Goal: Task Accomplishment & Management: Use online tool/utility

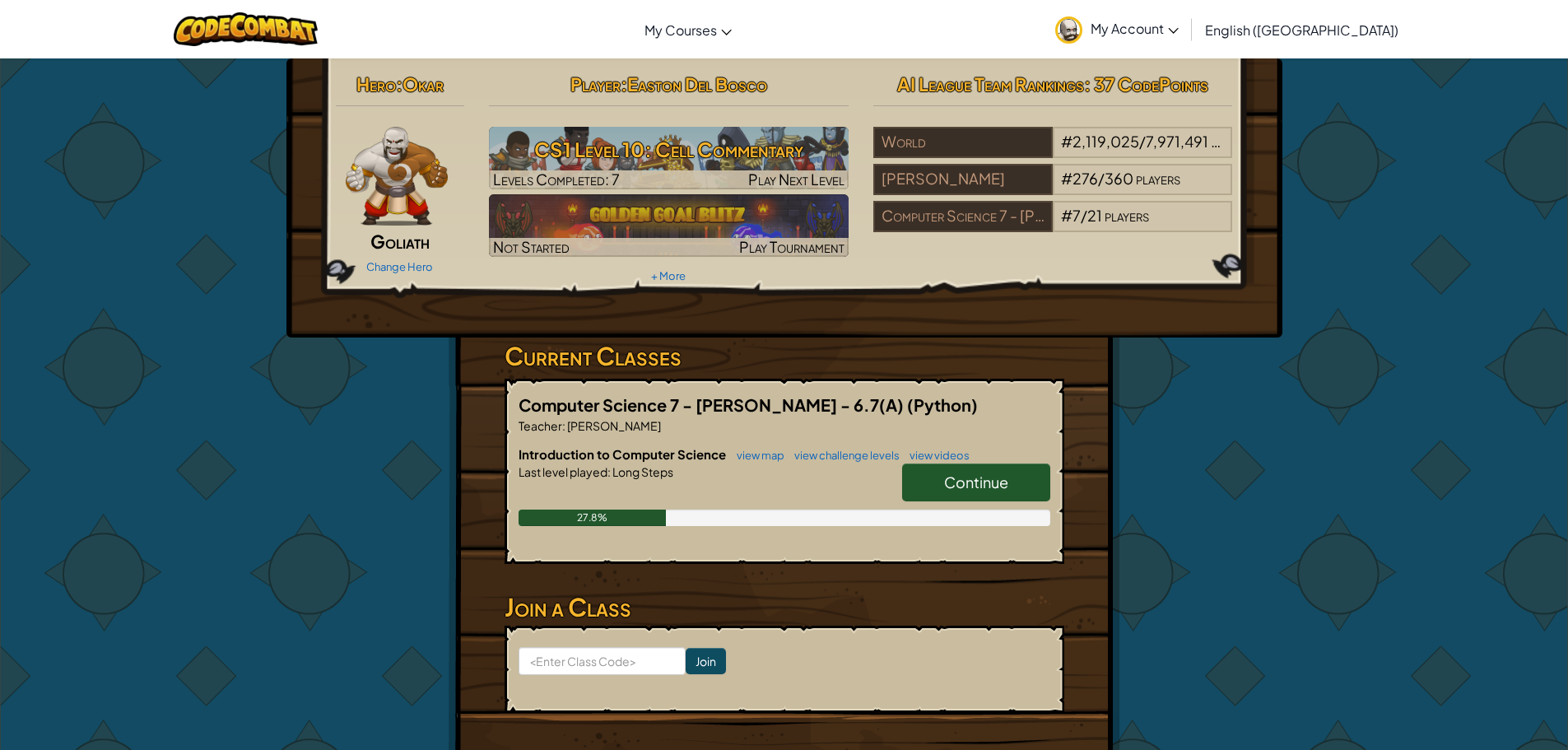
drag, startPoint x: 979, startPoint y: 472, endPoint x: 963, endPoint y: 469, distance: 16.3
click at [978, 472] on link "Continue" at bounding box center [977, 482] width 149 height 38
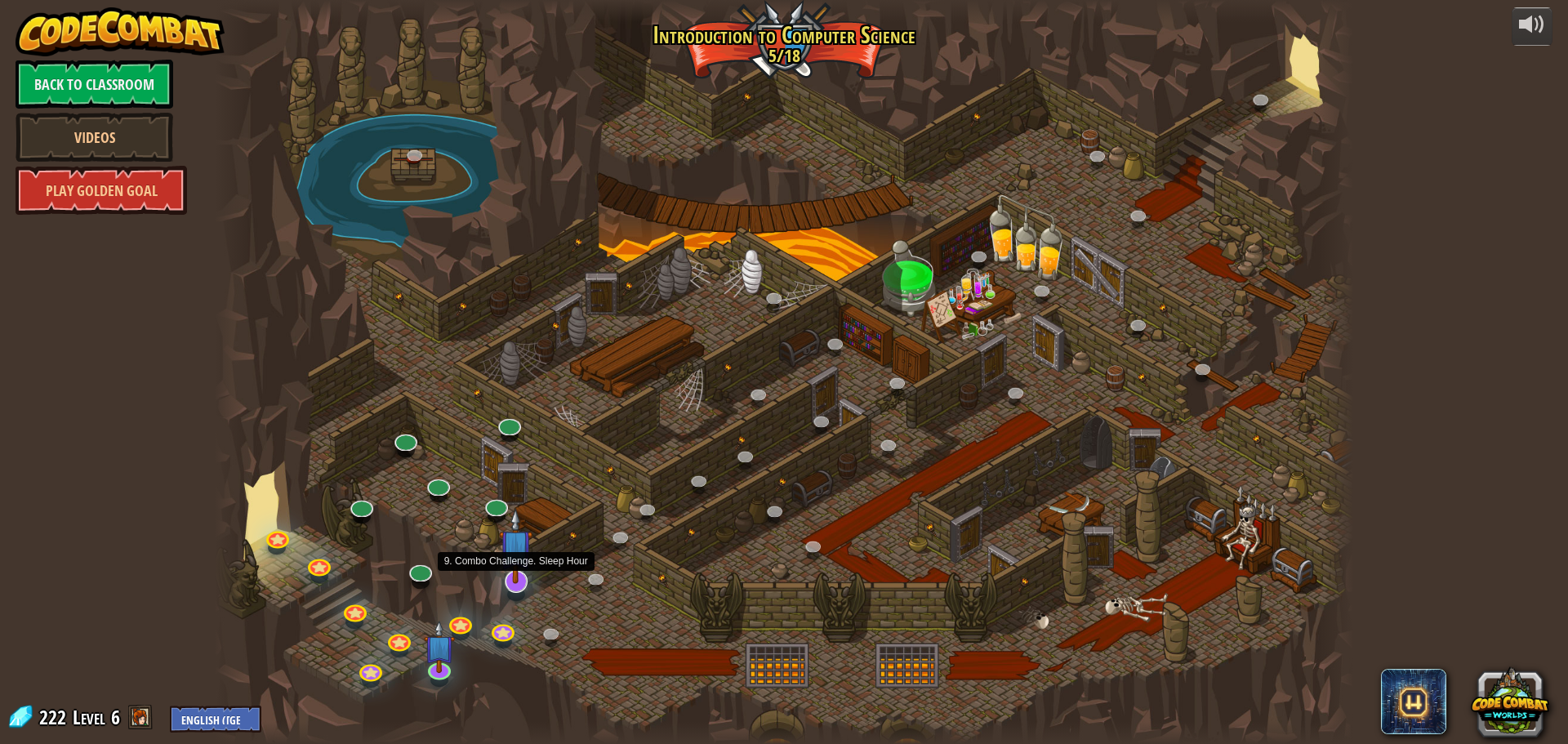
click at [522, 580] on img at bounding box center [516, 545] width 34 height 76
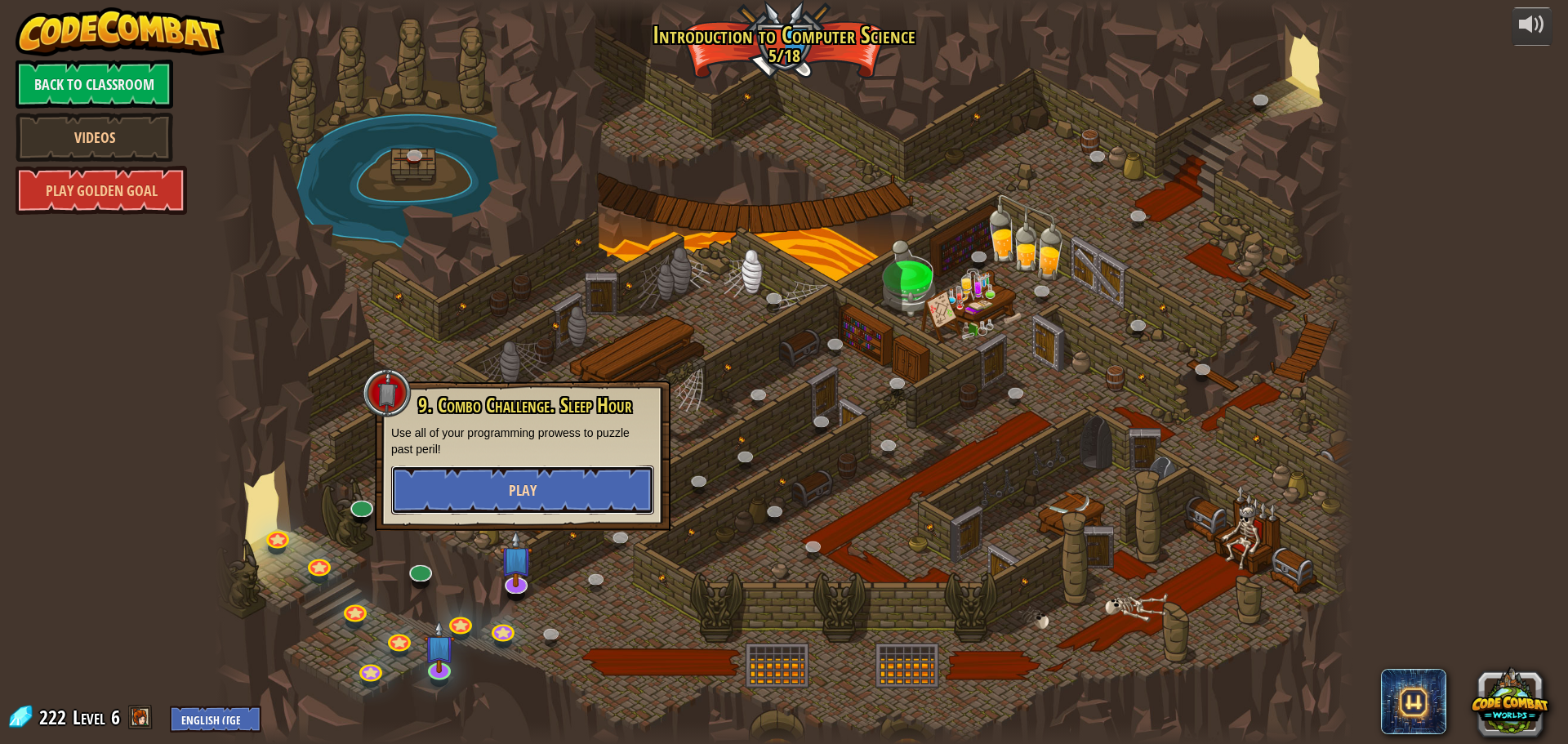
click at [510, 493] on span "Play" at bounding box center [522, 490] width 28 height 21
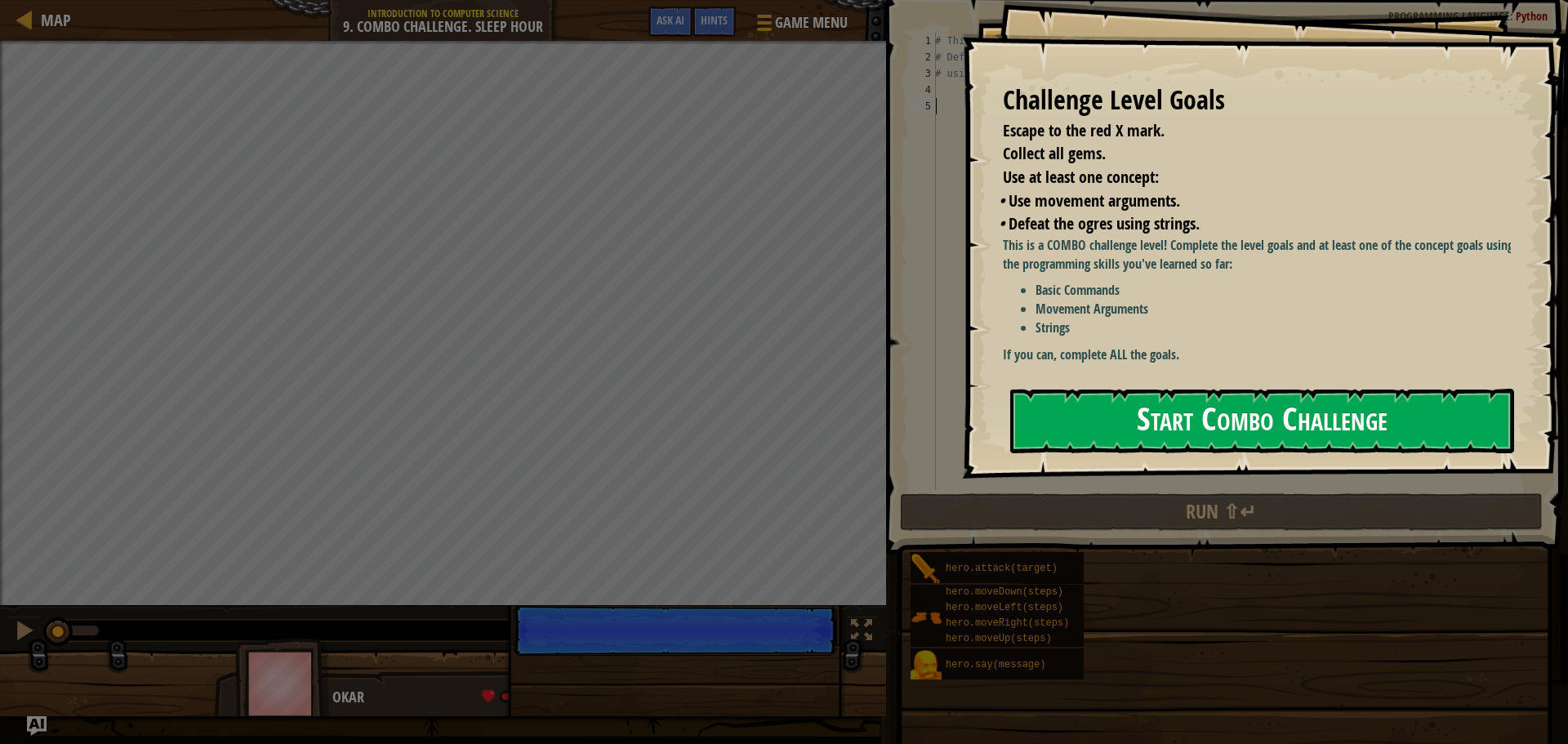
click at [1137, 430] on button "Start Combo Challenge" at bounding box center [1262, 420] width 504 height 64
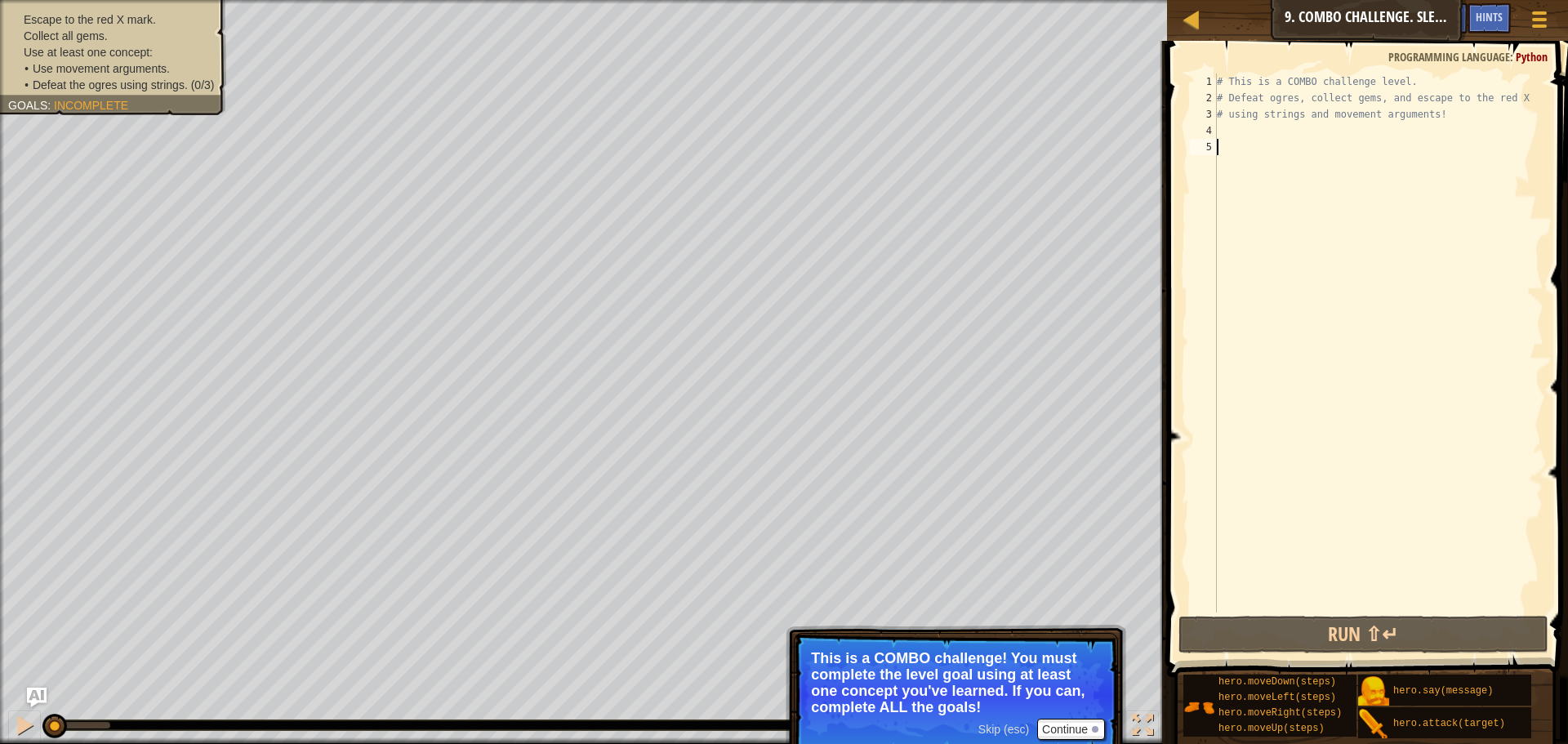
type textarea "h"
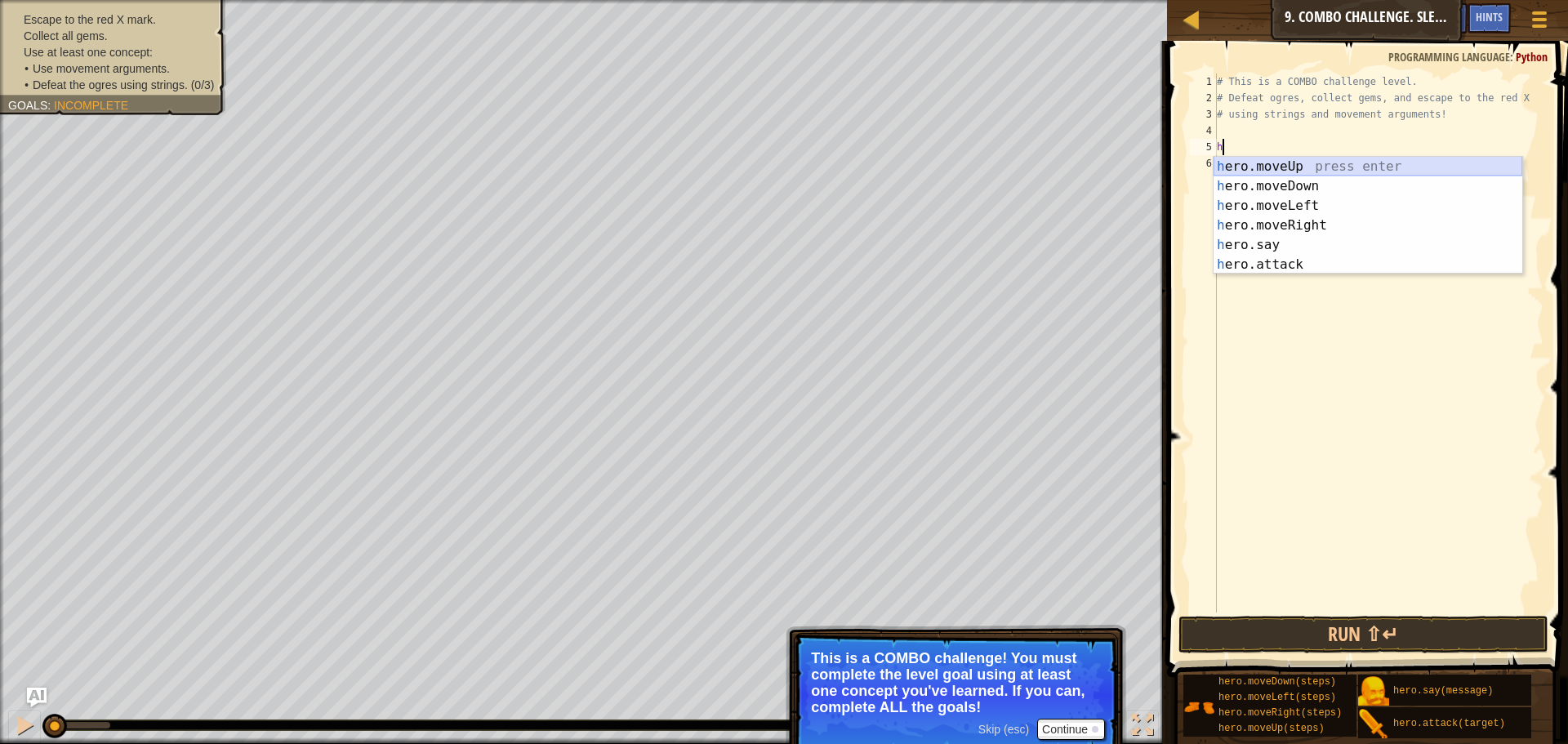
click at [1244, 163] on div "h ero.moveUp press enter h ero.moveDown press enter h ero.moveLeft press enter …" at bounding box center [1367, 235] width 309 height 157
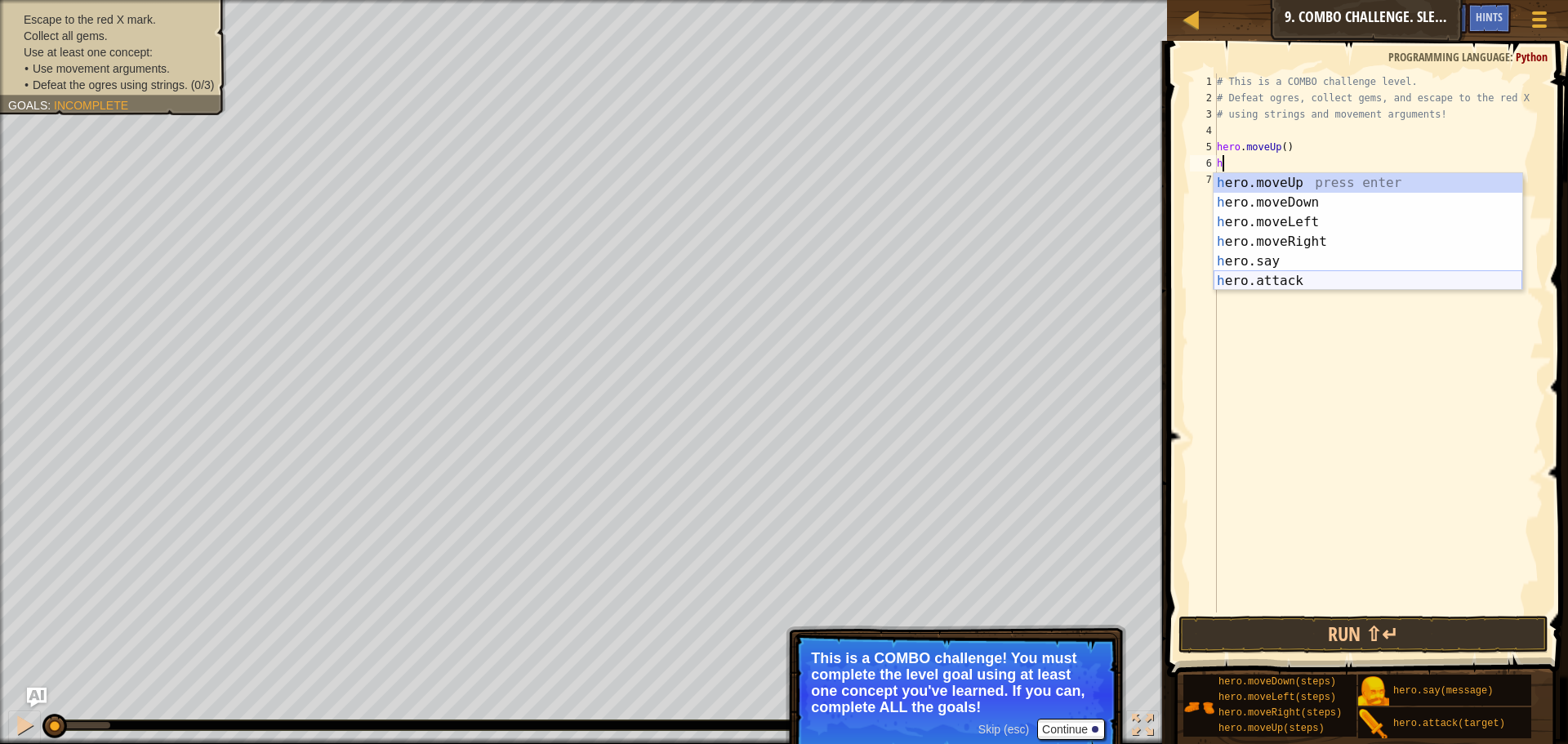
click at [1301, 277] on div "h ero.moveUp press enter h ero.moveDown press enter h ero.moveLeft press enter …" at bounding box center [1367, 252] width 309 height 157
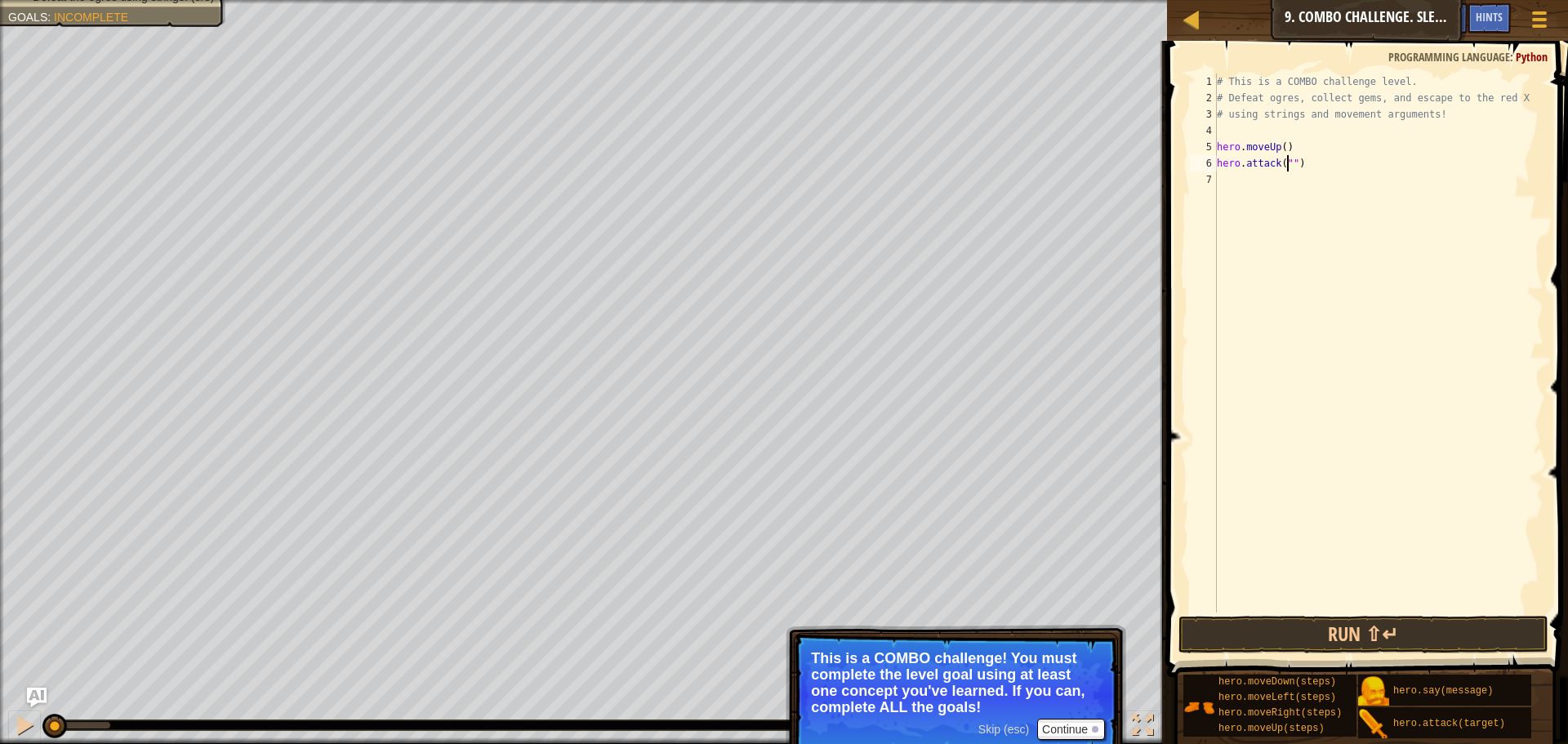
scroll to position [7, 7]
type textarea "hero.attack("Rexxar")"
click at [1223, 178] on div "# This is a COMBO challenge level. # Defeat [PERSON_NAME], collect gems, and es…" at bounding box center [1379, 359] width 330 height 572
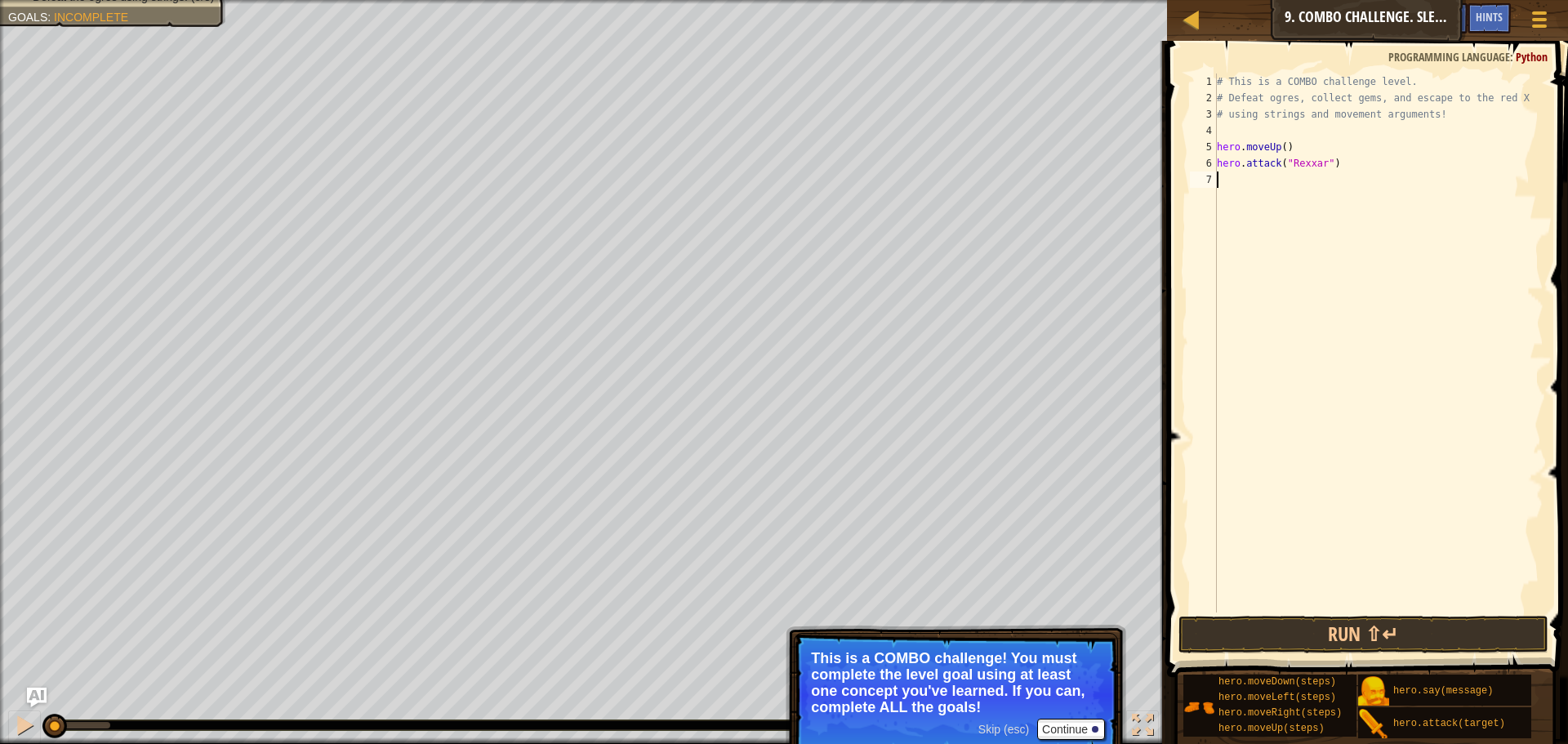
type textarea "h"
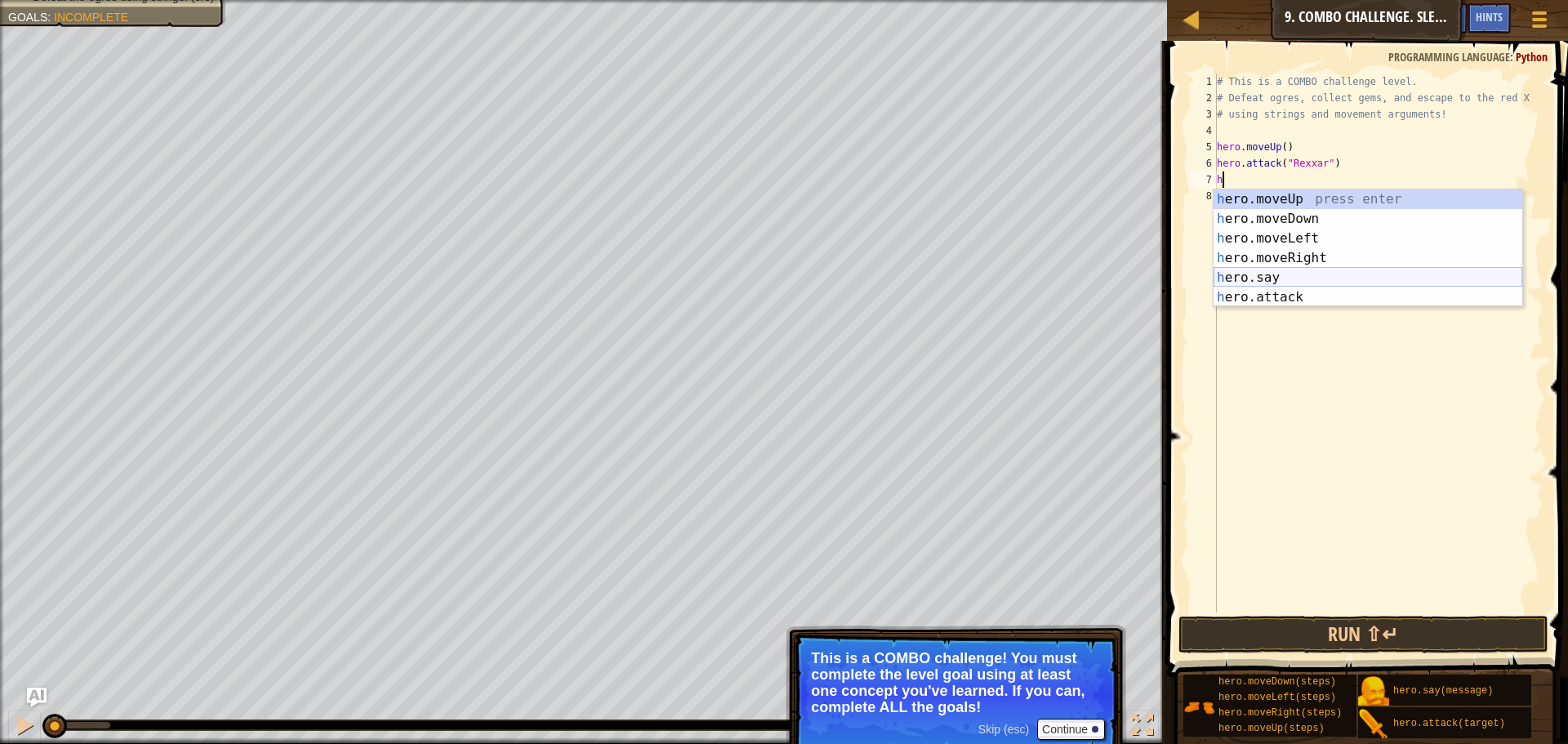
drag, startPoint x: 1225, startPoint y: 275, endPoint x: 1211, endPoint y: 253, distance: 26.1
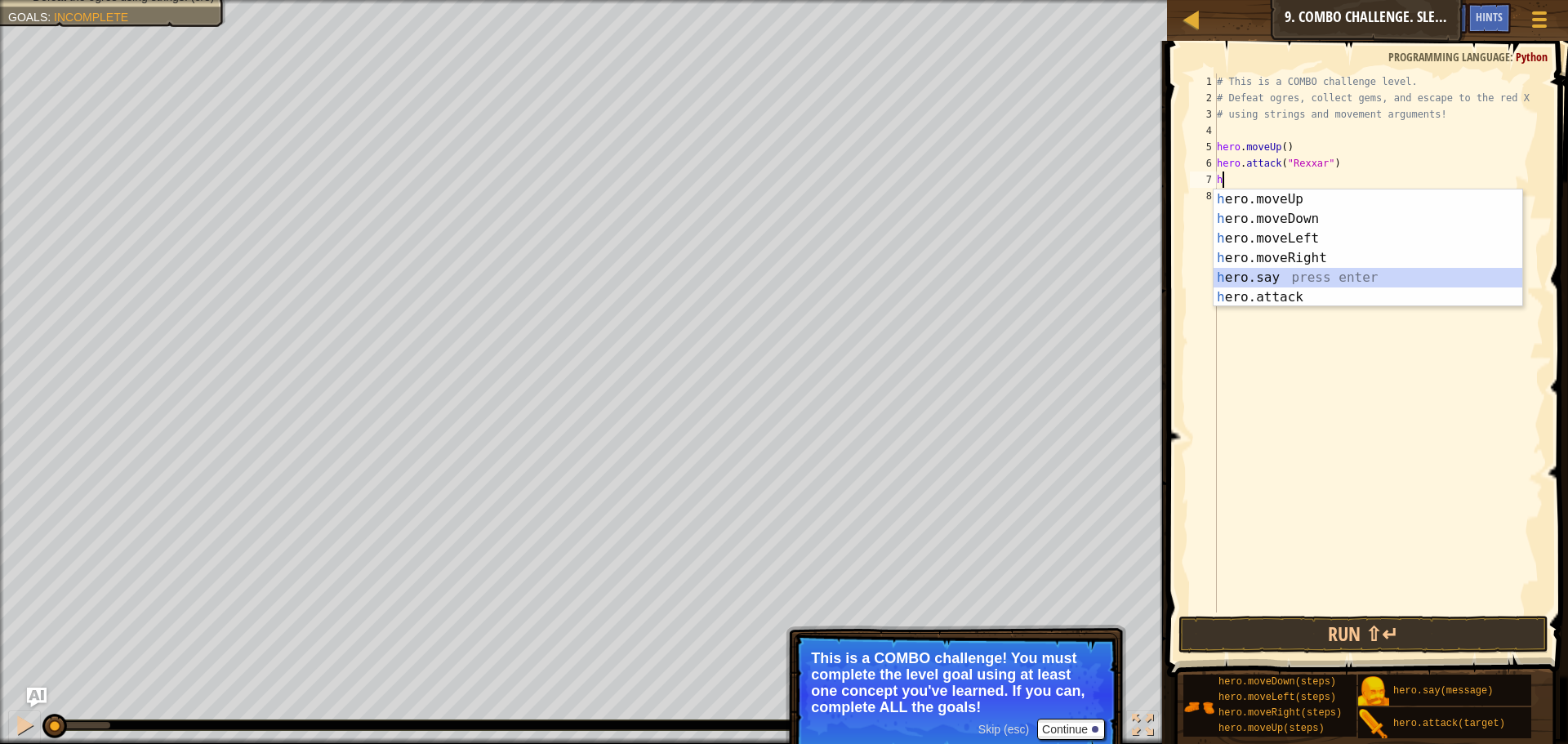
drag, startPoint x: 1211, startPoint y: 253, endPoint x: 1192, endPoint y: 320, distance: 69.6
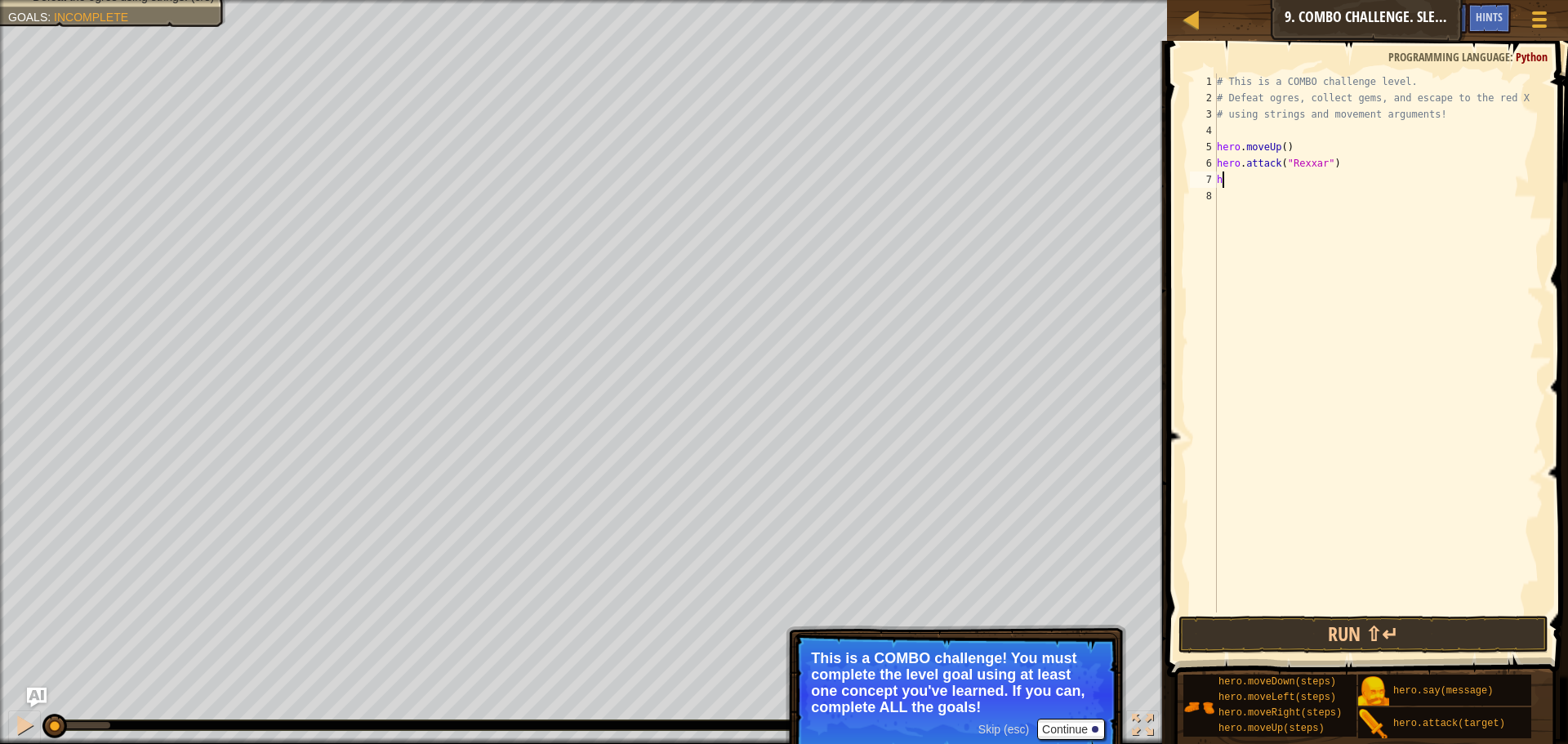
click at [1231, 186] on div "# This is a COMBO challenge level. # Defeat [PERSON_NAME], collect gems, and es…" at bounding box center [1379, 359] width 330 height 572
type textarea "h"
click at [1399, 655] on div "Hints Videos 1 2 3 4 5 6 7 8 # This is a COMBO challenge level. # Defeat [PERSO…" at bounding box center [1365, 388] width 406 height 695
click at [1408, 623] on button "Run ⇧↵" at bounding box center [1363, 634] width 370 height 37
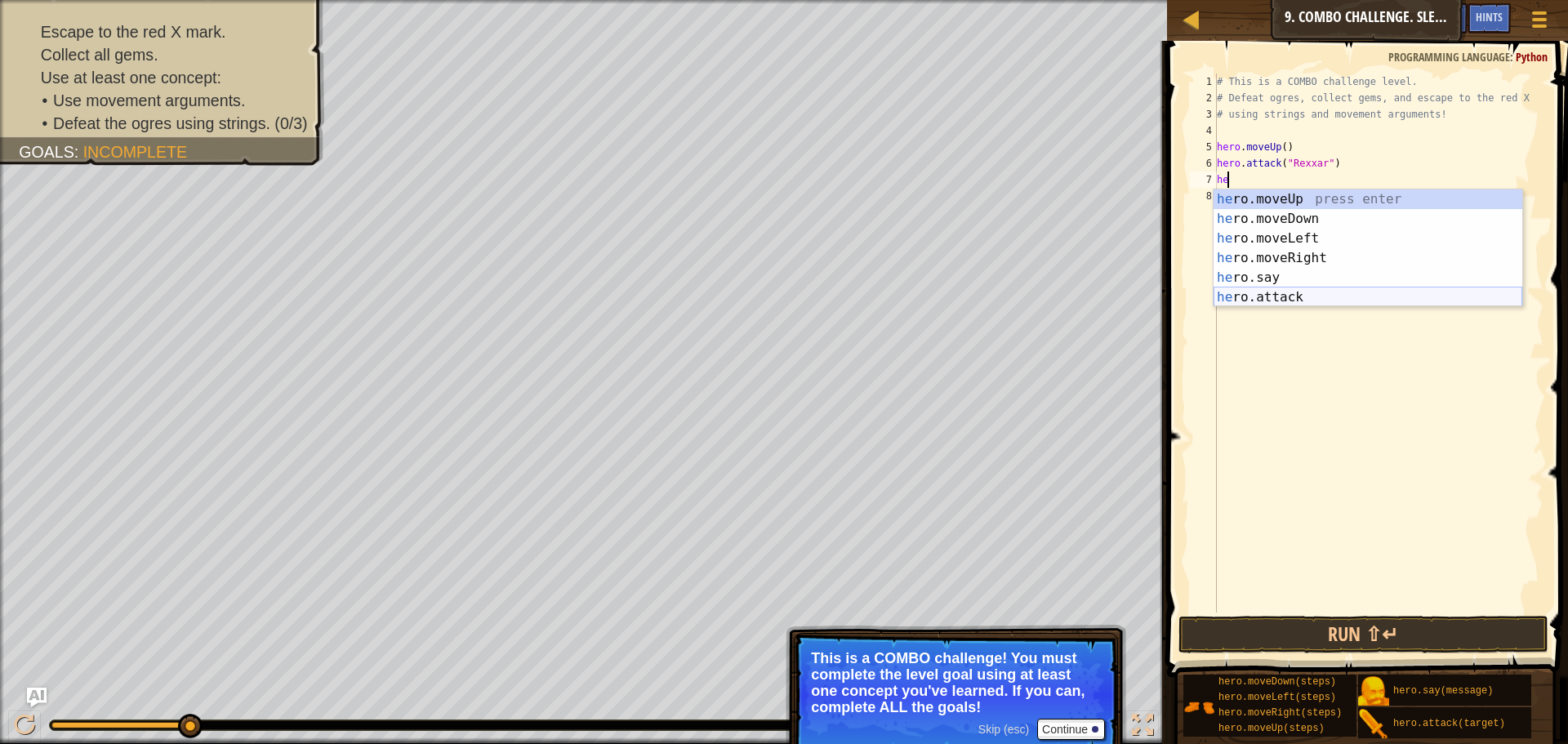
click at [1363, 305] on div "he ro.moveUp press enter he ro.moveDown press enter he ro.moveLeft press enter …" at bounding box center [1367, 268] width 309 height 157
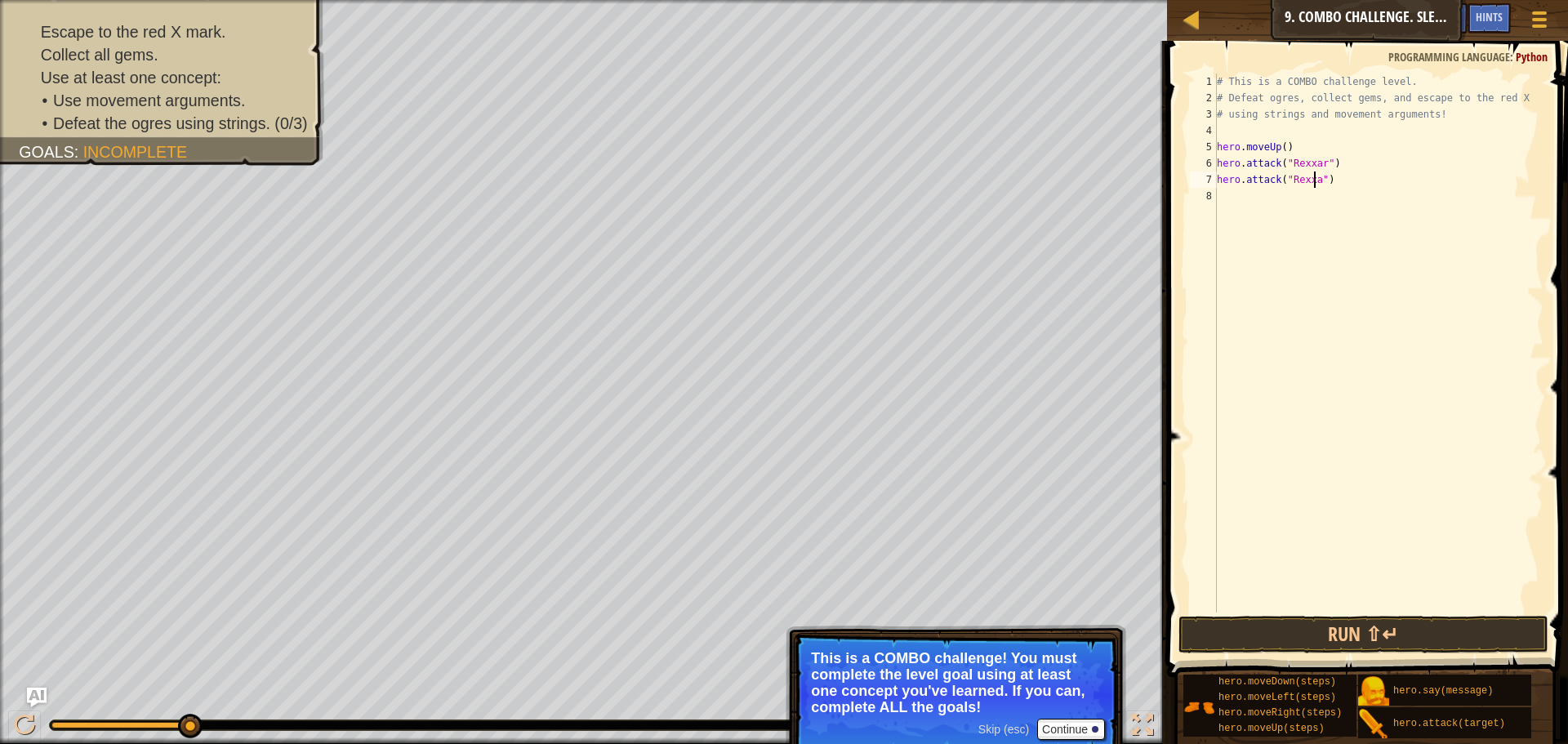
type textarea "hero.attack("Rexxar")"
click at [1227, 207] on div "# This is a COMBO challenge level. # Defeat [PERSON_NAME], collect gems, and es…" at bounding box center [1379, 359] width 330 height 572
type textarea "hg"
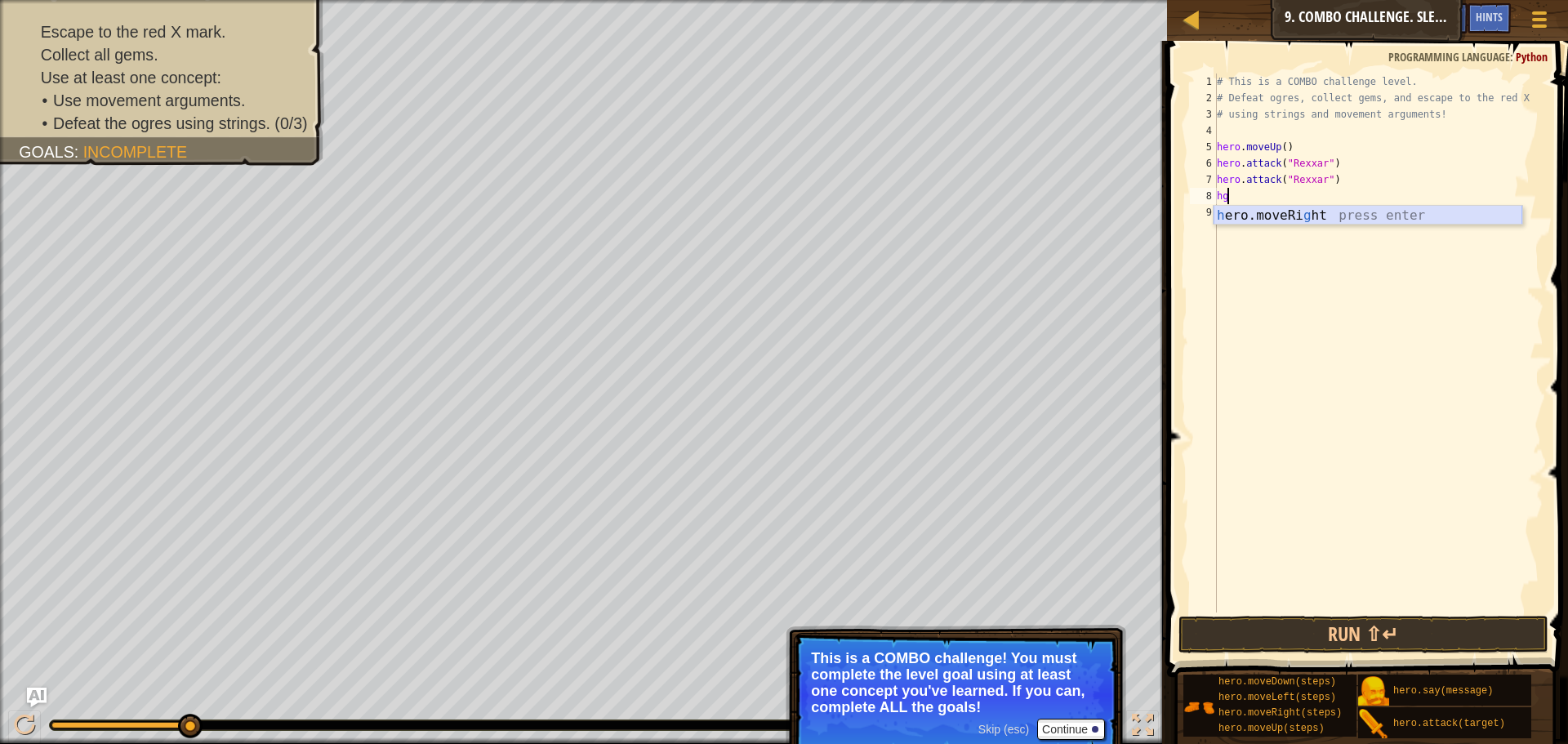
click at [1337, 214] on div "h ero.moveRi g ht press enter" at bounding box center [1367, 235] width 309 height 59
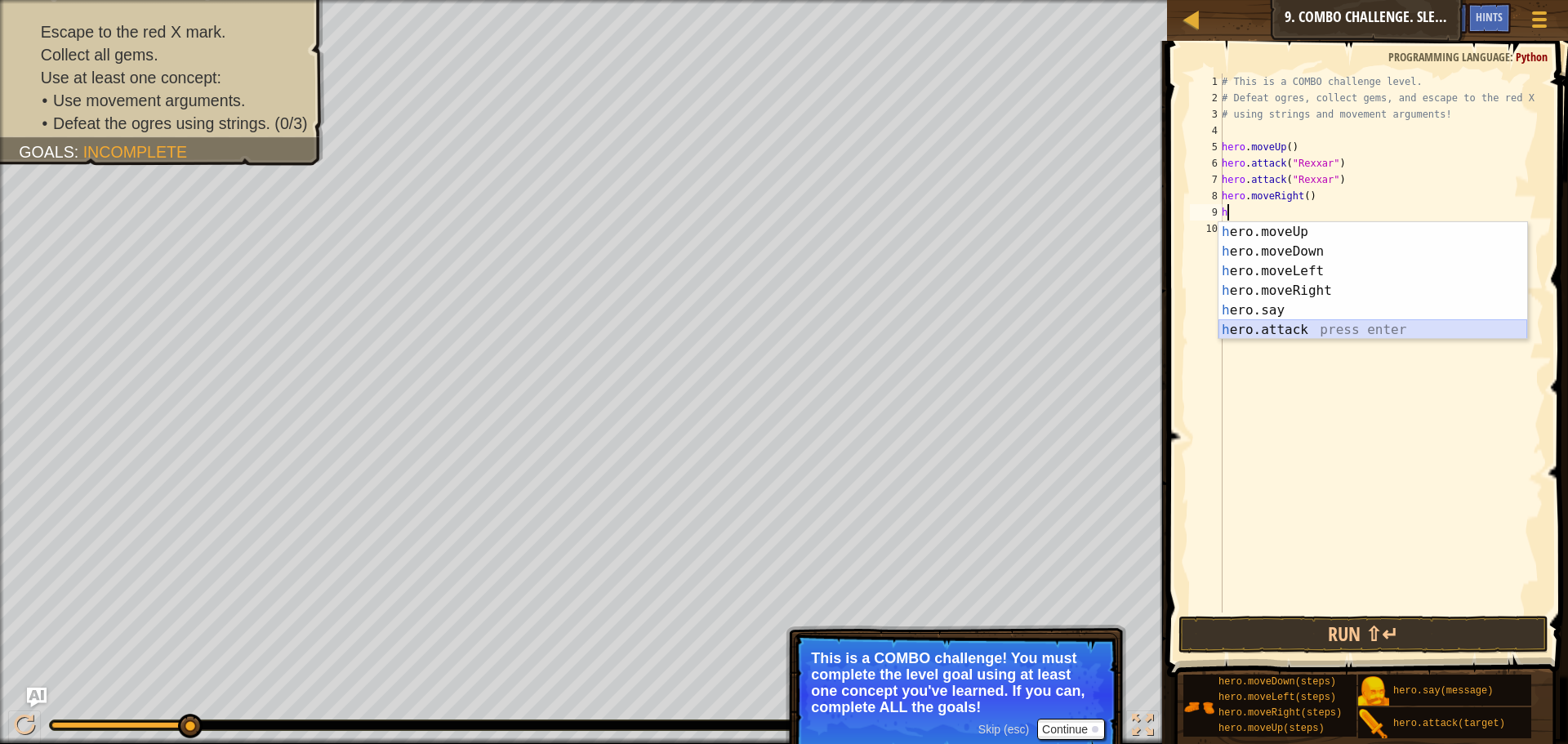
click at [1256, 324] on div "h ero.moveUp press enter h ero.moveDown press enter h ero.moveLeft press enter …" at bounding box center [1372, 300] width 309 height 157
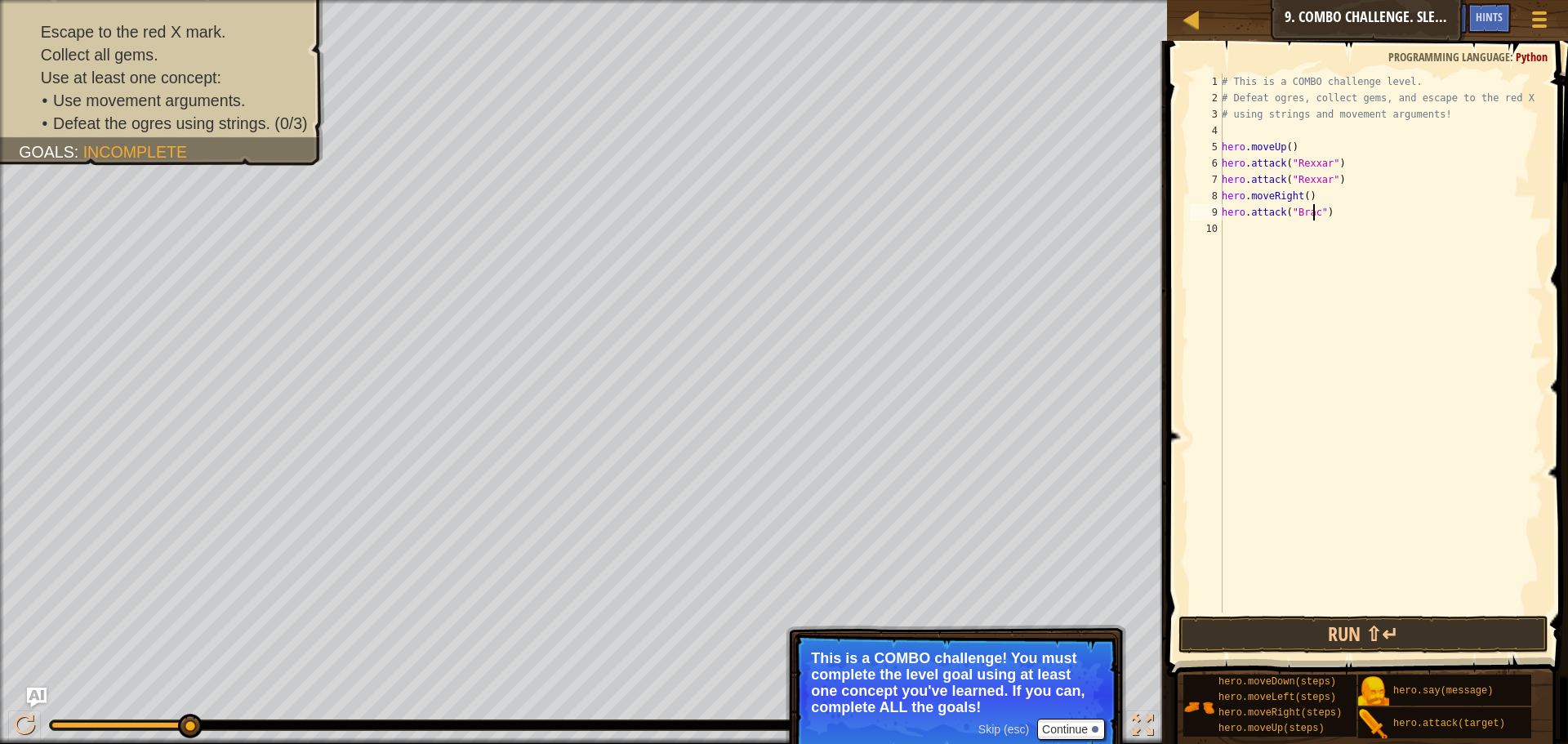
type textarea "hero.attack("Brack")"
click at [1248, 241] on div "# This is a COMBO challenge level. # Defeat [PERSON_NAME], collect gems, and es…" at bounding box center [1381, 359] width 325 height 572
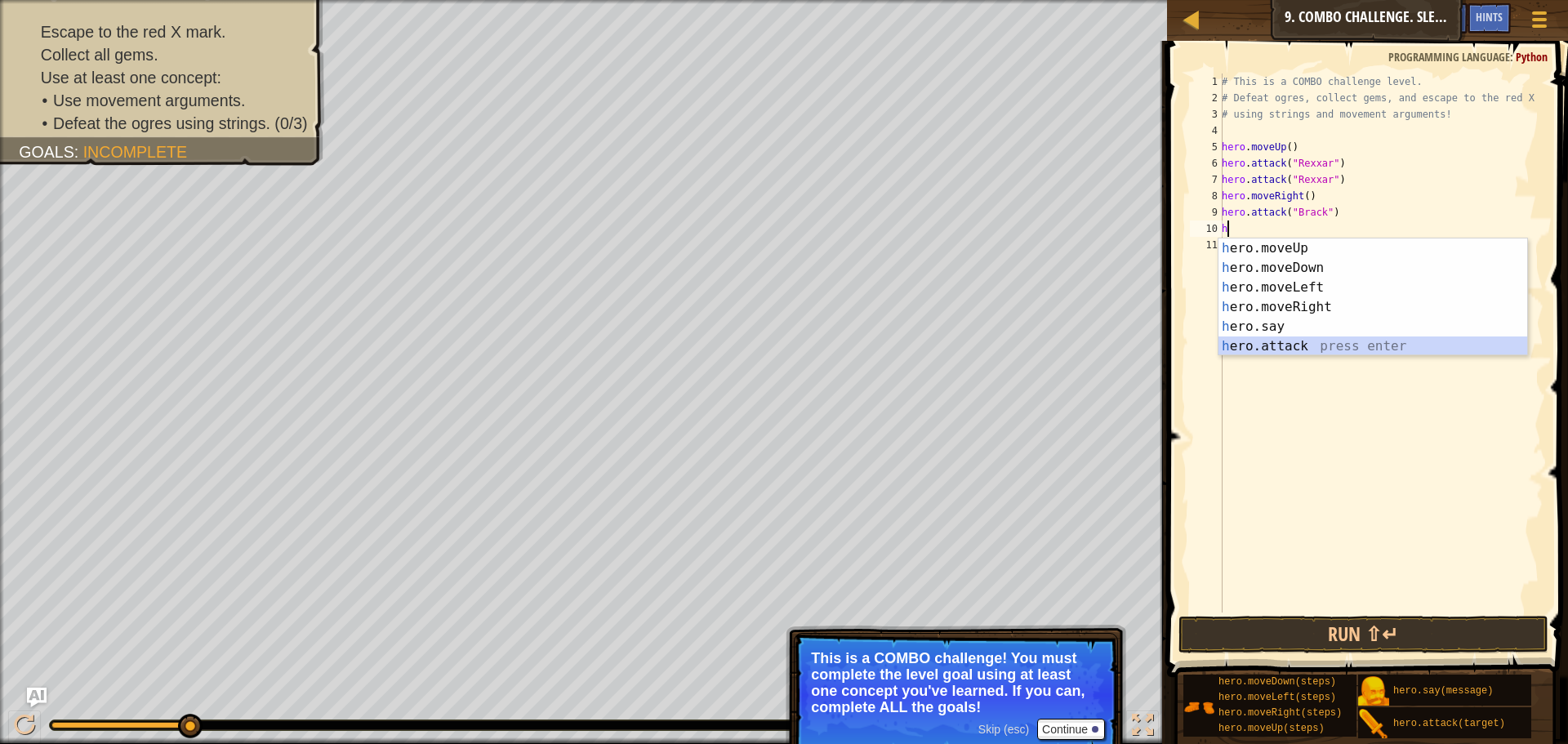
click at [1291, 338] on div "h ero.moveUp press enter h ero.moveDown press enter h ero.moveLeft press enter …" at bounding box center [1372, 317] width 309 height 157
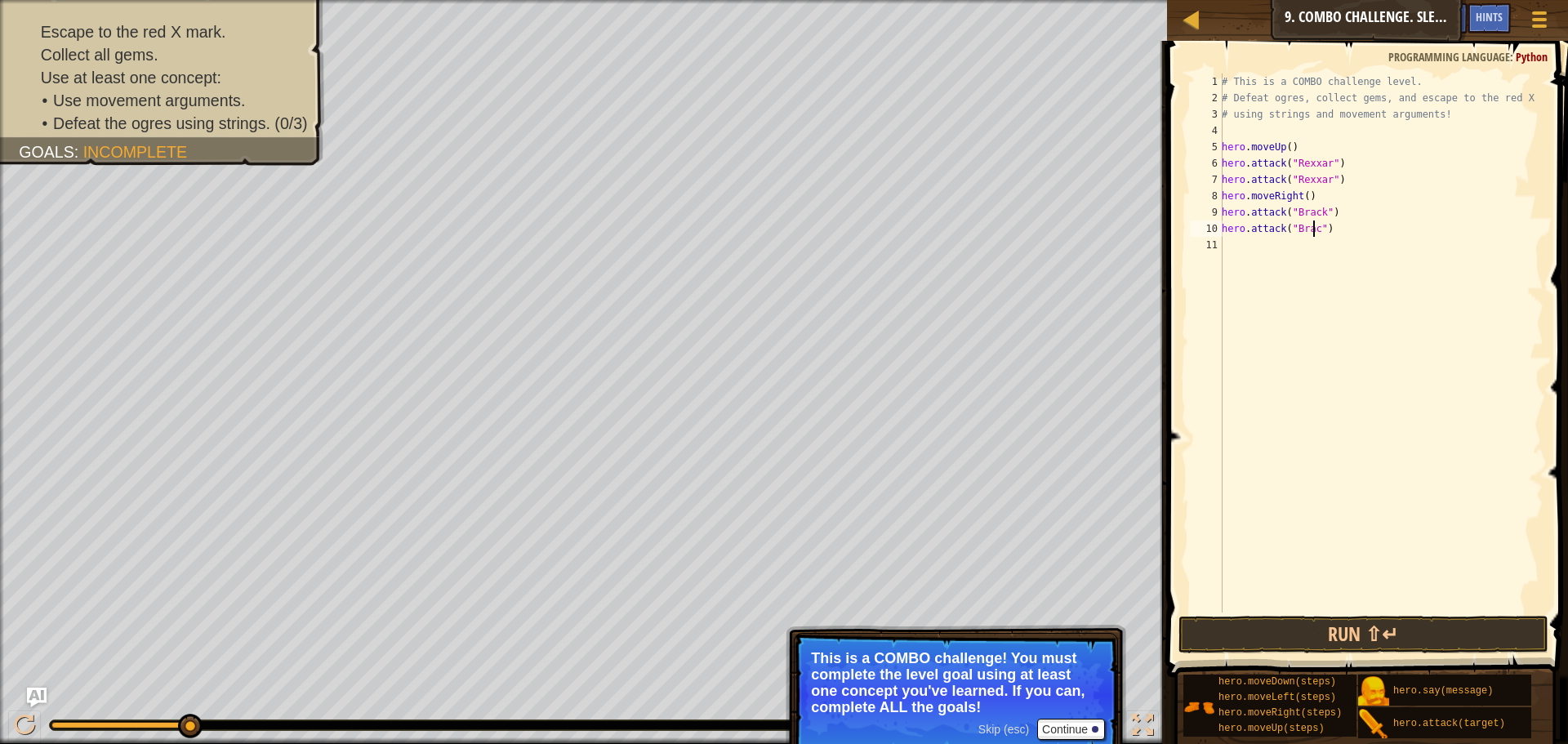
type textarea "hero.attack("Brack")"
click at [1236, 252] on div "# This is a COMBO challenge level. # Defeat [PERSON_NAME], collect gems, and es…" at bounding box center [1381, 359] width 325 height 572
type textarea "h"
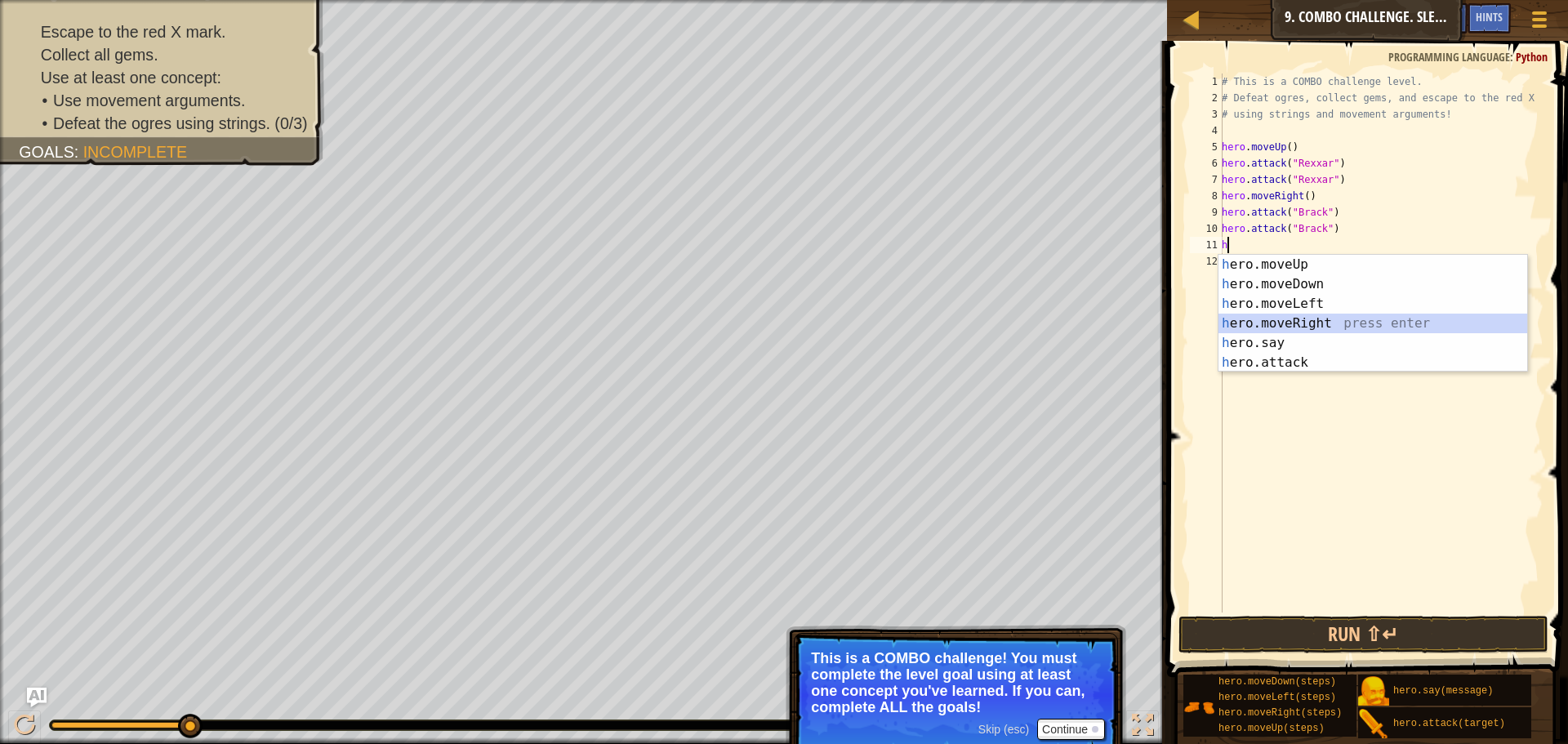
click at [1341, 318] on div "h ero.moveUp press enter h ero.moveDown press enter h ero.moveLeft press enter …" at bounding box center [1372, 333] width 309 height 157
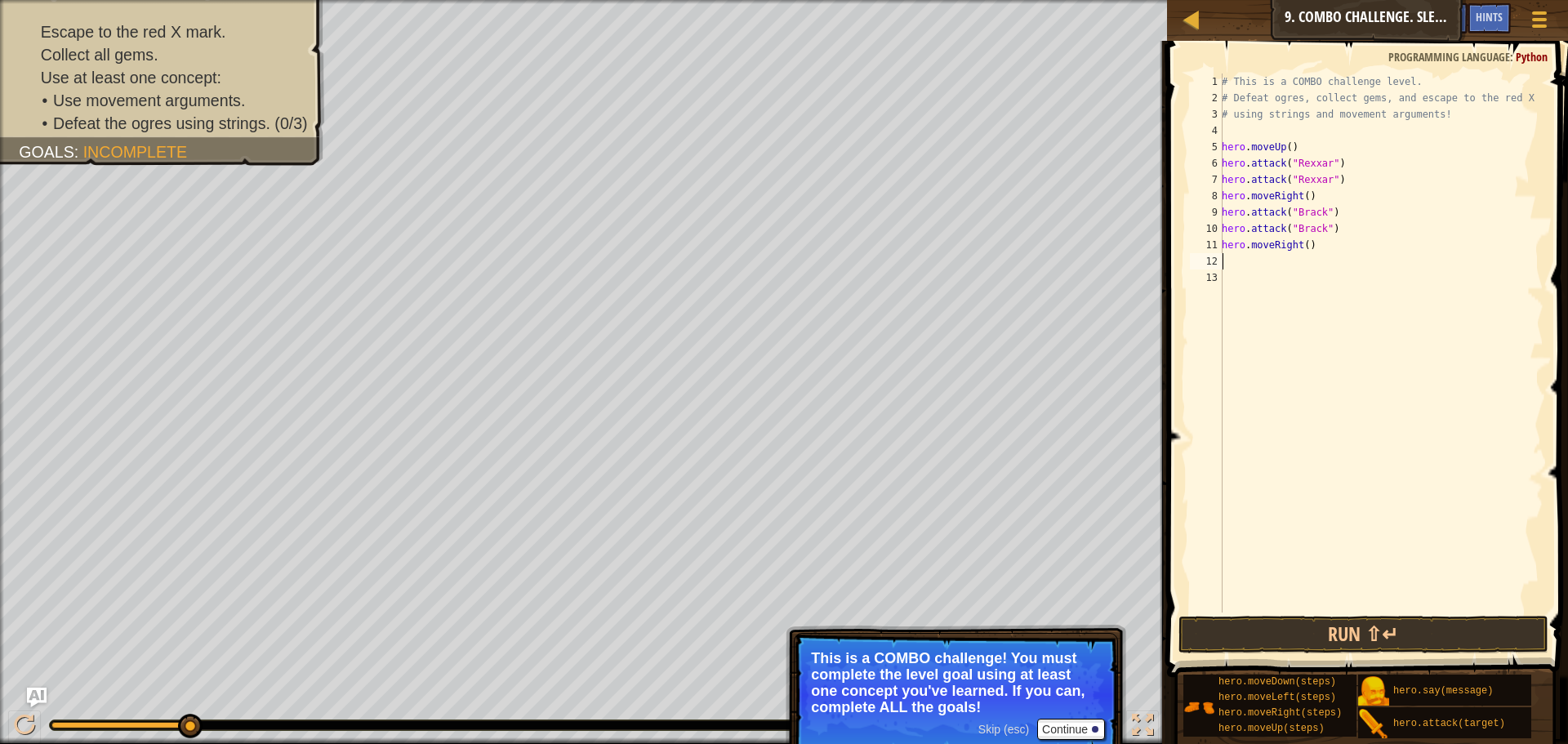
type textarea "h"
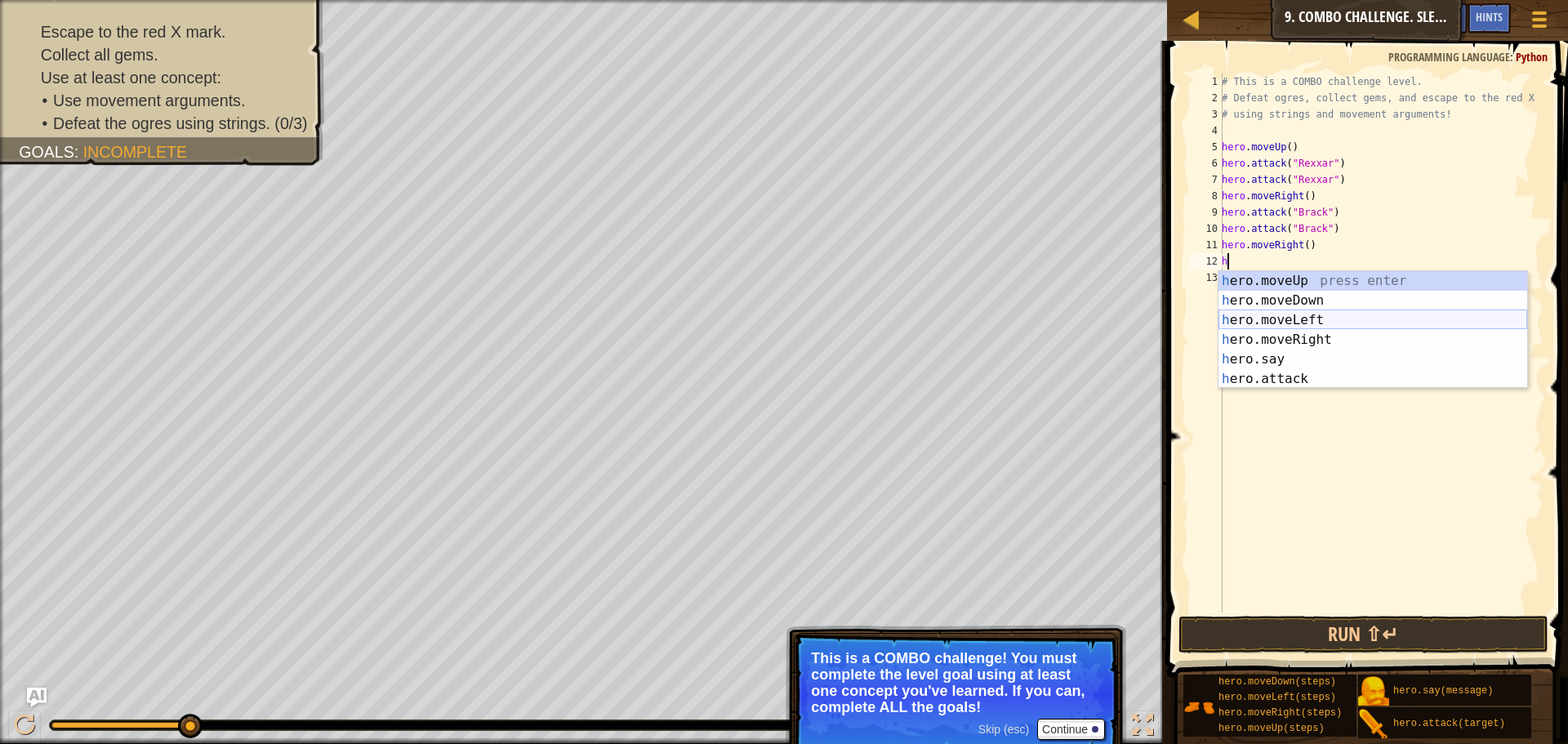
click at [1270, 322] on div "h ero.moveUp press enter h ero.moveDown press enter h ero.moveLeft press enter …" at bounding box center [1372, 350] width 309 height 157
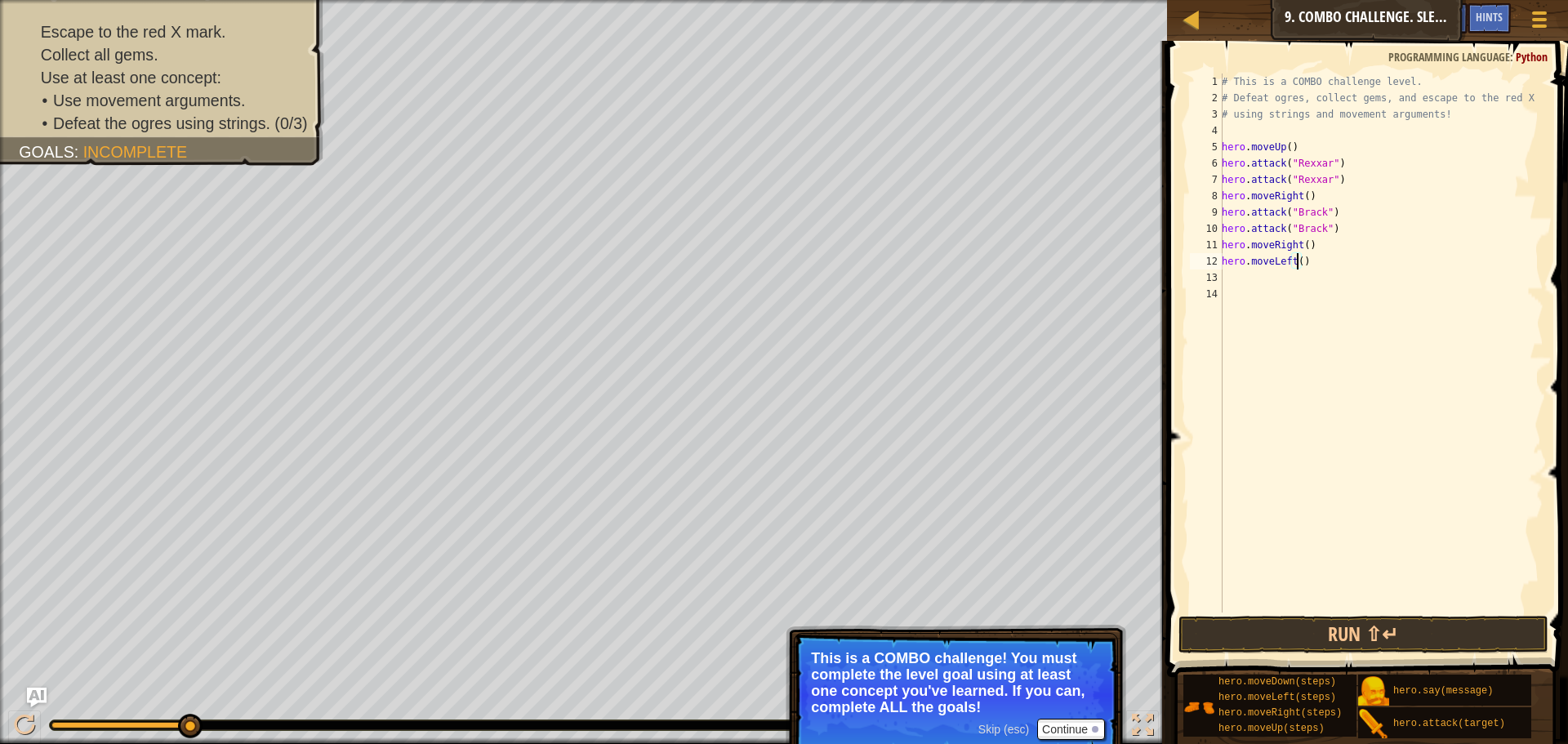
click at [1297, 261] on div "# This is a COMBO challenge level. # Defeat [PERSON_NAME], collect gems, and es…" at bounding box center [1381, 359] width 325 height 572
type textarea "hero.moveLeft(3)"
click at [1238, 282] on div "# This is a COMBO challenge level. # Defeat [PERSON_NAME], collect gems, and es…" at bounding box center [1381, 359] width 325 height 572
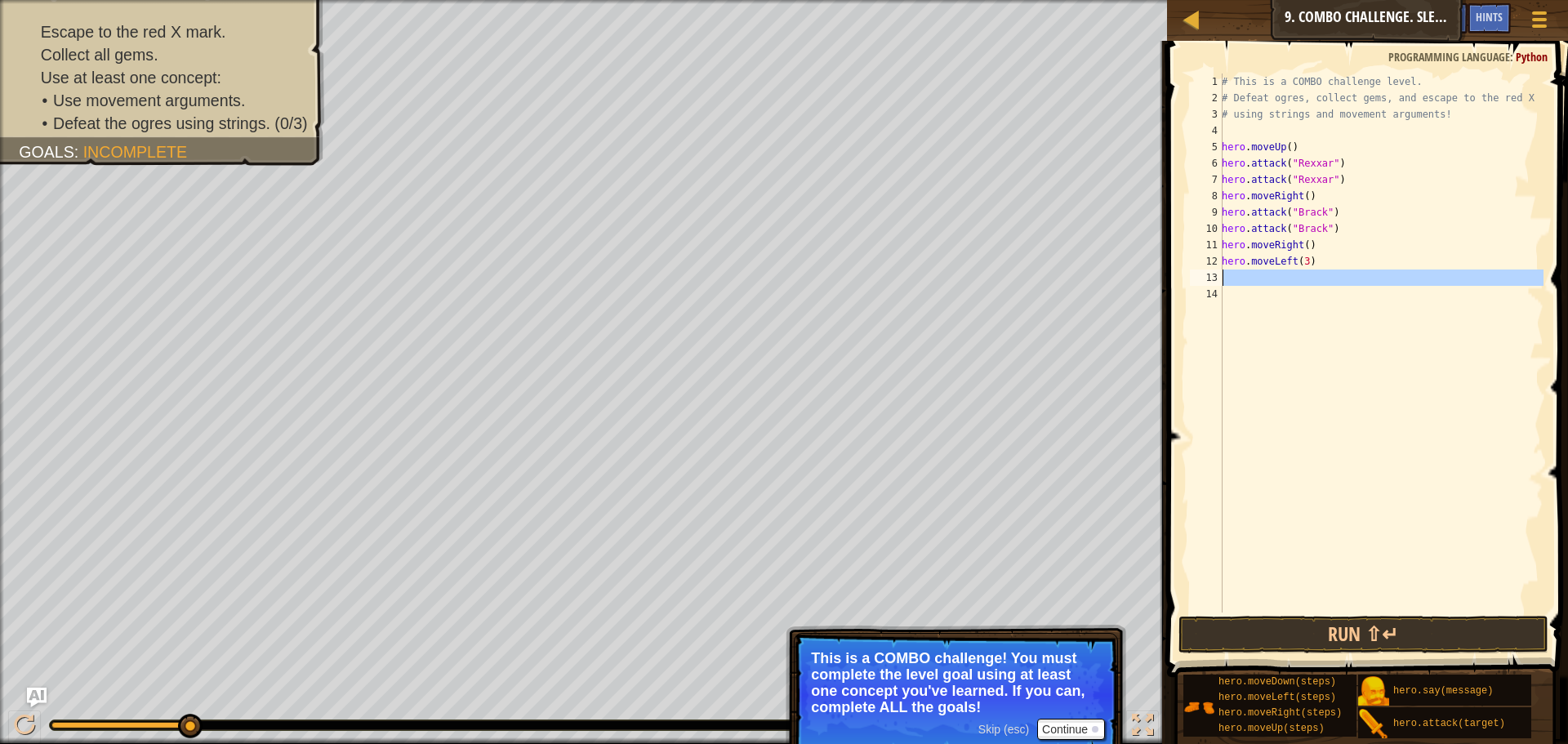
type textarea "h"
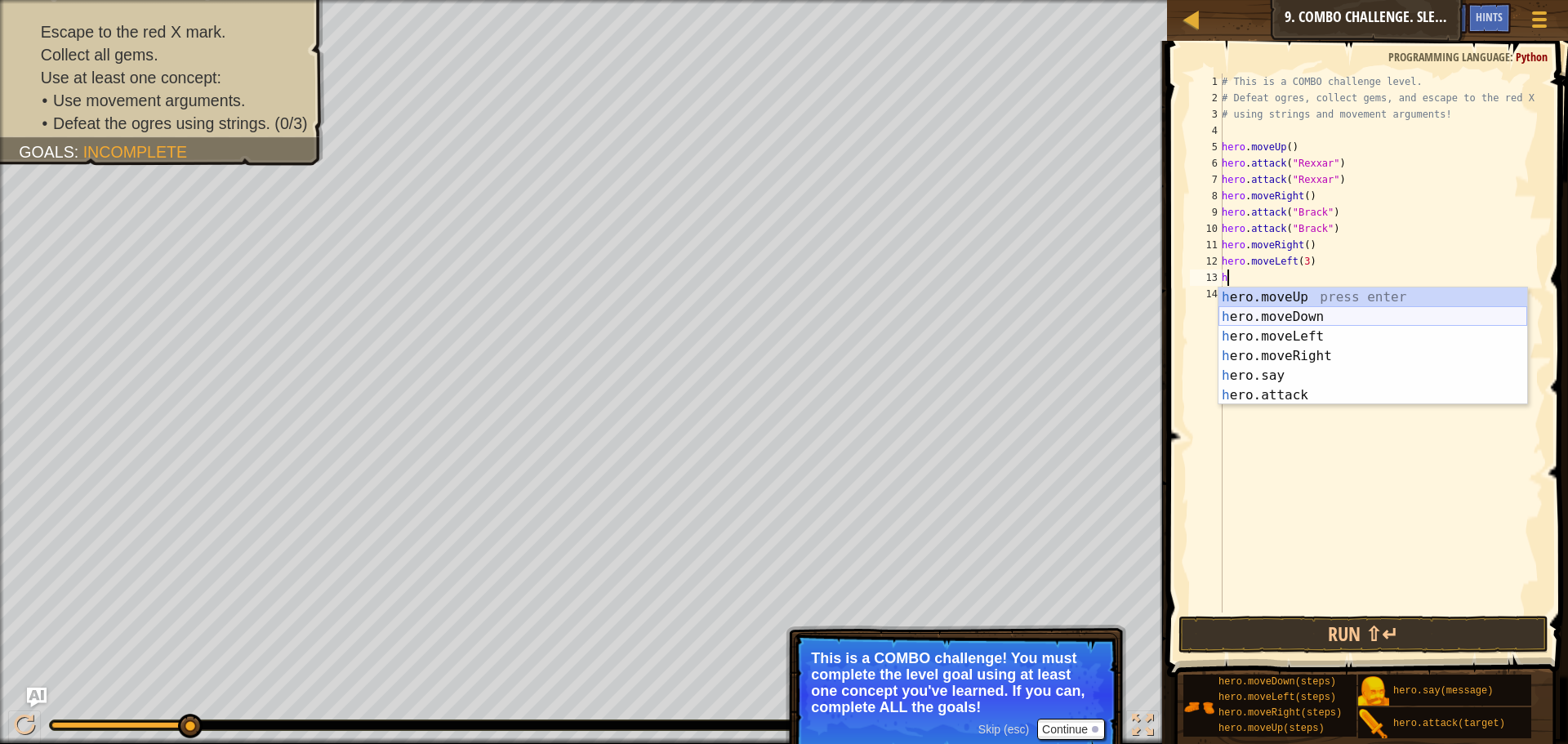
click at [1260, 314] on div "h ero.moveUp press enter h ero.moveDown press enter h ero.moveLeft press enter …" at bounding box center [1372, 365] width 309 height 157
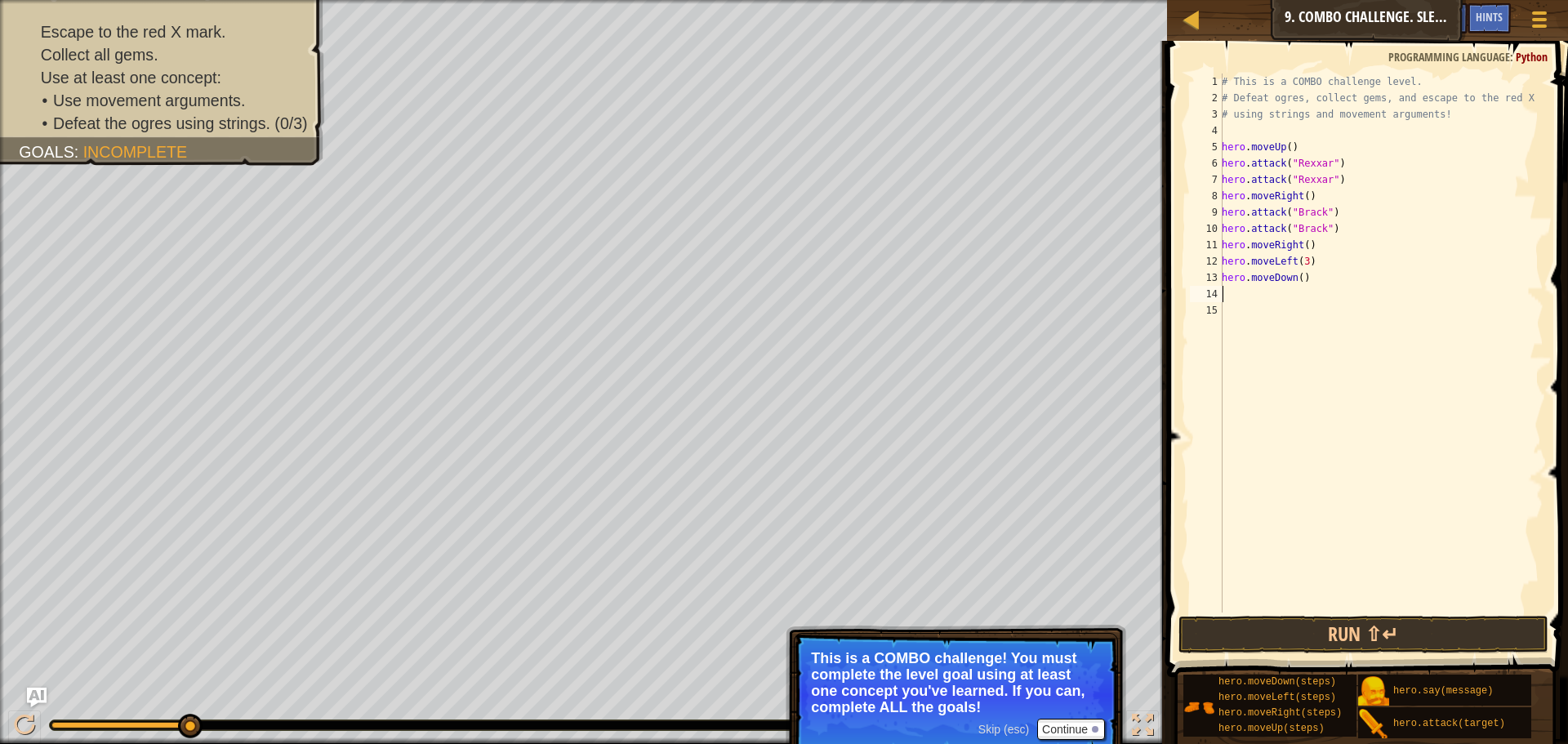
click at [1297, 272] on div "# This is a COMBO challenge level. # Defeat [PERSON_NAME], collect gems, and es…" at bounding box center [1381, 359] width 325 height 572
type textarea "hero.moveDown(2)"
click at [1234, 296] on div "# This is a COMBO challenge level. # Defeat [PERSON_NAME], collect gems, and es…" at bounding box center [1381, 359] width 325 height 572
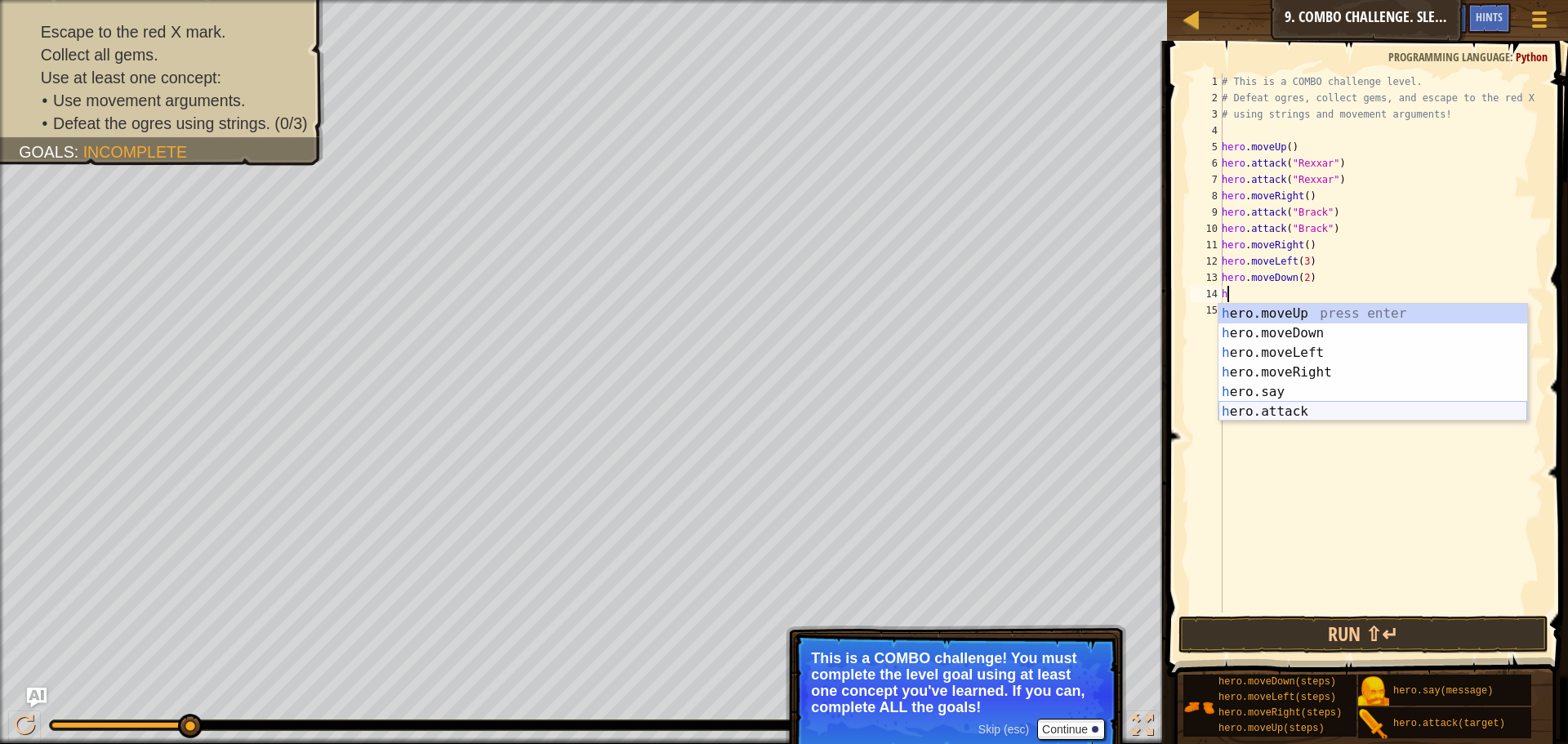
click at [1260, 415] on div "h ero.moveUp press enter h ero.moveDown press enter h ero.moveLeft press enter …" at bounding box center [1372, 382] width 309 height 157
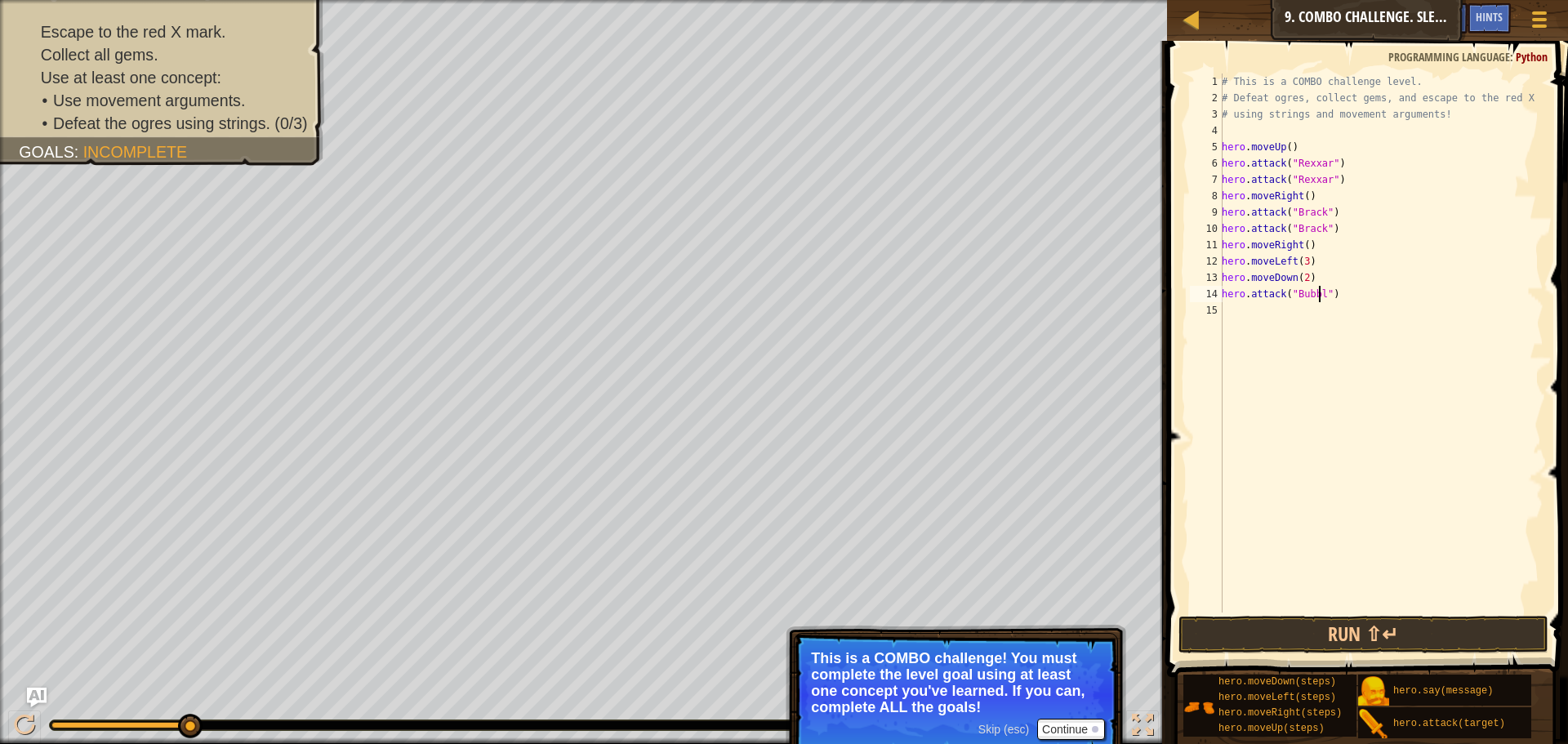
type textarea "hero.attack("Bubble")"
click at [1268, 315] on div "# This is a COMBO challenge level. # Defeat [PERSON_NAME], collect gems, and es…" at bounding box center [1381, 359] width 325 height 572
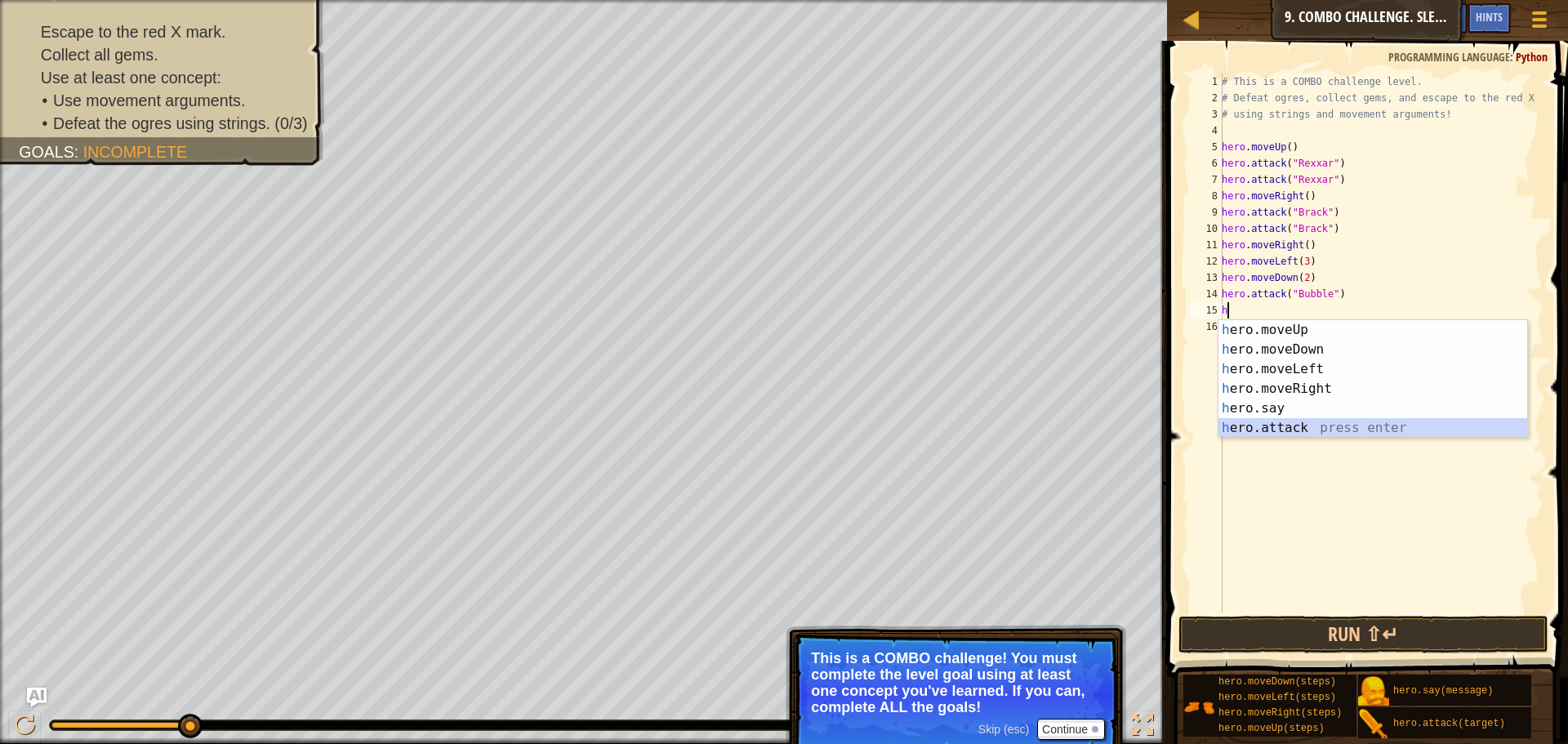
click at [1316, 420] on div "h ero.moveUp press enter h ero.moveDown press enter h ero.moveLeft press enter …" at bounding box center [1372, 398] width 309 height 157
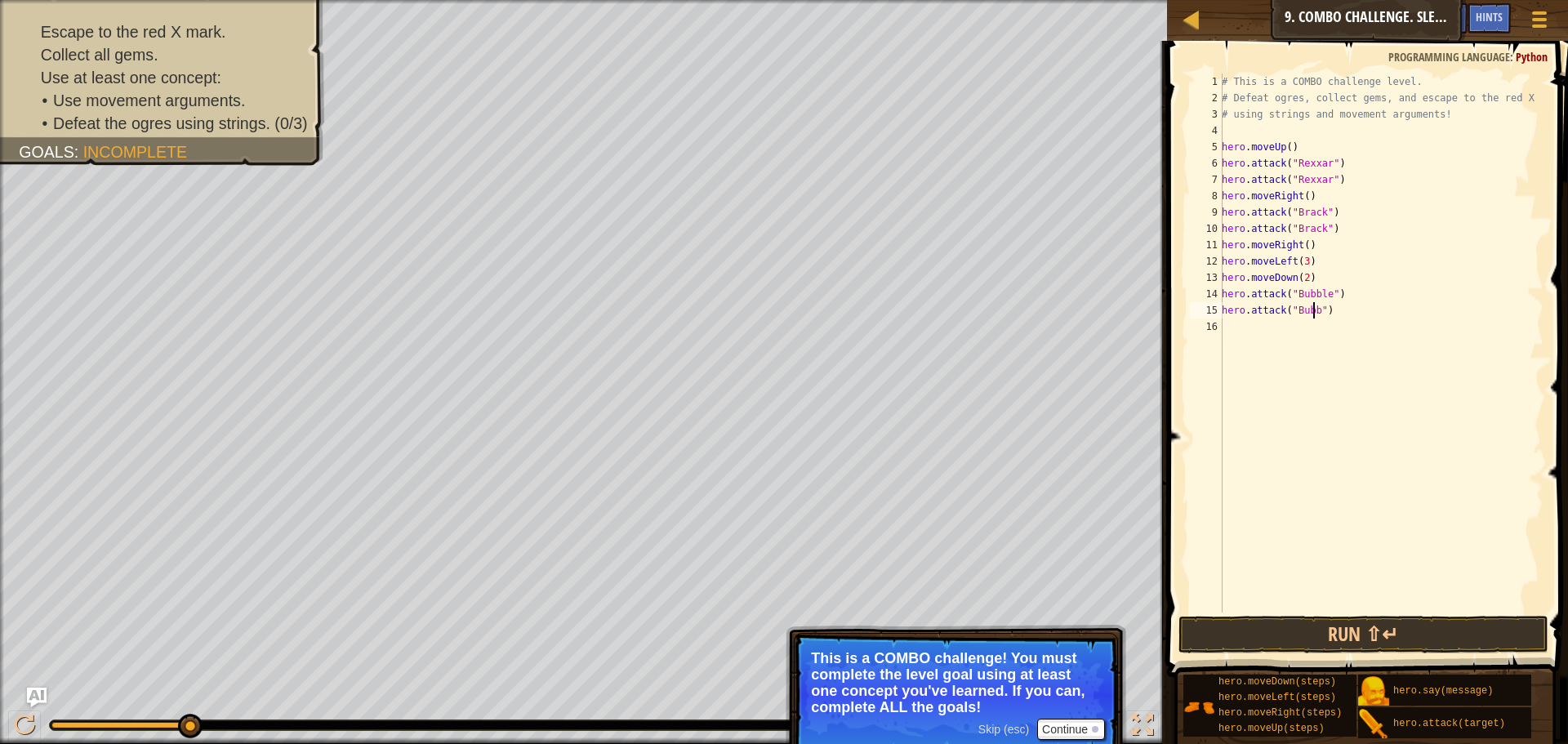
type textarea "hero.attack("Bubble")"
click at [1256, 346] on div "# This is a COMBO challenge level. # Defeat [PERSON_NAME], collect gems, and es…" at bounding box center [1381, 359] width 325 height 572
type textarea "h"
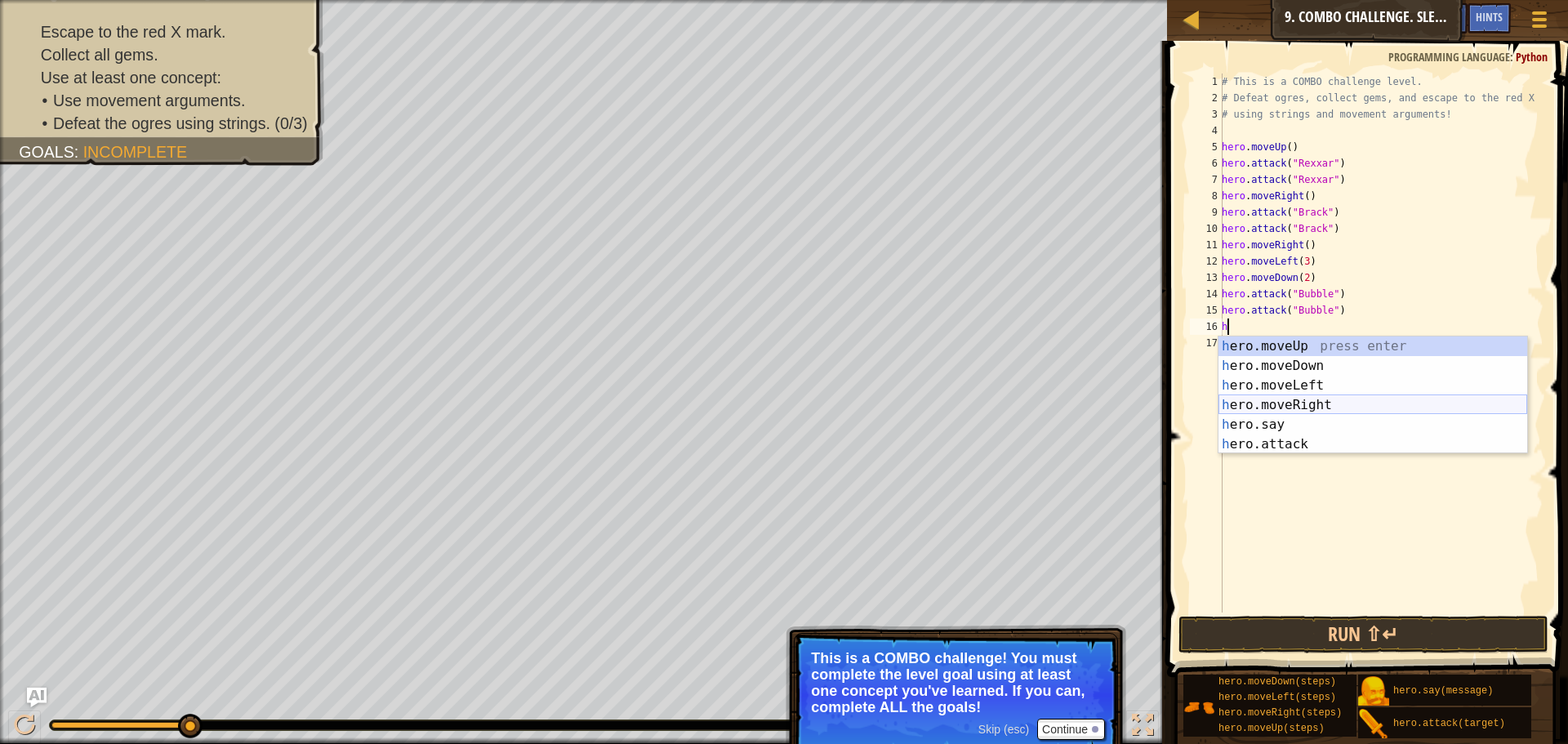
click at [1237, 396] on div "h ero.moveUp press enter h ero.moveDown press enter h ero.moveLeft press enter …" at bounding box center [1372, 415] width 309 height 157
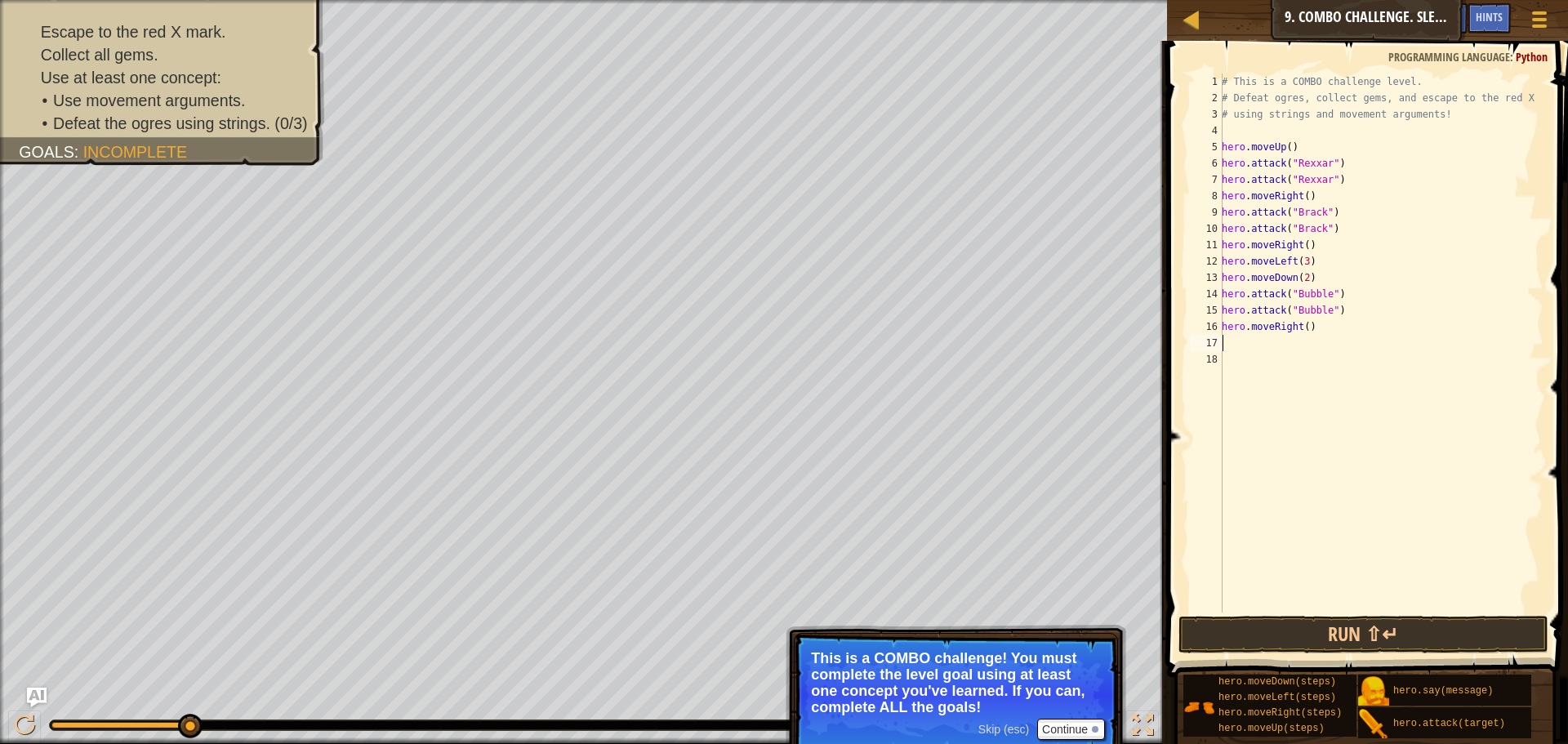
click at [1301, 328] on div "# This is a COMBO challenge level. # Defeat [PERSON_NAME], collect gems, and es…" at bounding box center [1381, 359] width 325 height 572
type textarea "hero.moveRight(2)"
click at [1244, 340] on div "# This is a COMBO challenge level. # Defeat [PERSON_NAME], collect gems, and es…" at bounding box center [1381, 359] width 325 height 572
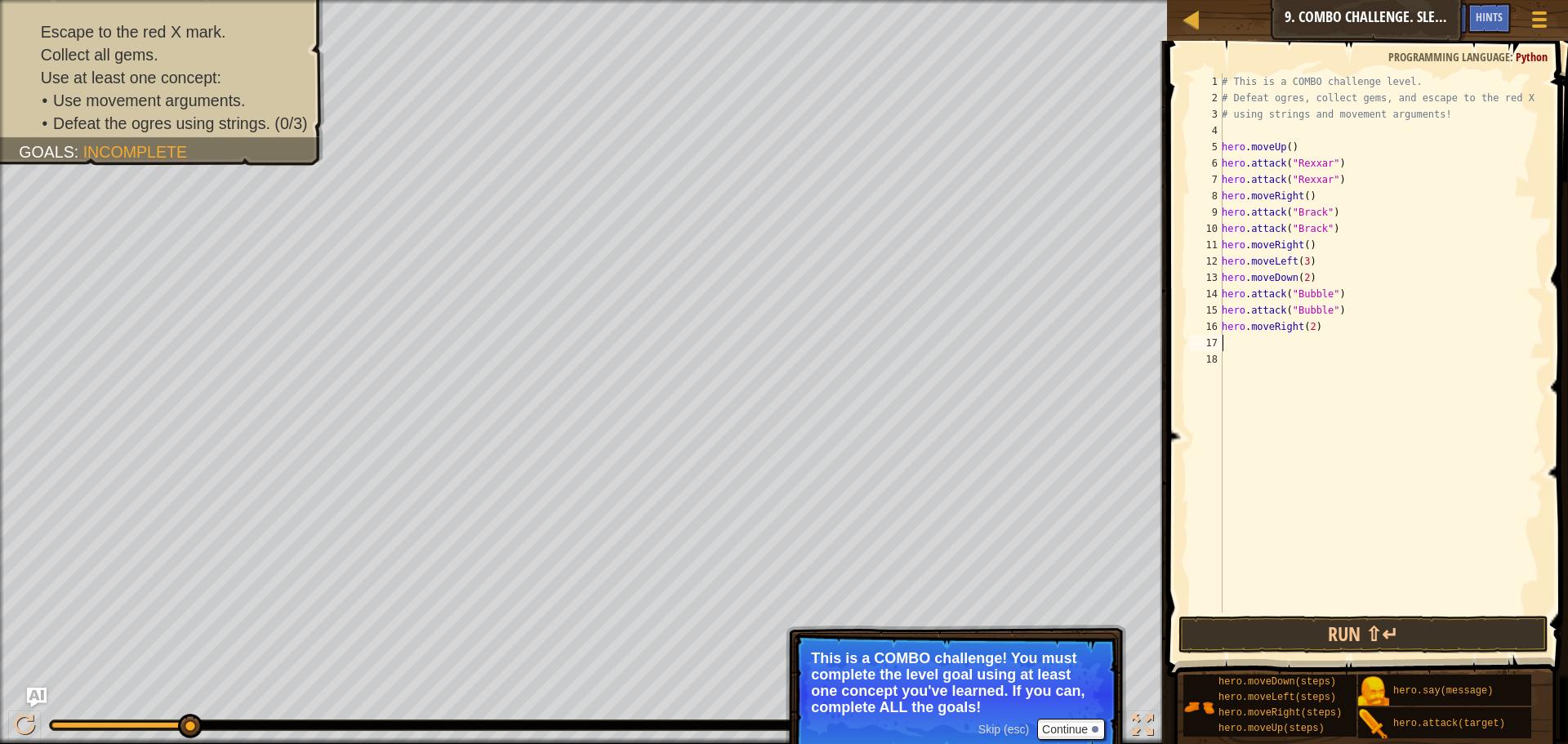
type textarea "h"
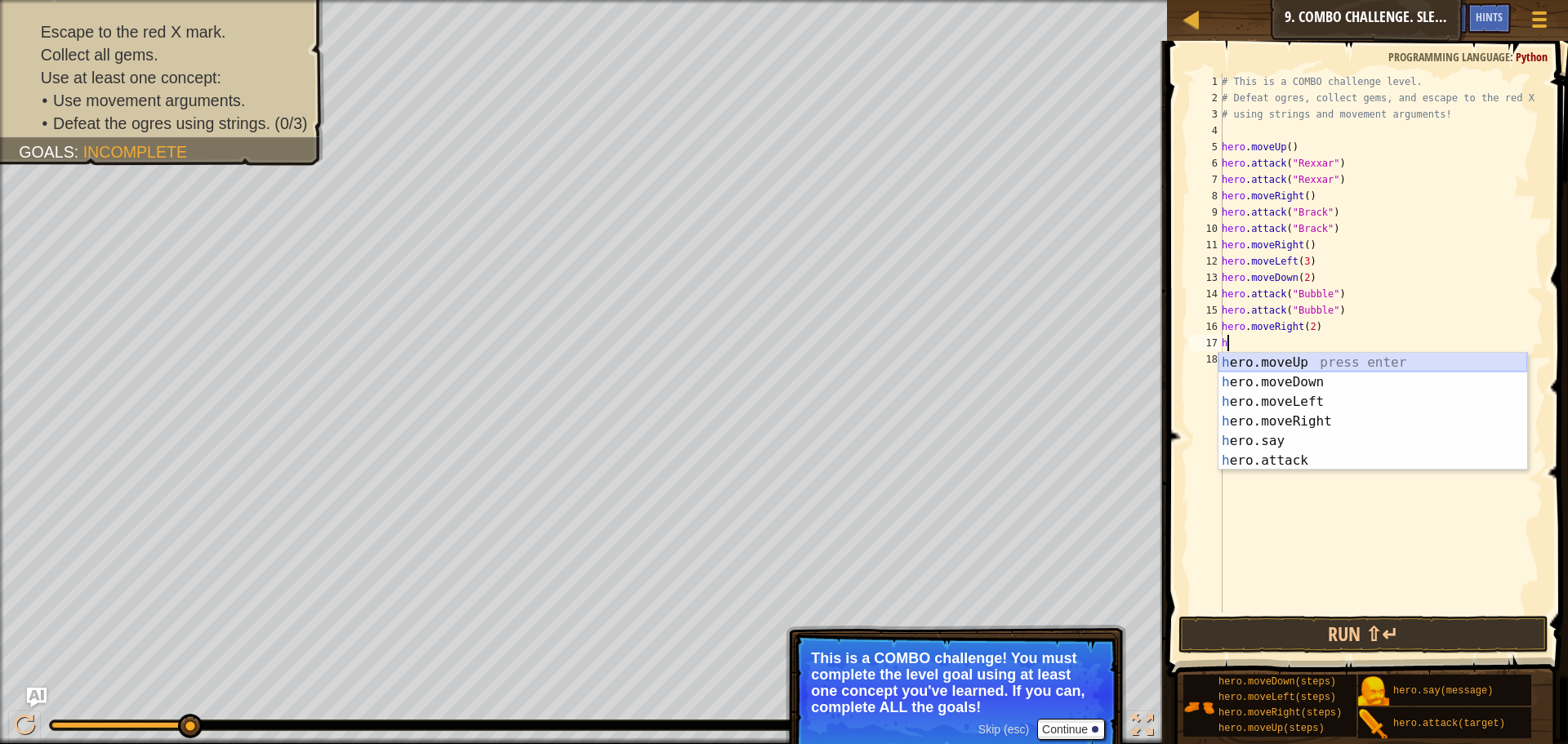
click at [1272, 365] on div "h ero.moveUp press enter h ero.moveDown press enter h ero.moveLeft press enter …" at bounding box center [1372, 431] width 309 height 157
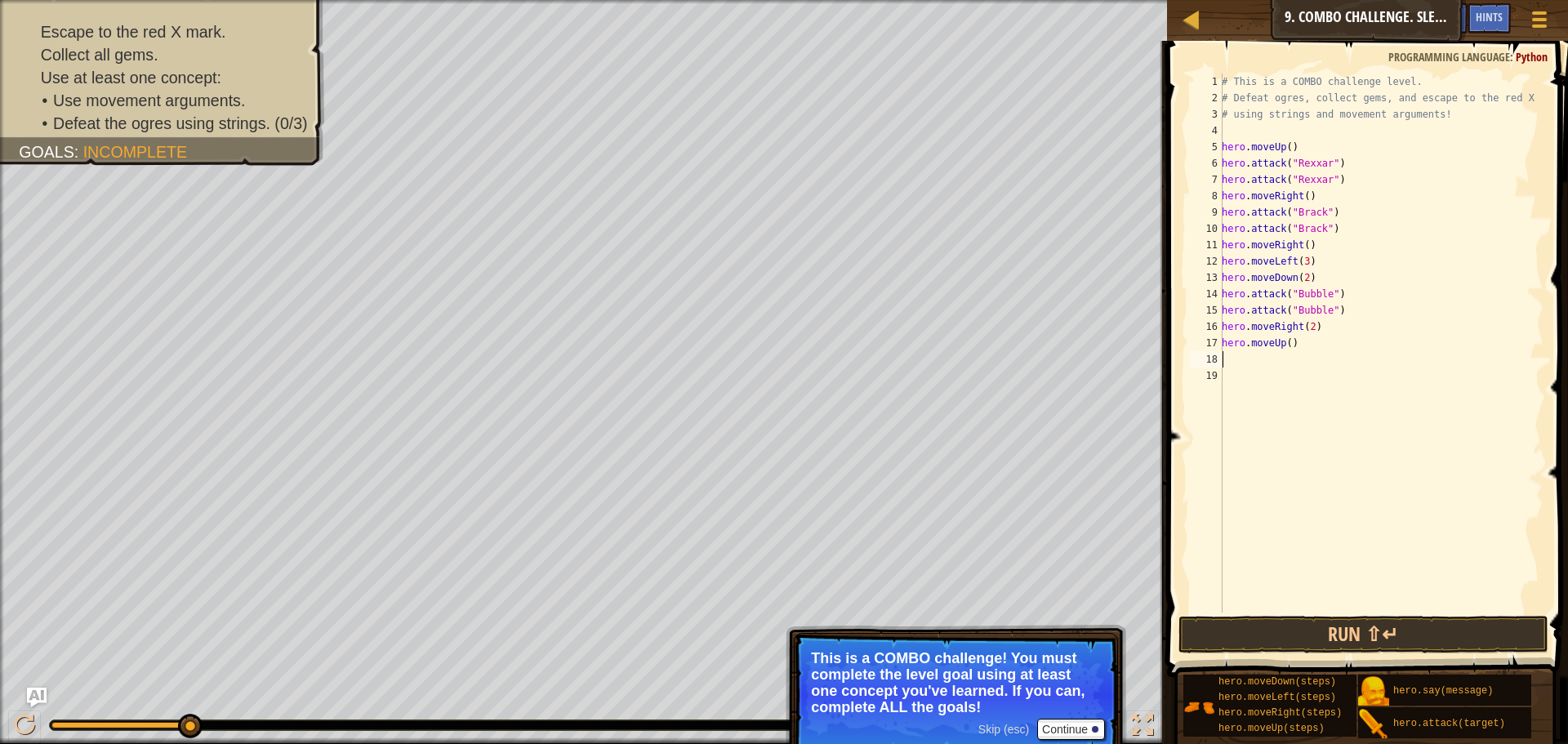
type textarea "g"
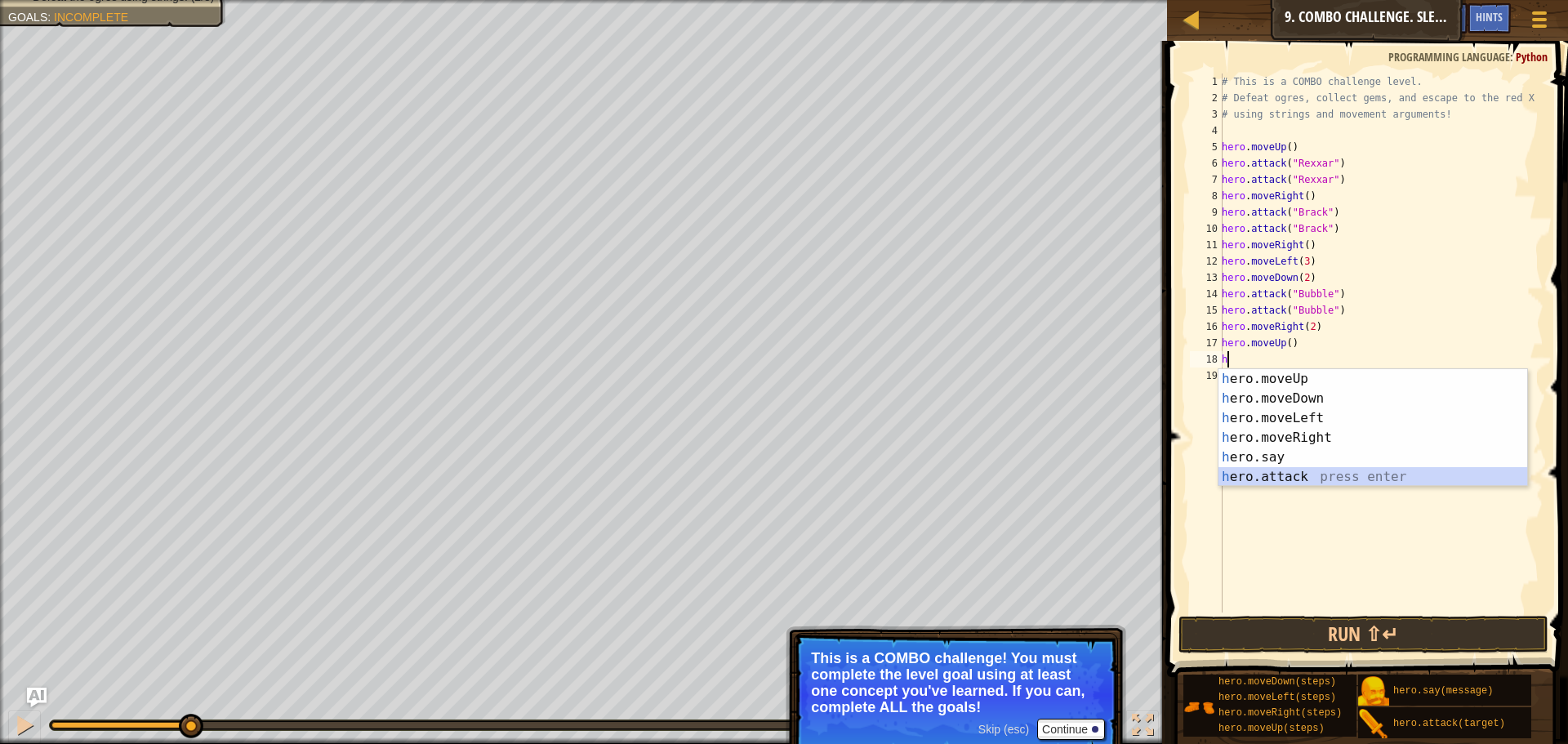
click at [1297, 471] on div "h ero.moveUp press enter h ero.moveDown press enter h ero.moveLeft press enter …" at bounding box center [1372, 448] width 309 height 157
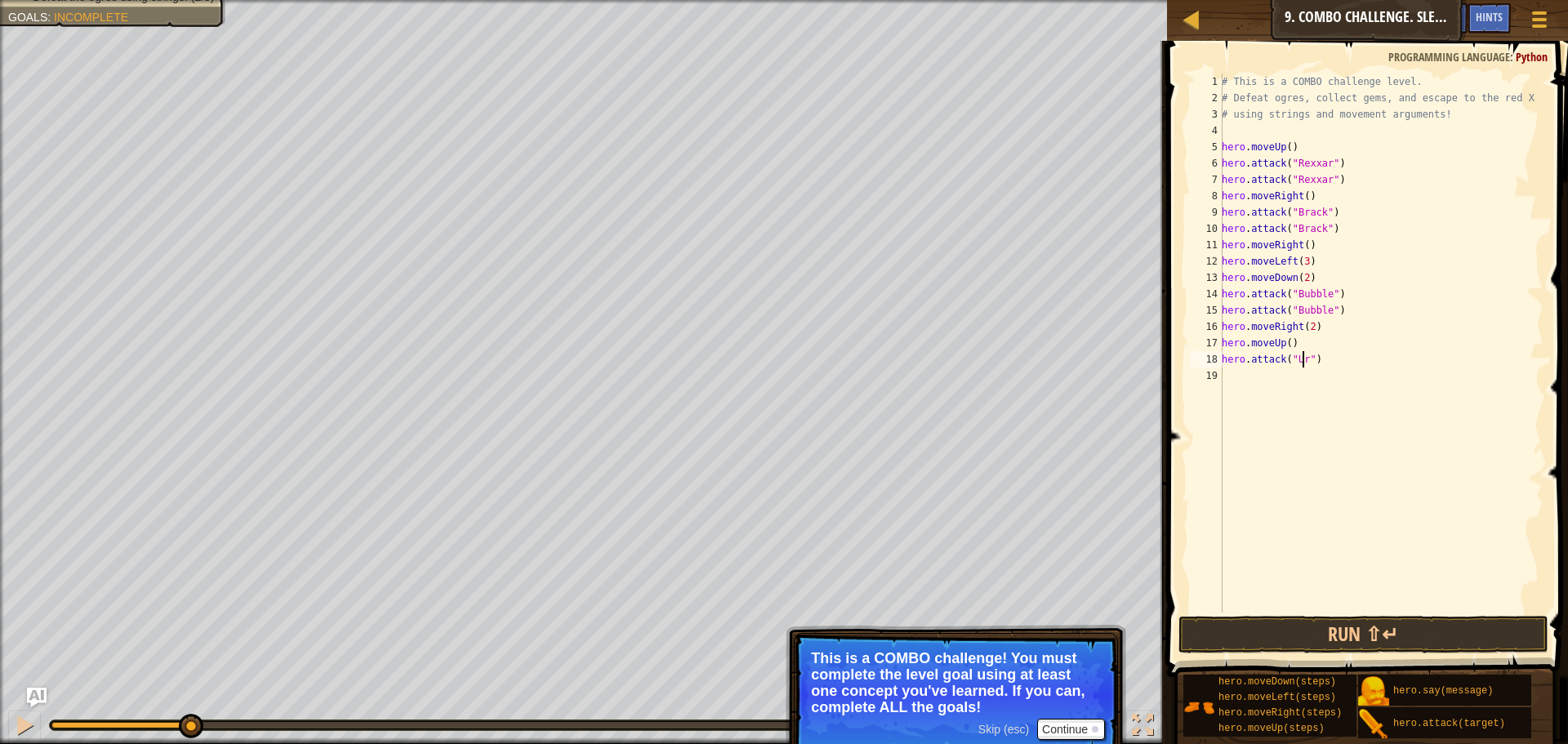
scroll to position [7, 7]
type textarea "hero.attack("Ursa")"
click at [1247, 373] on div "# This is a COMBO challenge level. # Defeat [PERSON_NAME], collect gems, and es…" at bounding box center [1381, 359] width 325 height 572
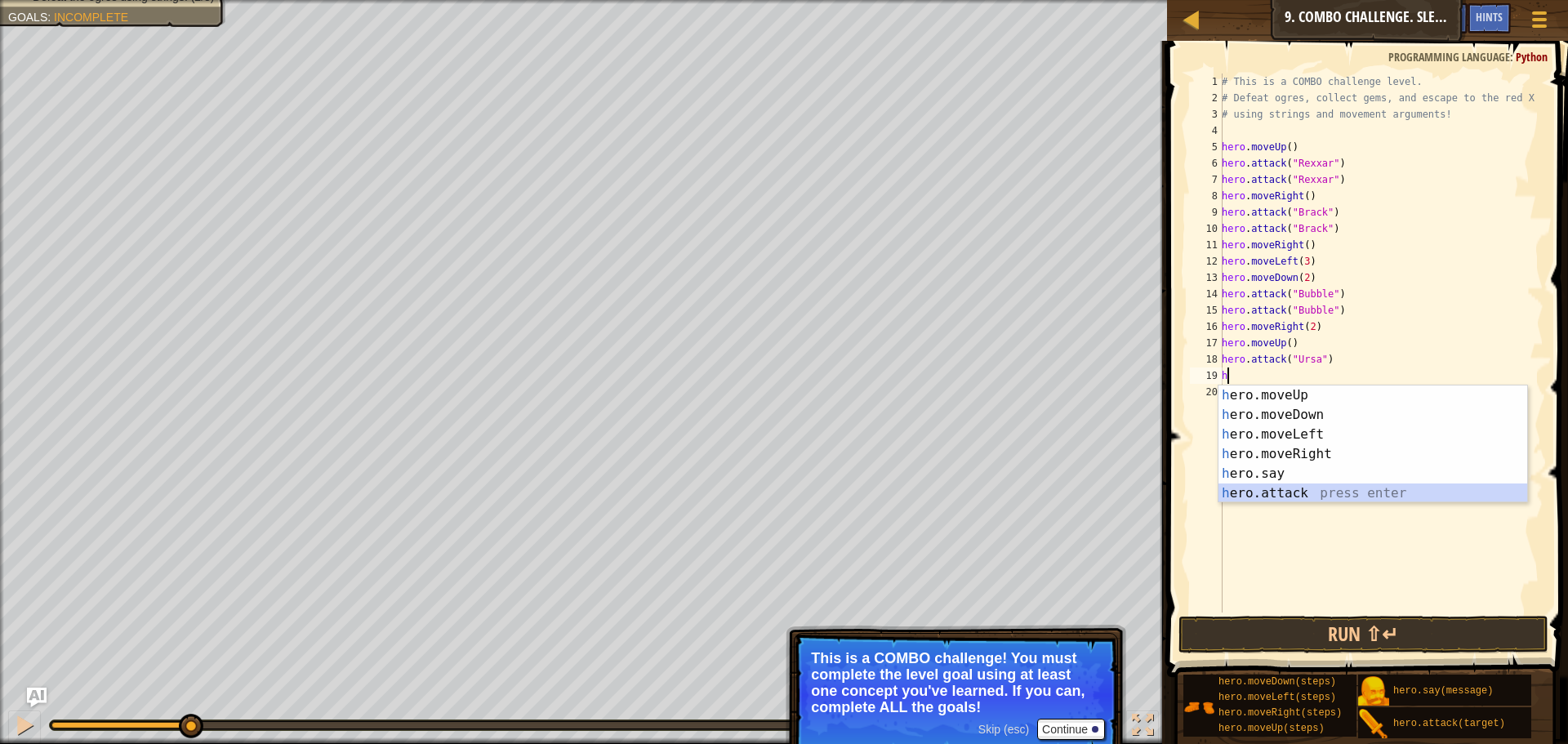
click at [1272, 489] on div "h ero.moveUp press enter h ero.moveDown press enter h ero.moveLeft press enter …" at bounding box center [1372, 463] width 309 height 157
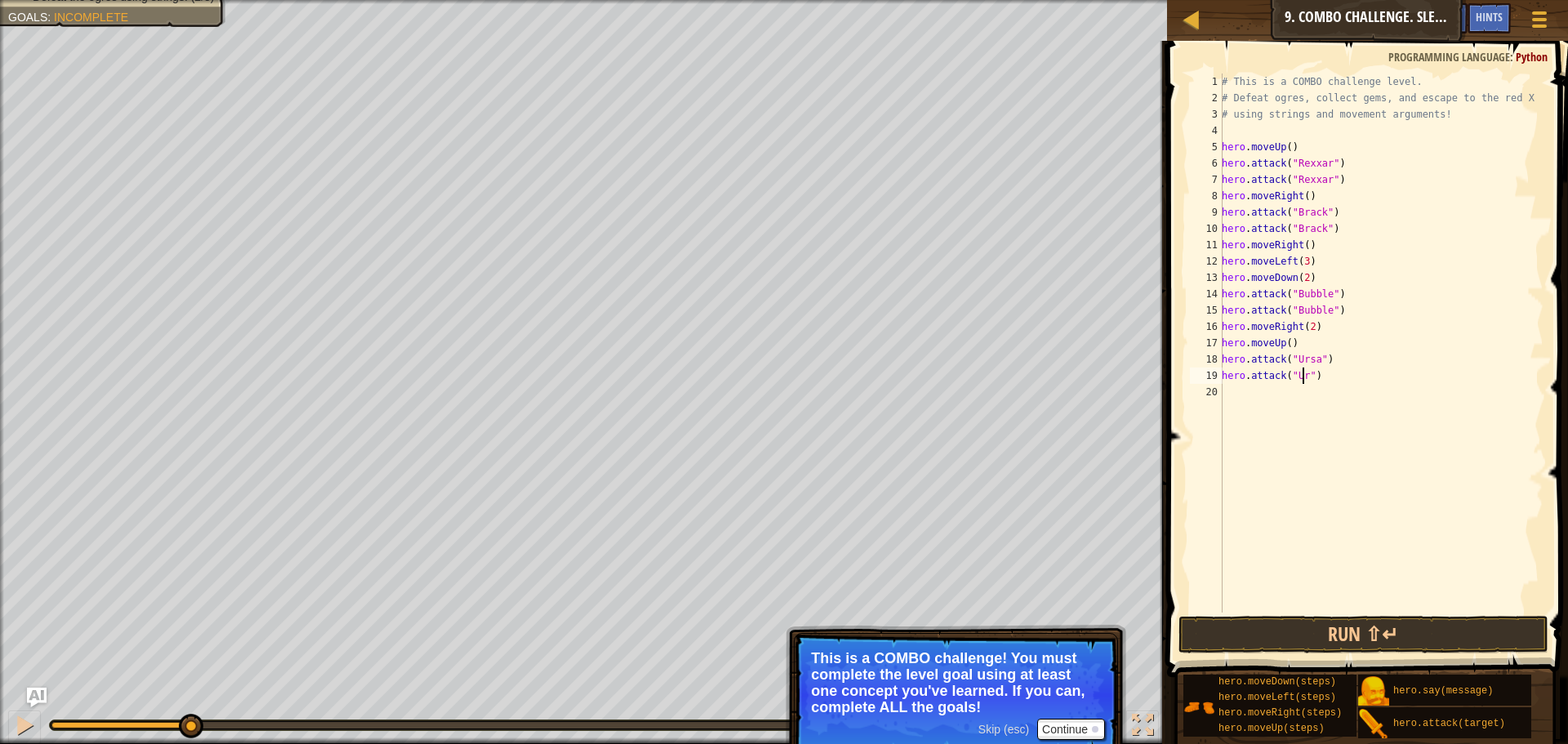
scroll to position [7, 7]
type textarea "hero.attack("Ursa")"
click at [1256, 405] on div "# This is a COMBO challenge level. # Defeat [PERSON_NAME], collect gems, and es…" at bounding box center [1381, 359] width 325 height 572
type textarea "h"
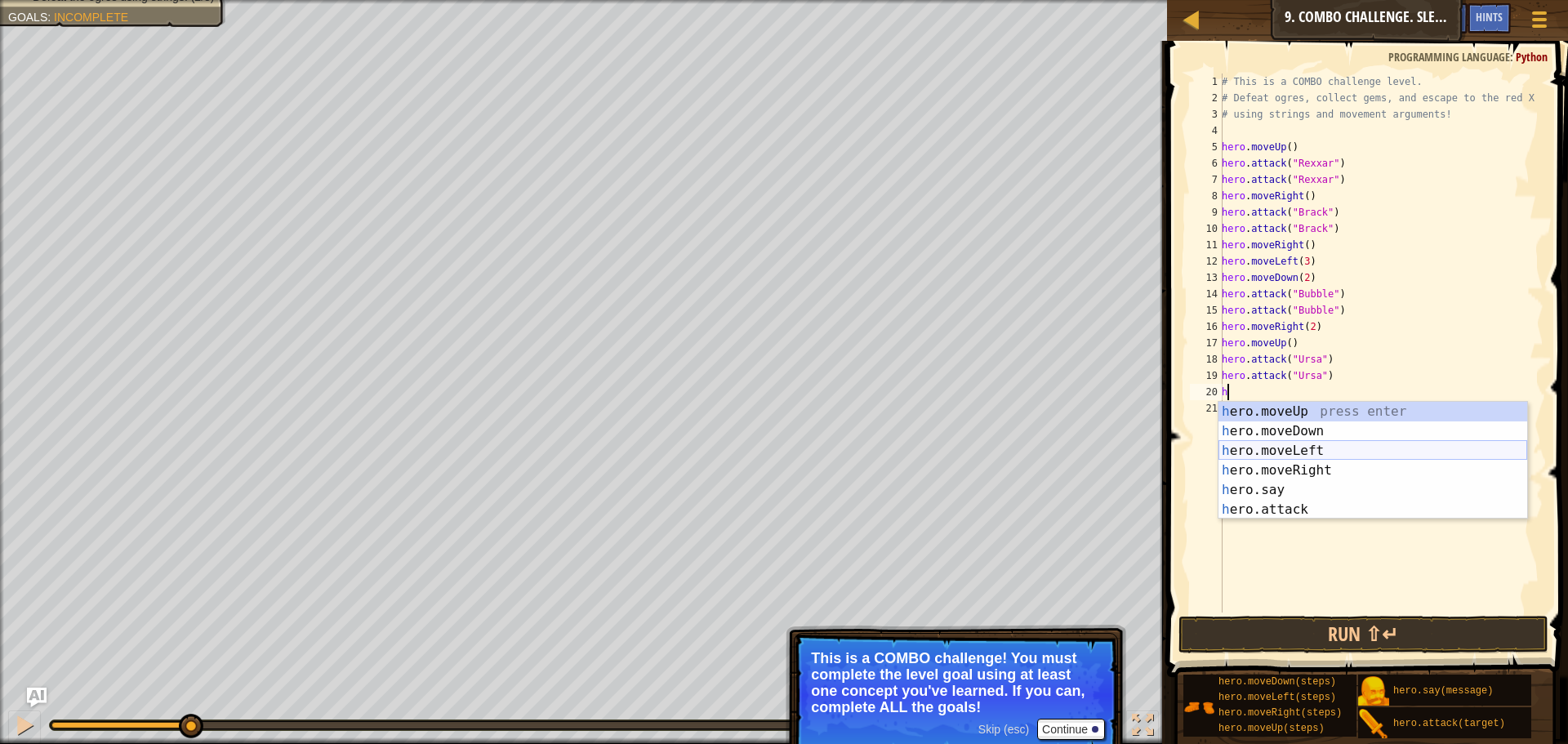
click at [1314, 457] on div "h ero.moveUp press enter h ero.moveDown press enter h ero.moveLeft press enter …" at bounding box center [1372, 480] width 309 height 157
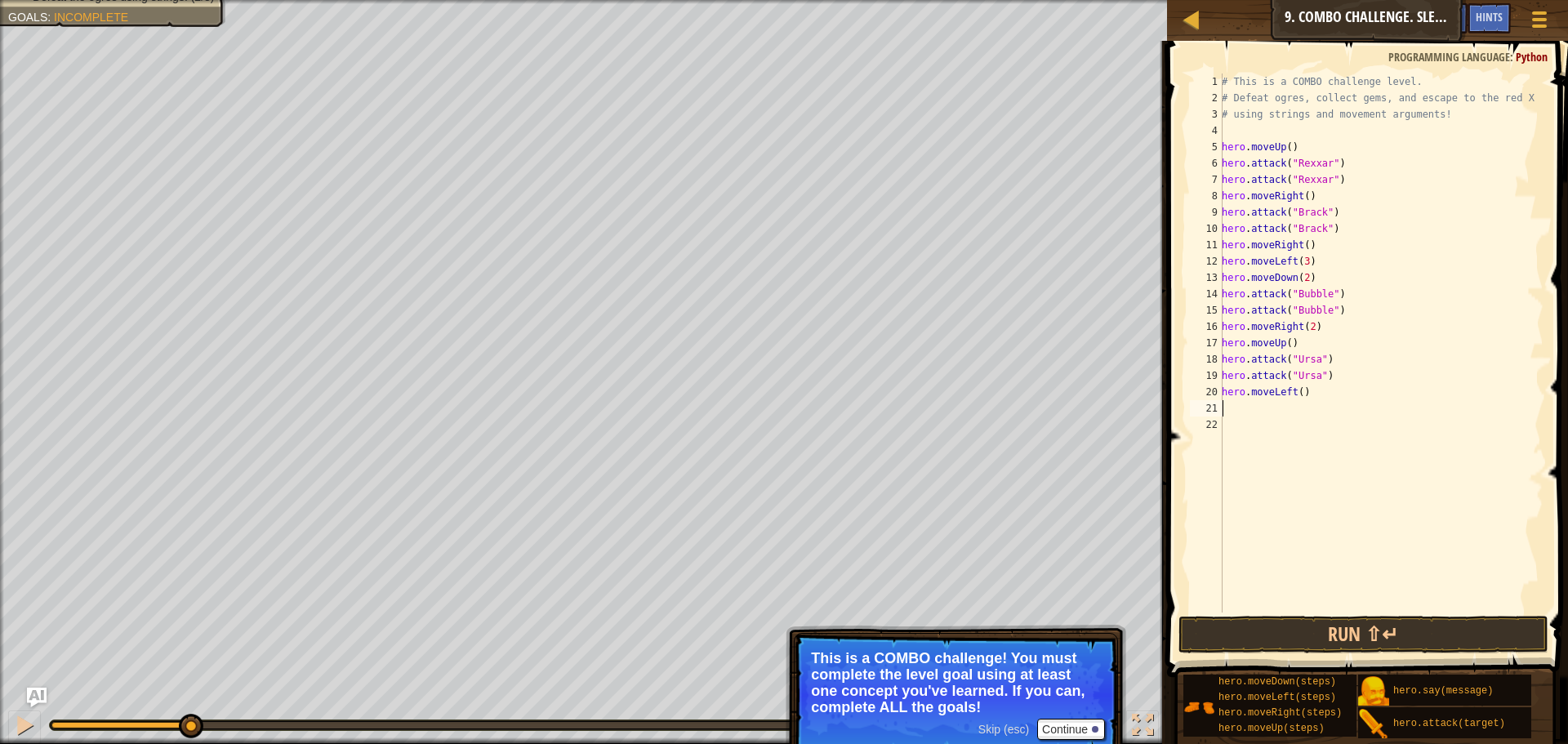
click at [1299, 390] on div "# This is a COMBO challenge level. # Defeat [PERSON_NAME], collect gems, and es…" at bounding box center [1381, 359] width 325 height 572
type textarea "hero.moveLeft(2)"
click at [1250, 410] on div "# This is a COMBO challenge level. # Defeat [PERSON_NAME], collect gems, and es…" at bounding box center [1381, 359] width 325 height 572
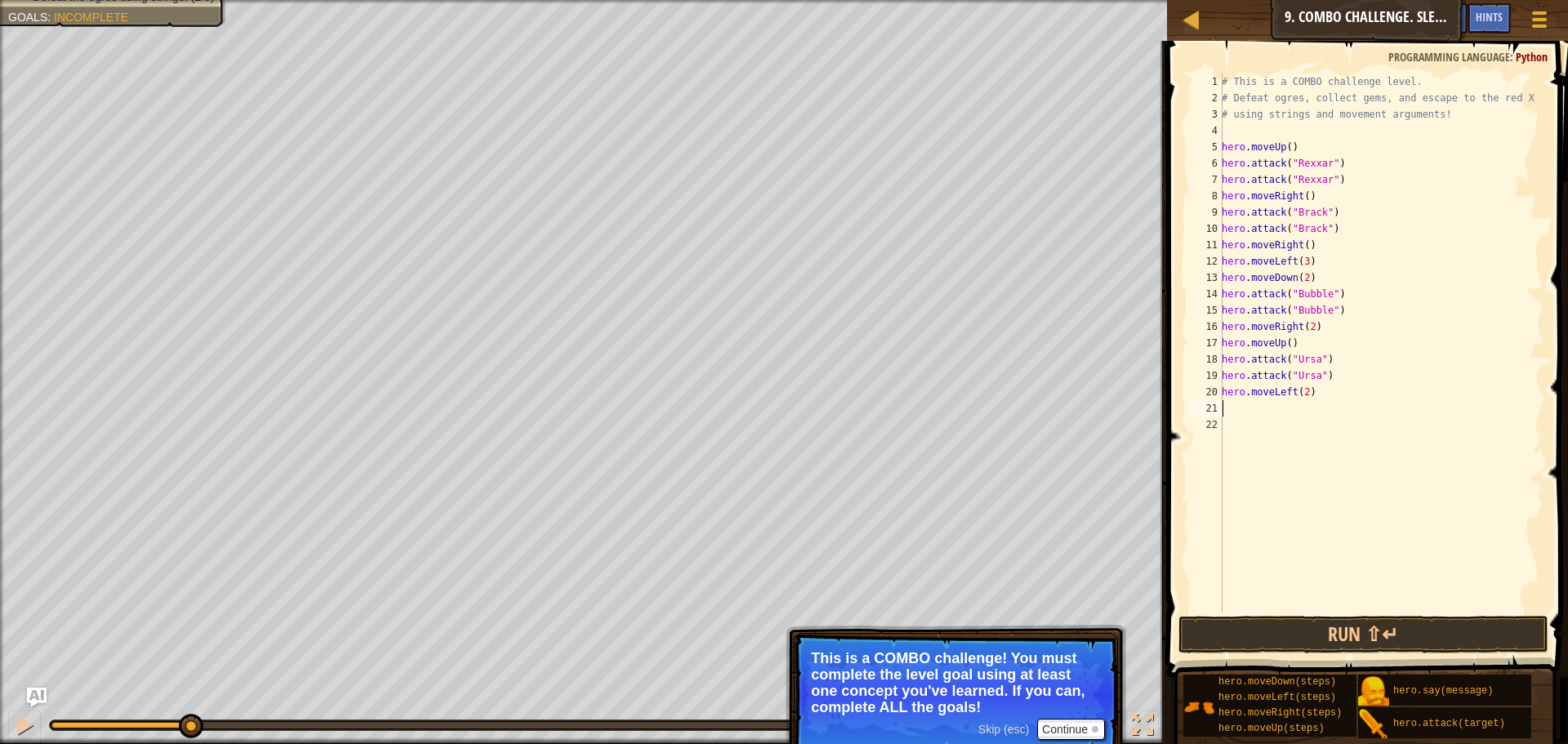
type textarea "h"
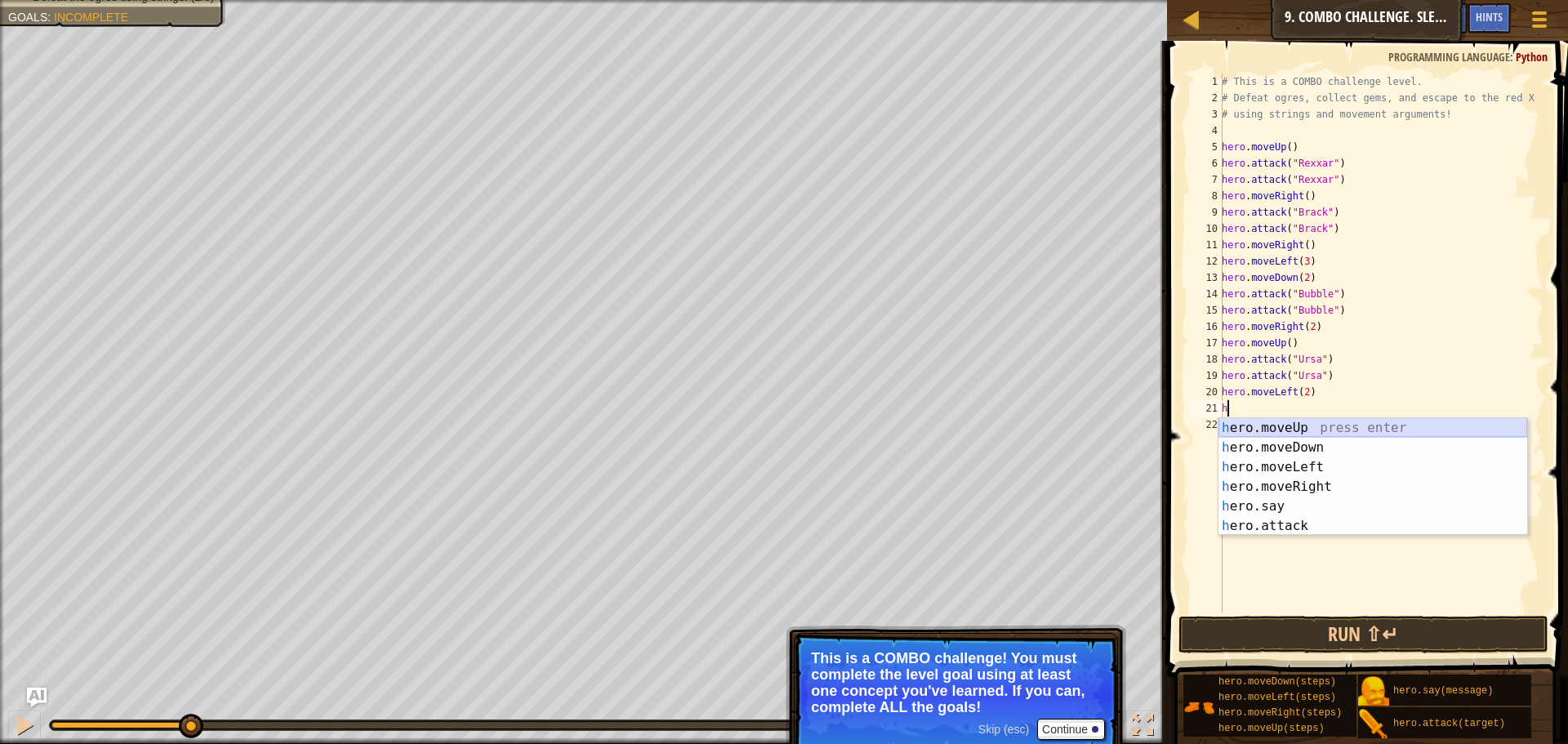
click at [1255, 429] on div "h ero.moveUp press enter h ero.moveDown press enter h ero.moveLeft press enter …" at bounding box center [1372, 496] width 309 height 157
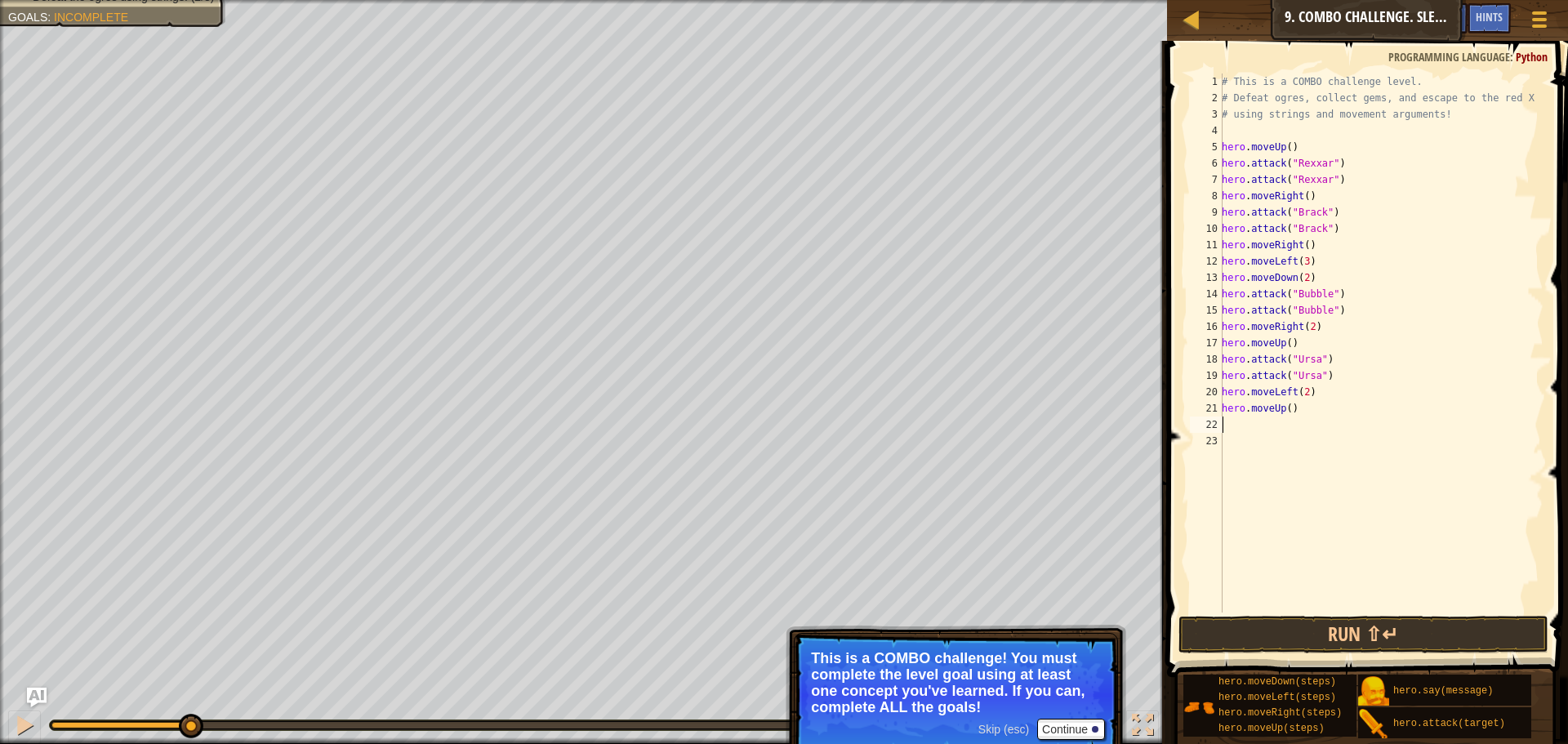
type textarea "h"
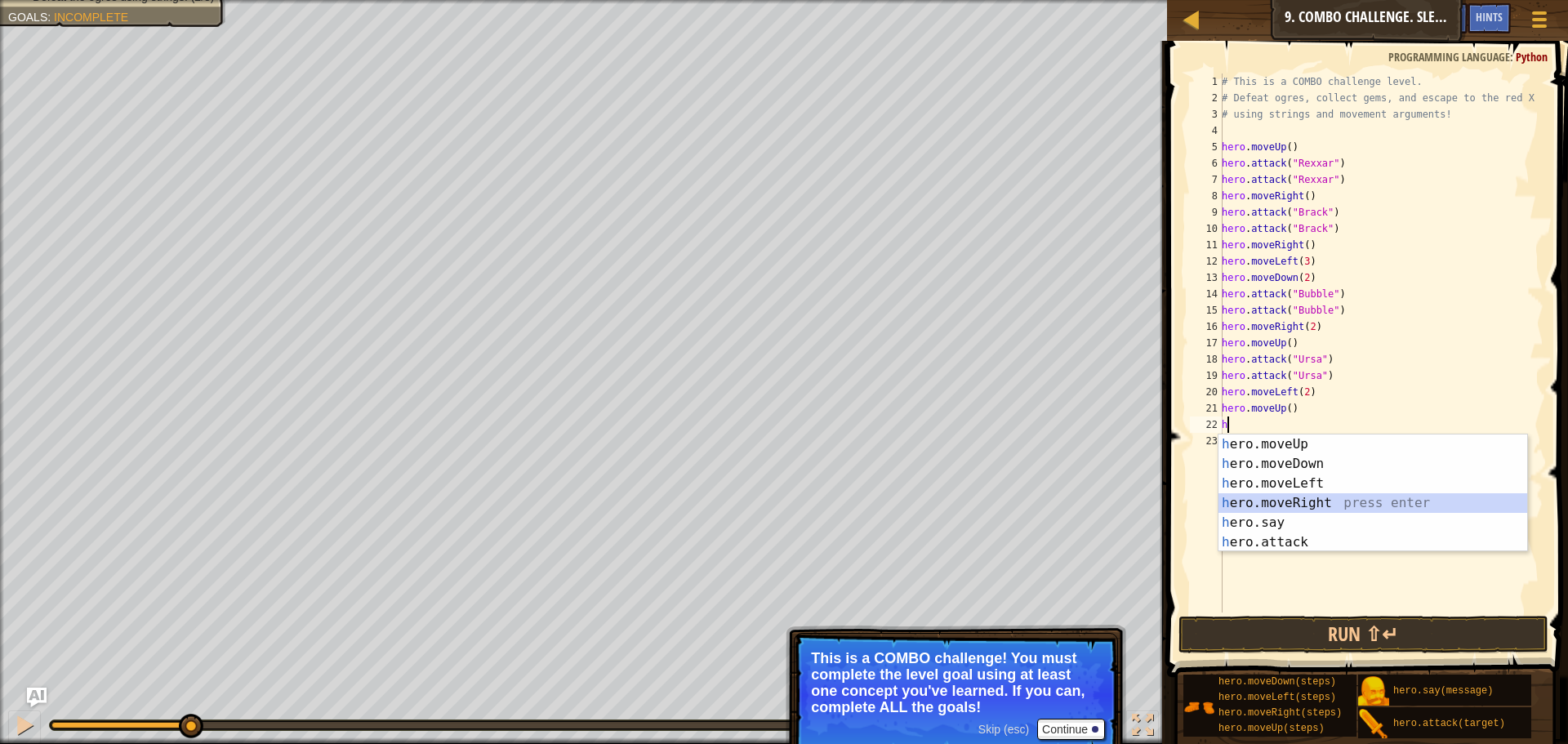
click at [1290, 506] on div "h ero.moveUp press enter h ero.moveDown press enter h ero.moveLeft press enter …" at bounding box center [1372, 513] width 309 height 157
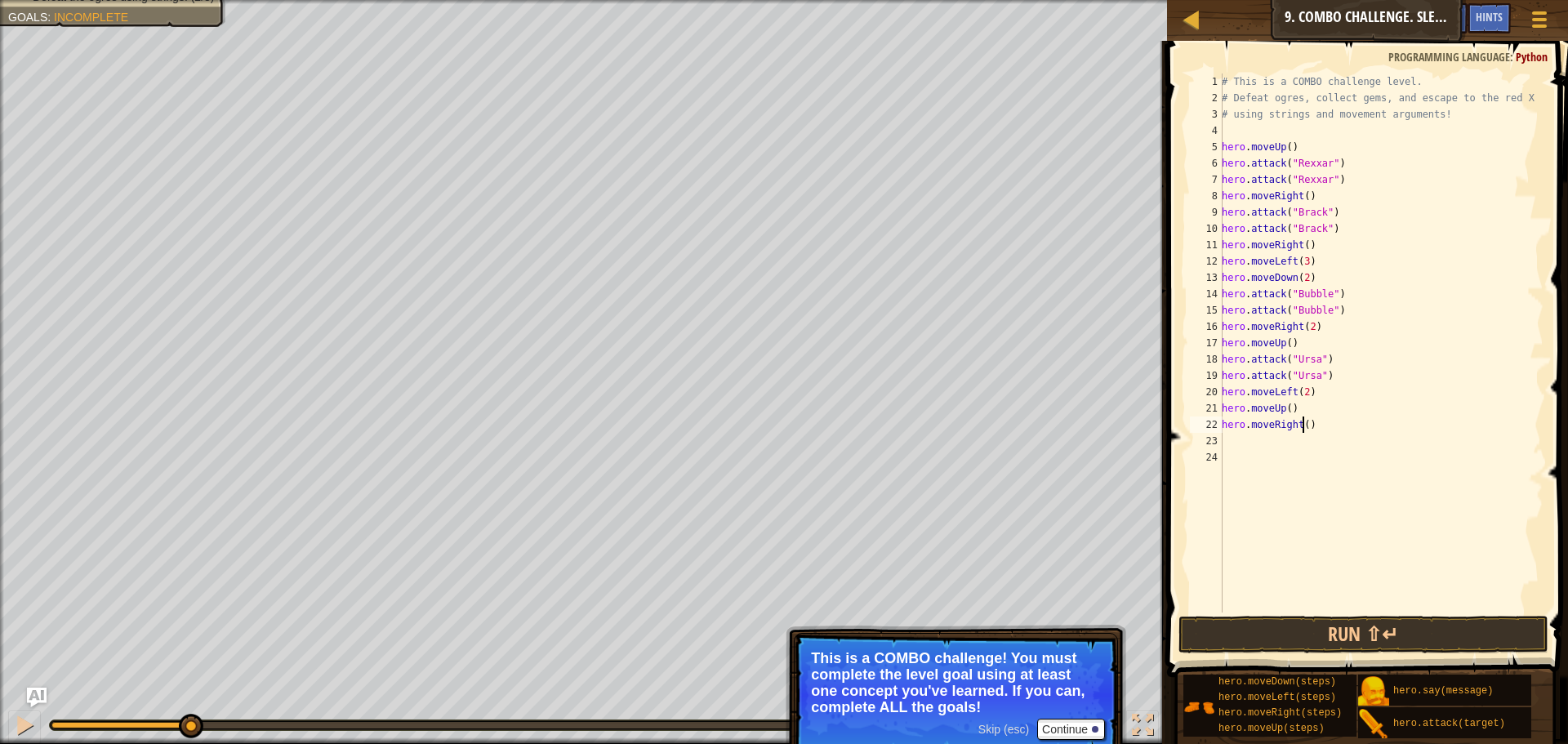
click at [1303, 426] on div "# This is a COMBO challenge level. # Defeat [PERSON_NAME], collect gems, and es…" at bounding box center [1381, 359] width 325 height 572
click at [1301, 262] on div "# This is a COMBO challenge level. # Defeat [PERSON_NAME], collect gems, and es…" at bounding box center [1381, 359] width 325 height 572
click at [1321, 624] on button "Run ⇧↵" at bounding box center [1363, 634] width 370 height 37
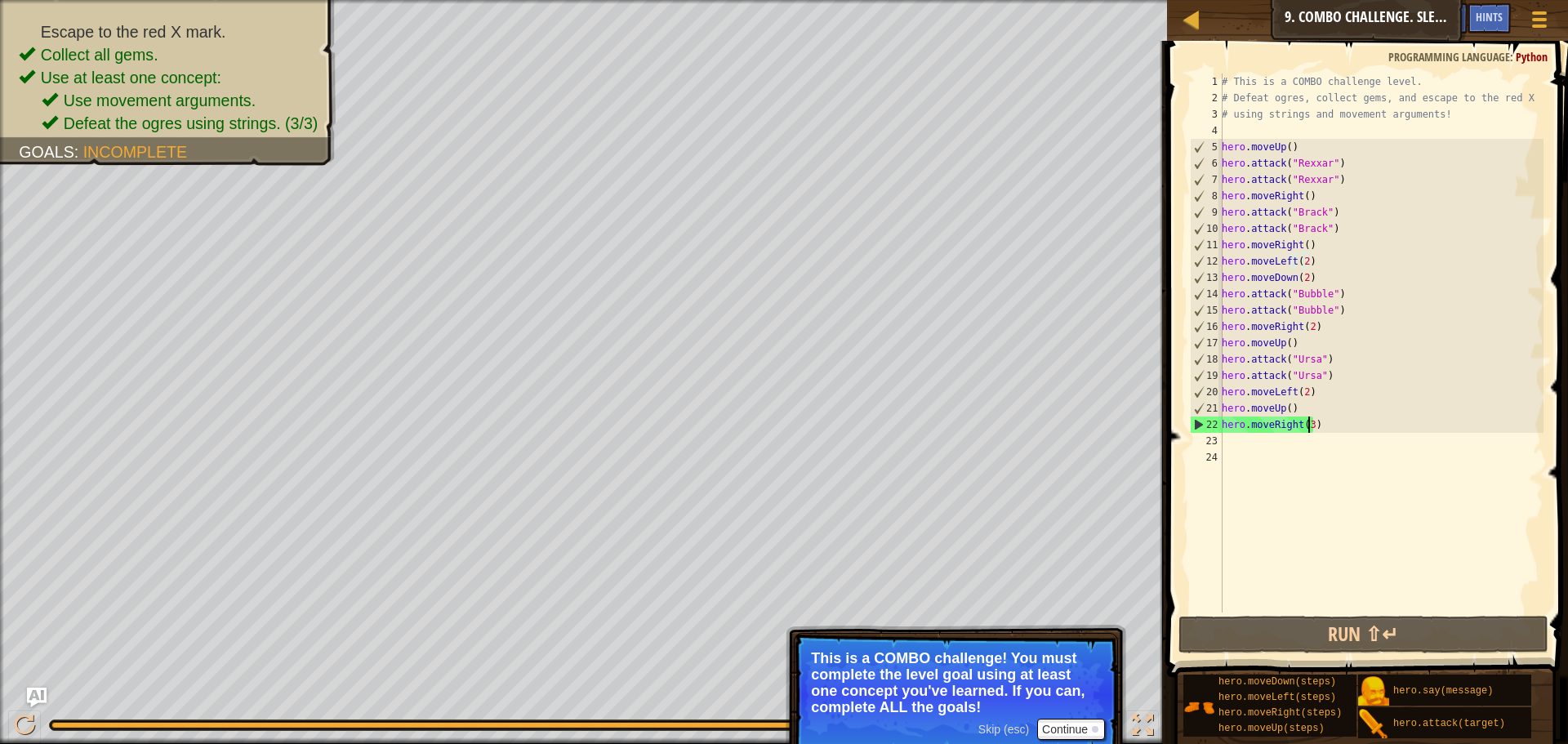
click at [1306, 430] on div "# This is a COMBO challenge level. # Defeat [PERSON_NAME], collect gems, and es…" at bounding box center [1381, 359] width 325 height 572
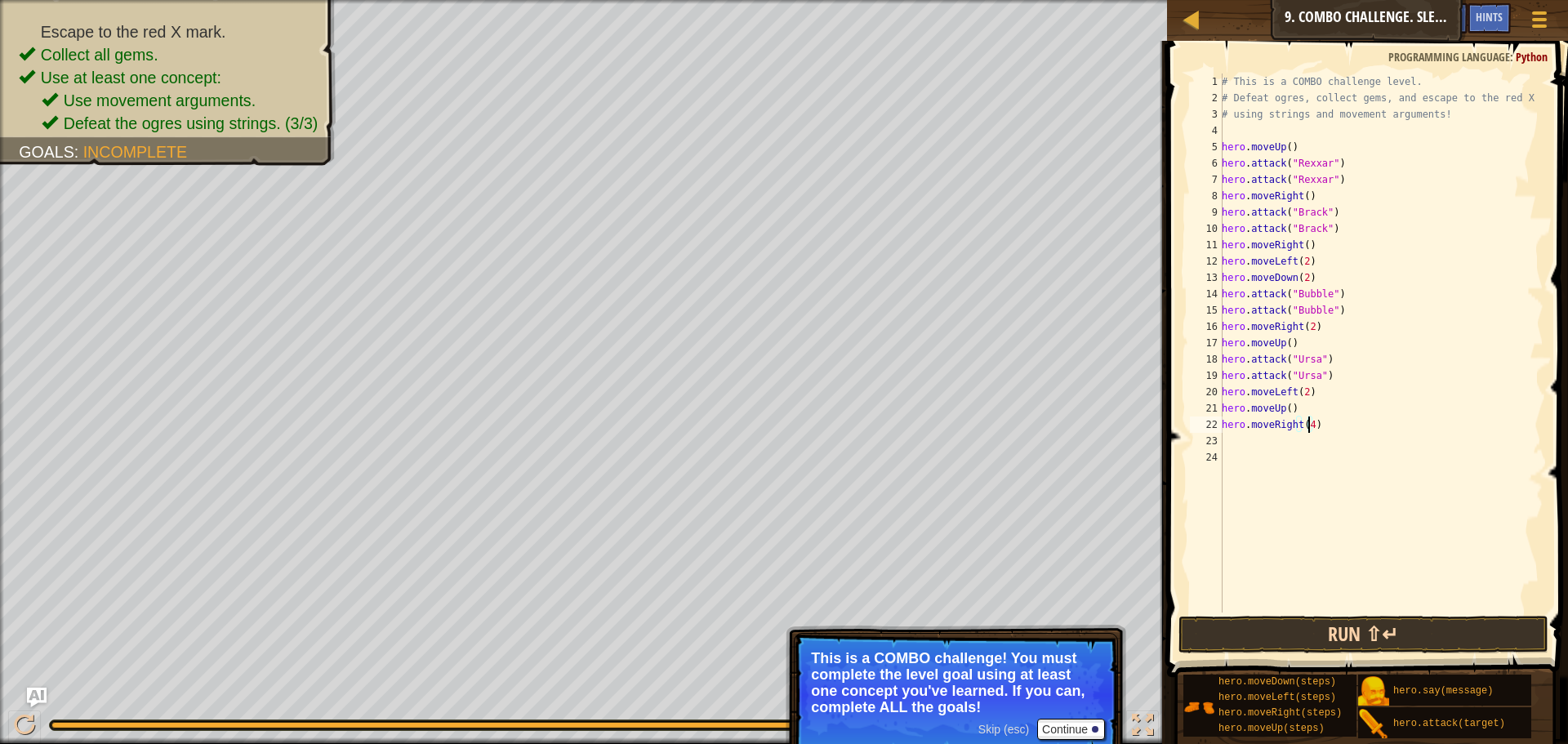
type textarea "hero.moveRight(4)"
click at [1365, 617] on button "Run ⇧↵" at bounding box center [1363, 634] width 370 height 37
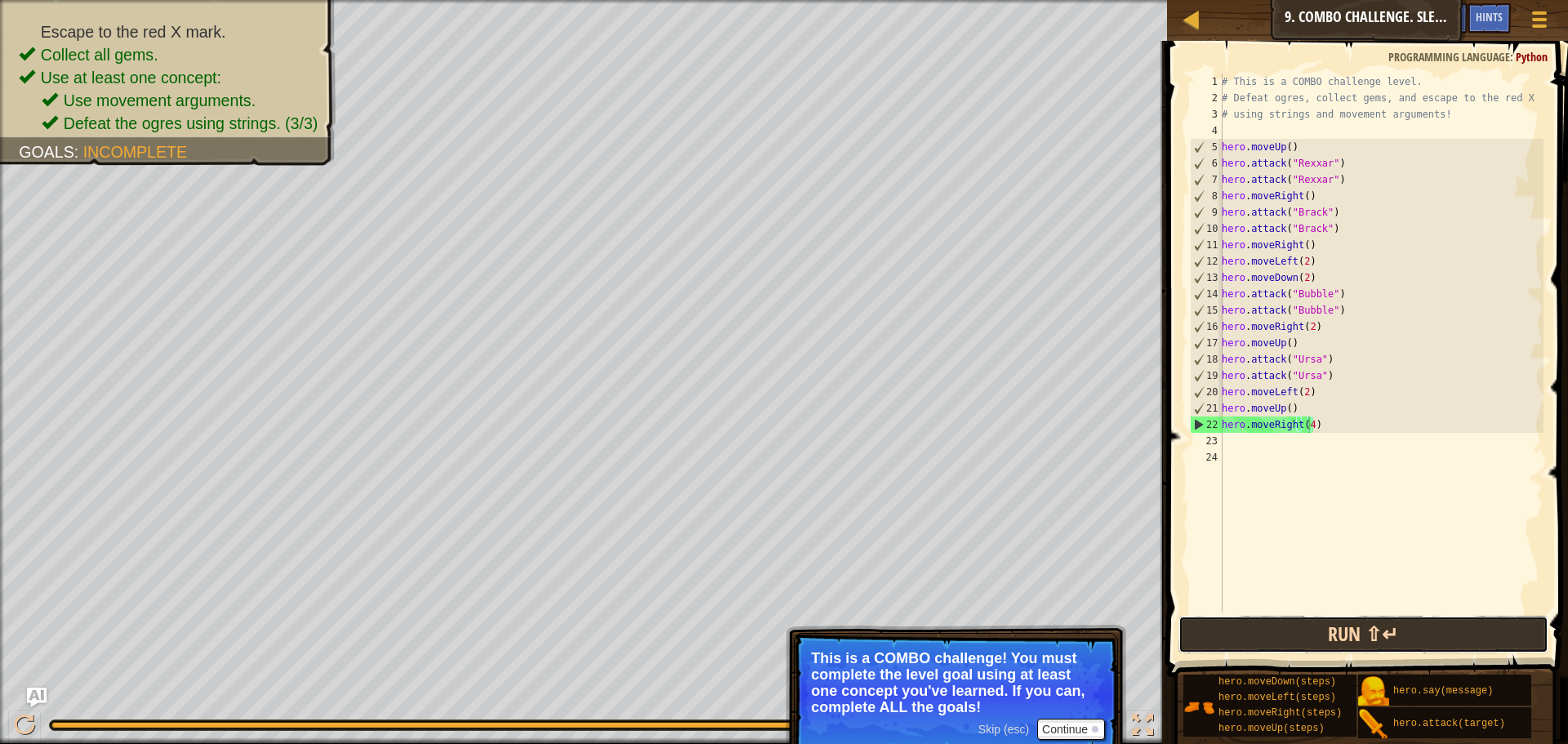
click at [1323, 641] on button "Run ⇧↵" at bounding box center [1363, 634] width 370 height 37
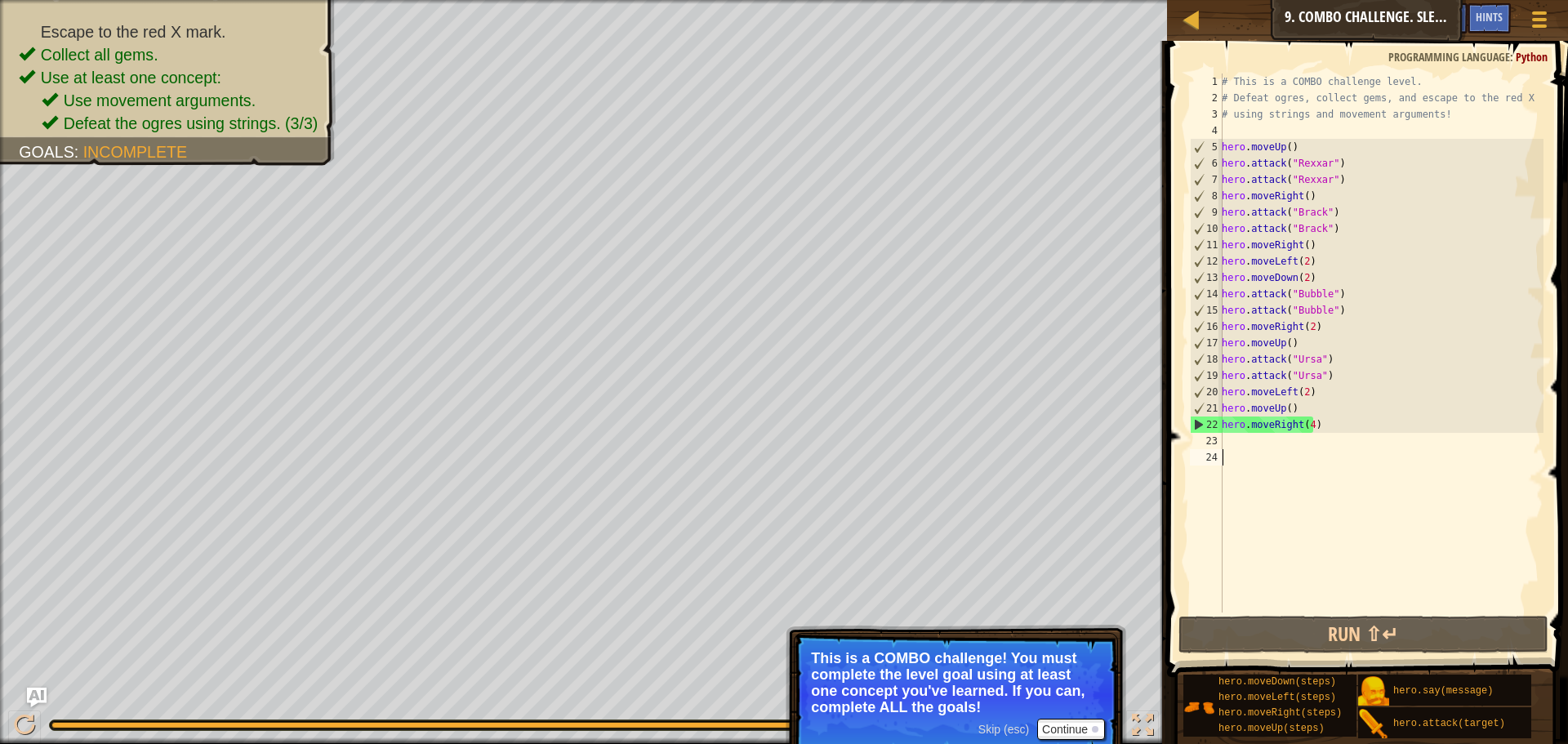
click at [1264, 449] on div "# This is a COMBO challenge level. # Defeat [PERSON_NAME], collect gems, and es…" at bounding box center [1381, 359] width 325 height 572
click at [1254, 435] on div "# This is a COMBO challenge level. # Defeat [PERSON_NAME], collect gems, and es…" at bounding box center [1381, 359] width 325 height 572
type textarea "h"
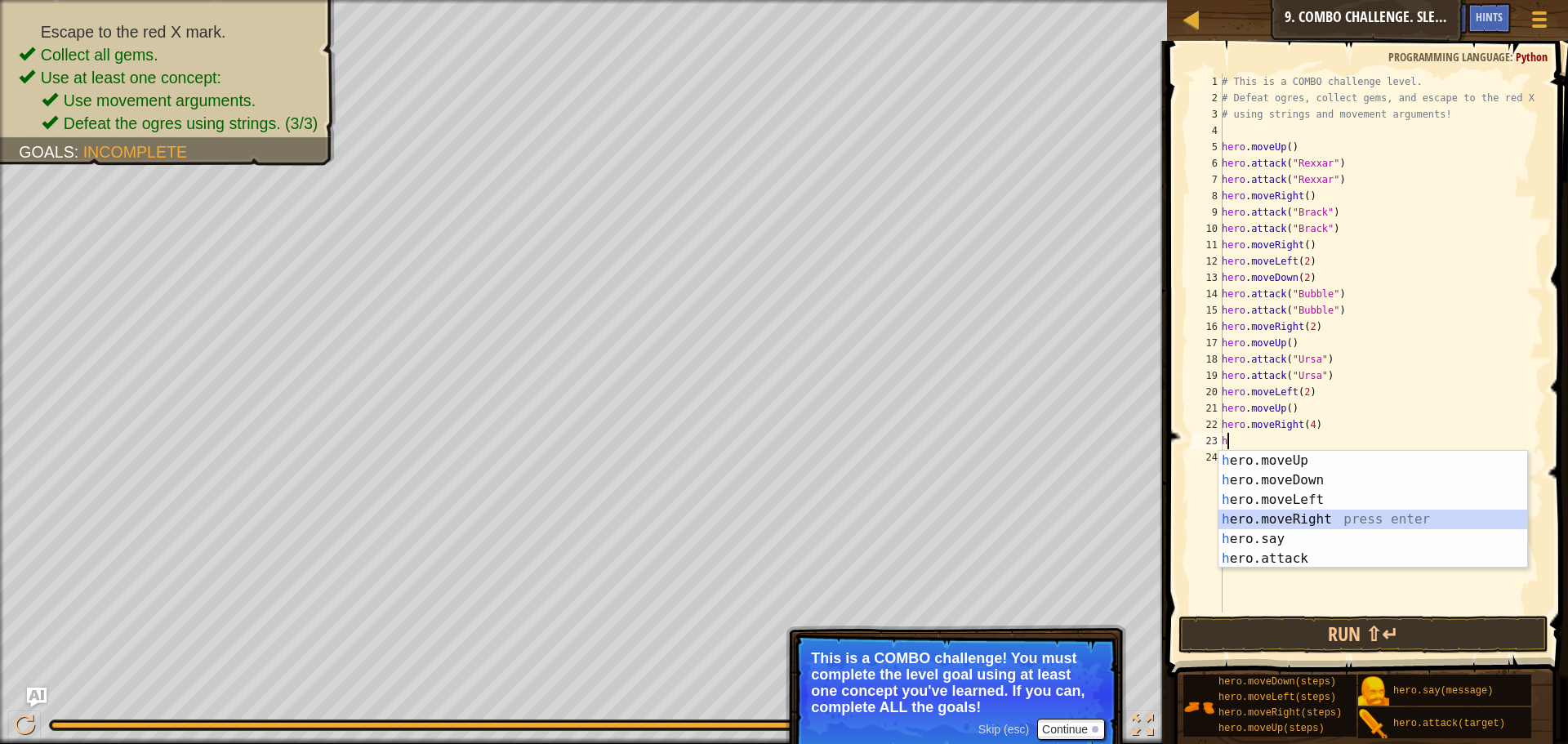
click at [1310, 519] on div "h ero.moveUp press enter h ero.moveDown press enter h ero.moveLeft press enter …" at bounding box center [1372, 529] width 309 height 157
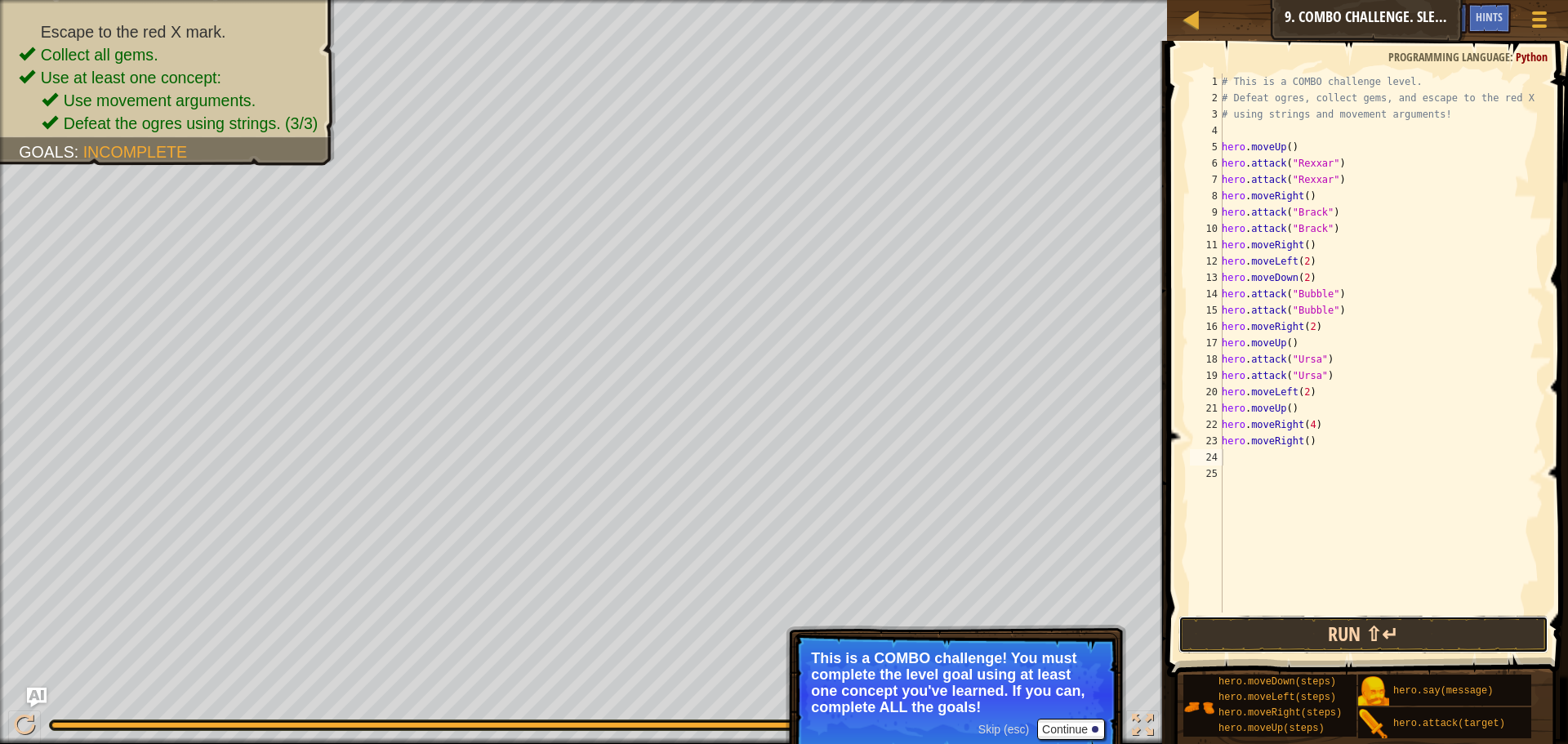
click at [1325, 632] on button "Run ⇧↵" at bounding box center [1363, 634] width 370 height 37
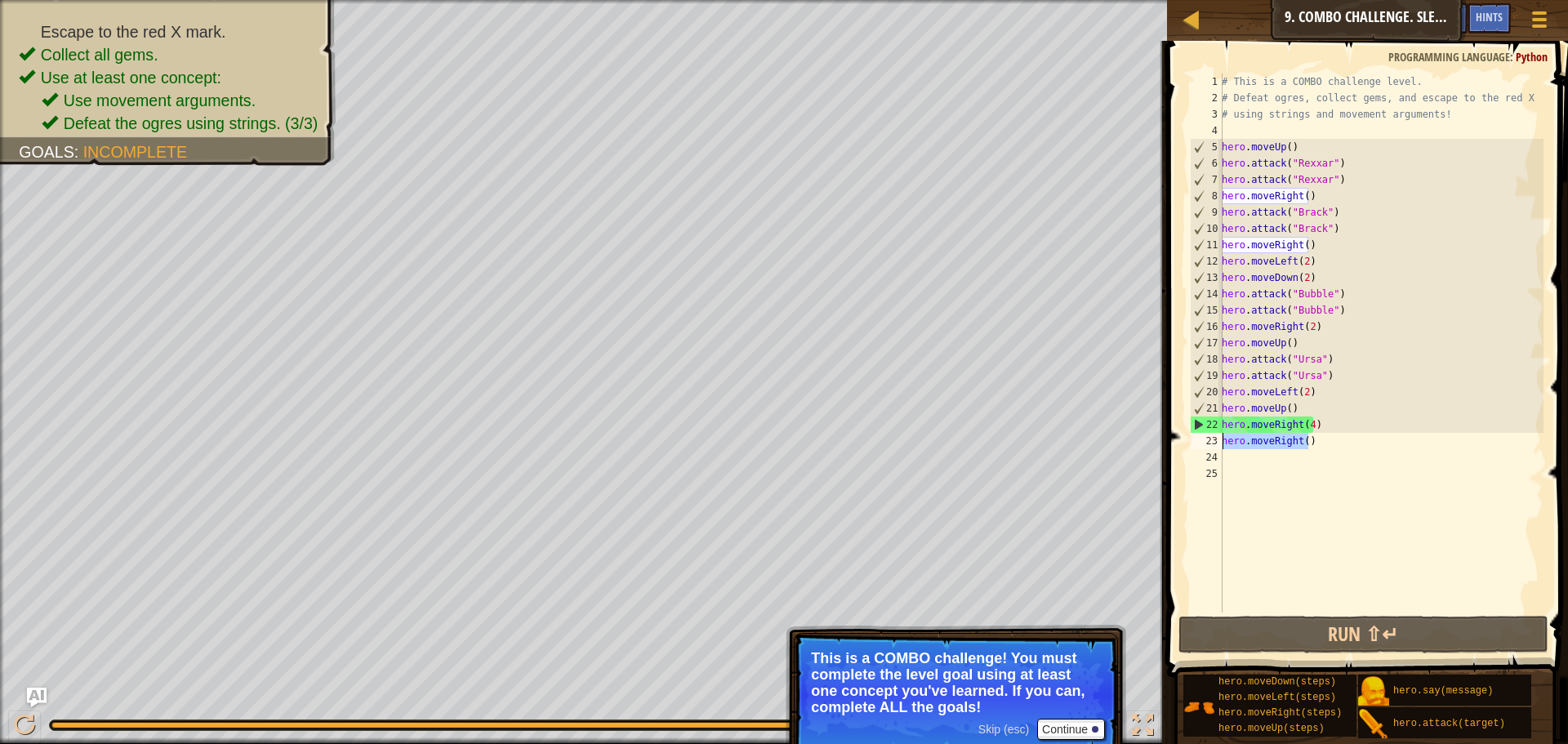
drag, startPoint x: 1310, startPoint y: 445, endPoint x: 1218, endPoint y: 435, distance: 92.5
click at [1218, 435] on div "1 2 3 4 5 6 7 8 9 10 11 12 13 14 15 16 17 18 19 20 21 22 23 24 25 # This is a C…" at bounding box center [1365, 343] width 357 height 539
type textarea "hero.moveRight()"
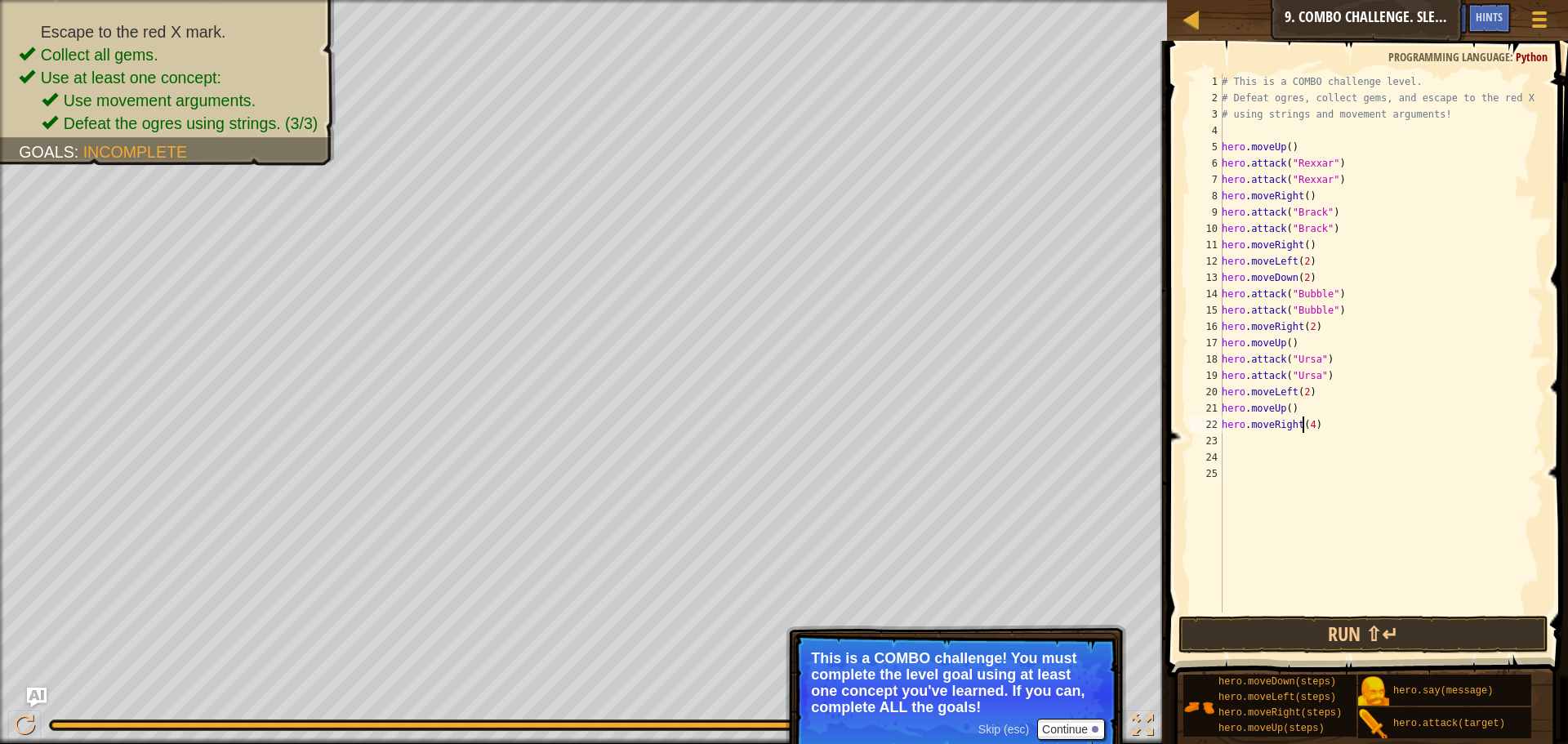
click at [1304, 424] on div "# This is a COMBO challenge level. # Defeat [PERSON_NAME], collect gems, and es…" at bounding box center [1381, 359] width 325 height 572
click at [1308, 424] on div "# This is a COMBO challenge level. # Defeat [PERSON_NAME], collect gems, and es…" at bounding box center [1381, 359] width 325 height 572
type textarea "hero.moveRight(3)"
click at [1226, 448] on div "# This is a COMBO challenge level. # Defeat [PERSON_NAME], collect gems, and es…" at bounding box center [1381, 359] width 325 height 572
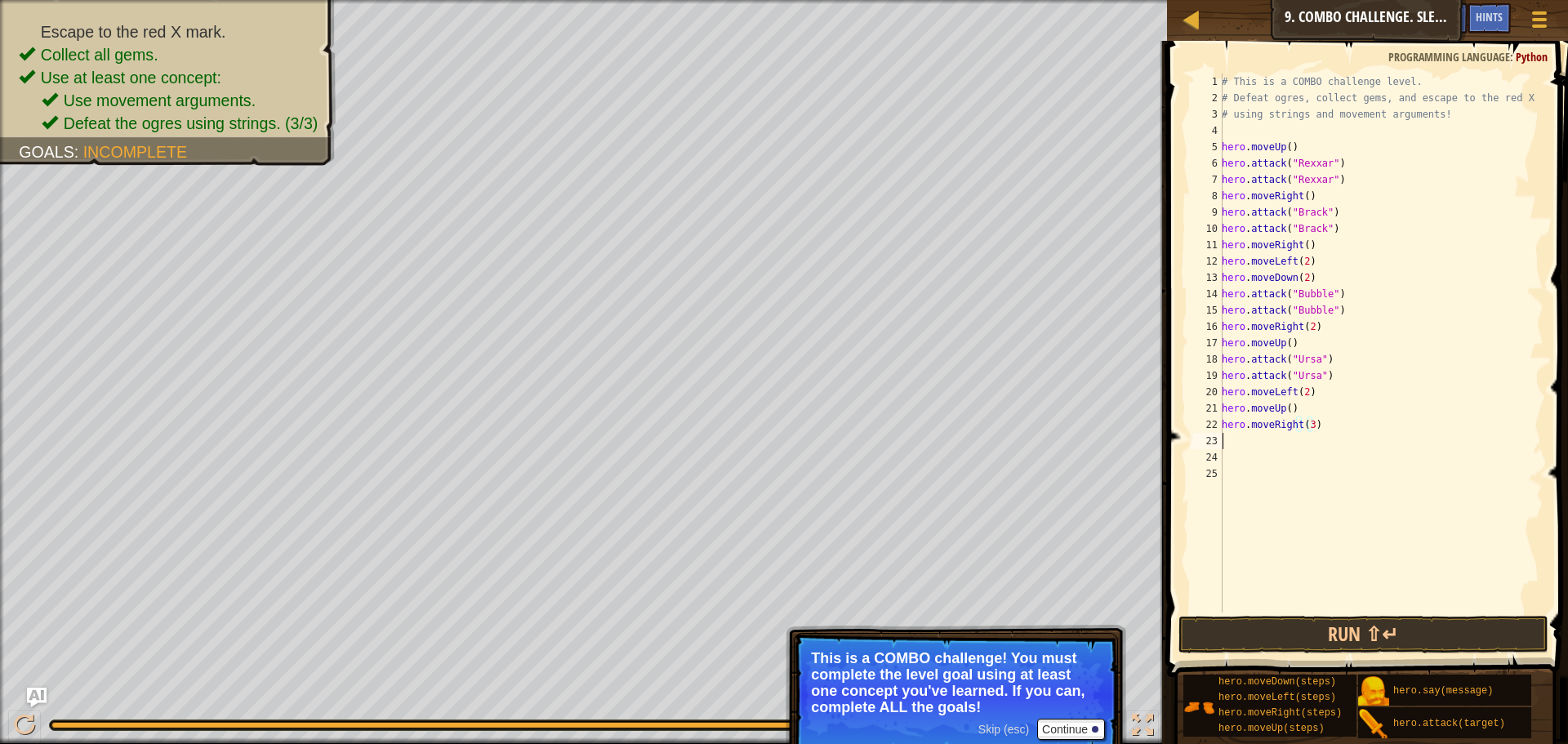
scroll to position [7, 0]
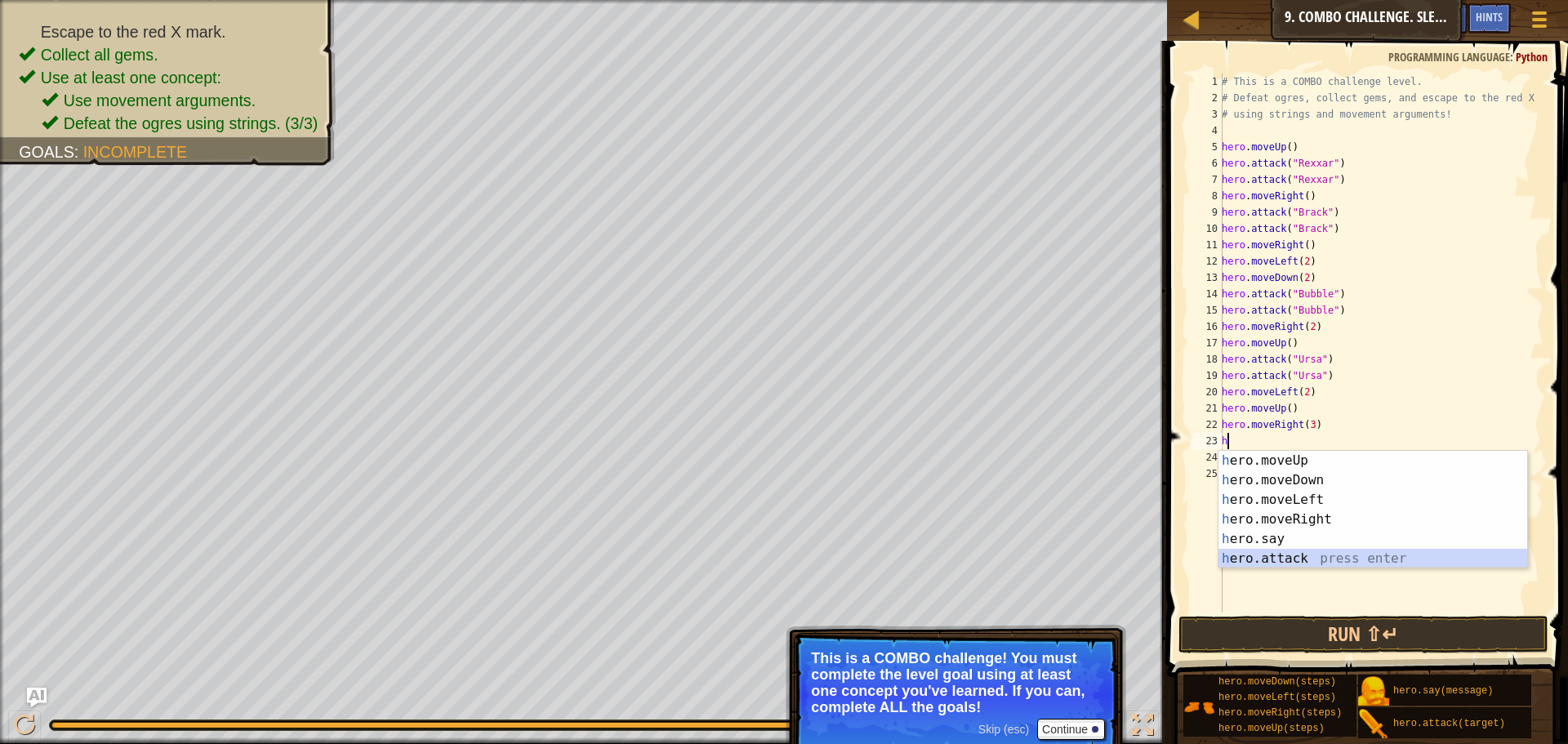
drag, startPoint x: 1276, startPoint y: 558, endPoint x: 1259, endPoint y: 551, distance: 18.4
click at [1270, 556] on div "h ero.moveUp press enter h ero.moveDown press enter h ero.moveLeft press enter …" at bounding box center [1372, 529] width 309 height 157
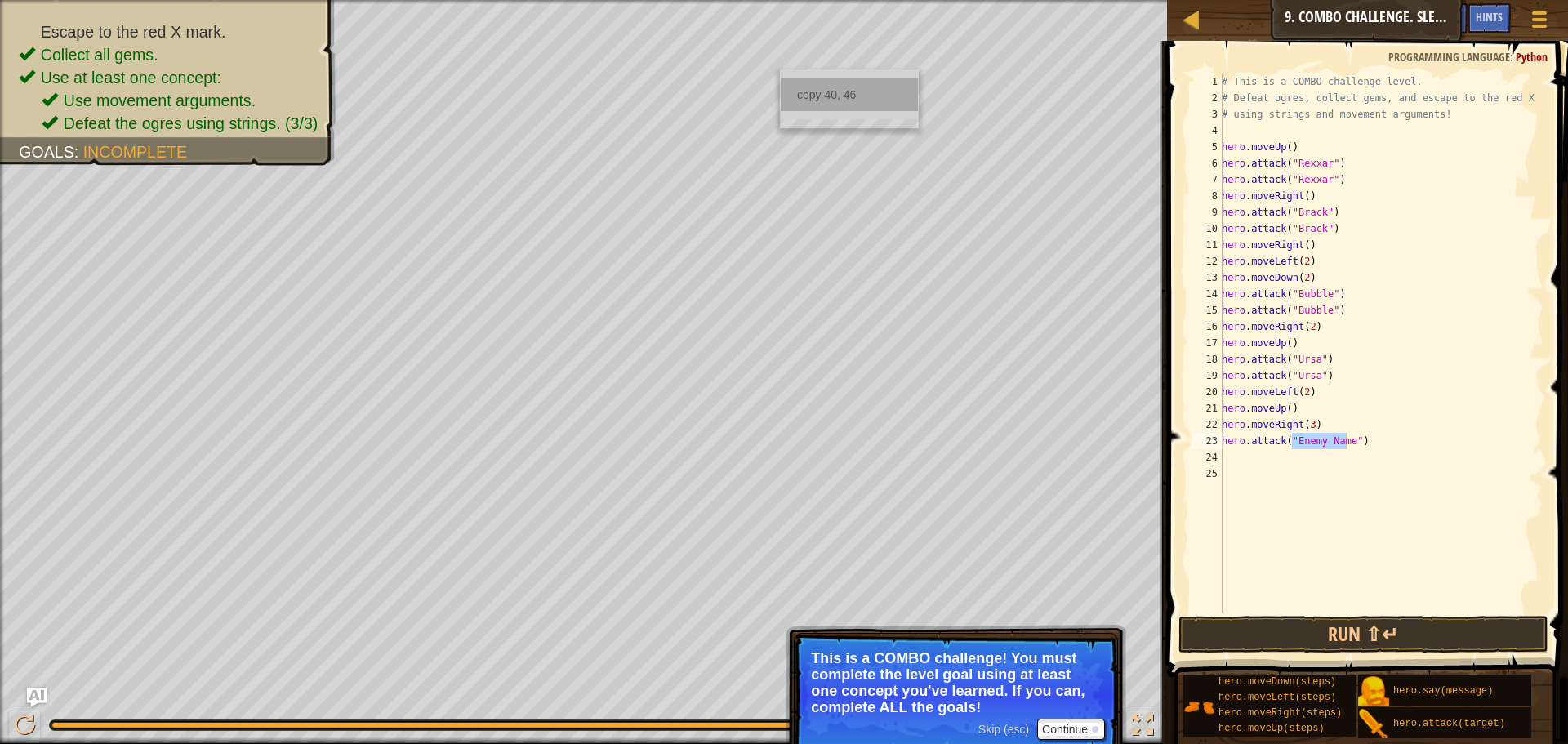
click at [830, 92] on div "copy 40, 46" at bounding box center [849, 94] width 137 height 33
click at [1360, 640] on button "Run ⇧↵" at bounding box center [1363, 634] width 370 height 37
click at [1270, 447] on div "# This is a COMBO challenge level. # Defeat [PERSON_NAME], collect gems, and es…" at bounding box center [1381, 359] width 325 height 572
type textarea """
type textarea "hero.moveRight(3)"
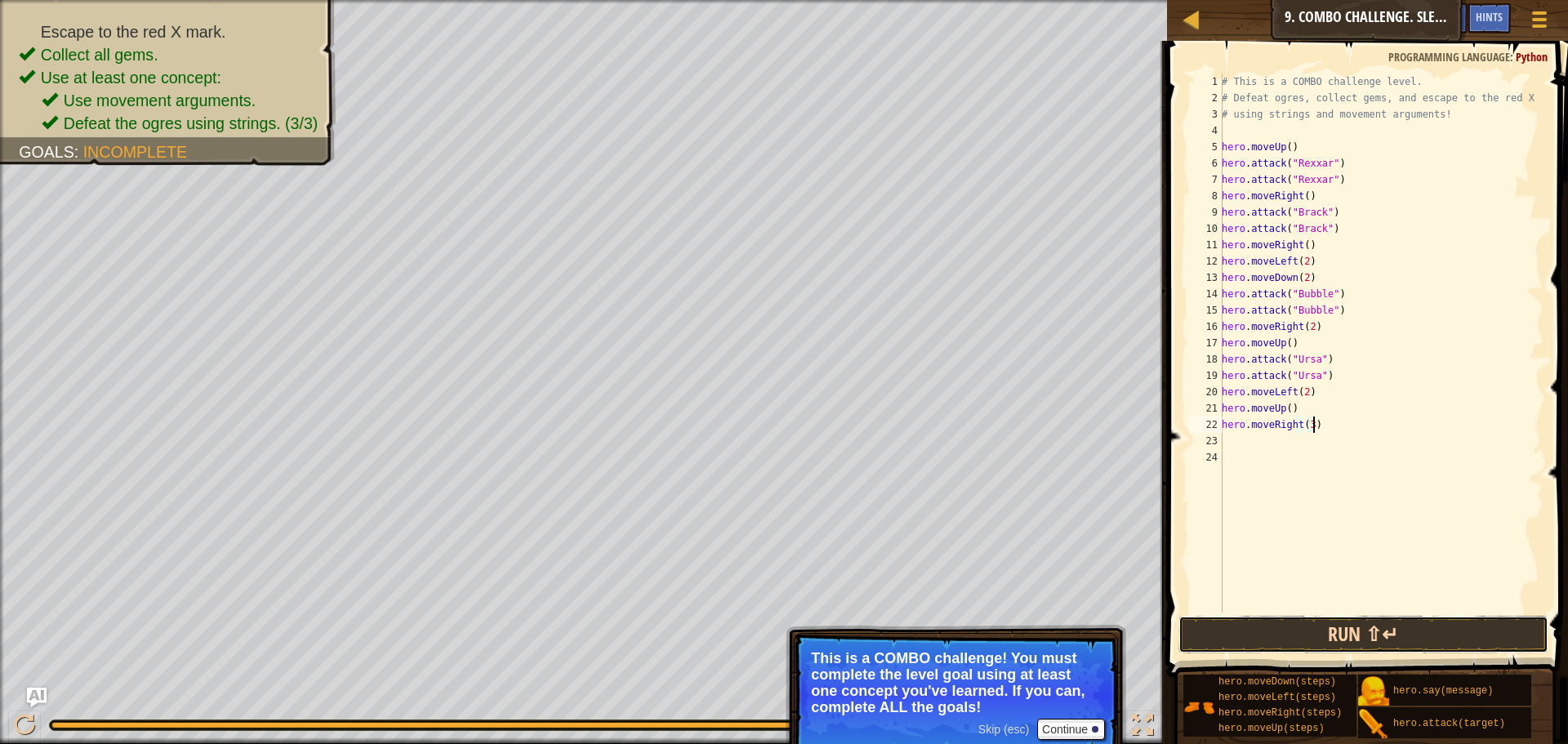
click at [1429, 640] on button "Run ⇧↵" at bounding box center [1363, 634] width 370 height 37
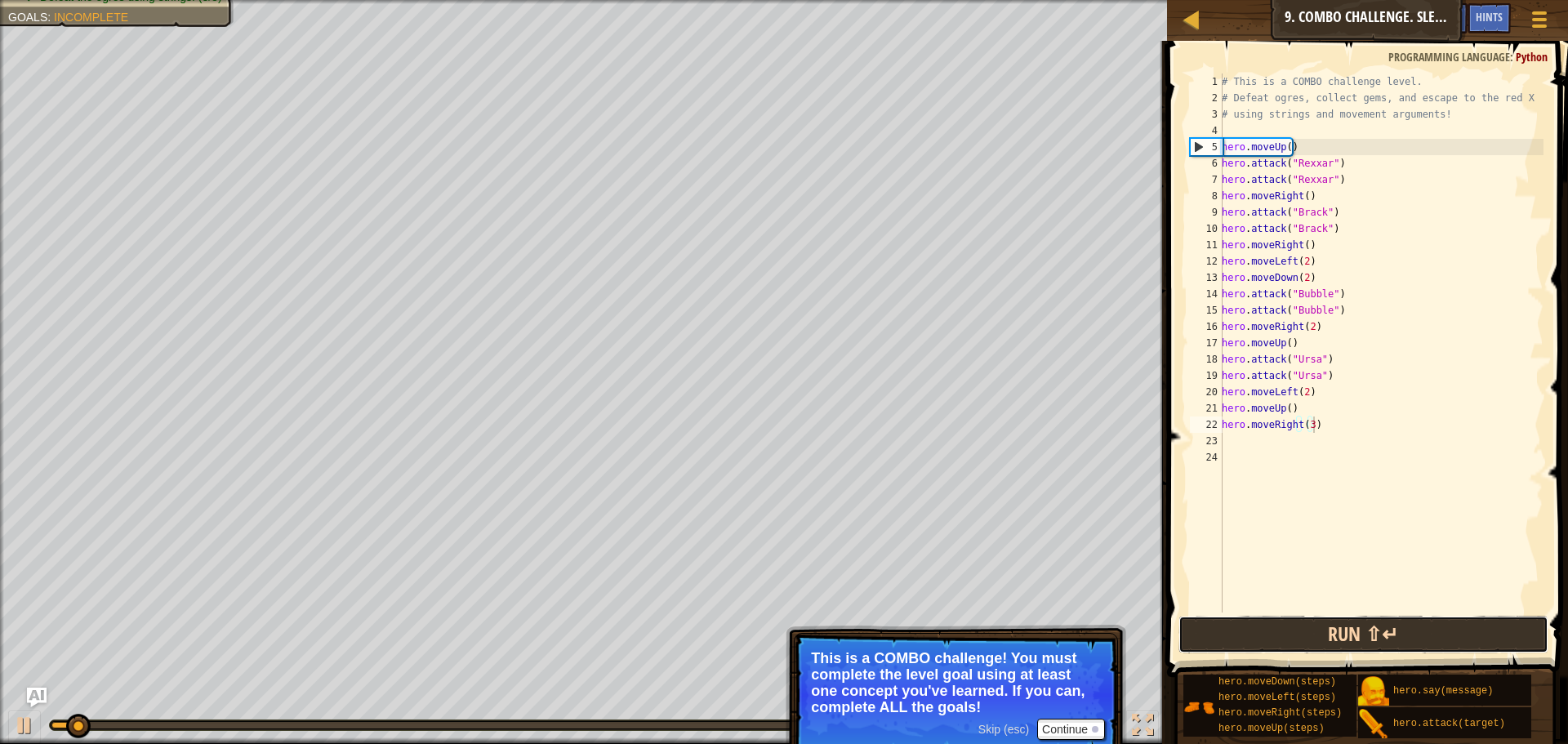
click at [1429, 639] on button "Run ⇧↵" at bounding box center [1363, 634] width 370 height 37
click at [1429, 640] on button "Run ⇧↵" at bounding box center [1363, 634] width 370 height 37
click at [1425, 650] on button "Running" at bounding box center [1363, 634] width 370 height 37
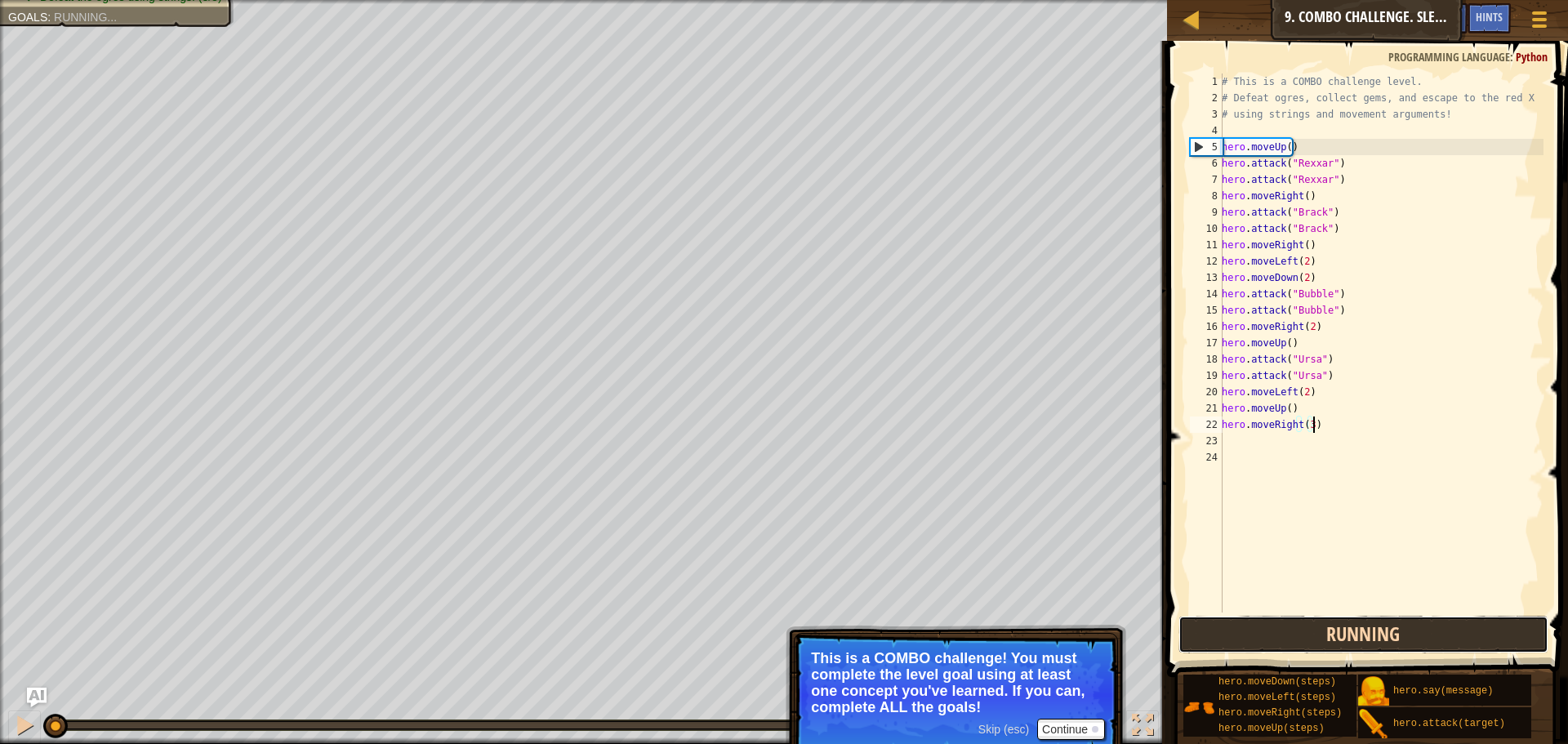
click at [1425, 650] on button "Running" at bounding box center [1363, 634] width 370 height 37
click at [1425, 650] on button "Run ⇧↵" at bounding box center [1363, 634] width 370 height 37
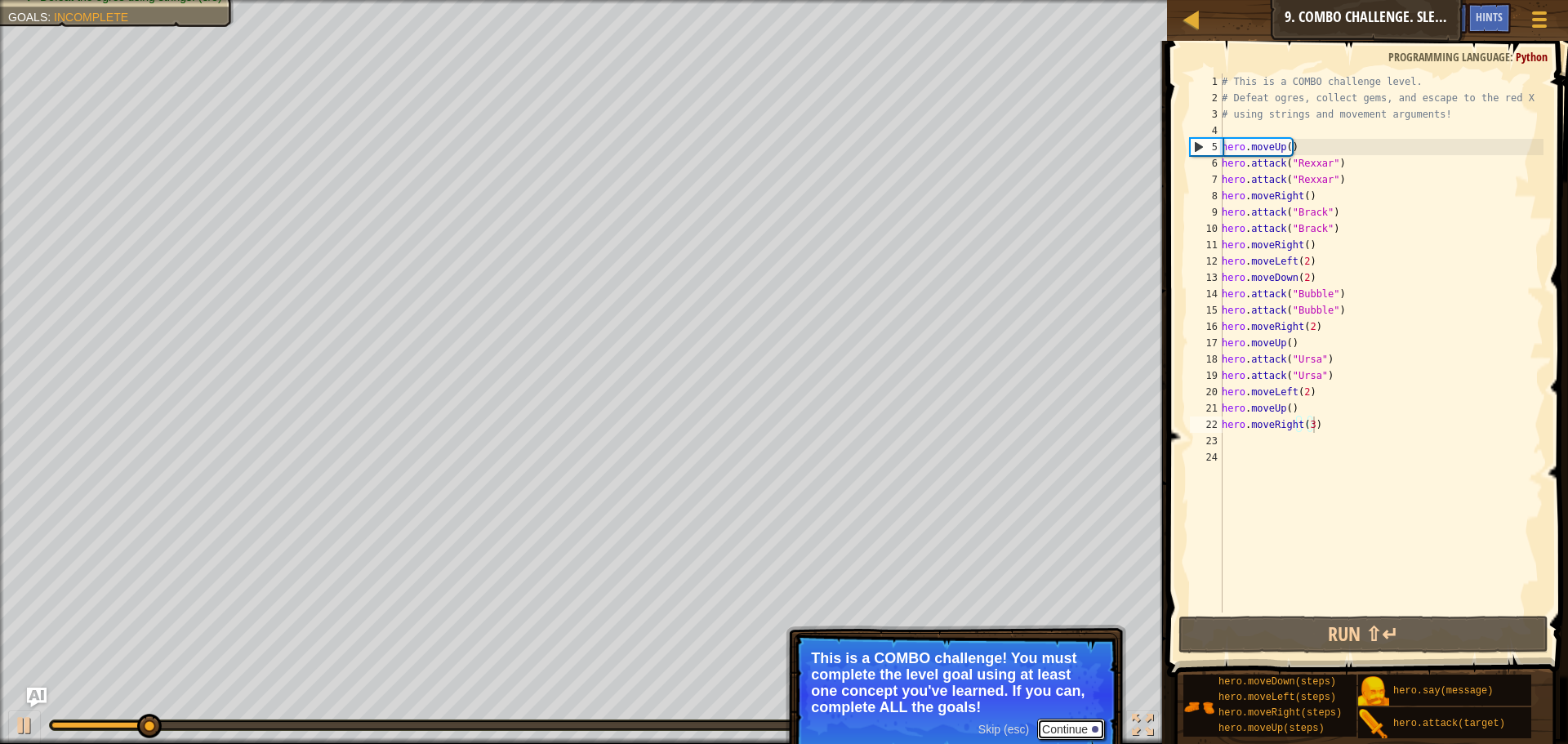
click at [1076, 736] on button "Continue" at bounding box center [1071, 729] width 68 height 21
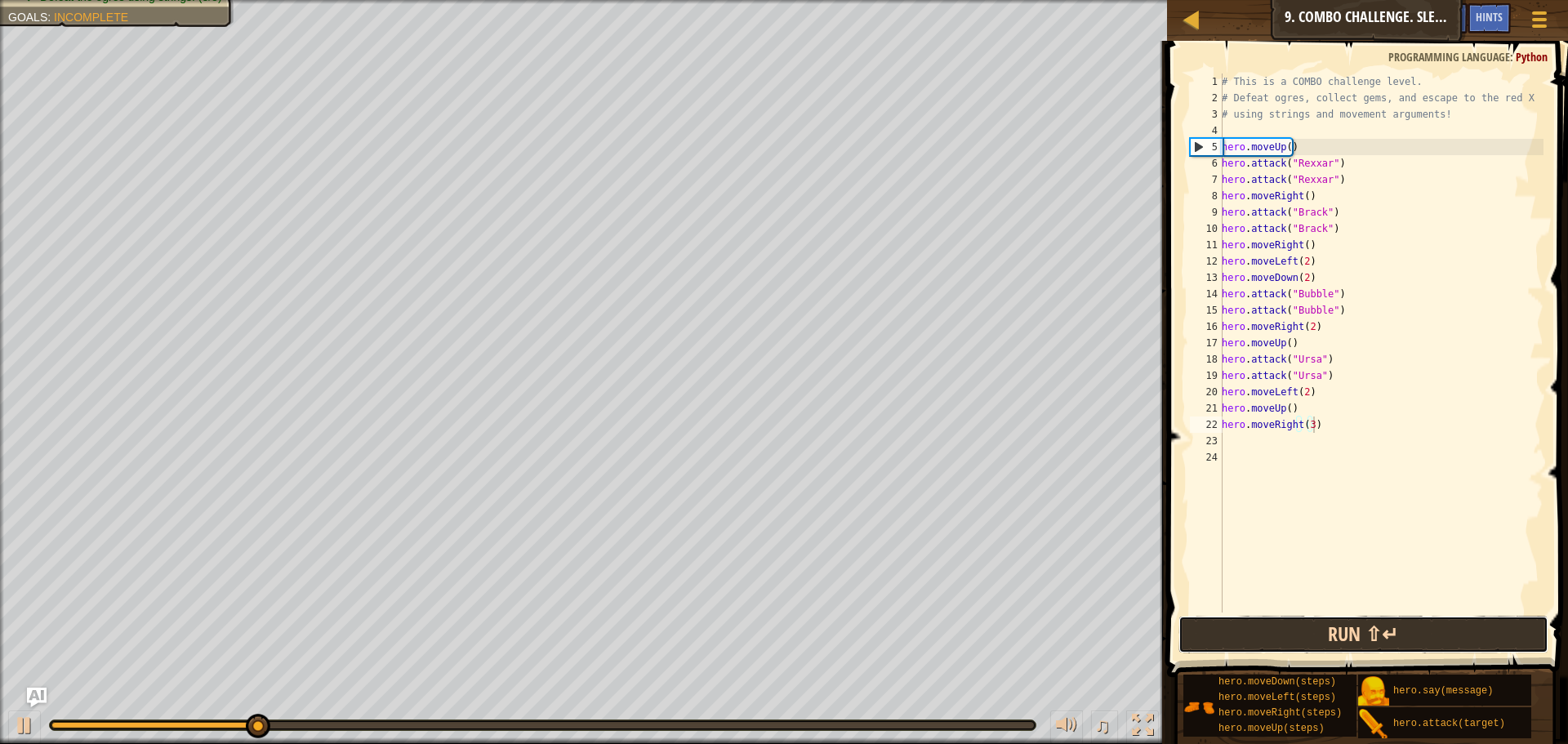
click at [1384, 627] on button "Run ⇧↵" at bounding box center [1363, 634] width 370 height 37
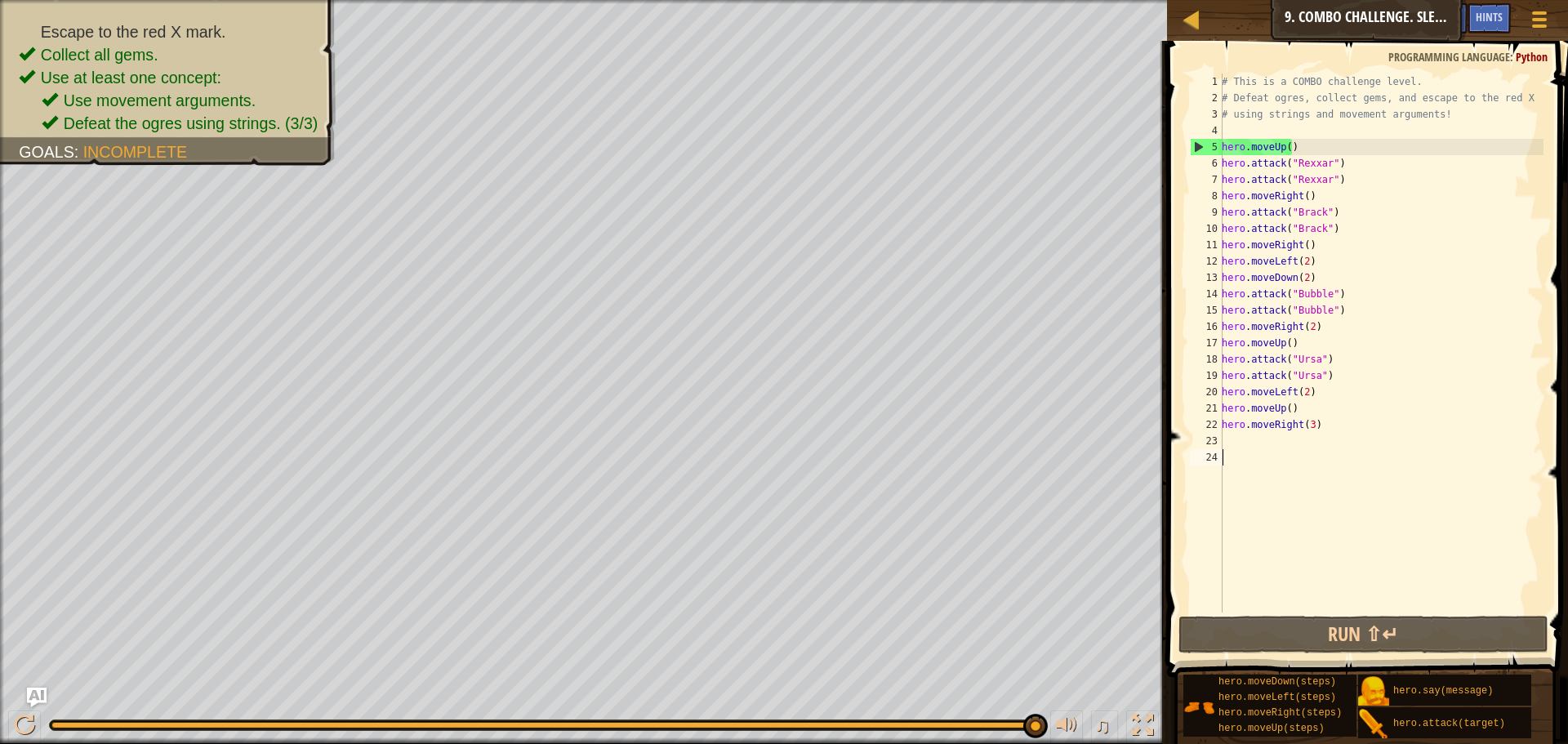
click at [1246, 450] on div "# This is a COMBO challenge level. # Defeat [PERSON_NAME], collect gems, and es…" at bounding box center [1381, 359] width 325 height 572
drag, startPoint x: 1246, startPoint y: 450, endPoint x: 1238, endPoint y: 448, distance: 8.2
click at [1238, 448] on div "# This is a COMBO challenge level. # Defeat [PERSON_NAME], collect gems, and es…" at bounding box center [1381, 359] width 325 height 572
type textarea "h"
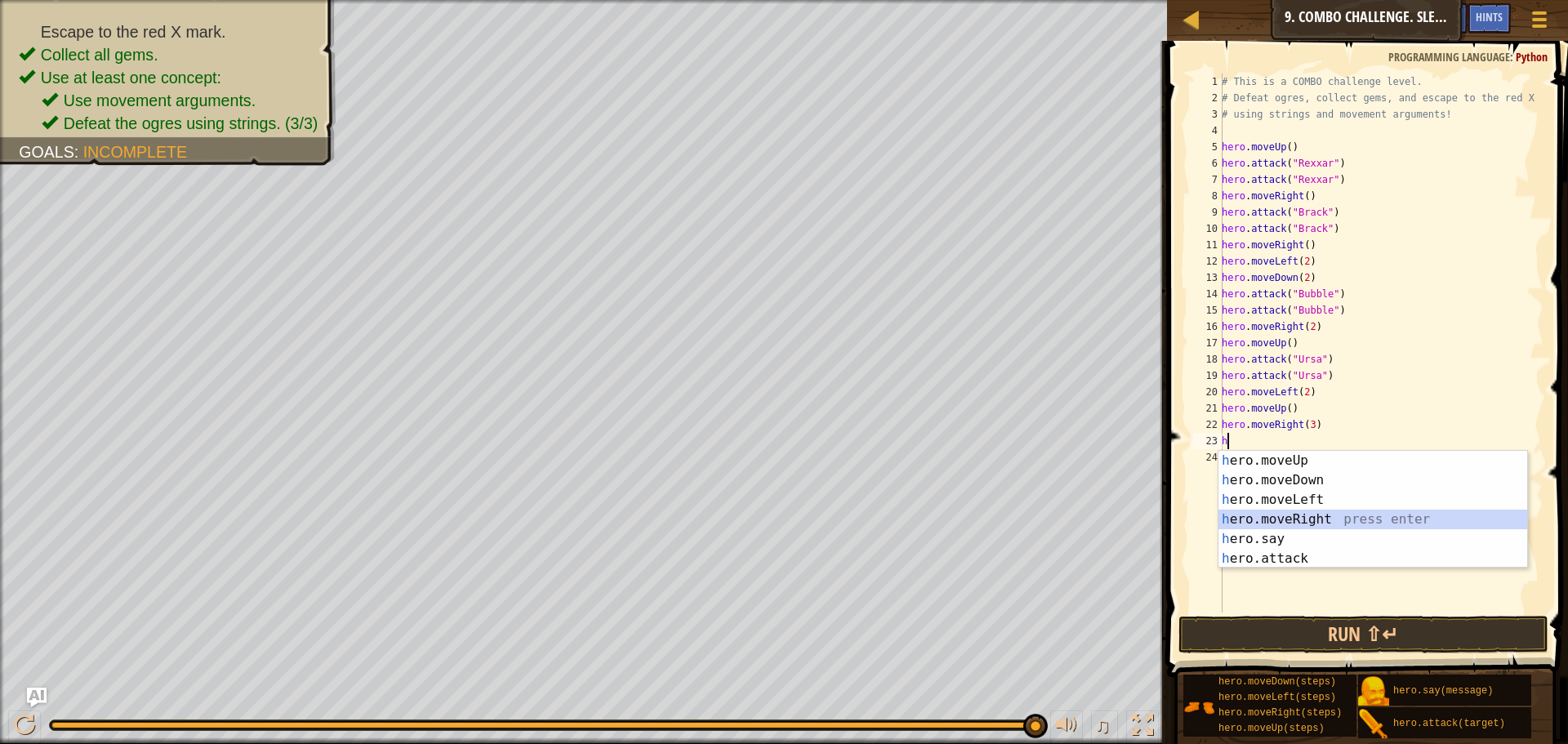
click at [1253, 510] on div "h ero.moveUp press enter h ero.moveDown press enter h ero.moveLeft press enter …" at bounding box center [1372, 529] width 309 height 157
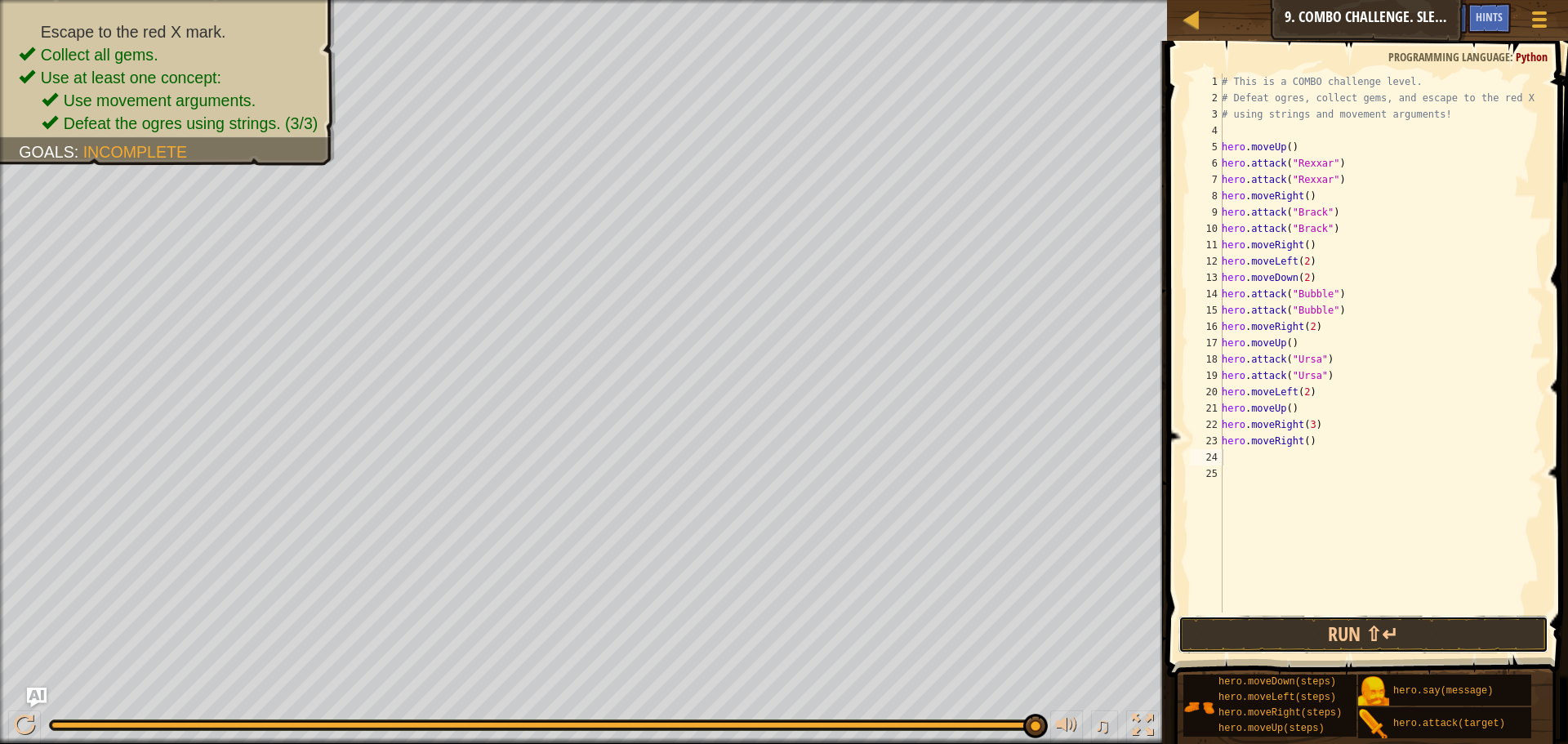
drag, startPoint x: 1254, startPoint y: 611, endPoint x: 1260, endPoint y: 498, distance: 113.2
click at [1260, 498] on div "1 2 3 4 5 6 7 8 9 10 11 12 13 14 15 16 17 18 19 20 21 22 23 24 25 # This is a C…" at bounding box center [1365, 392] width 406 height 684
click at [1310, 445] on div "# This is a COMBO challenge level. # Defeat [PERSON_NAME], collect gems, and es…" at bounding box center [1381, 359] width 325 height 572
type textarea "hero.moveRight()"
click at [1254, 452] on div "# This is a COMBO challenge level. # Defeat [PERSON_NAME], collect gems, and es…" at bounding box center [1381, 359] width 325 height 572
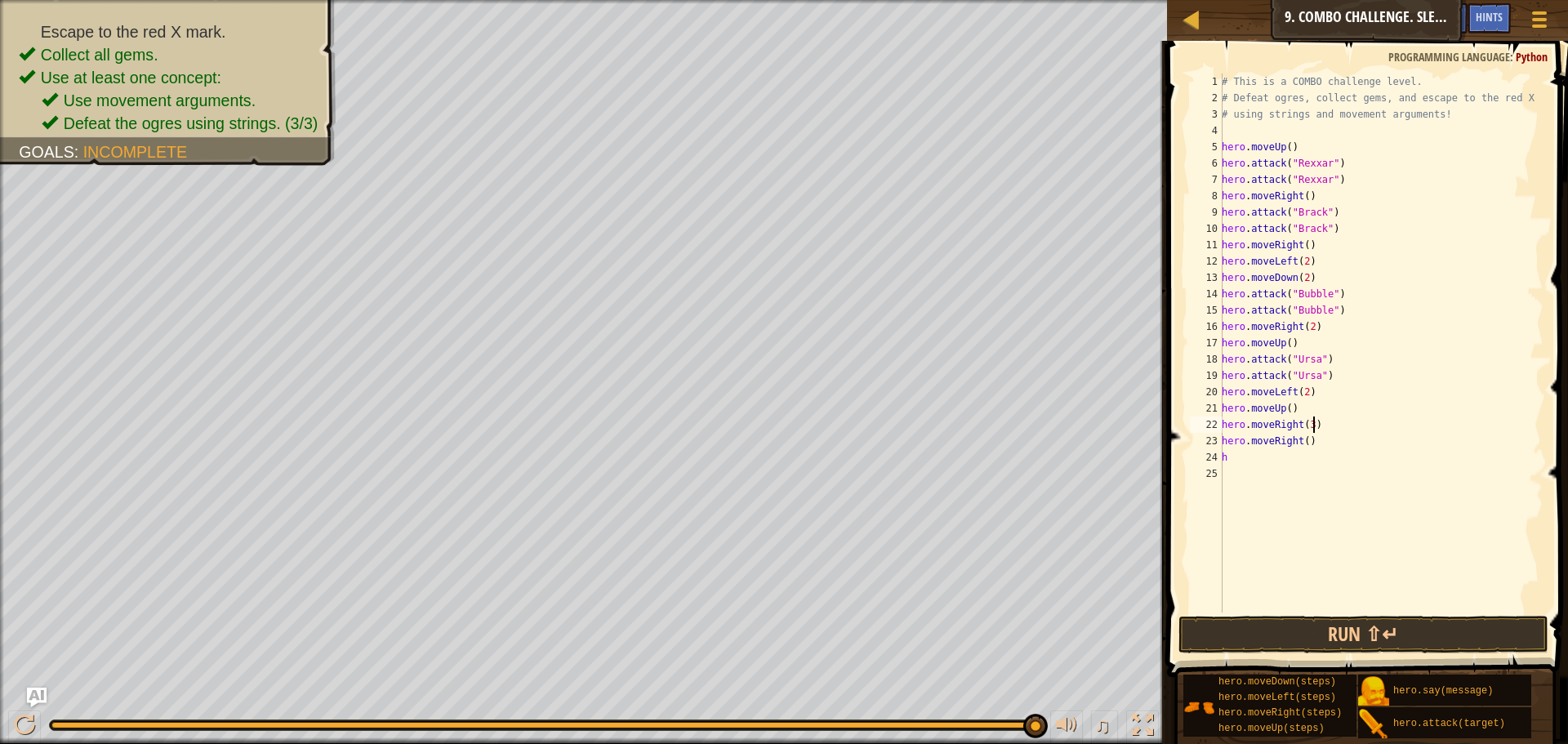
drag, startPoint x: 1368, startPoint y: 432, endPoint x: 1355, endPoint y: 450, distance: 22.2
click at [1361, 427] on div "# This is a COMBO challenge level. # Defeat [PERSON_NAME], collect gems, and es…" at bounding box center [1381, 359] width 325 height 572
type textarea "hero.moveRight(3)"
click at [1352, 623] on button "Run ⇧↵" at bounding box center [1363, 634] width 370 height 37
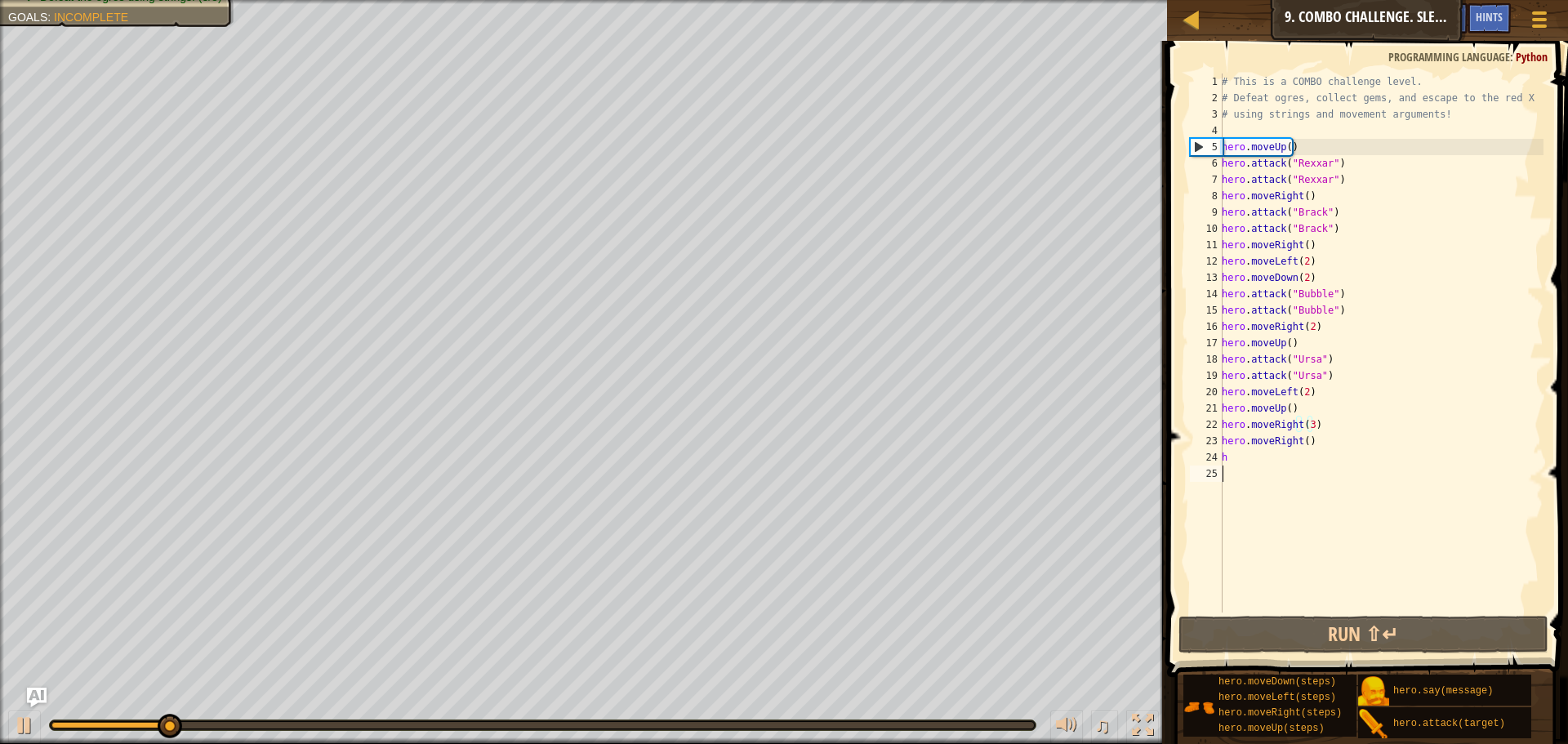
click at [1235, 465] on div "# This is a COMBO challenge level. # Defeat [PERSON_NAME], collect gems, and es…" at bounding box center [1381, 359] width 325 height 572
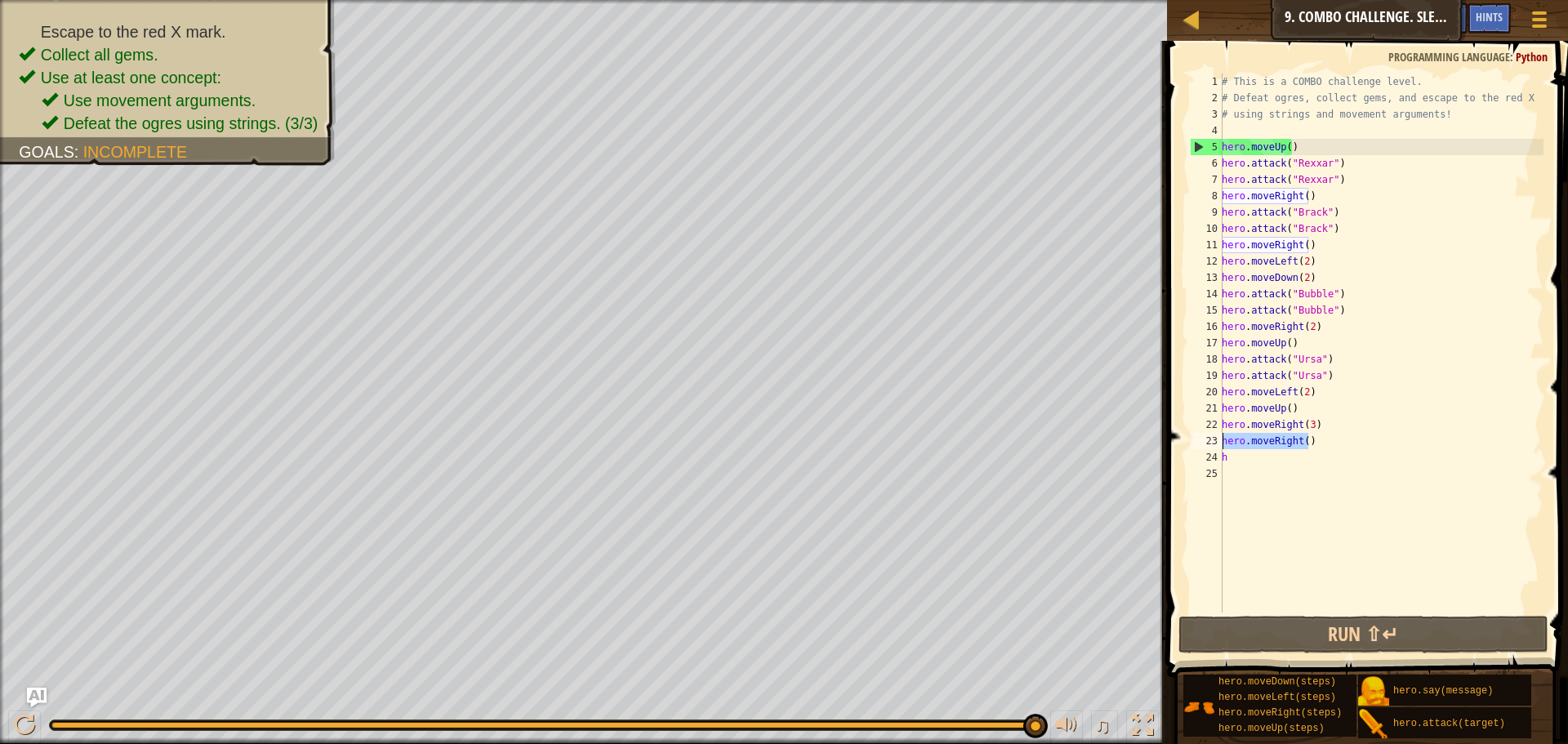
drag, startPoint x: 1319, startPoint y: 445, endPoint x: 1214, endPoint y: 442, distance: 105.0
click at [1214, 442] on div "1 2 3 4 5 6 7 8 9 10 11 12 13 14 15 16 17 18 19 20 21 22 23 24 25 # This is a C…" at bounding box center [1365, 343] width 357 height 539
type textarea "hero.moveRight()"
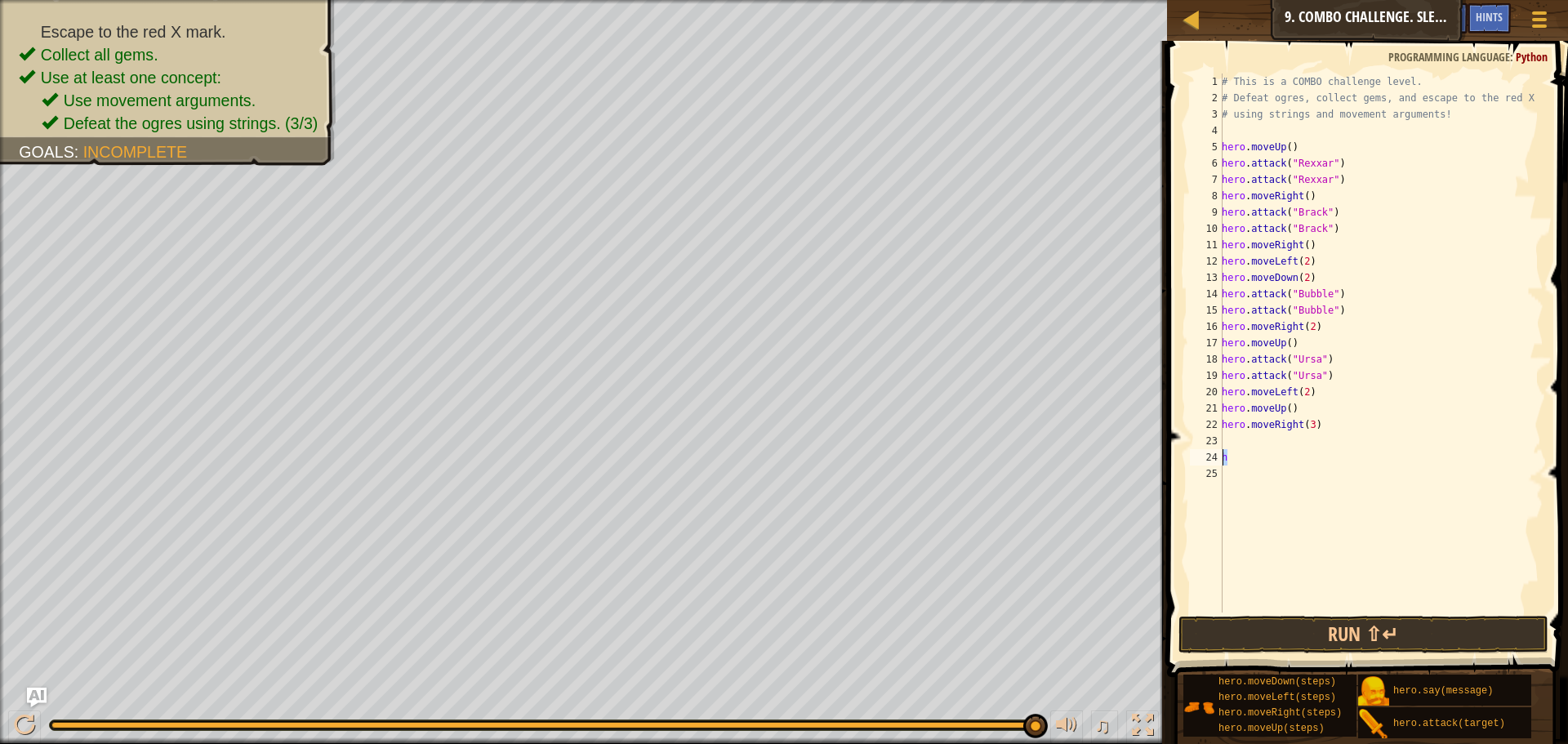
drag, startPoint x: 1230, startPoint y: 456, endPoint x: 1222, endPoint y: 457, distance: 8.1
click at [1222, 457] on div "1 2 3 4 5 6 7 8 9 10 11 12 13 14 15 16 17 18 19 20 21 22 23 24 25 # This is a C…" at bounding box center [1365, 343] width 357 height 539
type textarea "h"
click at [1225, 436] on div "# This is a COMBO challenge level. # Defeat [PERSON_NAME], collect gems, and es…" at bounding box center [1381, 359] width 325 height 572
type textarea "h"
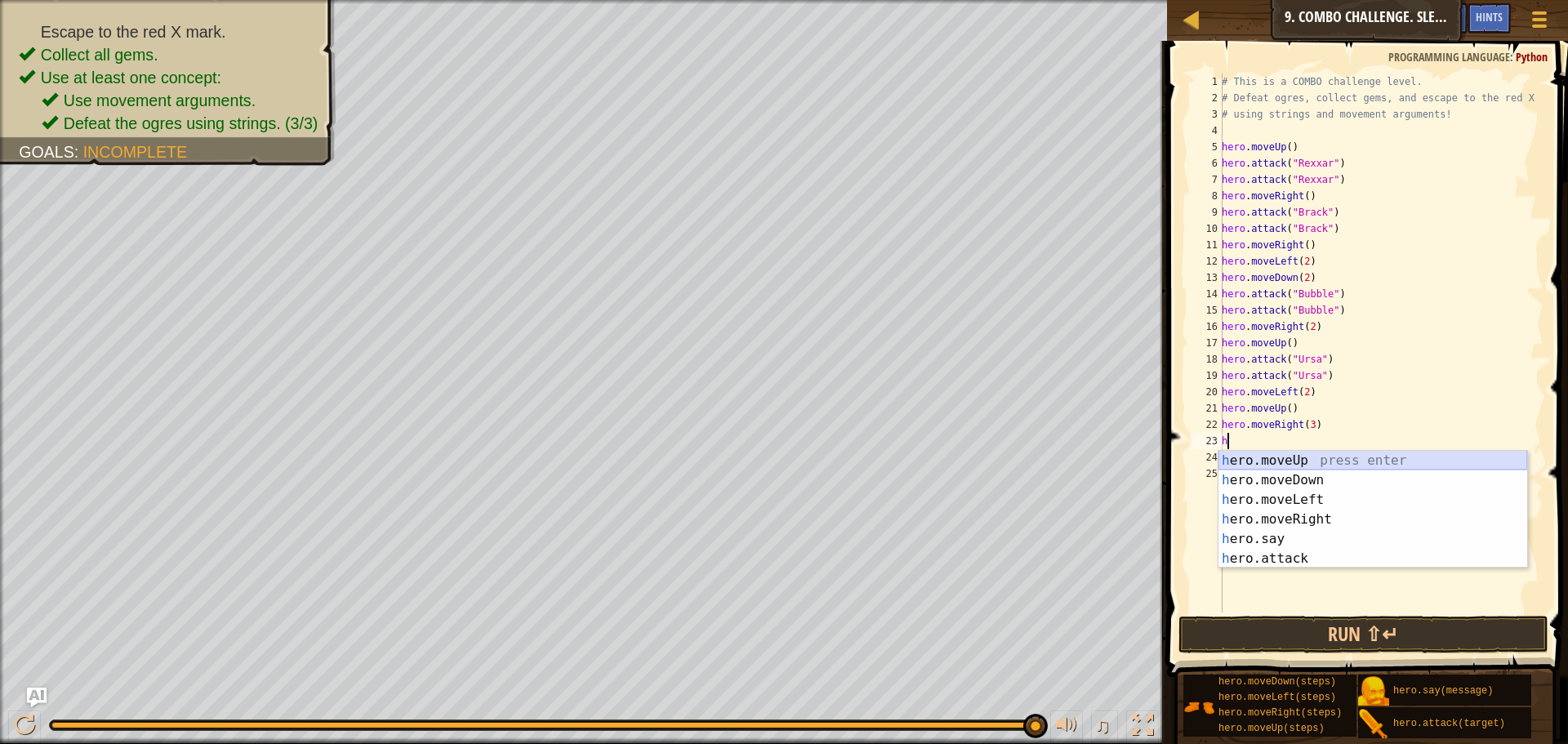
click at [1315, 452] on div "h ero.moveUp press enter h ero.moveDown press enter h ero.moveLeft press enter …" at bounding box center [1372, 529] width 309 height 157
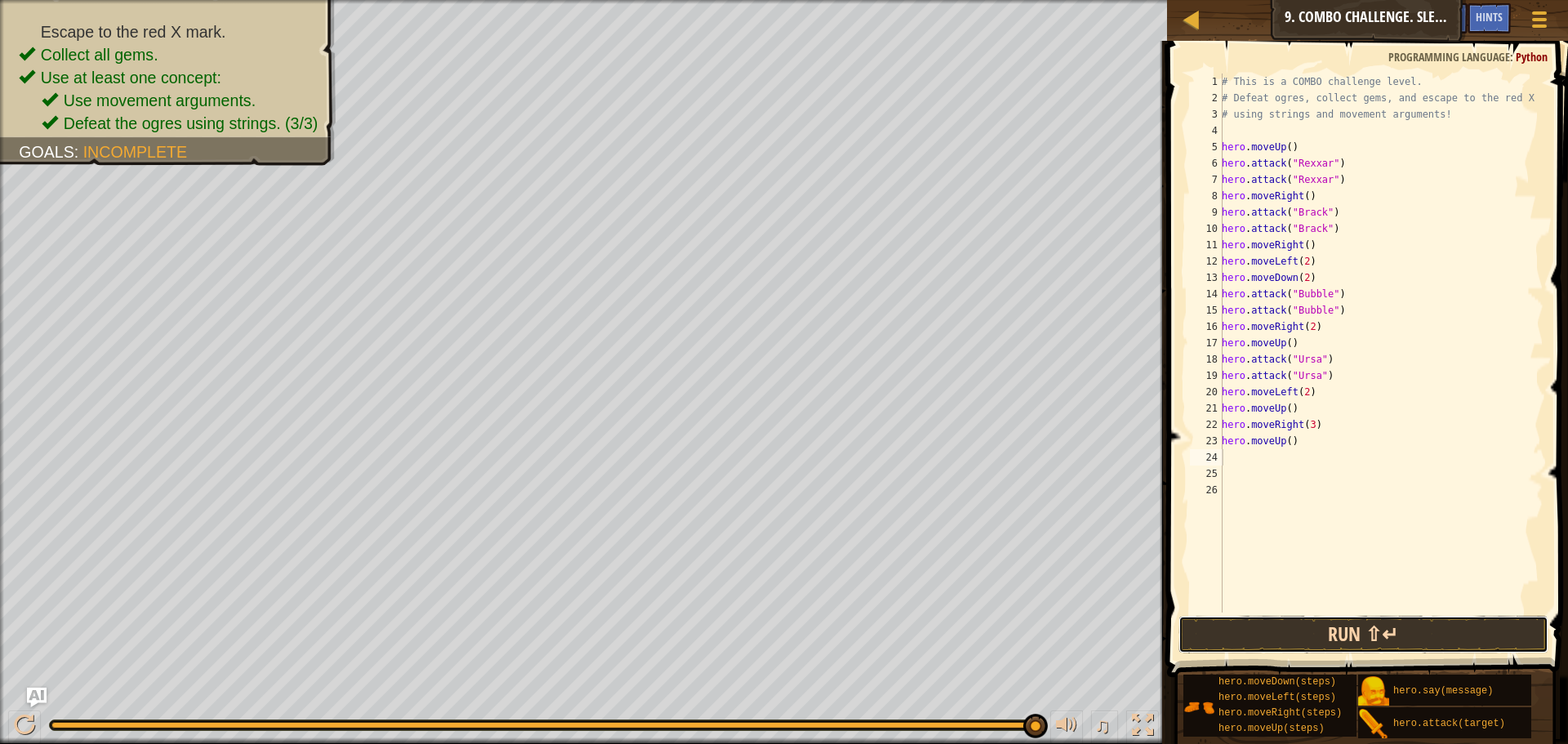
click at [1359, 638] on button "Run ⇧↵" at bounding box center [1363, 634] width 370 height 37
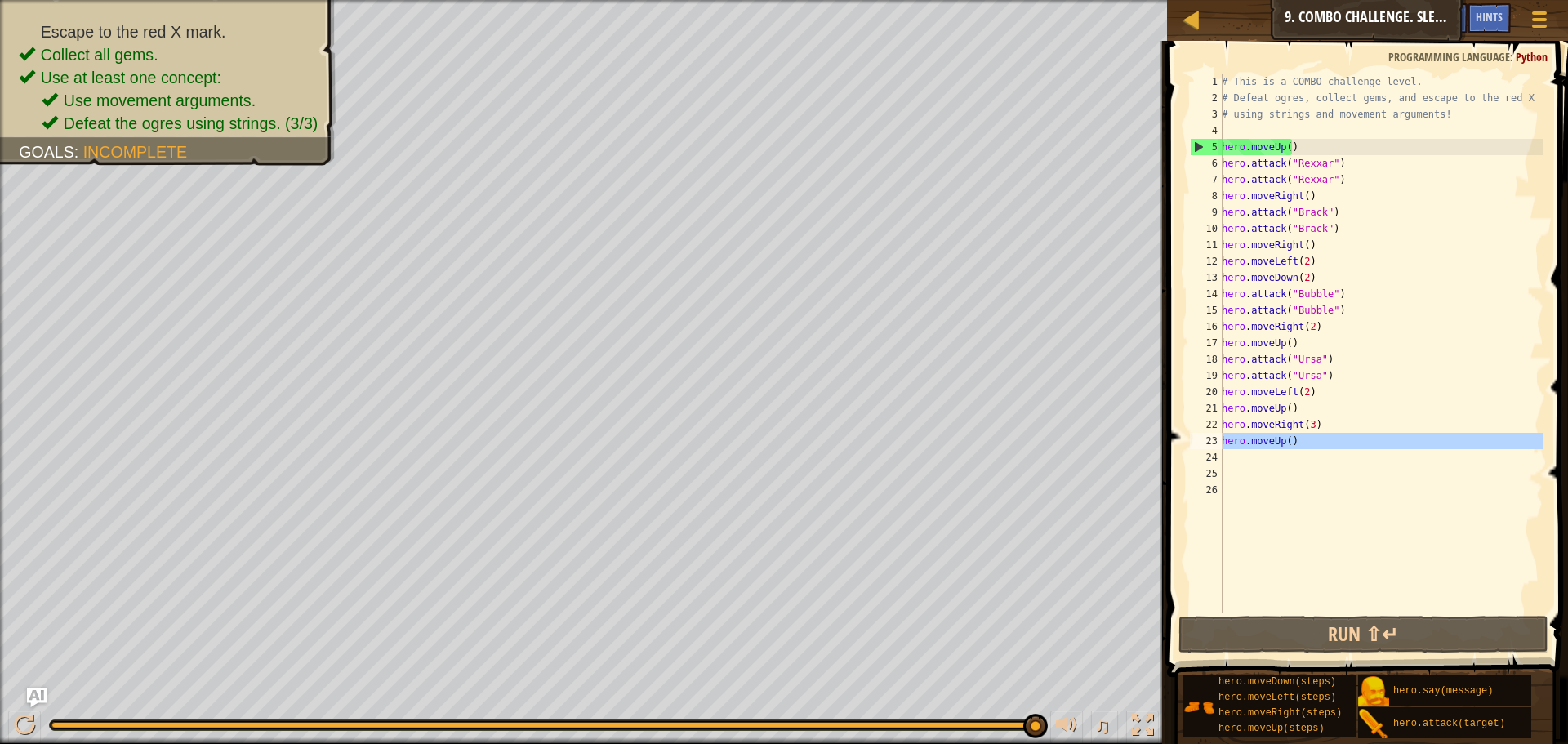
drag, startPoint x: 1308, startPoint y: 456, endPoint x: 1218, endPoint y: 443, distance: 90.9
click at [1218, 443] on div "1 2 3 4 5 6 7 8 9 10 11 12 13 14 15 16 17 18 19 20 21 22 23 24 25 26 # This is …" at bounding box center [1365, 343] width 357 height 539
type textarea "hero.moveUp()"
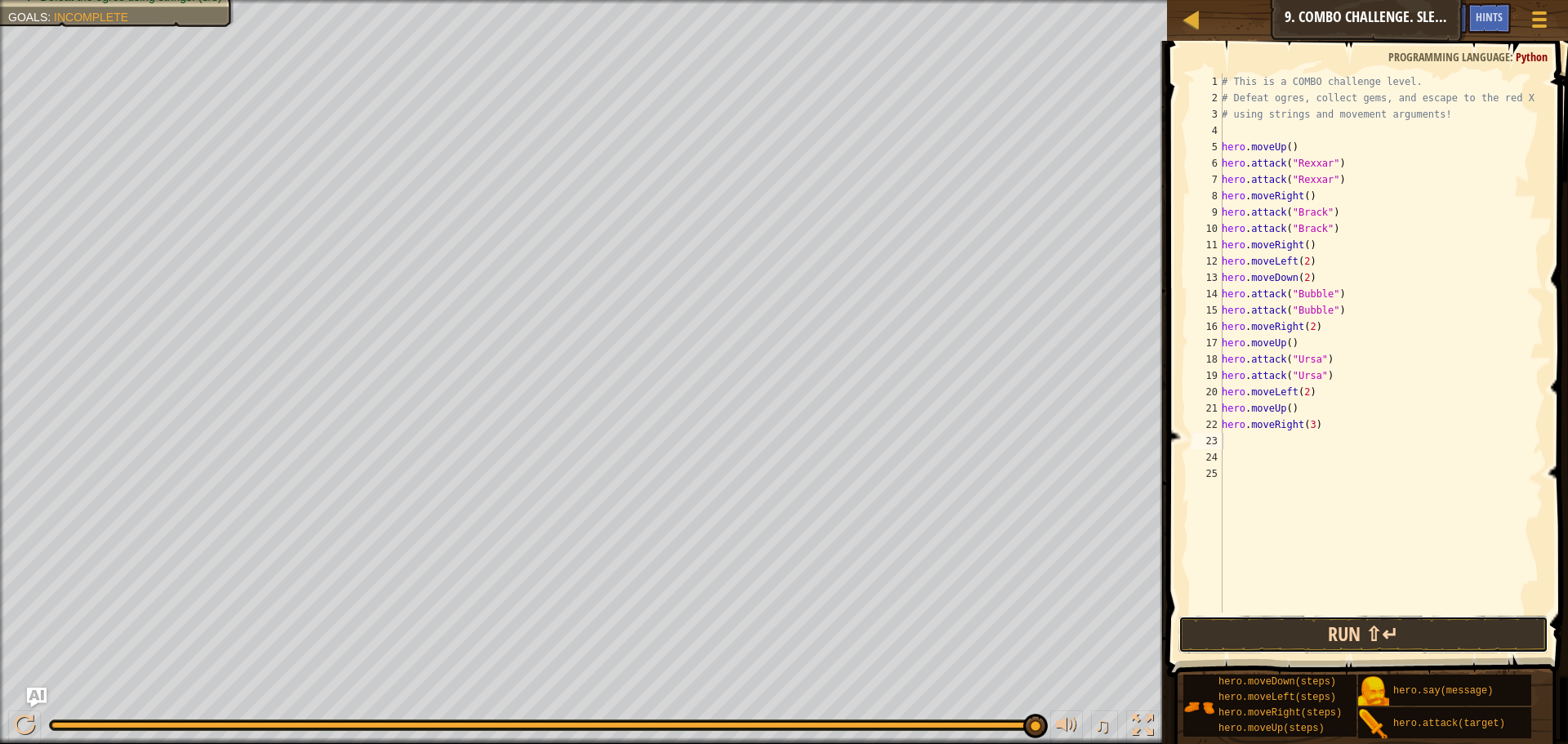
click at [1302, 625] on button "Run ⇧↵" at bounding box center [1363, 634] width 370 height 37
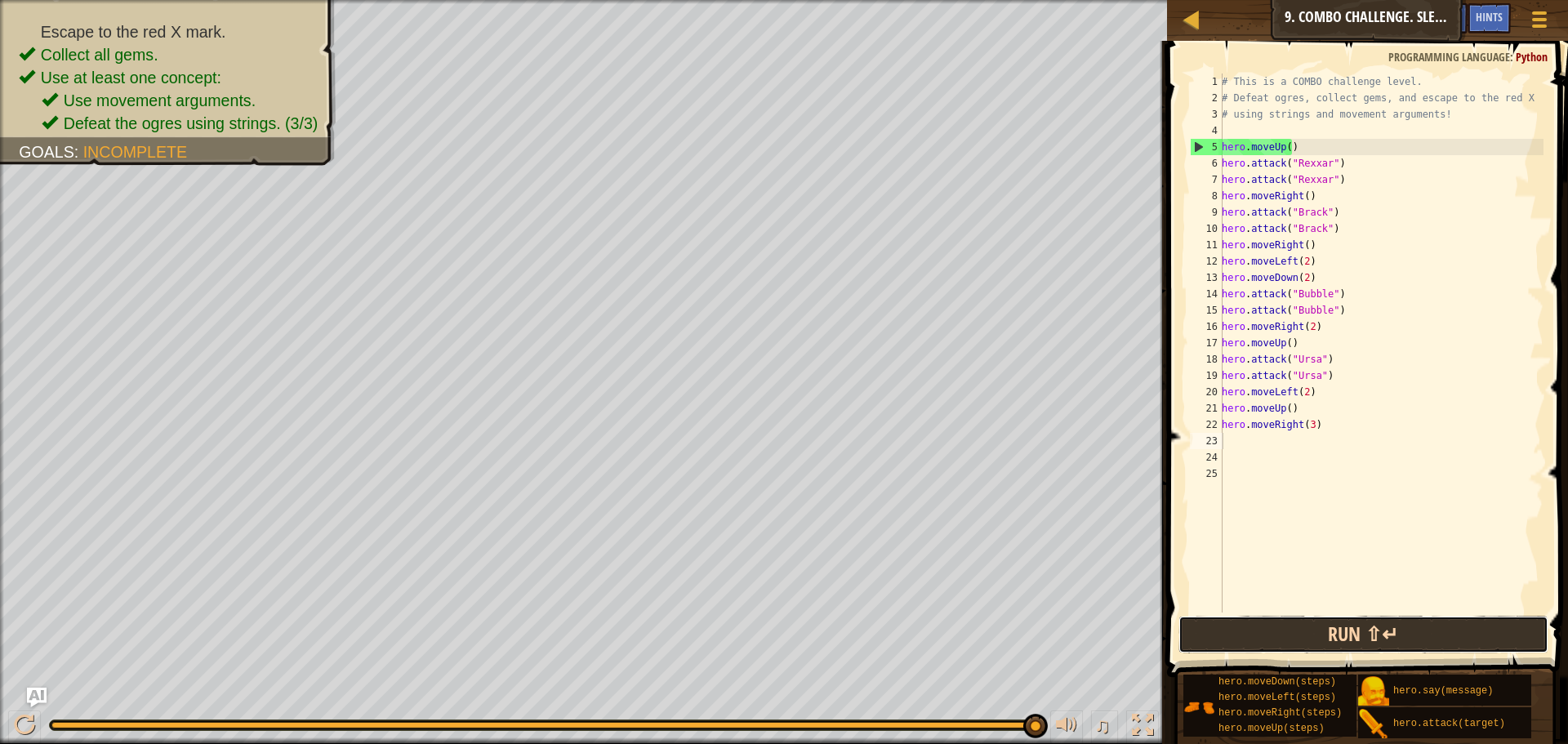
click at [1457, 618] on button "Run ⇧↵" at bounding box center [1363, 634] width 370 height 37
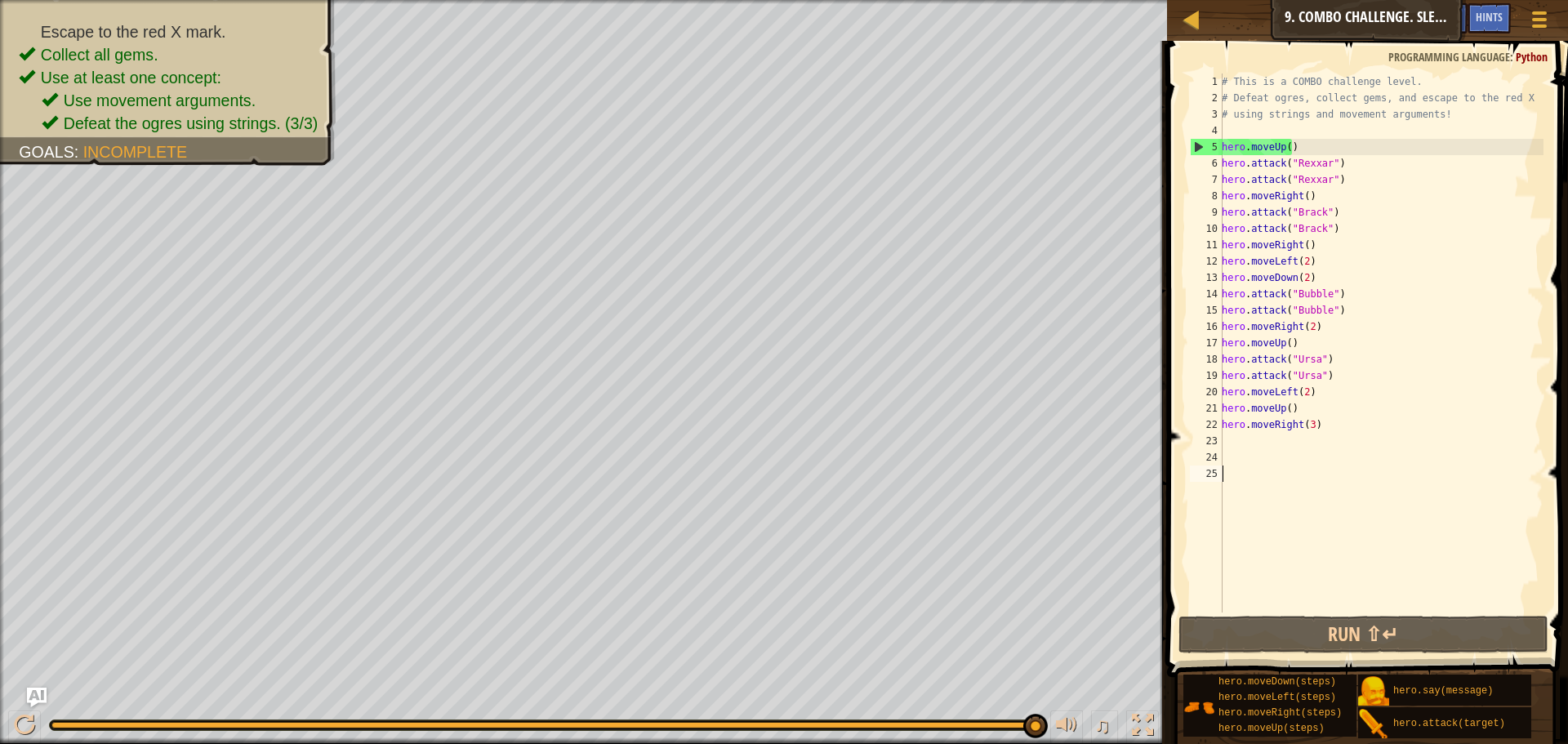
click at [1499, 587] on div "# This is a COMBO challenge level. # Defeat [PERSON_NAME], collect gems, and es…" at bounding box center [1381, 359] width 325 height 572
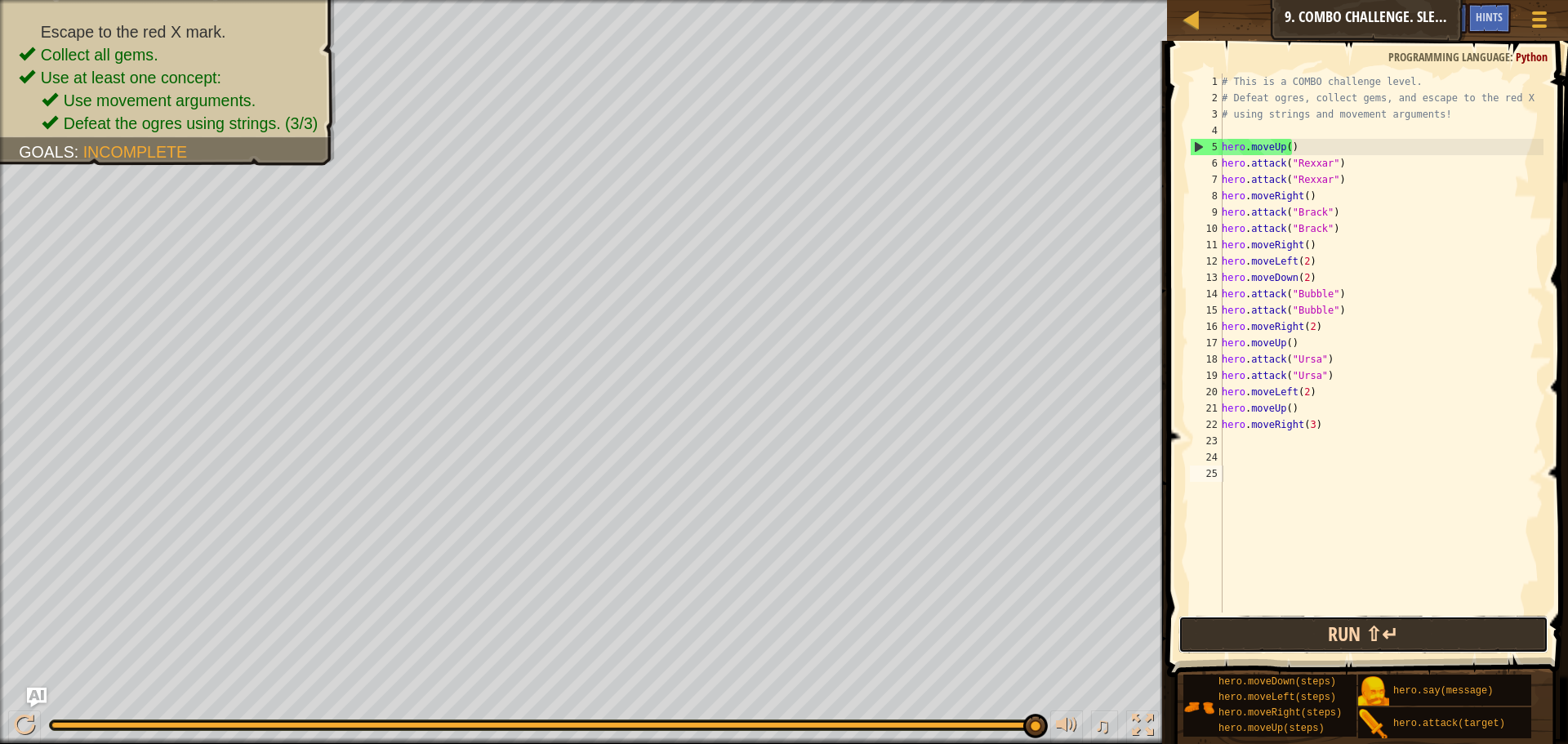
click at [1478, 633] on button "Run ⇧↵" at bounding box center [1363, 634] width 370 height 37
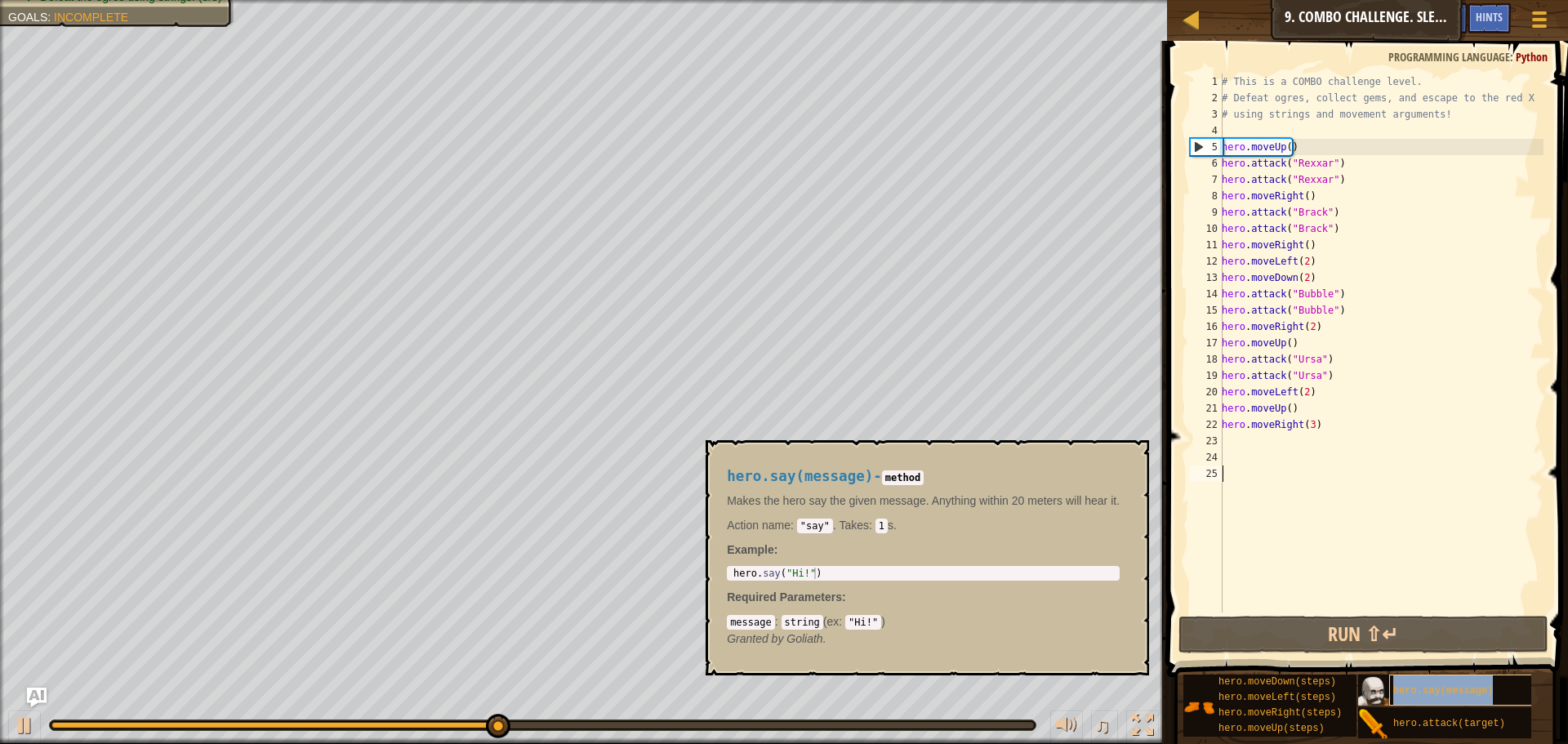
click at [1467, 679] on div "hero.say(message)" at bounding box center [1467, 689] width 157 height 31
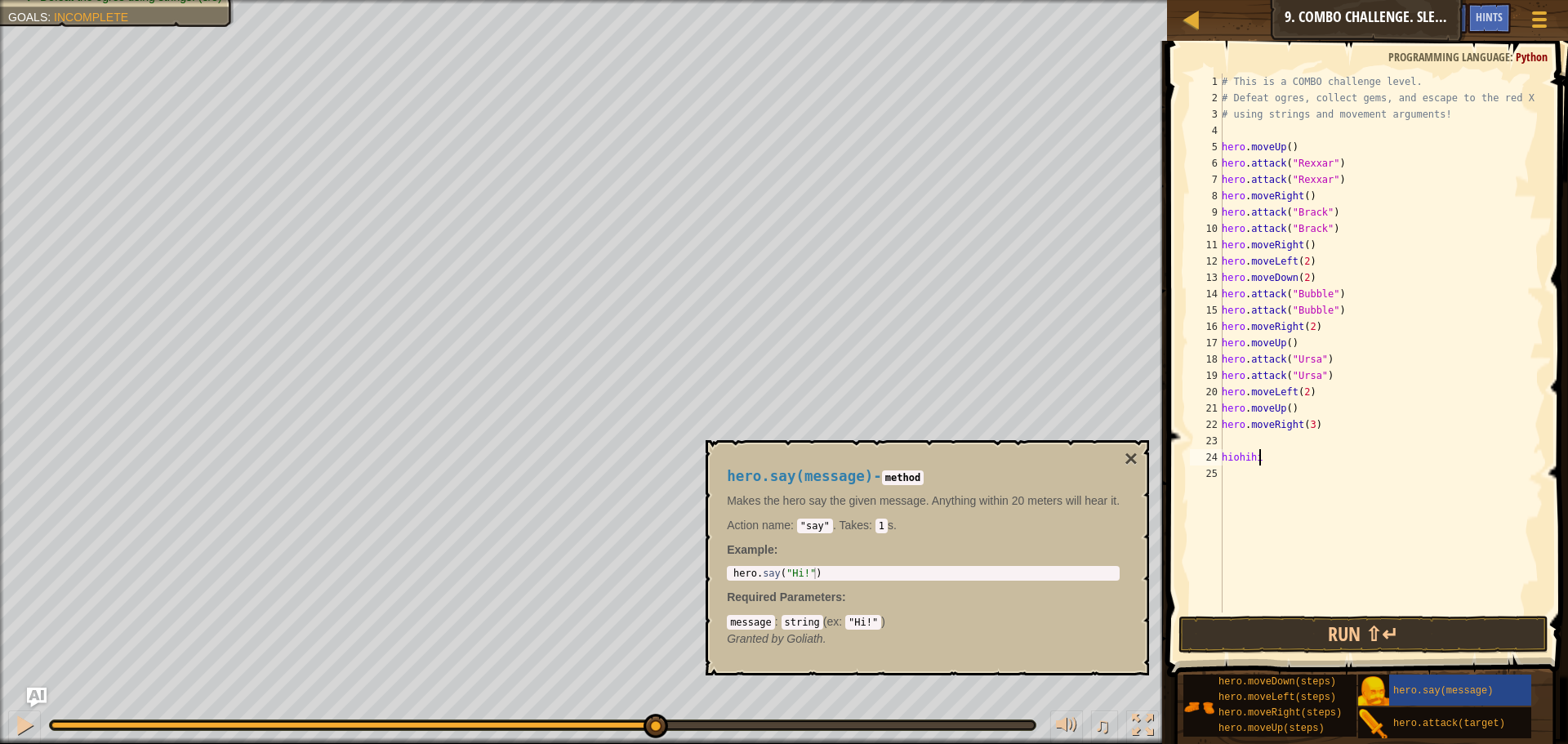
type textarea "h"
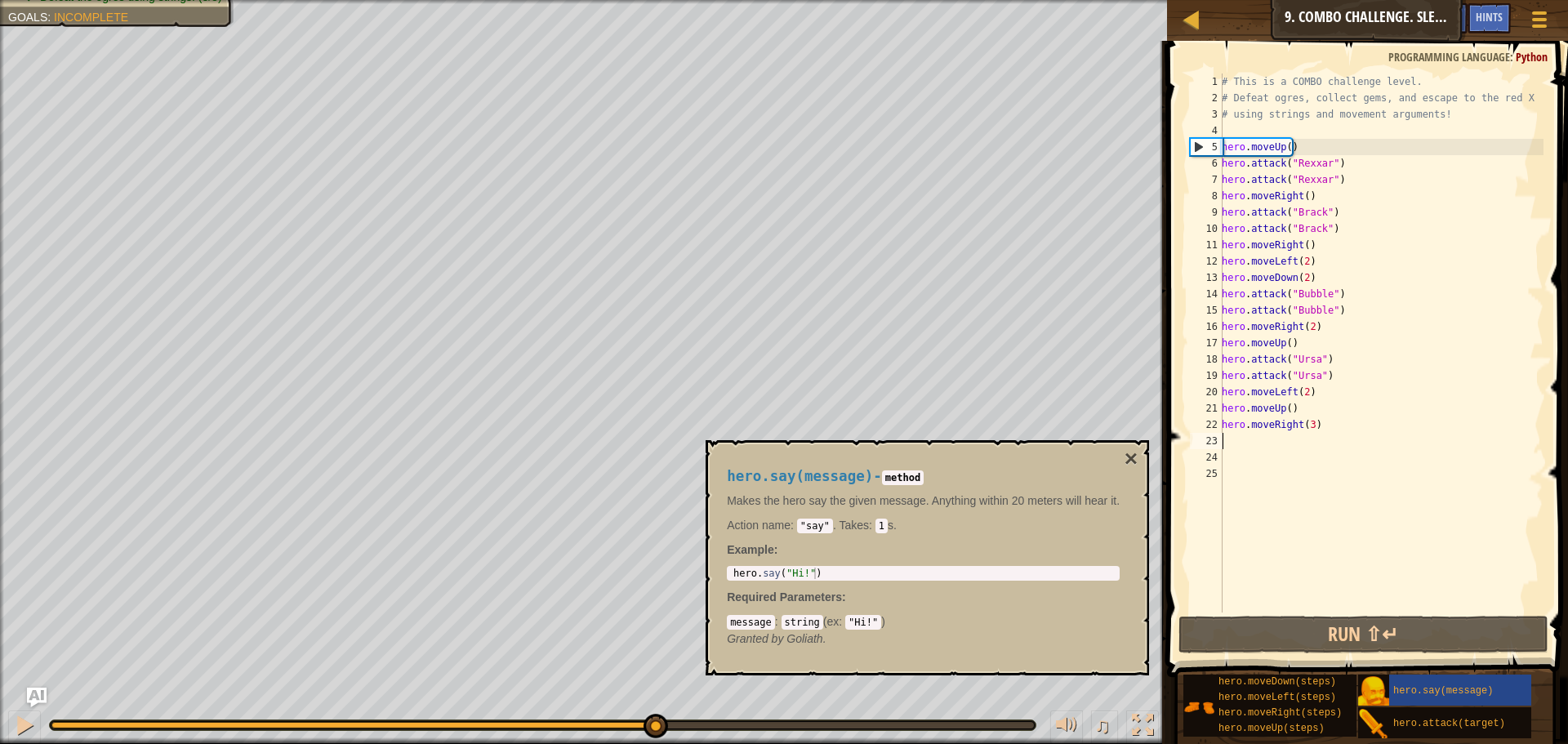
click at [1299, 446] on div "# This is a COMBO challenge level. # Defeat [PERSON_NAME], collect gems, and es…" at bounding box center [1381, 359] width 325 height 572
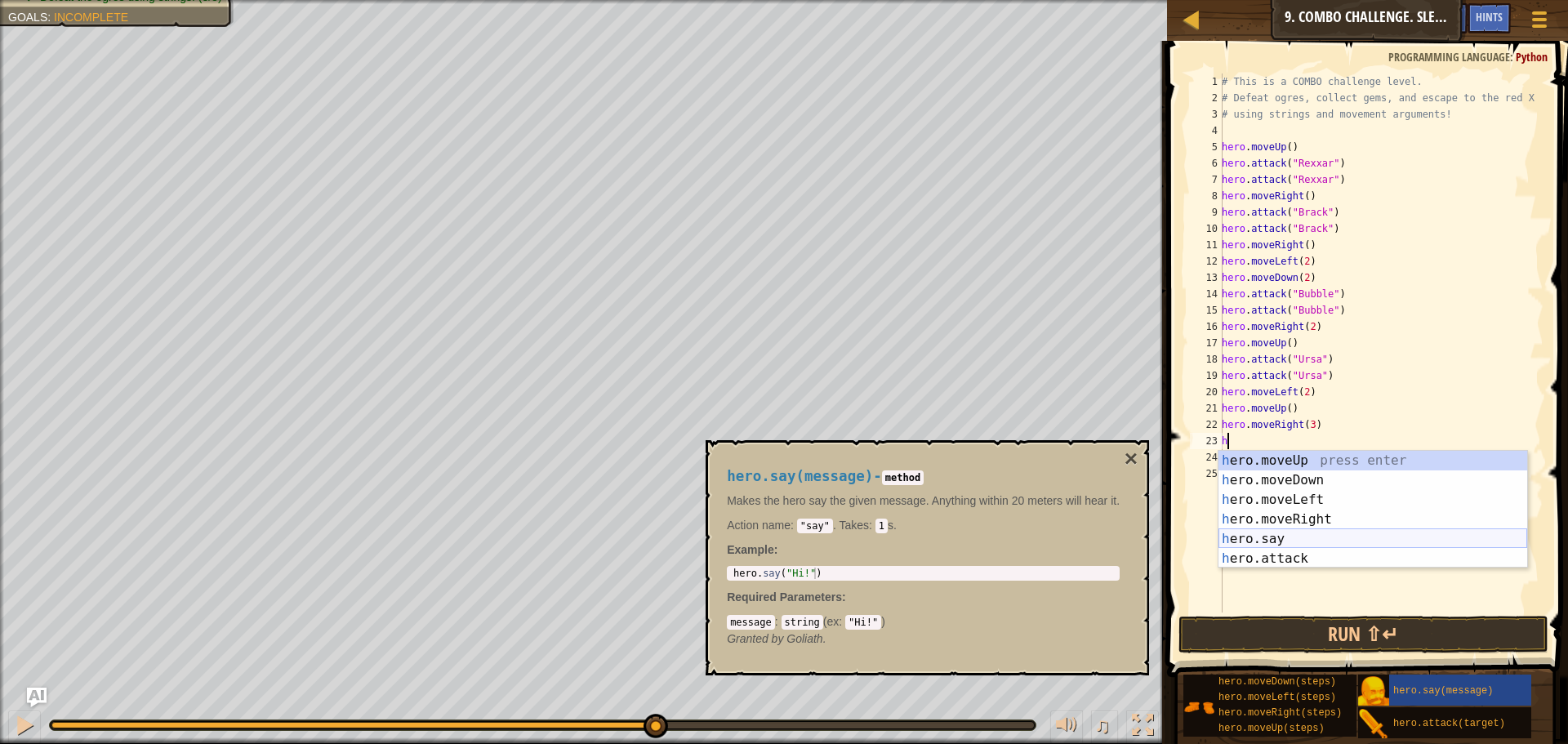
click at [1294, 532] on div "h ero.moveUp press enter h ero.moveDown press enter h ero.moveLeft press enter …" at bounding box center [1372, 529] width 309 height 157
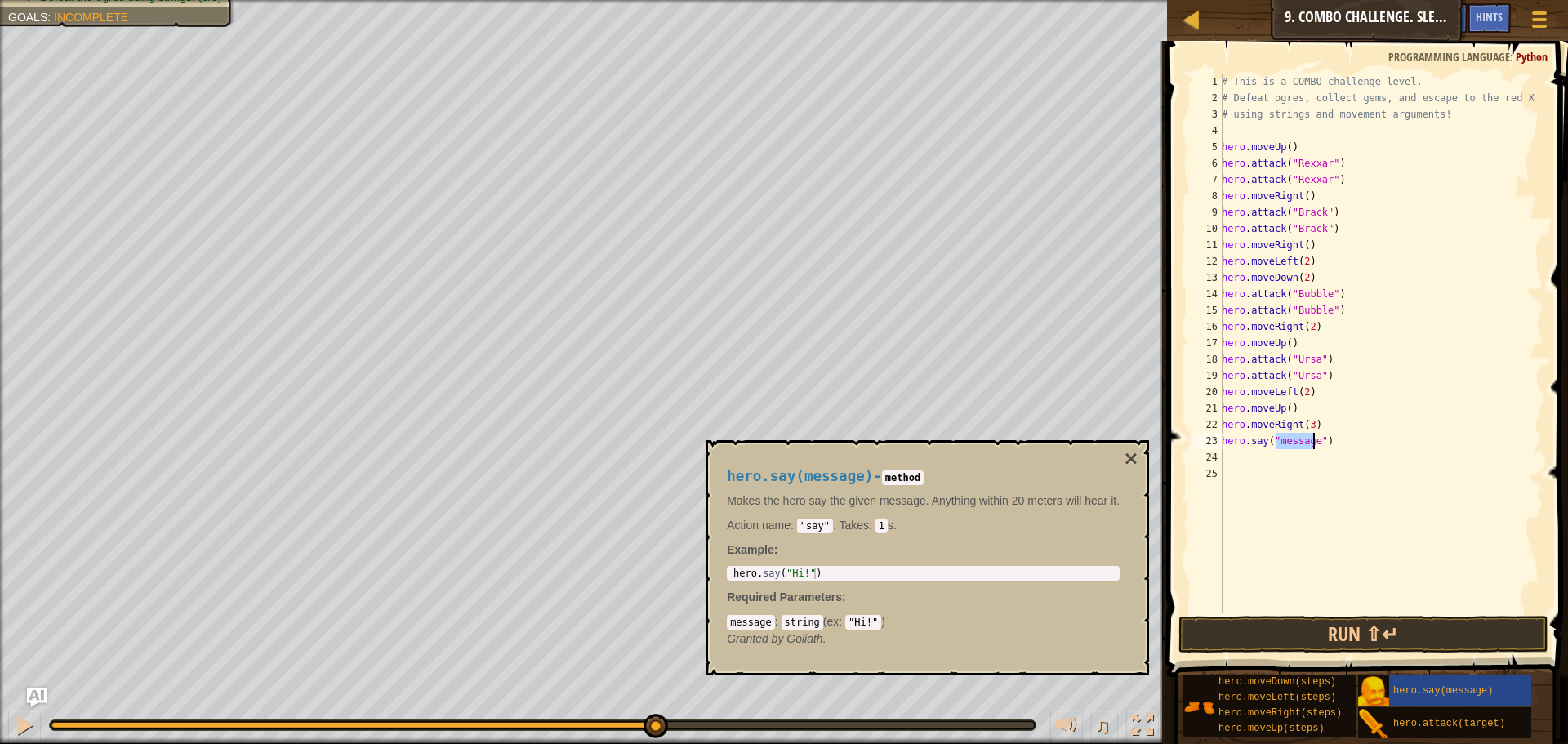
type textarea "hero.say("")"
drag, startPoint x: 1225, startPoint y: 475, endPoint x: 1199, endPoint y: 489, distance: 29.5
drag, startPoint x: 1199, startPoint y: 489, endPoint x: 1252, endPoint y: 531, distance: 67.6
click at [1252, 531] on div "# This is a COMBO challenge level. # Defeat [PERSON_NAME], collect gems, and es…" at bounding box center [1381, 359] width 325 height 572
drag, startPoint x: 1274, startPoint y: 445, endPoint x: 1270, endPoint y: 458, distance: 13.6
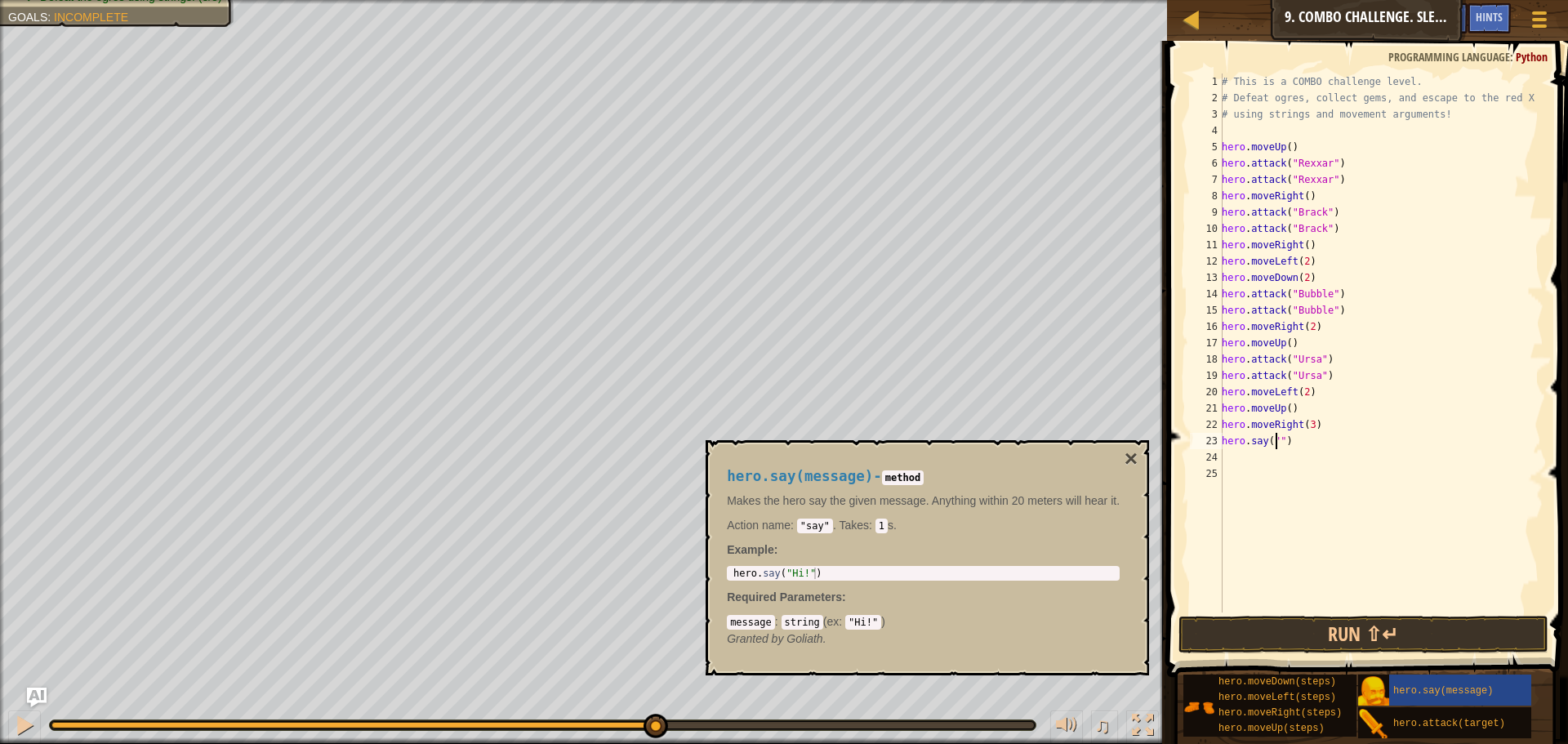
click at [1270, 448] on div "# This is a COMBO challenge level. # Defeat [PERSON_NAME], collect gems, and es…" at bounding box center [1381, 359] width 325 height 572
type textarea "hero.say("")"
click at [1277, 449] on div "# This is a COMBO challenge level. # Defeat [PERSON_NAME], collect gems, and es…" at bounding box center [1381, 359] width 325 height 572
click at [1273, 441] on div "# This is a COMBO challenge level. # Defeat [PERSON_NAME], collect gems, and es…" at bounding box center [1381, 359] width 325 height 572
click at [1276, 439] on div "# This is a COMBO challenge level. # Defeat [PERSON_NAME], collect gems, and es…" at bounding box center [1381, 359] width 325 height 572
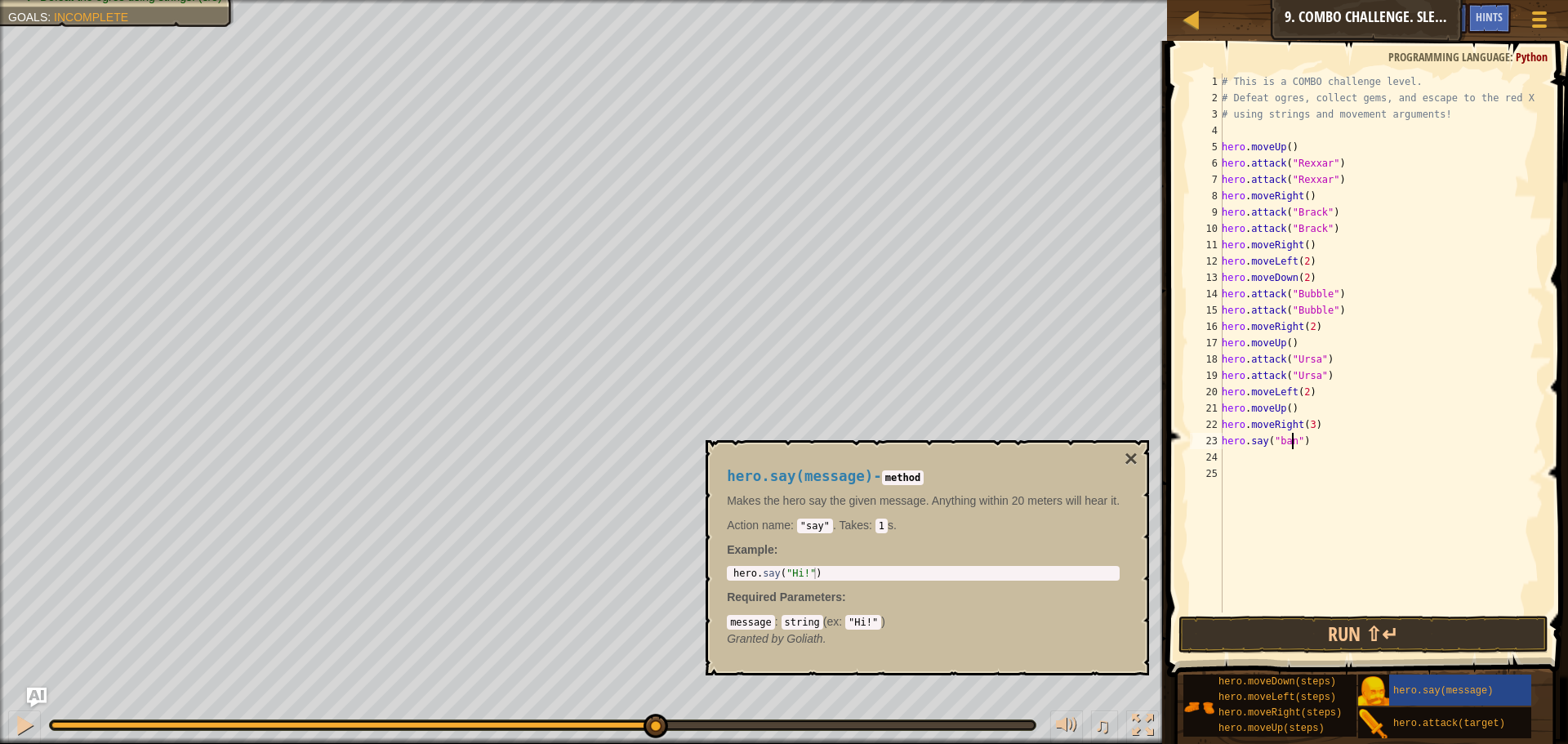
scroll to position [7, 7]
drag, startPoint x: 1270, startPoint y: 615, endPoint x: 1295, endPoint y: 600, distance: 29.2
click at [1282, 608] on div "hero.say("bang") 1 2 3 4 5 6 7 8 9 10 11 12 13 14 15 16 17 18 19 20 21 22 23 24…" at bounding box center [1365, 392] width 406 height 684
click at [1446, 637] on button "Run ⇧↵" at bounding box center [1363, 634] width 370 height 37
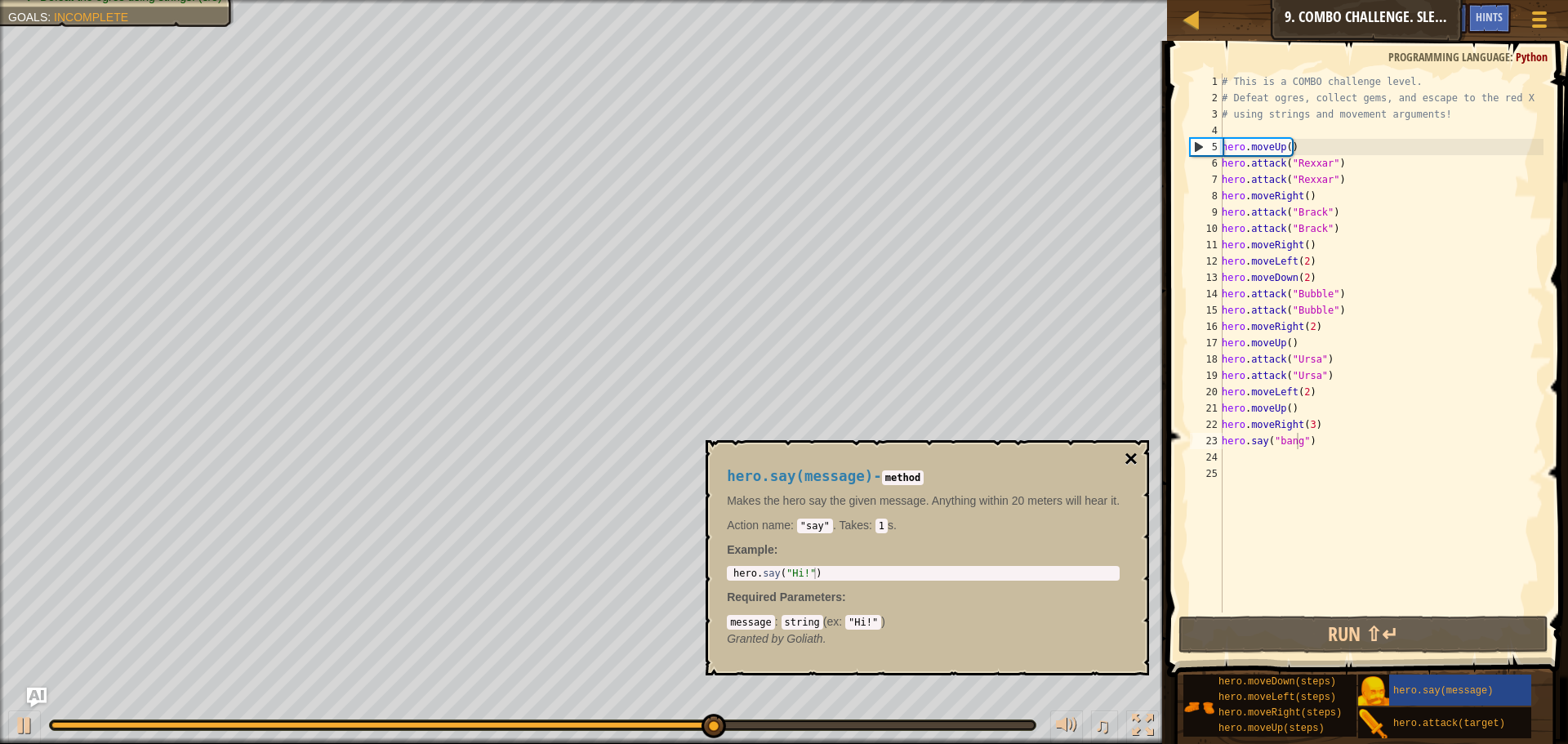
click at [1127, 456] on button "×" at bounding box center [1131, 459] width 13 height 23
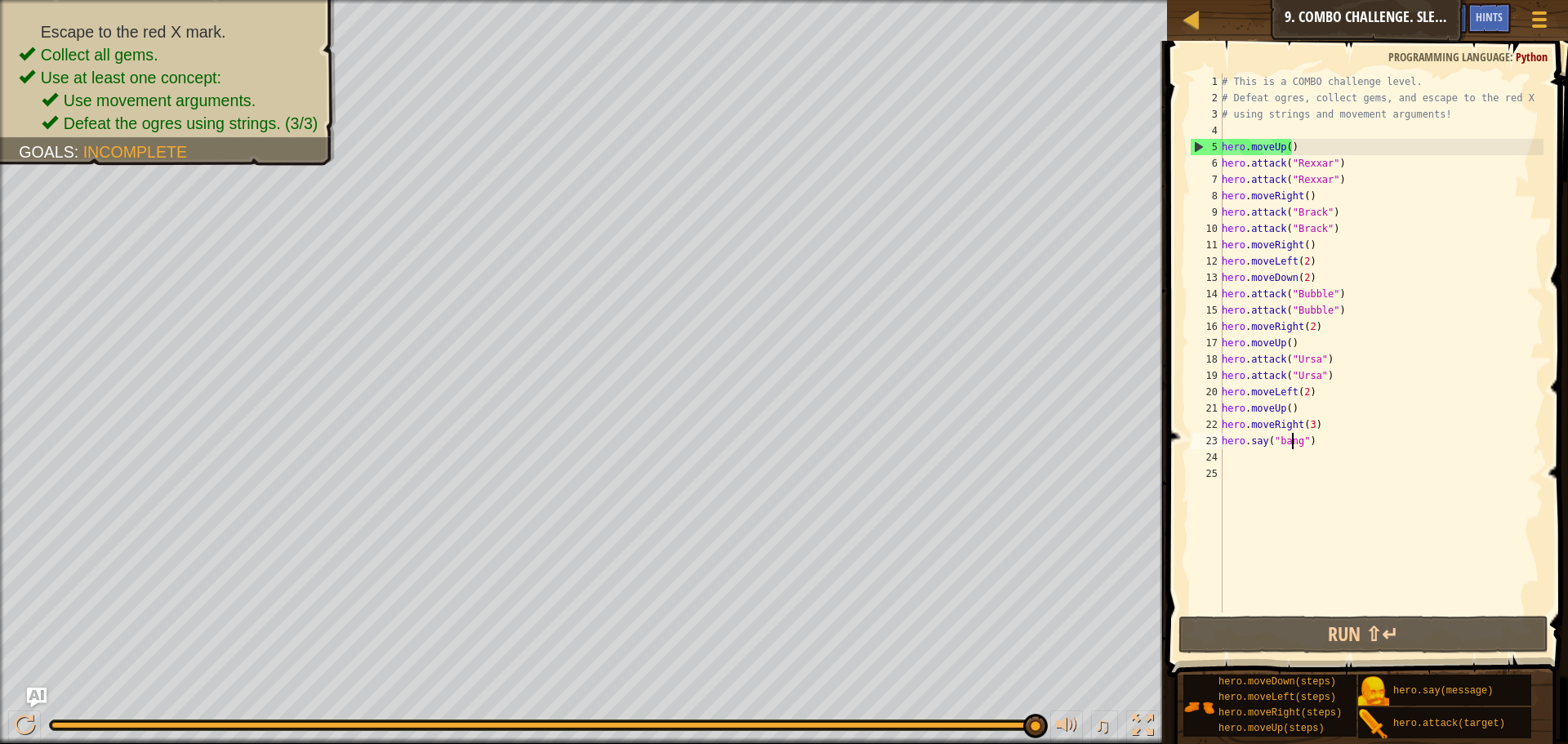
click at [1293, 434] on div "# This is a COMBO challenge level. # Defeat [PERSON_NAME], collect gems, and es…" at bounding box center [1381, 359] width 325 height 572
click at [1299, 445] on div "# This is a COMBO challenge level. # Defeat [PERSON_NAME], collect gems, and es…" at bounding box center [1381, 359] width 325 height 572
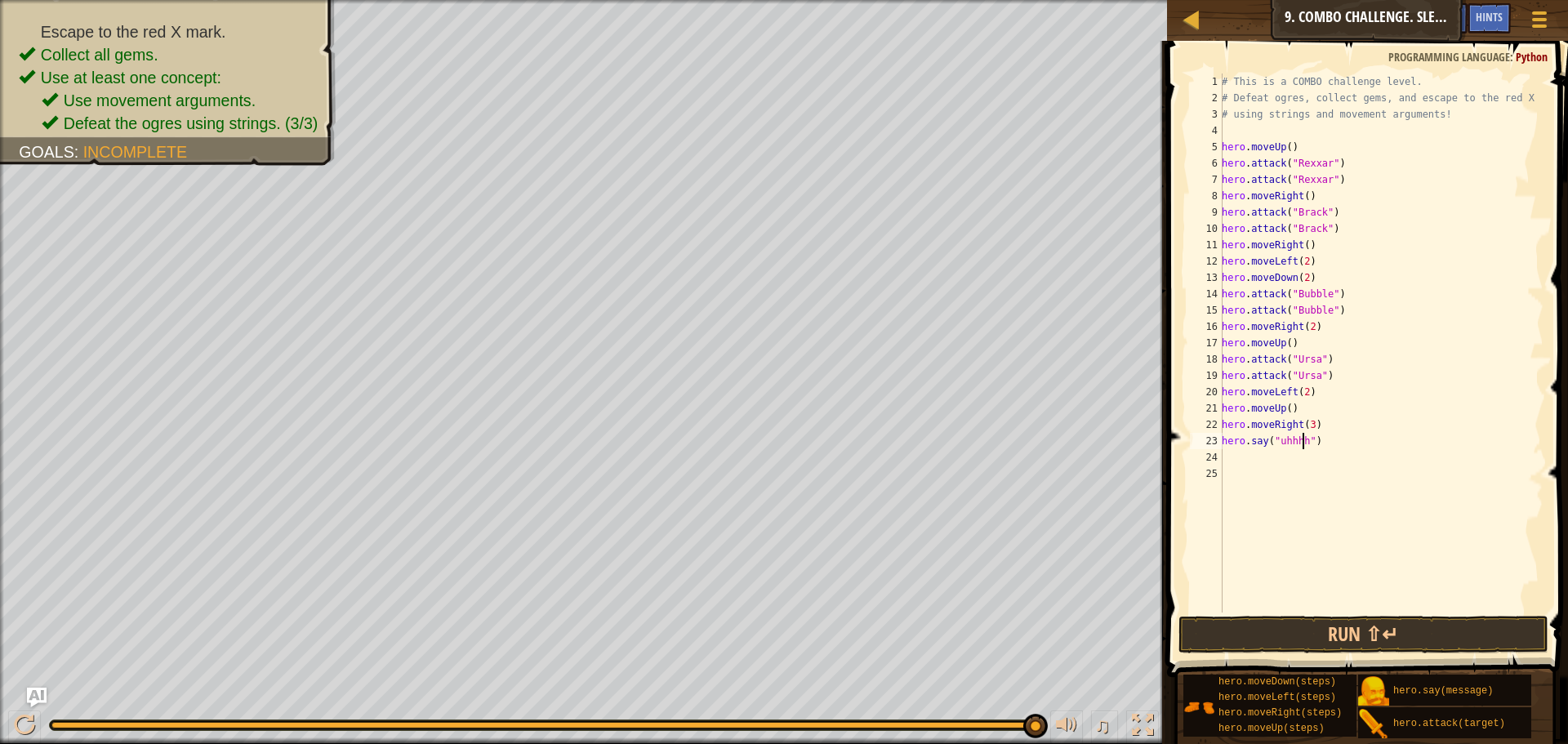
scroll to position [7, 7]
click at [1451, 634] on button "Run ⇧↵" at bounding box center [1363, 634] width 370 height 37
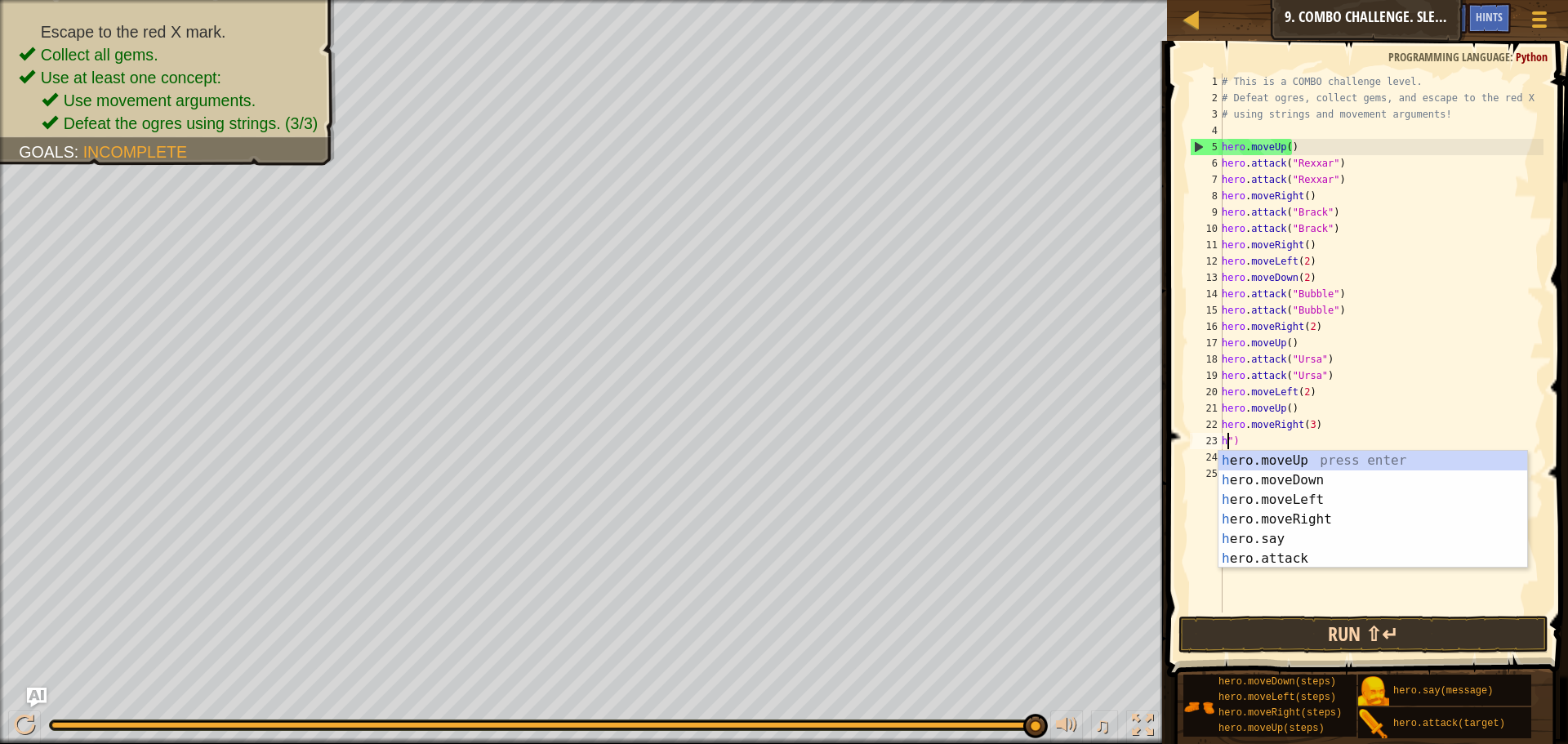
scroll to position [7, 0]
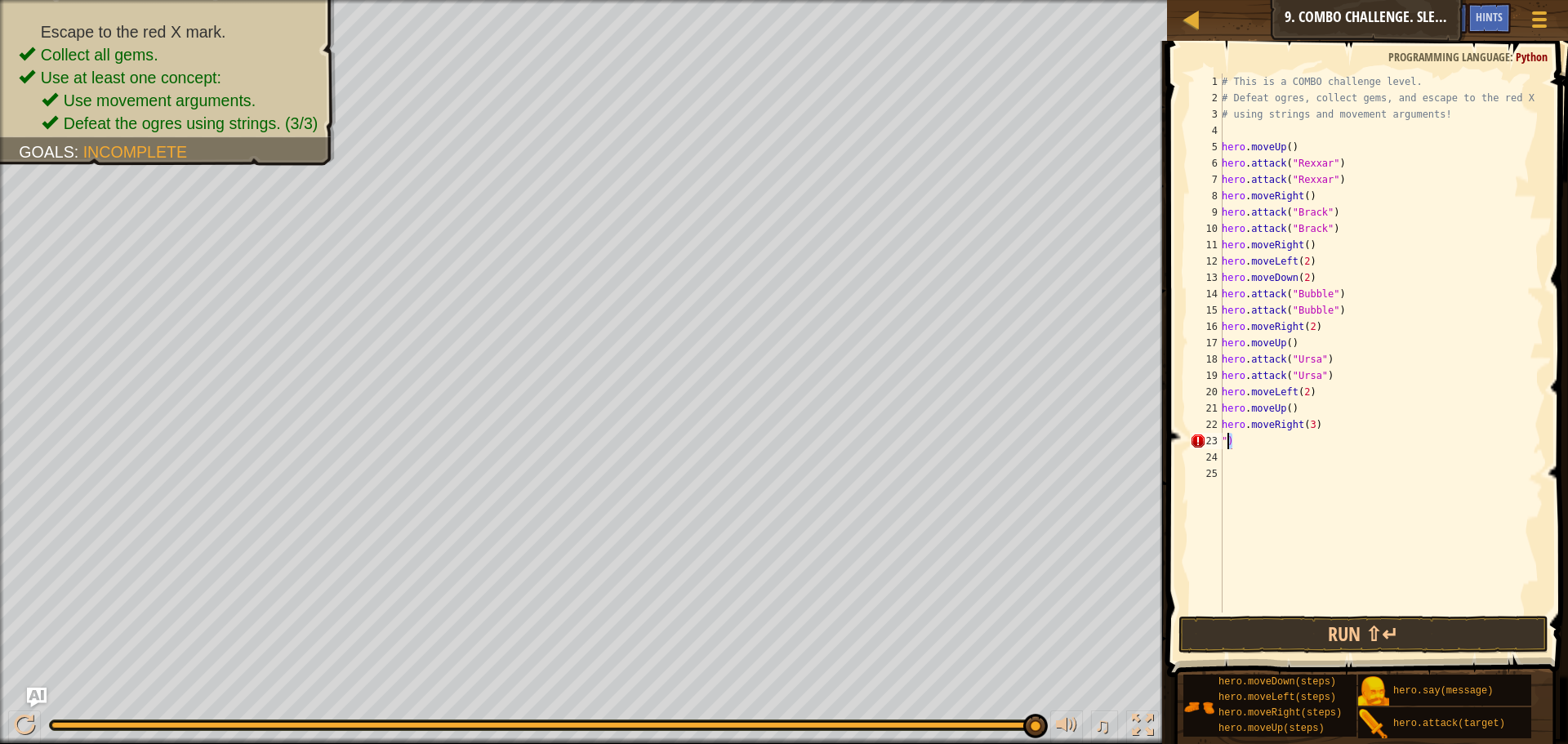
click at [1228, 444] on div "# This is a COMBO challenge level. # Defeat [PERSON_NAME], collect gems, and es…" at bounding box center [1381, 359] width 325 height 572
type textarea """
type textarea "hero.moveRight(3)"
click at [1224, 446] on div "# This is a COMBO challenge level. # Defeat [PERSON_NAME], collect gems, and es…" at bounding box center [1381, 359] width 325 height 572
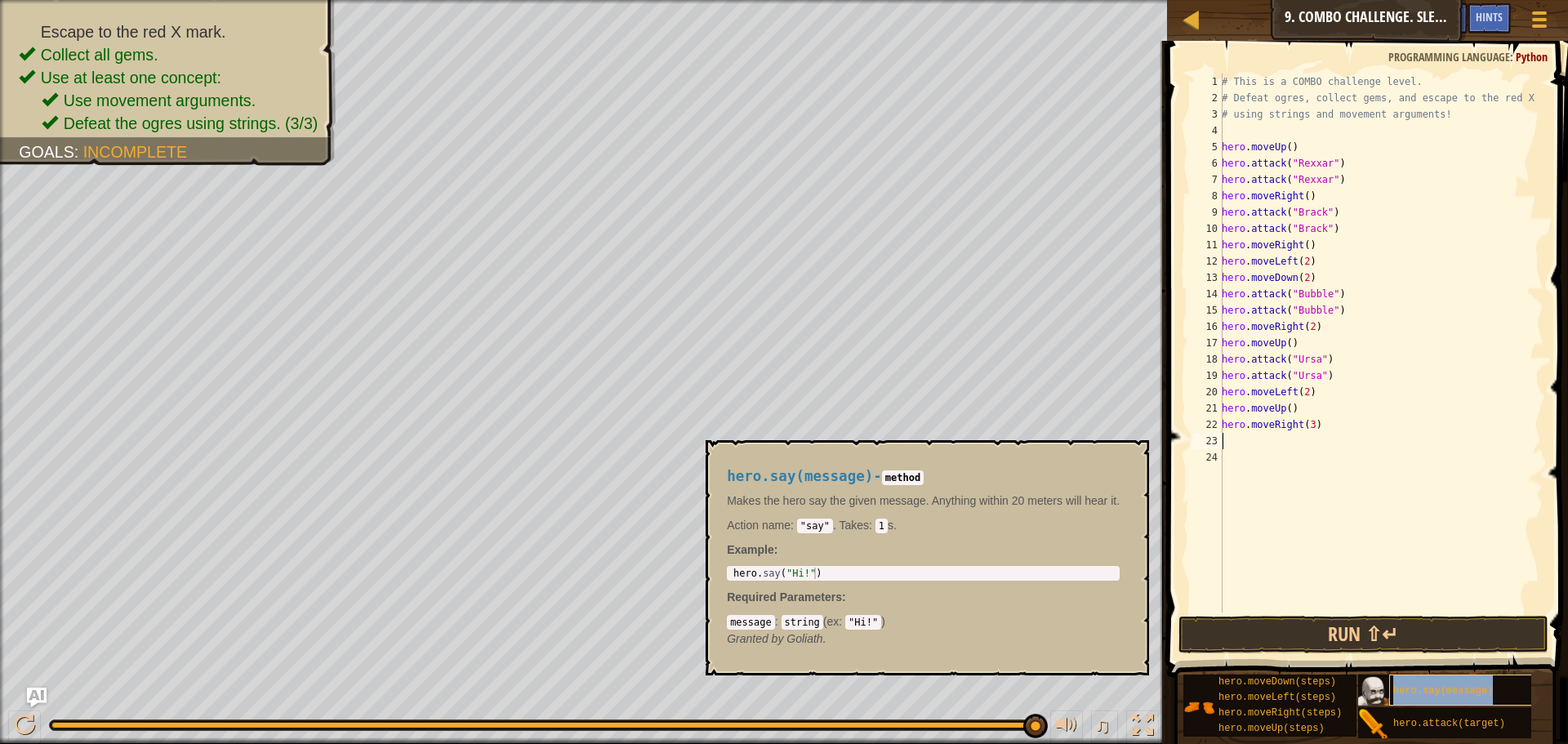
click at [1452, 683] on div "hero.say(message)" at bounding box center [1467, 689] width 157 height 31
type textarea "hero.say("Hi!")"
click at [844, 577] on div "hero . say ( "Hi!" )" at bounding box center [923, 585] width 386 height 34
click at [1244, 449] on div "# This is a COMBO challenge level. # Defeat [PERSON_NAME], collect gems, and es…" at bounding box center [1381, 359] width 325 height 572
click at [1238, 434] on div "# This is a COMBO challenge level. # Defeat [PERSON_NAME], collect gems, and es…" at bounding box center [1381, 359] width 325 height 572
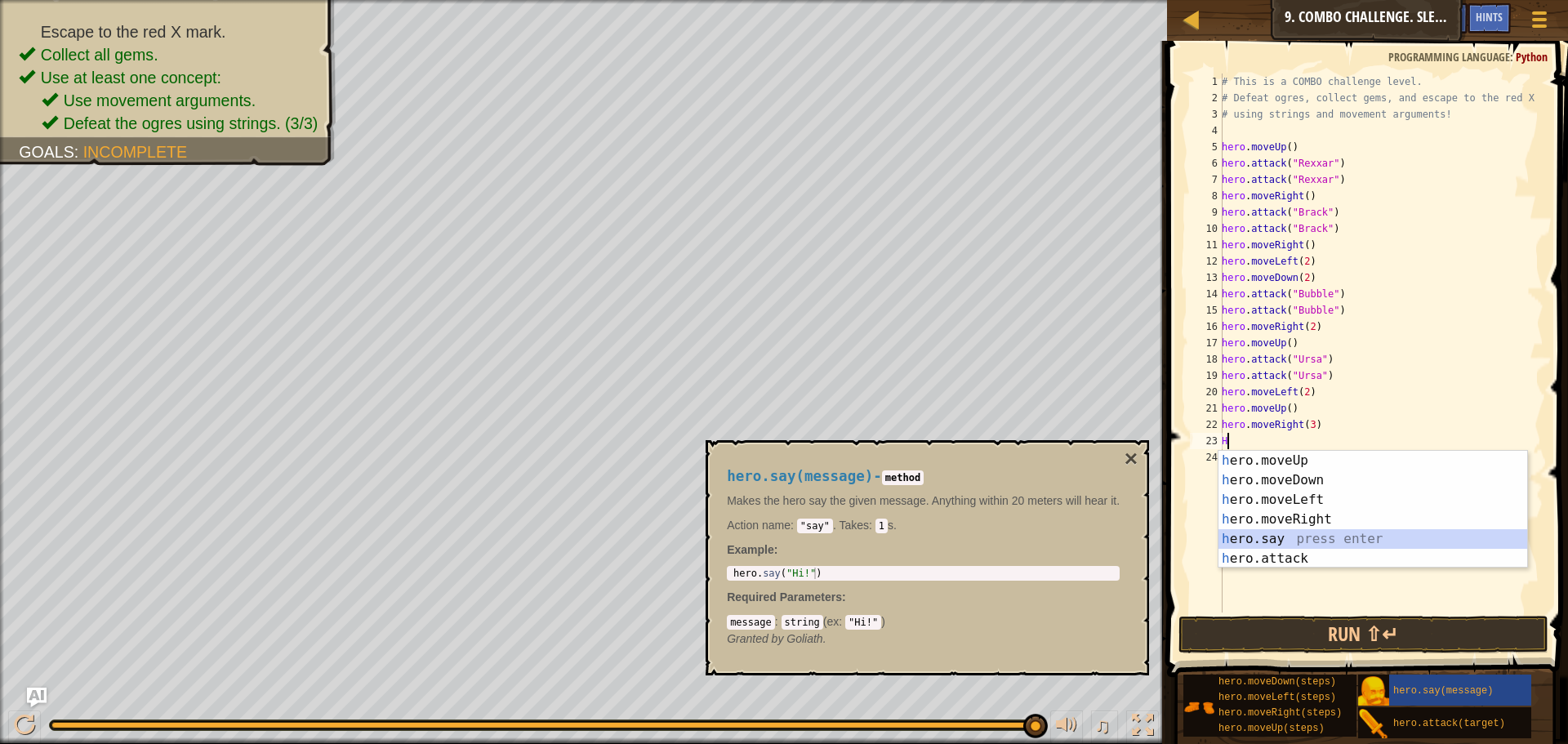
click at [1264, 544] on div "h ero.moveUp press enter h ero.moveDown press enter h ero.moveLeft press enter …" at bounding box center [1372, 529] width 309 height 157
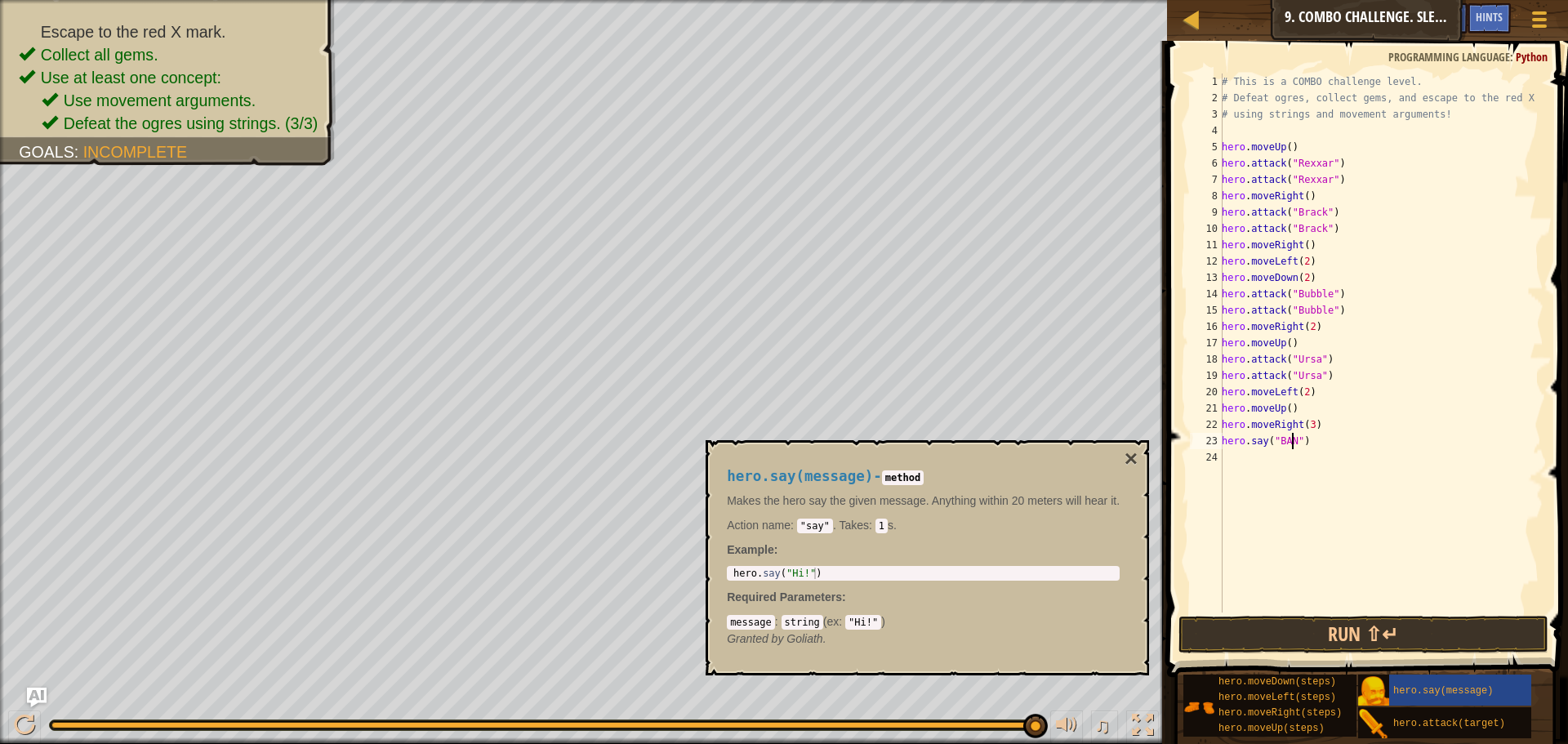
scroll to position [7, 7]
type textarea "hero.say("BANG!")"
click at [876, 529] on code "1" at bounding box center [881, 526] width 12 height 15
click at [1281, 596] on div "# This is a COMBO challenge level. # Defeat [PERSON_NAME], collect gems, and es…" at bounding box center [1381, 359] width 325 height 572
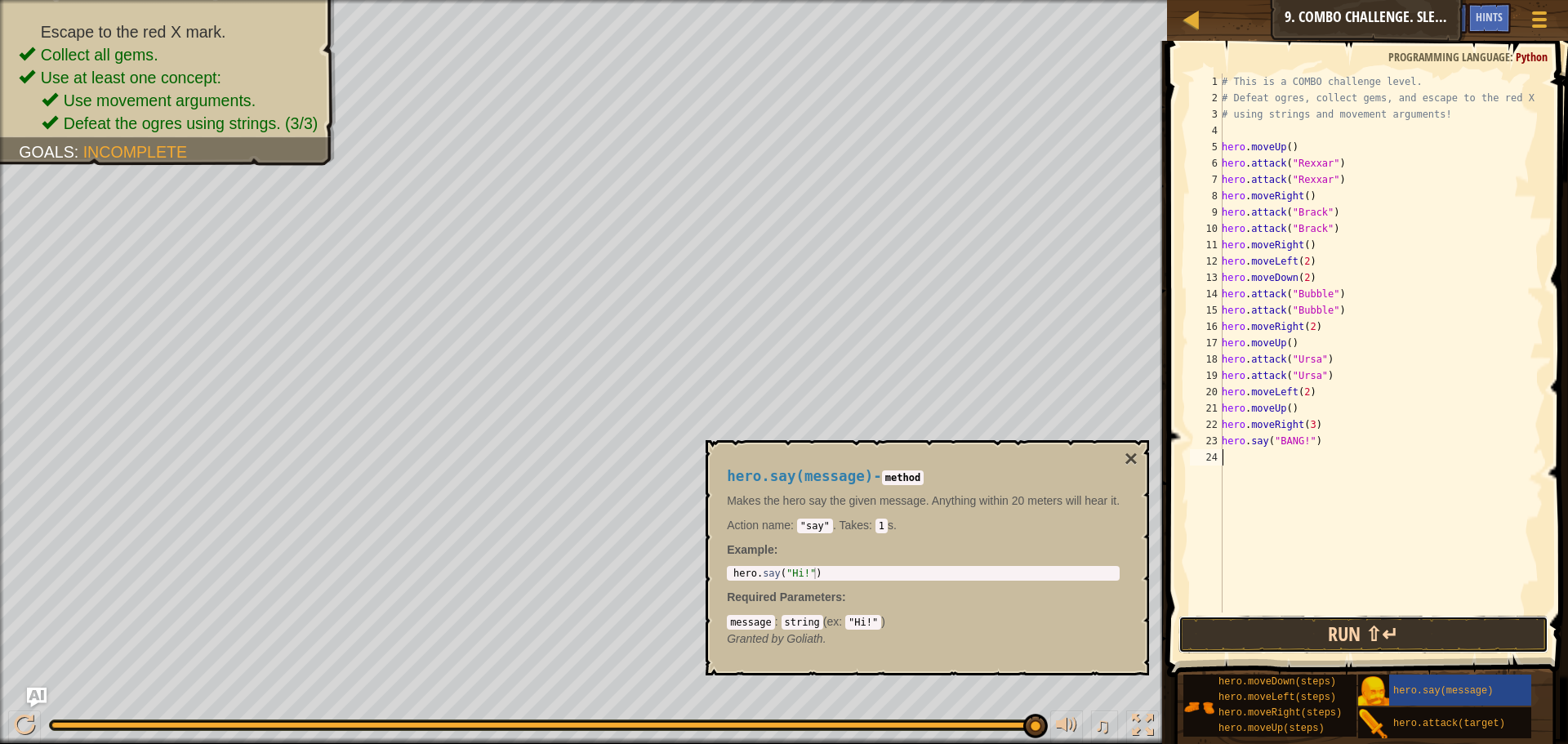
click at [1310, 626] on button "Run ⇧↵" at bounding box center [1363, 634] width 370 height 37
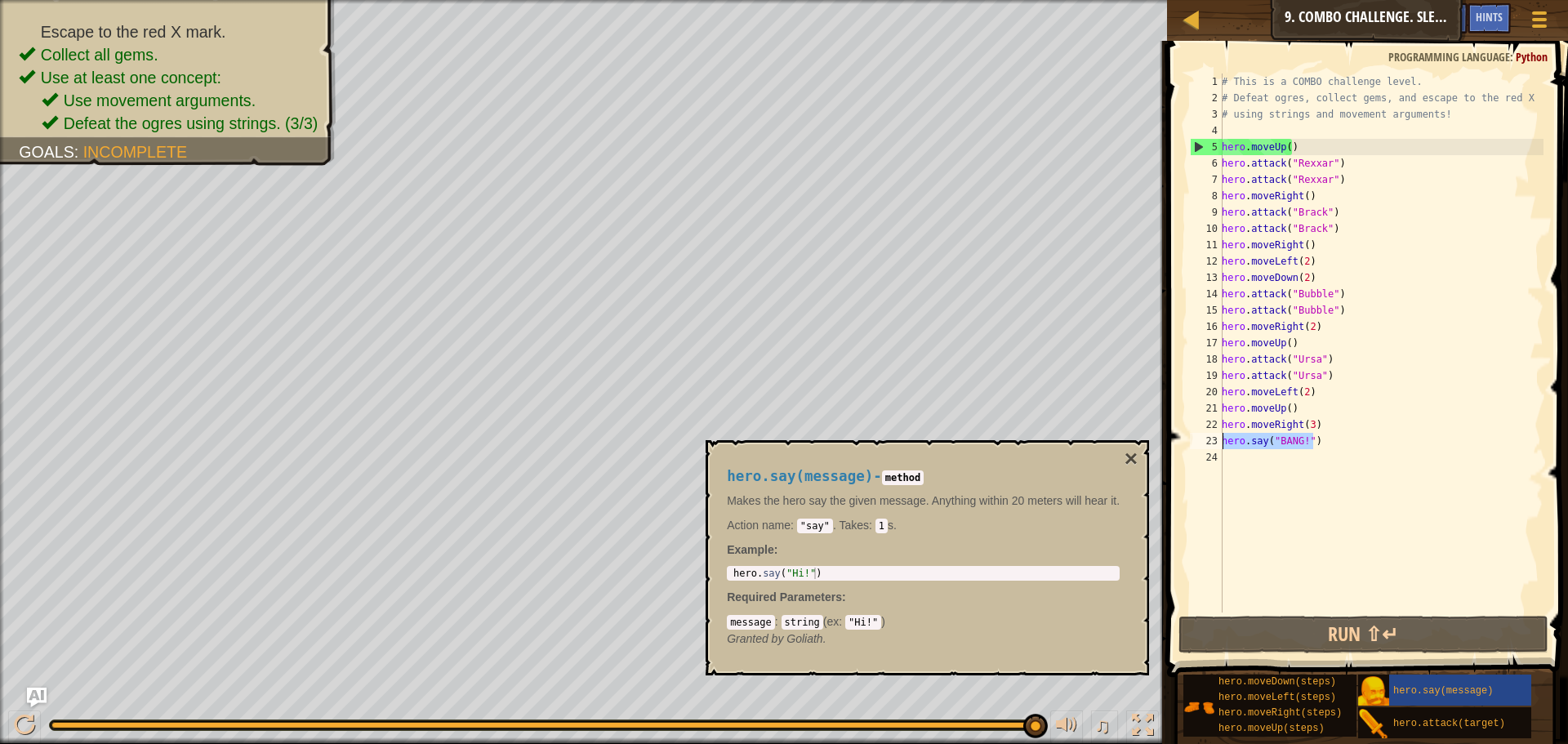
drag, startPoint x: 1320, startPoint y: 445, endPoint x: 1218, endPoint y: 445, distance: 102.0
click at [1218, 445] on div "1 2 3 4 5 6 7 8 9 10 11 12 13 14 15 16 17 18 19 20 21 22 23 24 # This is a COMB…" at bounding box center [1365, 343] width 357 height 539
type textarea "hero.say("BANG!")"
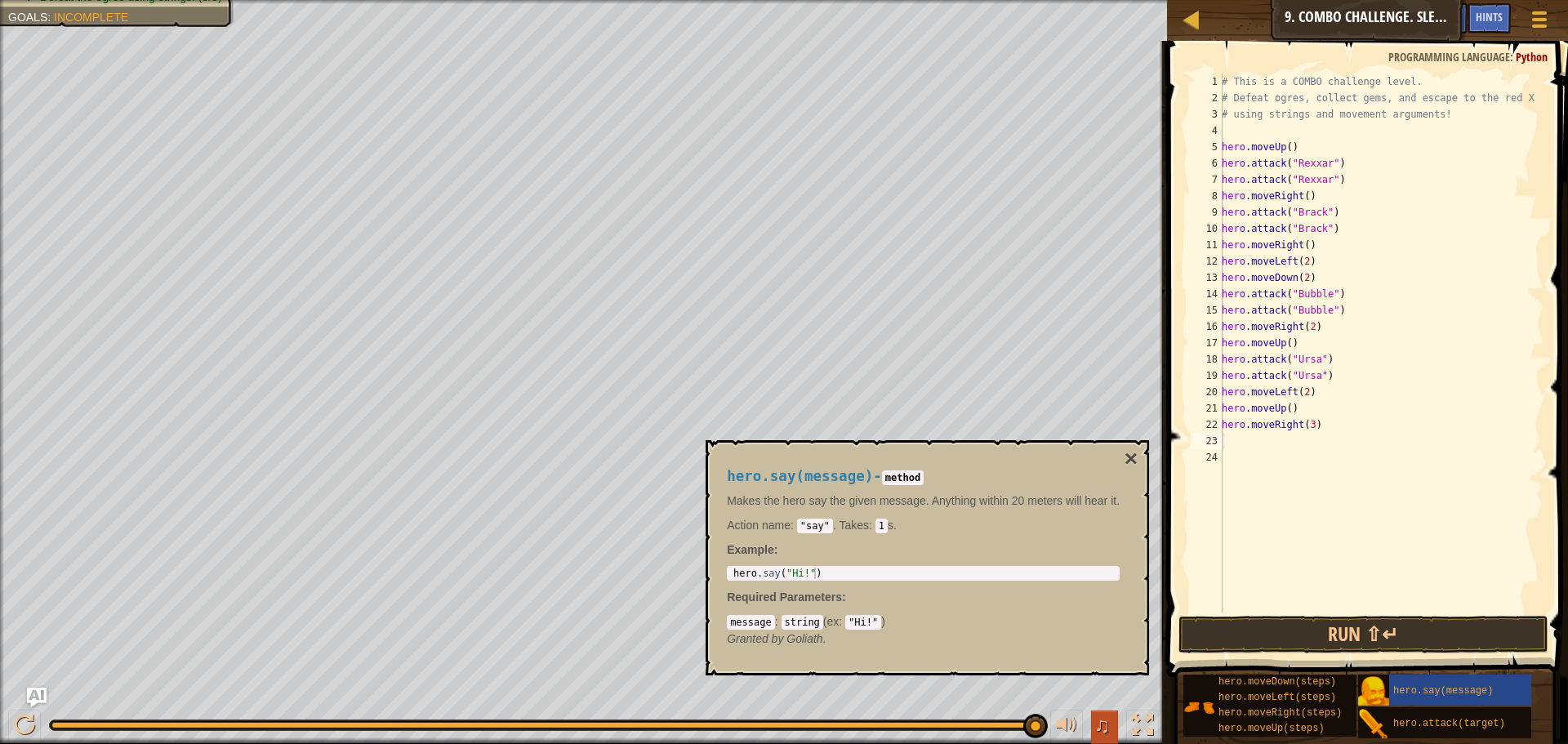
click at [1095, 725] on span "♫" at bounding box center [1103, 724] width 17 height 24
click at [1399, 489] on div "# This is a COMBO challenge level. # Defeat [PERSON_NAME], collect gems, and es…" at bounding box center [1381, 359] width 325 height 572
click at [1243, 435] on div "# This is a COMBO challenge level. # Defeat [PERSON_NAME], collect gems, and es…" at bounding box center [1381, 359] width 325 height 572
type textarea "H"
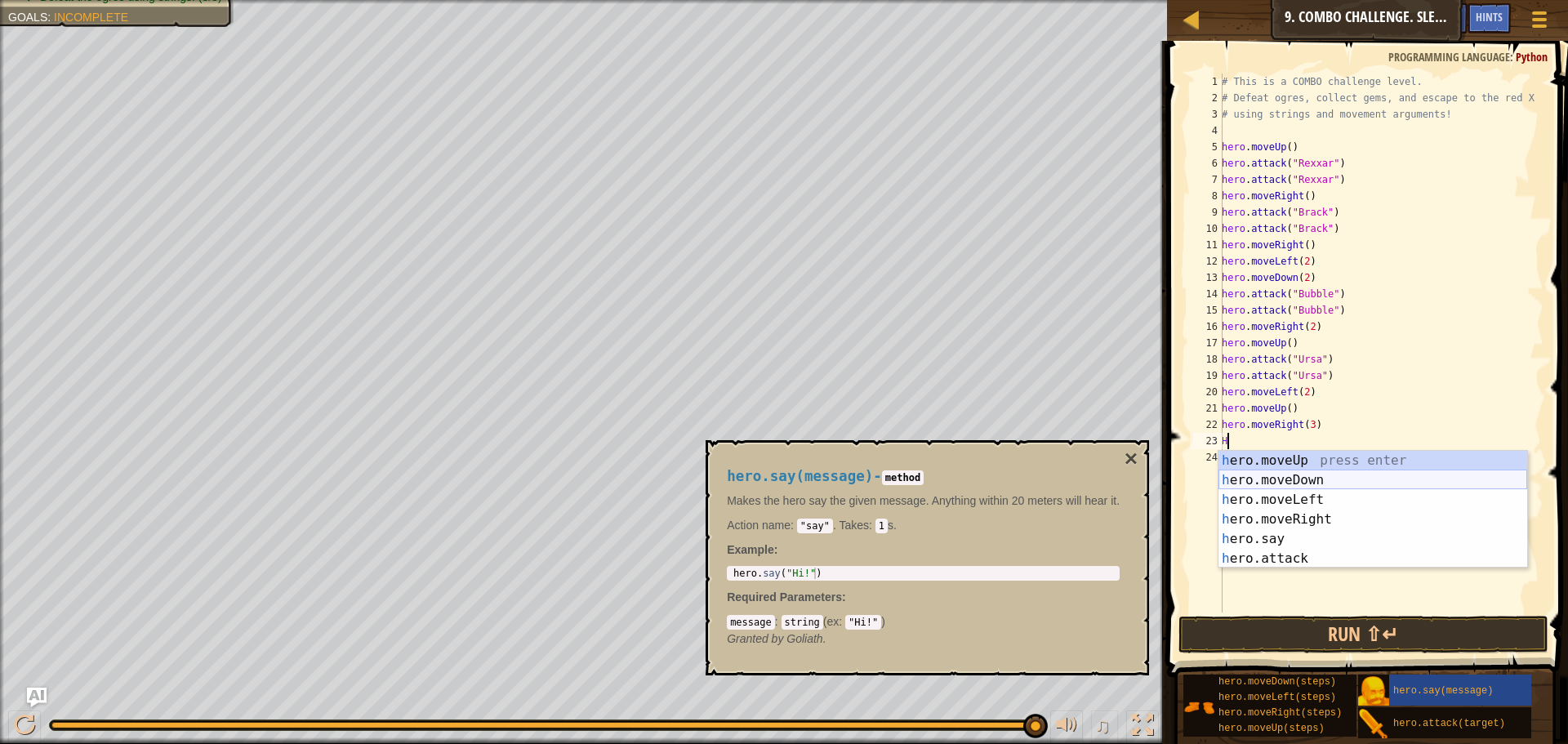
click at [1290, 477] on div "h ero.moveUp press enter h ero.moveDown press enter h ero.moveLeft press enter …" at bounding box center [1372, 529] width 309 height 157
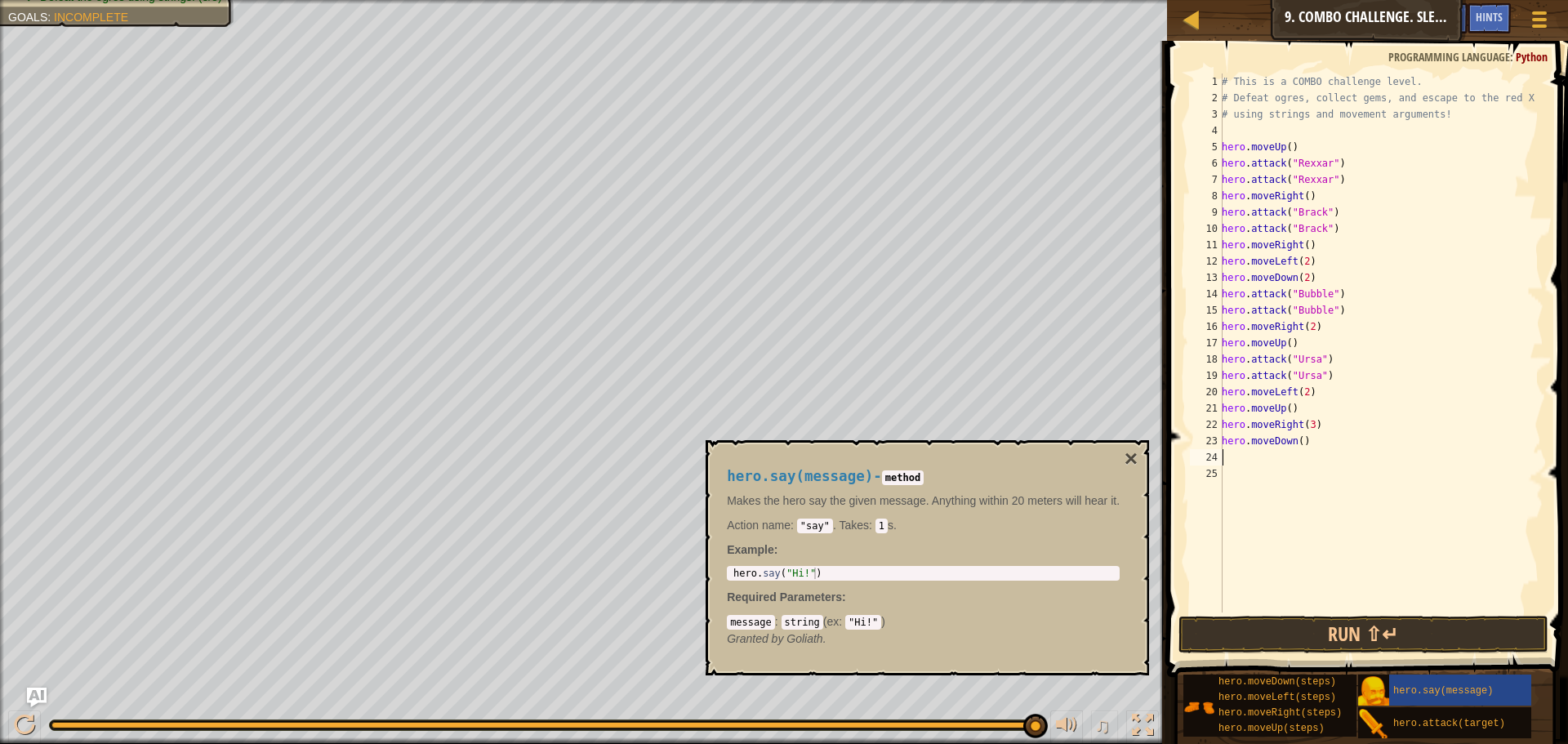
type textarea "H"
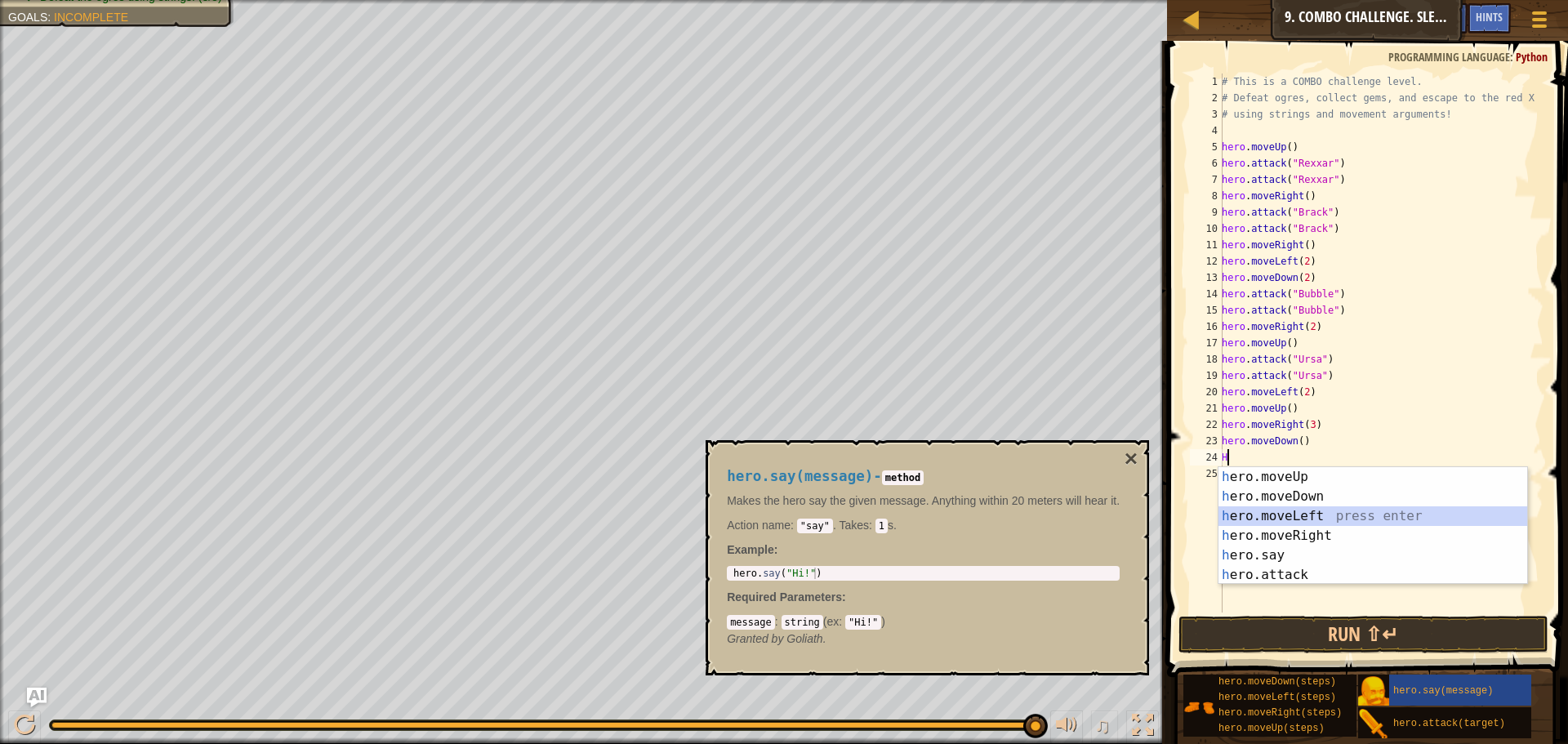
click at [1252, 511] on div "h ero.moveUp press enter h ero.moveDown press enter h ero.moveLeft press enter …" at bounding box center [1372, 545] width 309 height 157
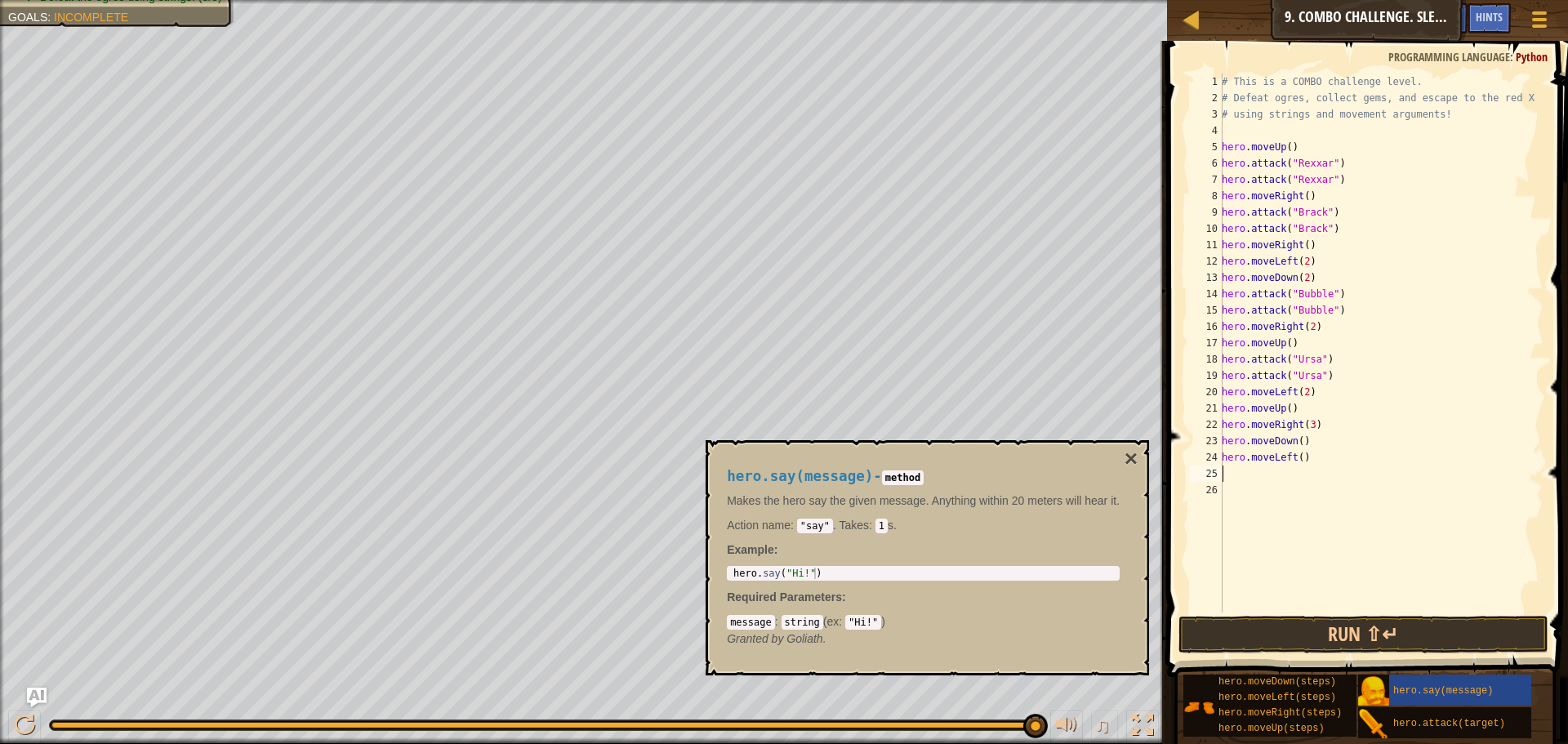
type textarea "H"
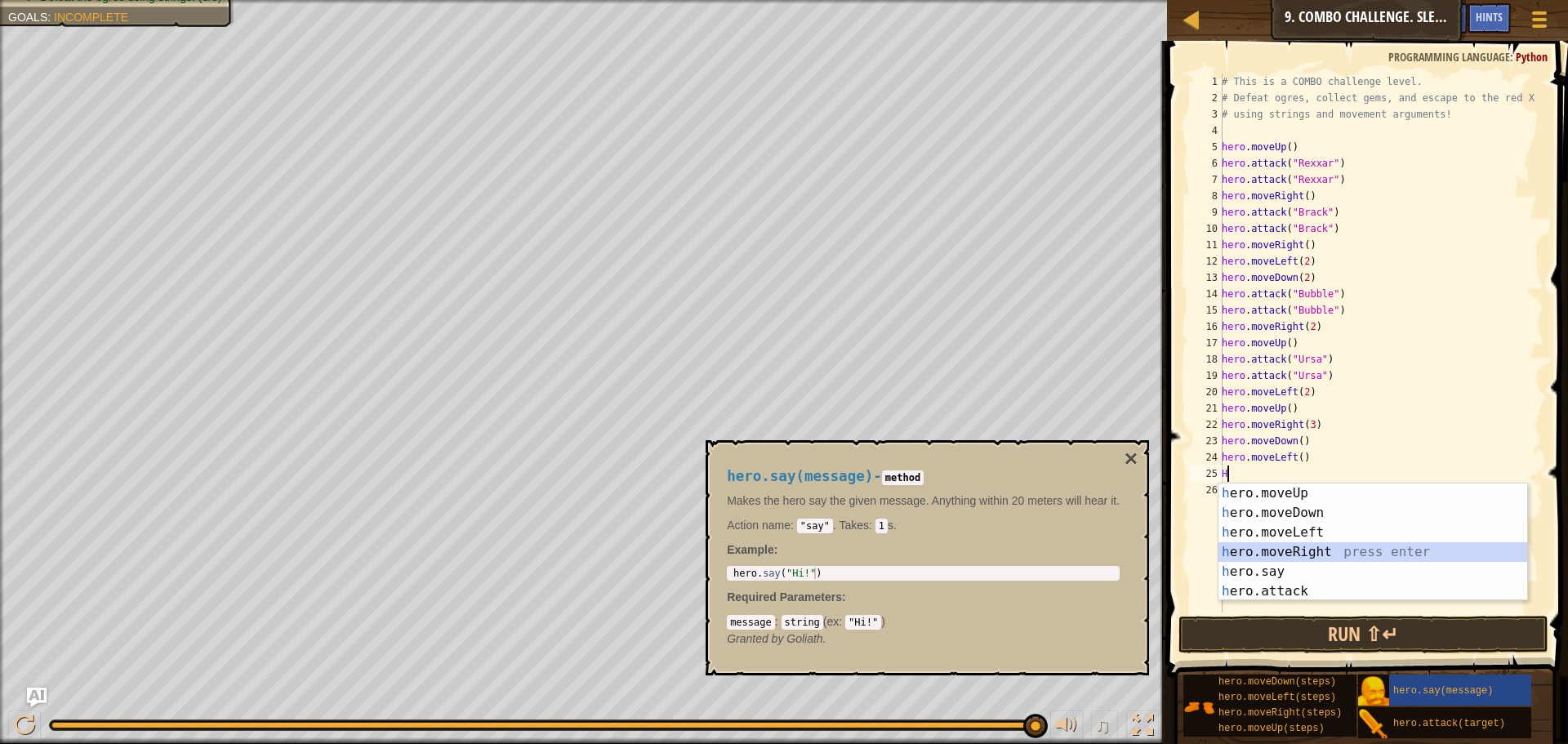
click at [1247, 548] on div "h ero.moveUp press enter h ero.moveDown press enter h ero.moveLeft press enter …" at bounding box center [1372, 561] width 309 height 157
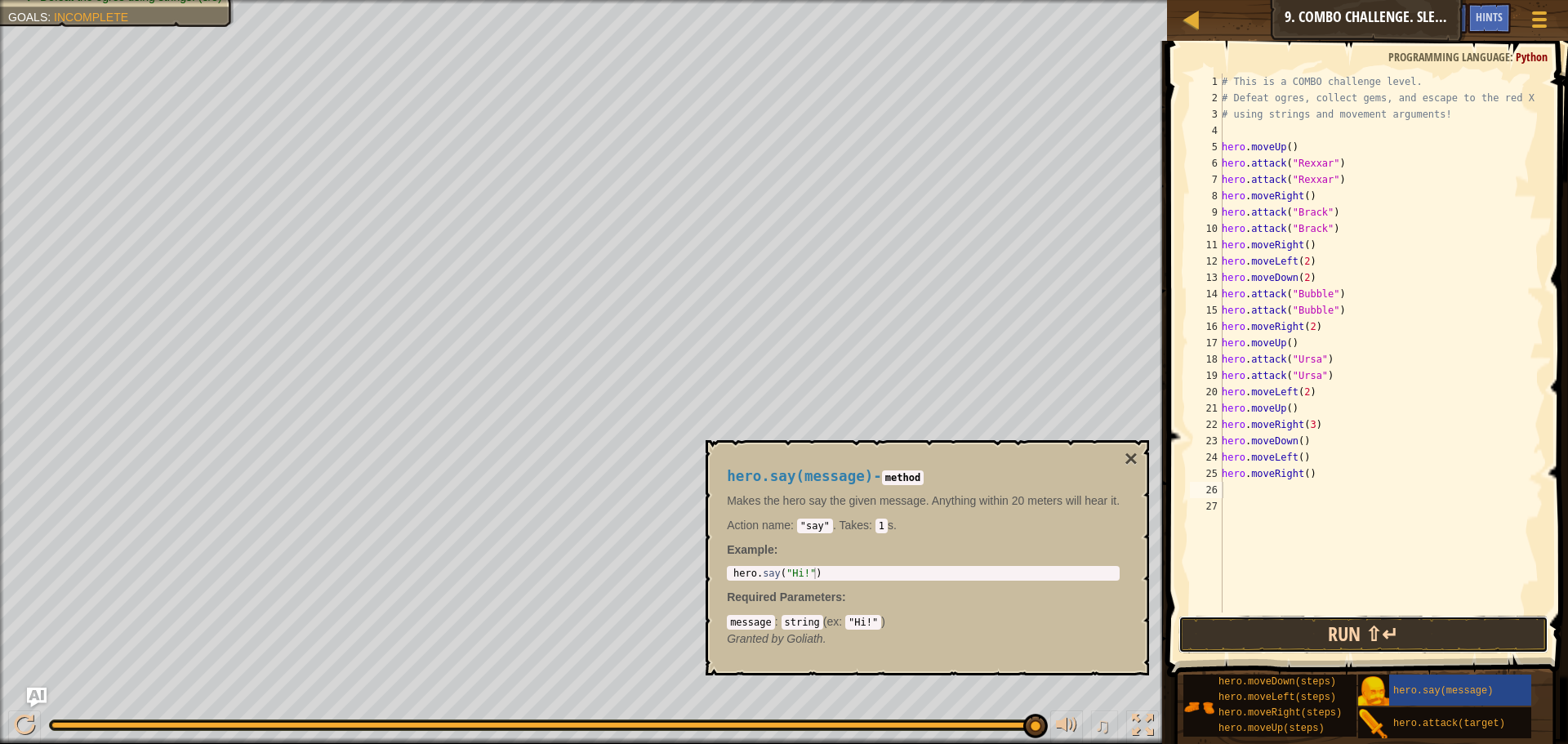
click at [1425, 637] on button "Run ⇧↵" at bounding box center [1363, 634] width 370 height 37
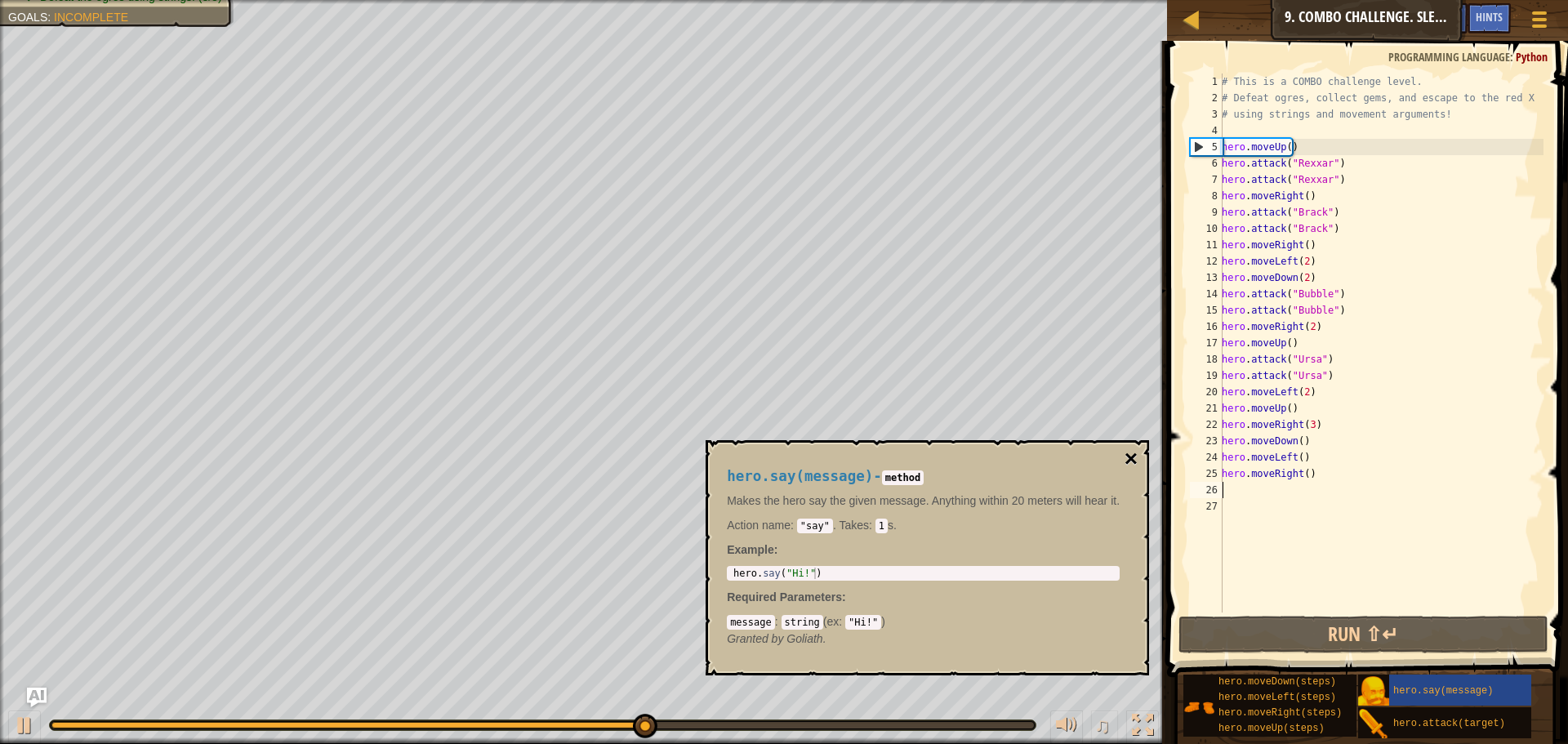
click at [1129, 460] on button "×" at bounding box center [1131, 459] width 13 height 23
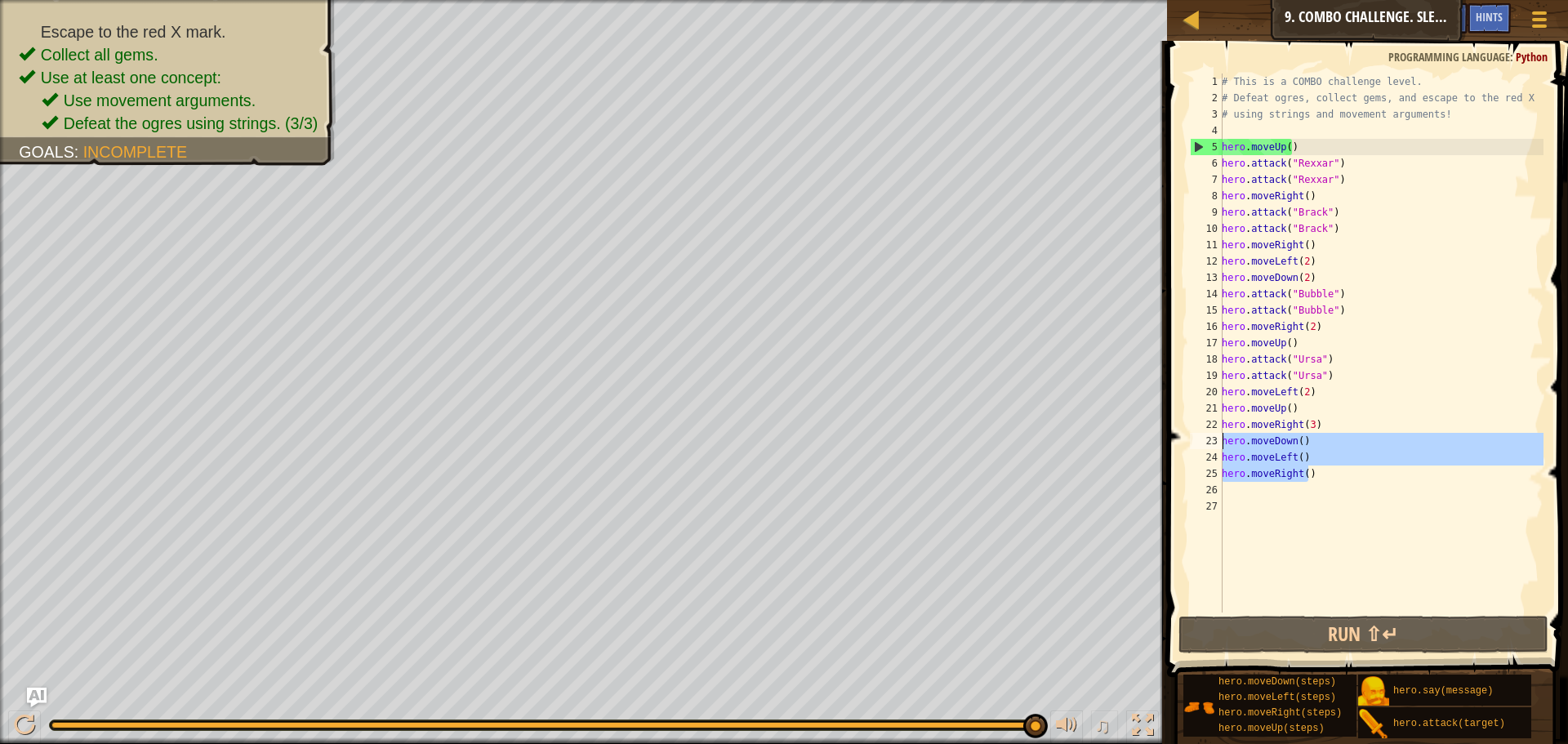
drag, startPoint x: 1312, startPoint y: 476, endPoint x: 1216, endPoint y: 443, distance: 101.5
click at [1216, 443] on div "hero.moveRight() 1 2 3 4 5 6 7 8 9 10 11 12 13 14 15 16 17 18 19 20 21 22 23 24…" at bounding box center [1365, 343] width 357 height 539
type textarea "hero.moveDown() hero.moveLeft()"
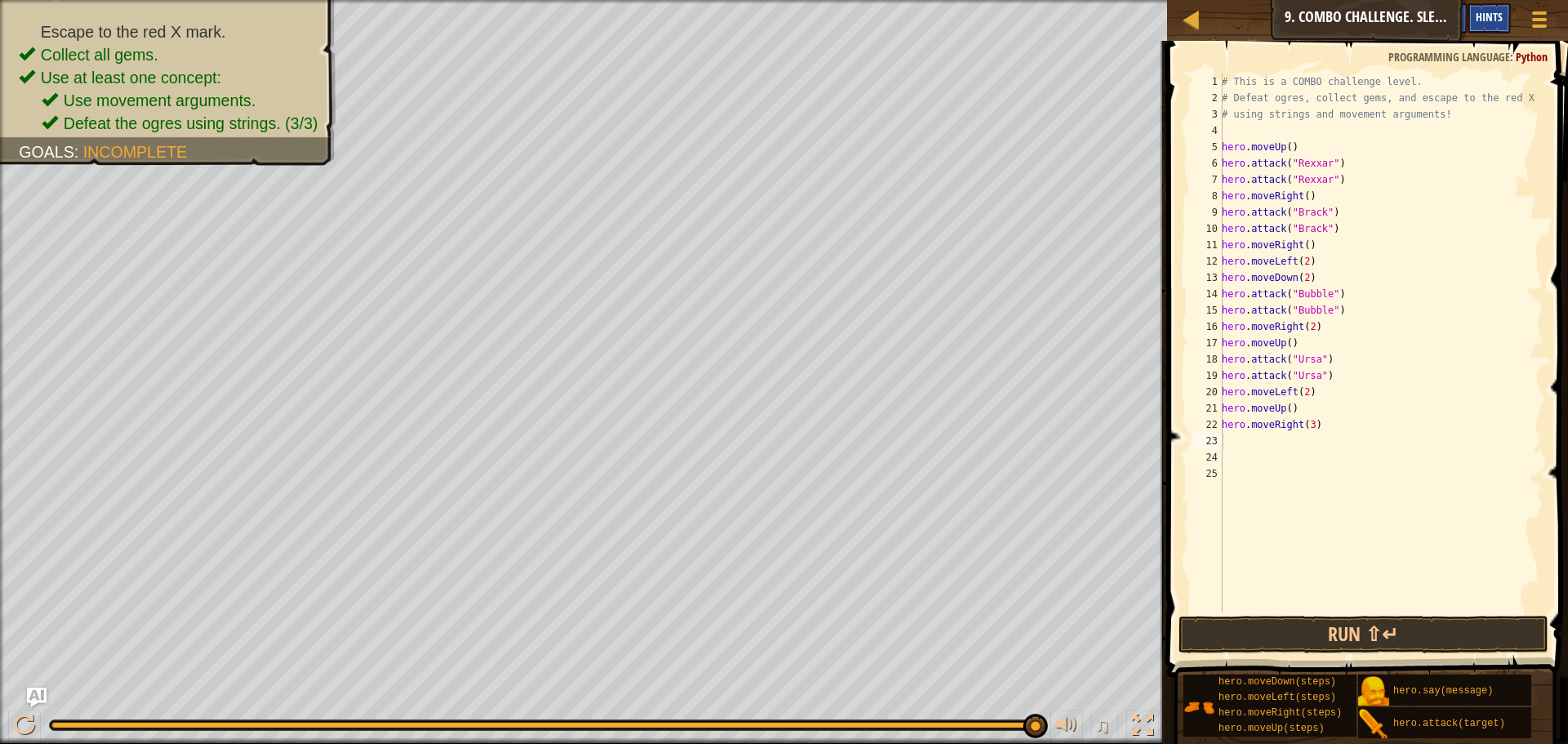
click at [1474, 23] on div "Hints" at bounding box center [1489, 19] width 43 height 30
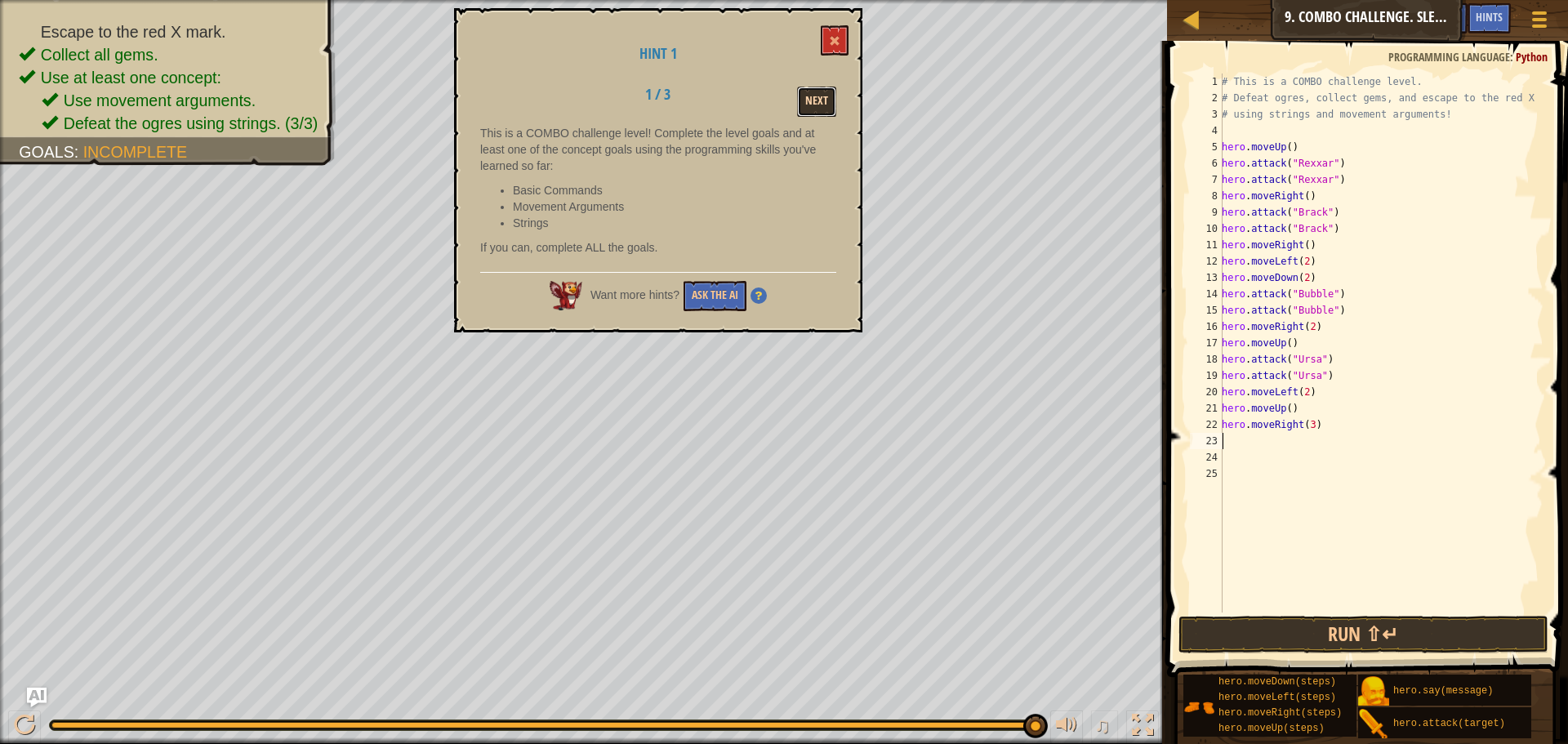
click at [810, 103] on button "Next" at bounding box center [817, 102] width 39 height 30
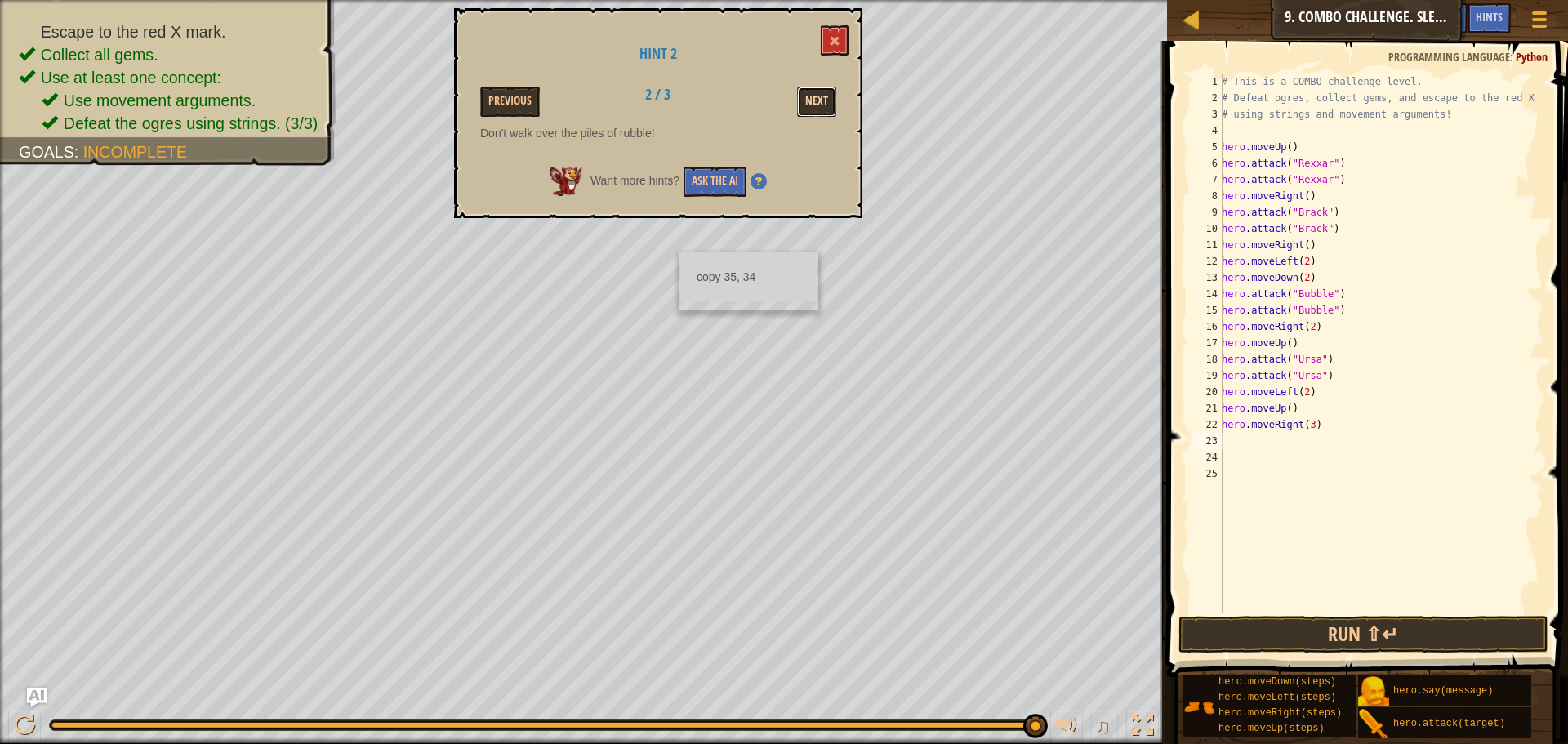
click at [828, 103] on button "Next" at bounding box center [817, 102] width 39 height 30
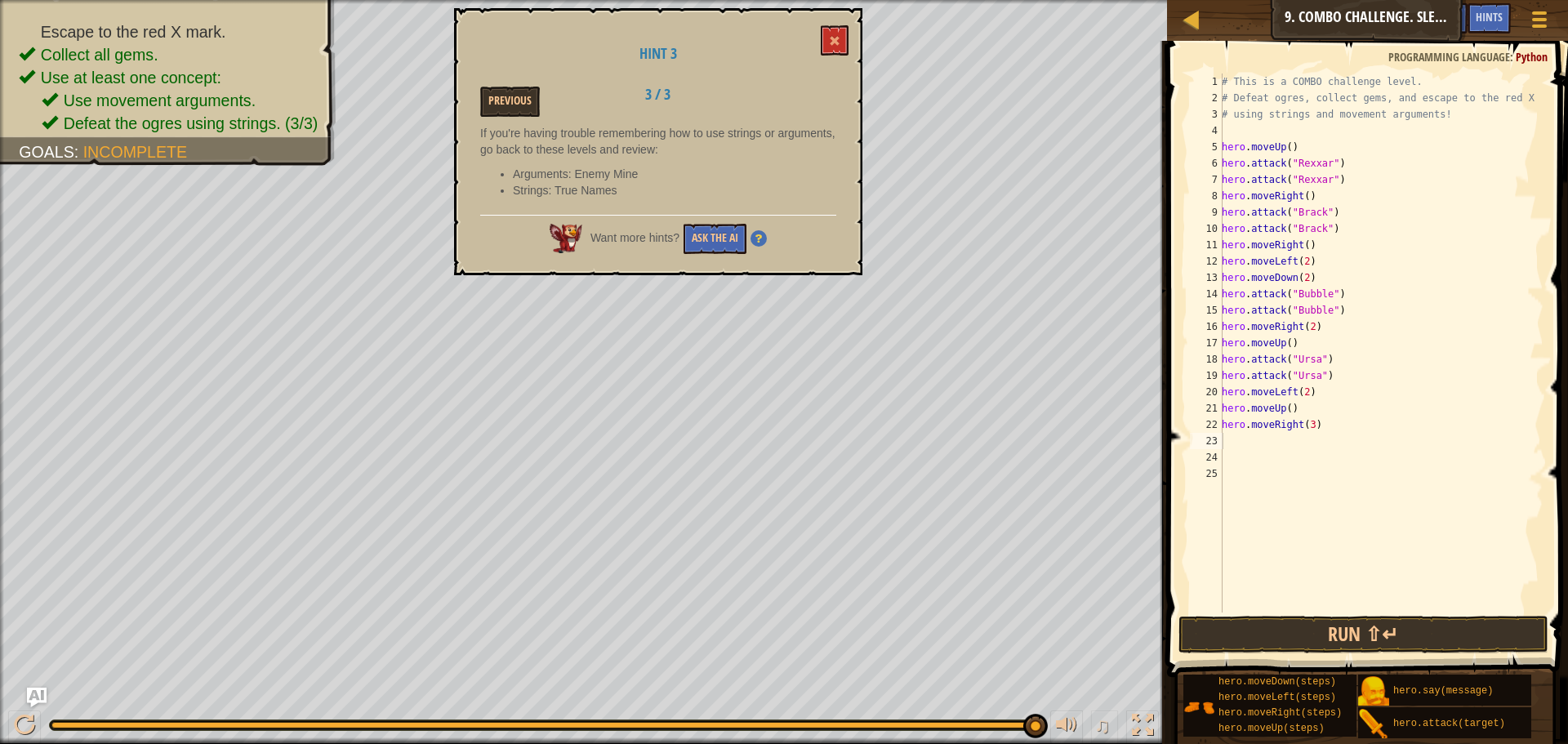
click at [828, 103] on div "Previous 3 / 3" at bounding box center [659, 102] width 381 height 30
click at [829, 43] on button at bounding box center [835, 40] width 28 height 30
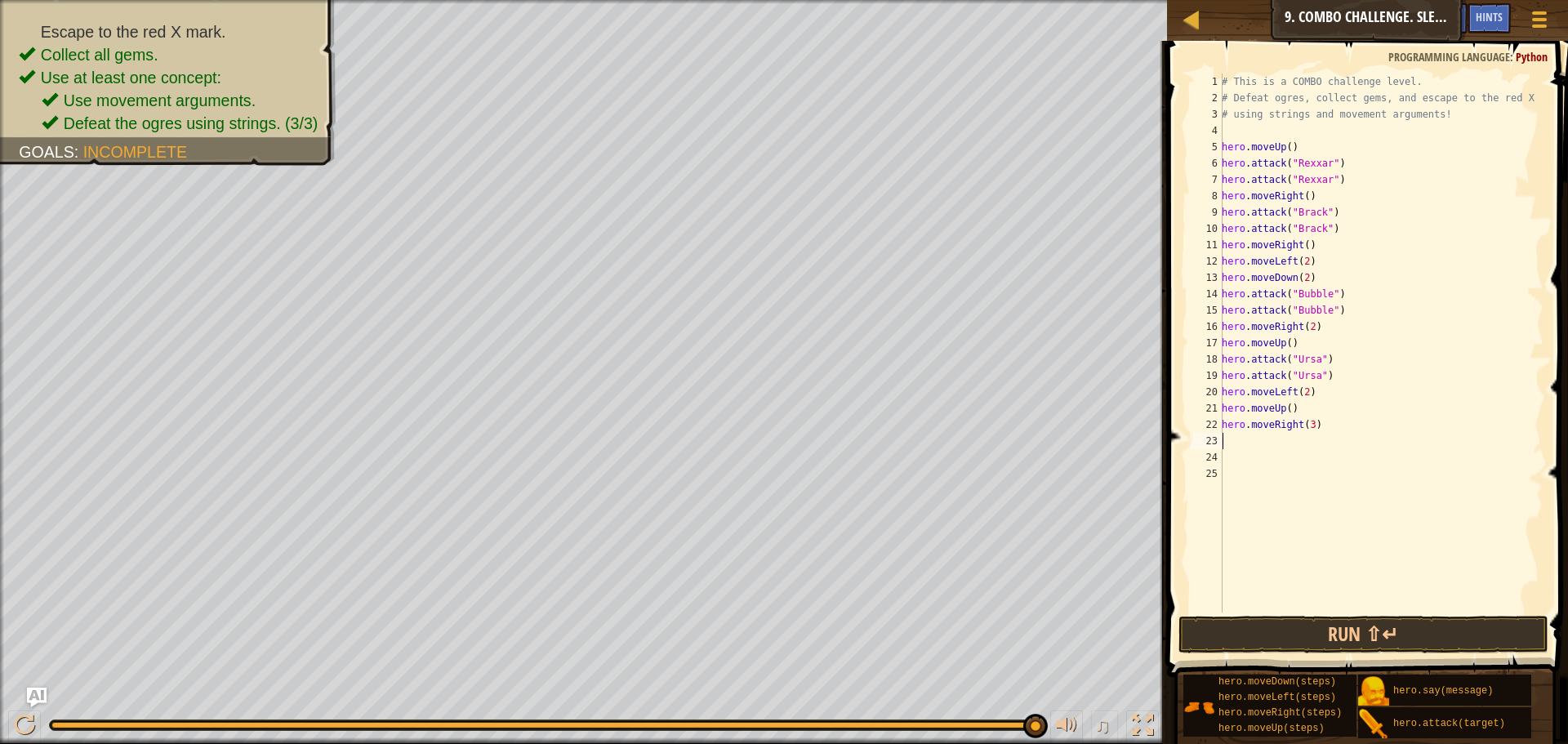
click at [1246, 445] on div "# This is a COMBO challenge level. # Defeat [PERSON_NAME], collect gems, and es…" at bounding box center [1381, 359] width 325 height 572
click at [1245, 445] on div "# This is a COMBO challenge level. # Defeat [PERSON_NAME], collect gems, and es…" at bounding box center [1381, 343] width 325 height 539
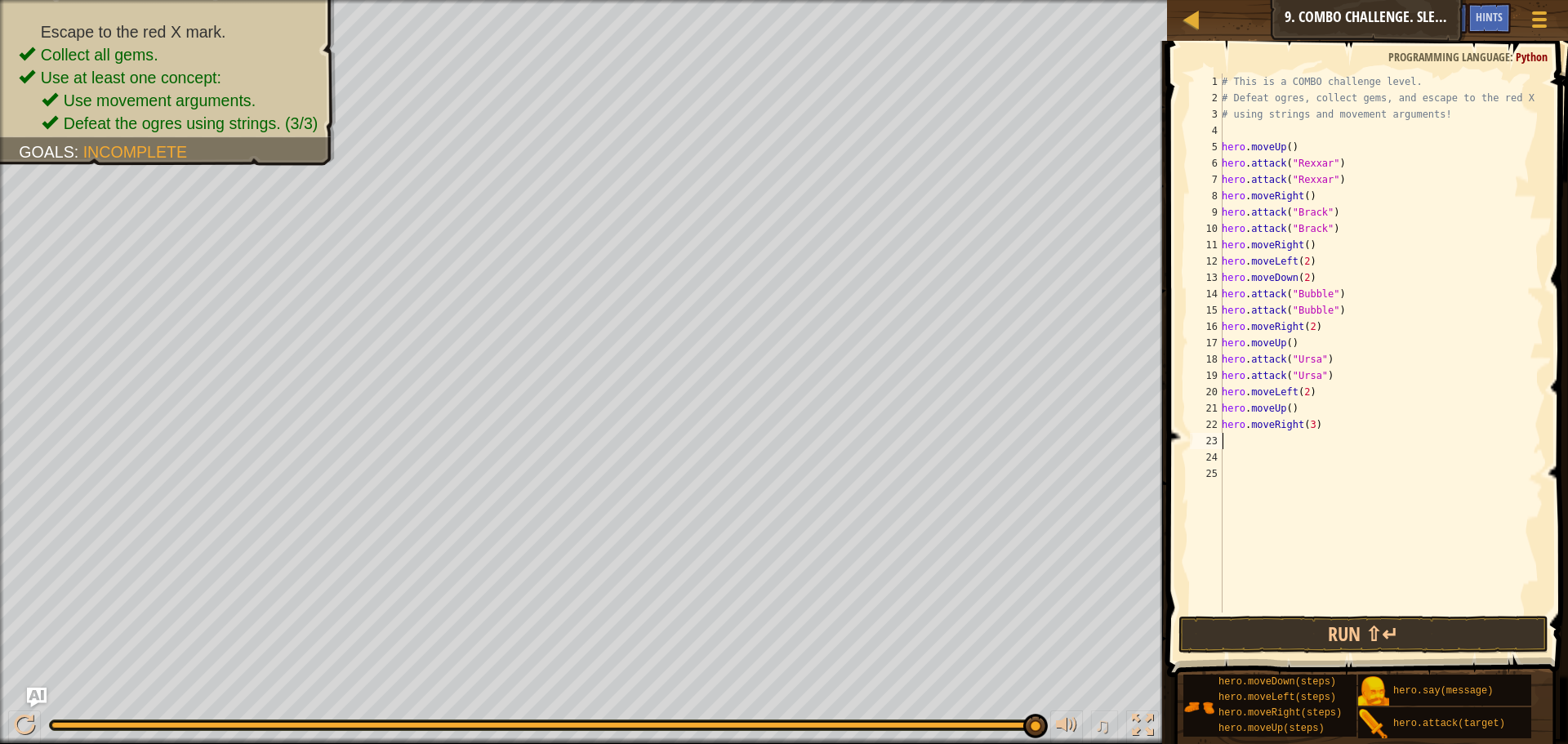
click at [1245, 445] on div "# This is a COMBO challenge level. # Defeat [PERSON_NAME], collect gems, and es…" at bounding box center [1381, 359] width 325 height 572
drag, startPoint x: 1238, startPoint y: 440, endPoint x: 1222, endPoint y: 439, distance: 16.0
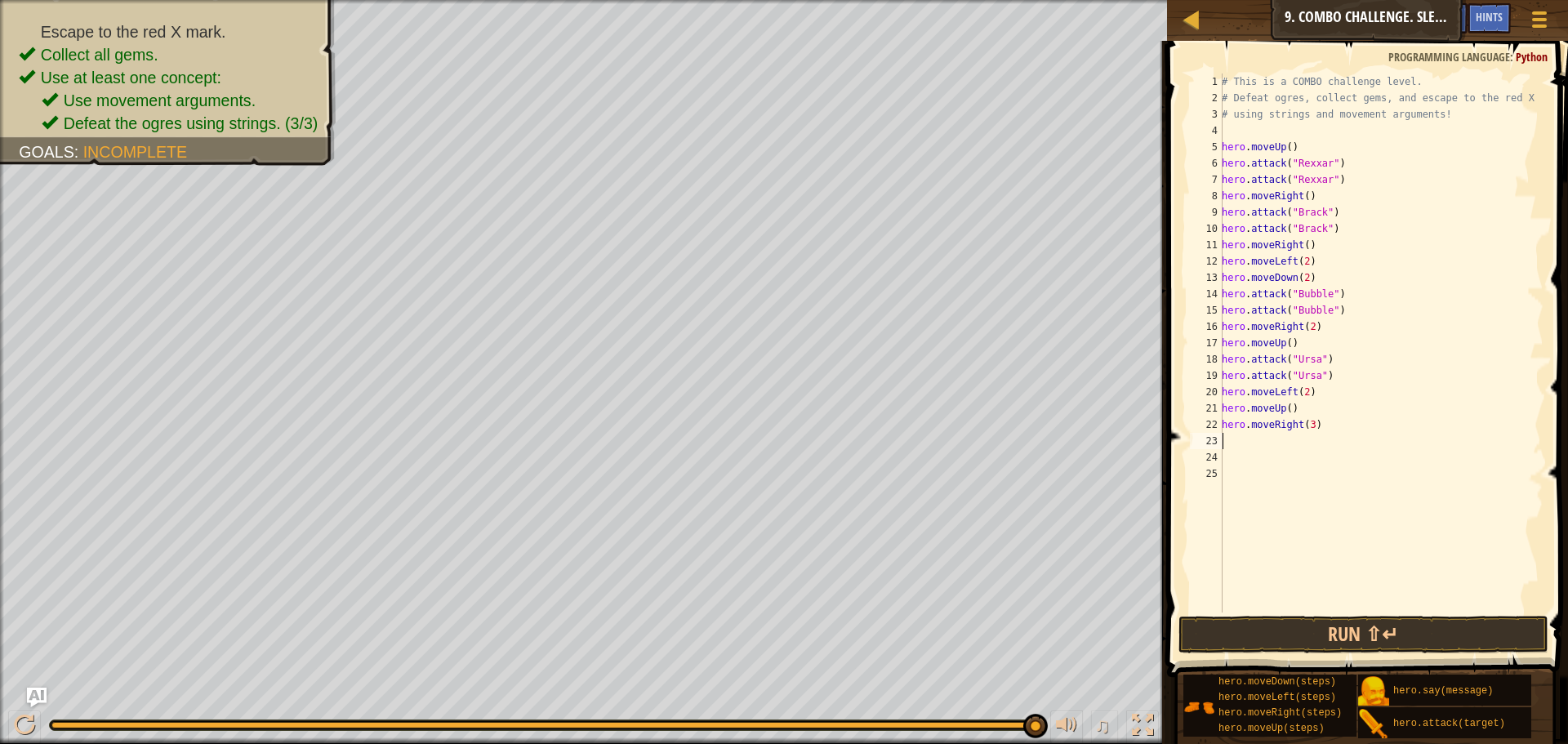
click at [1222, 439] on div "1 2 3 4 5 6 7 8 9 10 11 12 13 14 15 16 17 18 19 20 21 22 23 24 25 # This is a C…" at bounding box center [1365, 343] width 357 height 539
click at [1222, 439] on div "23" at bounding box center [1206, 441] width 33 height 17
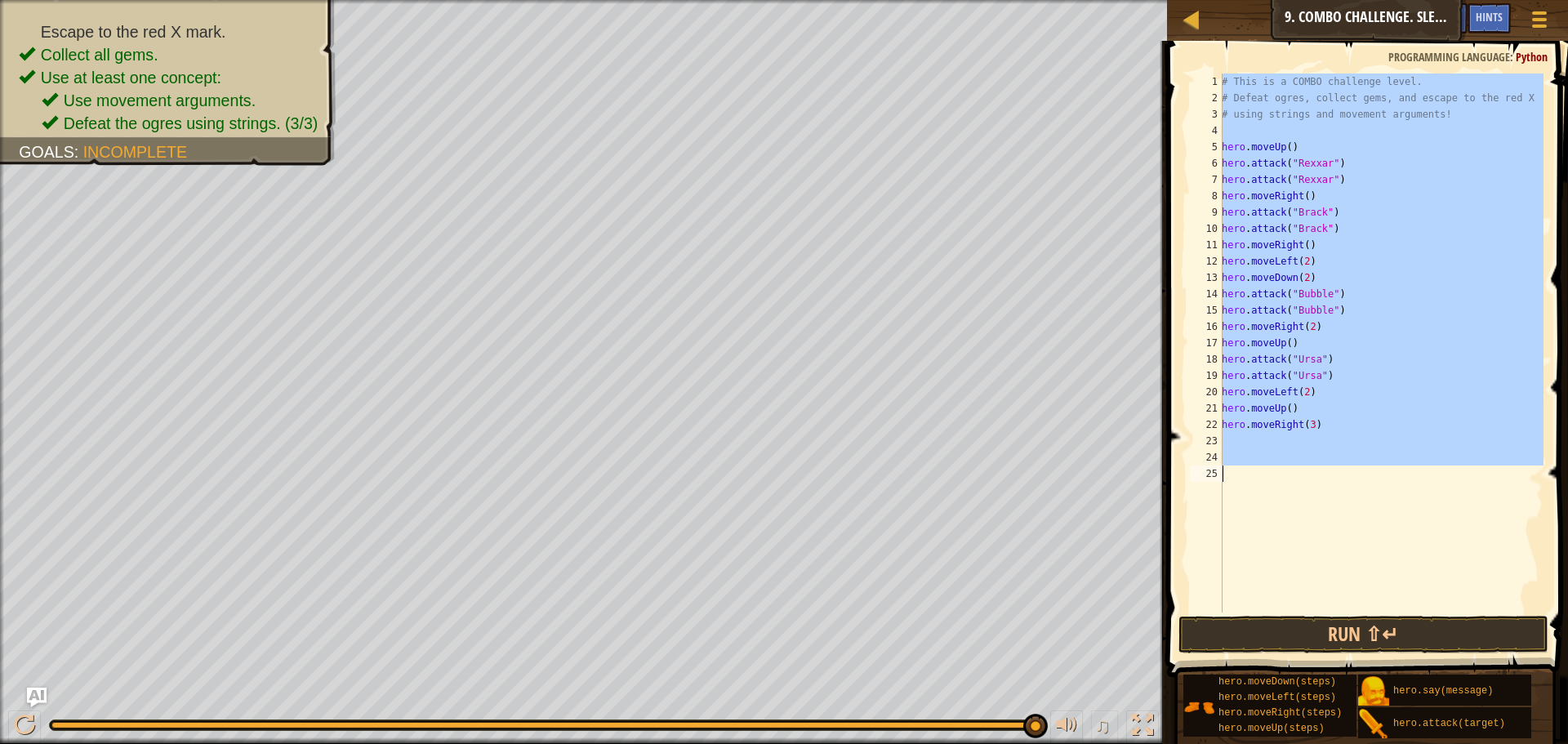
click at [1222, 439] on div "23" at bounding box center [1206, 441] width 33 height 17
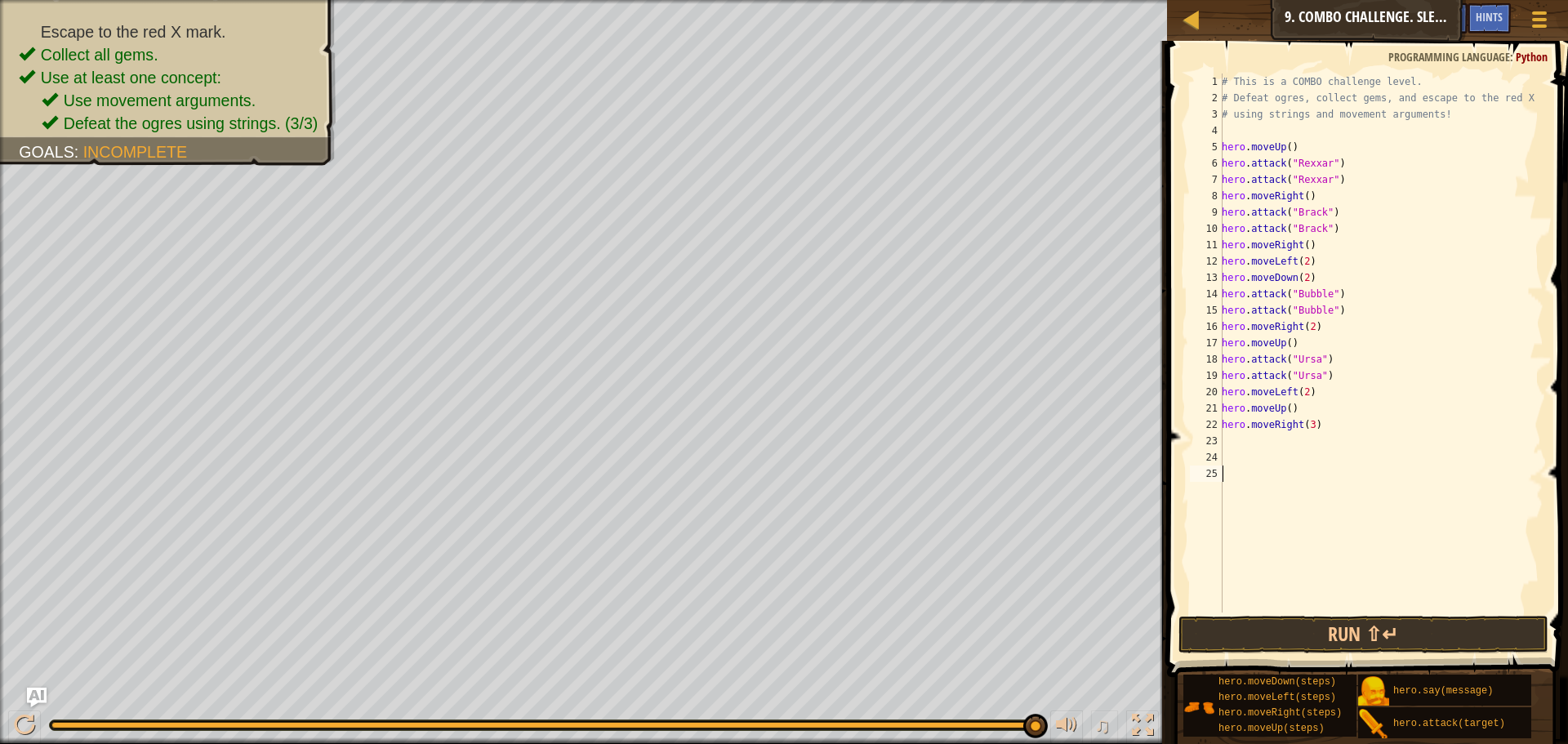
click at [1222, 439] on div "23" at bounding box center [1206, 441] width 33 height 17
type textarea "H"
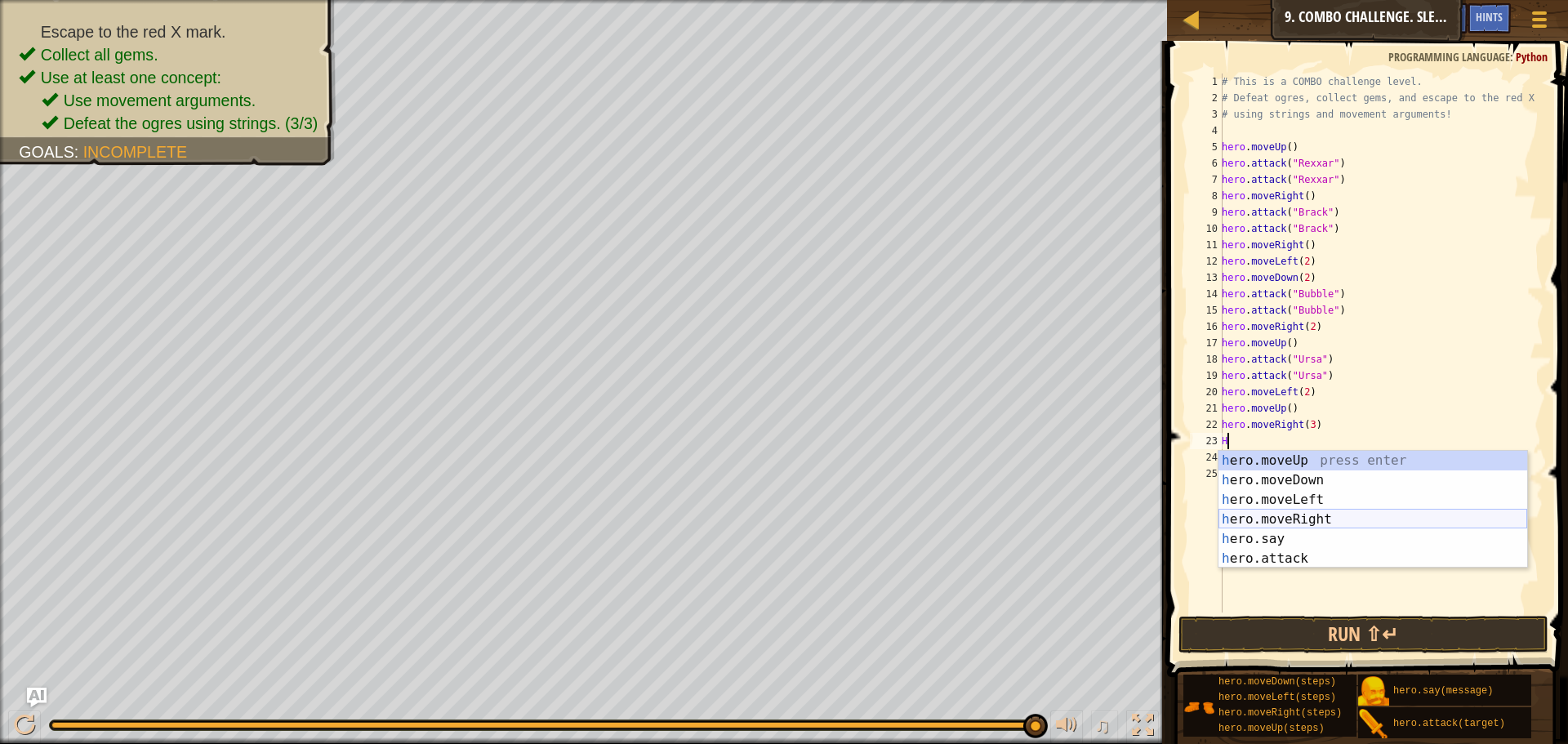
click at [1356, 522] on div "h ero.moveUp press enter h ero.moveDown press enter h ero.moveLeft press enter …" at bounding box center [1372, 529] width 309 height 157
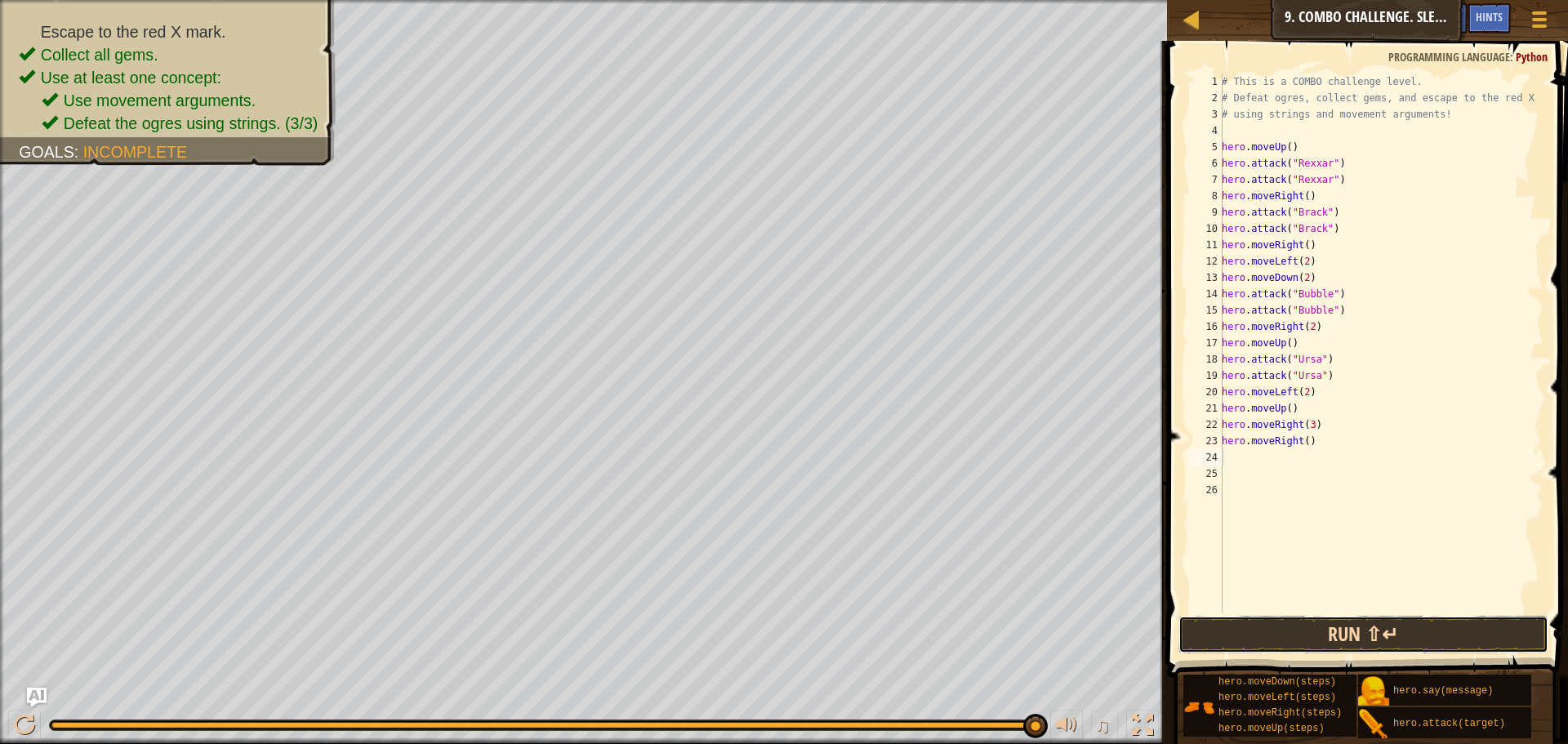
click at [1398, 635] on button "Run ⇧↵" at bounding box center [1363, 634] width 370 height 37
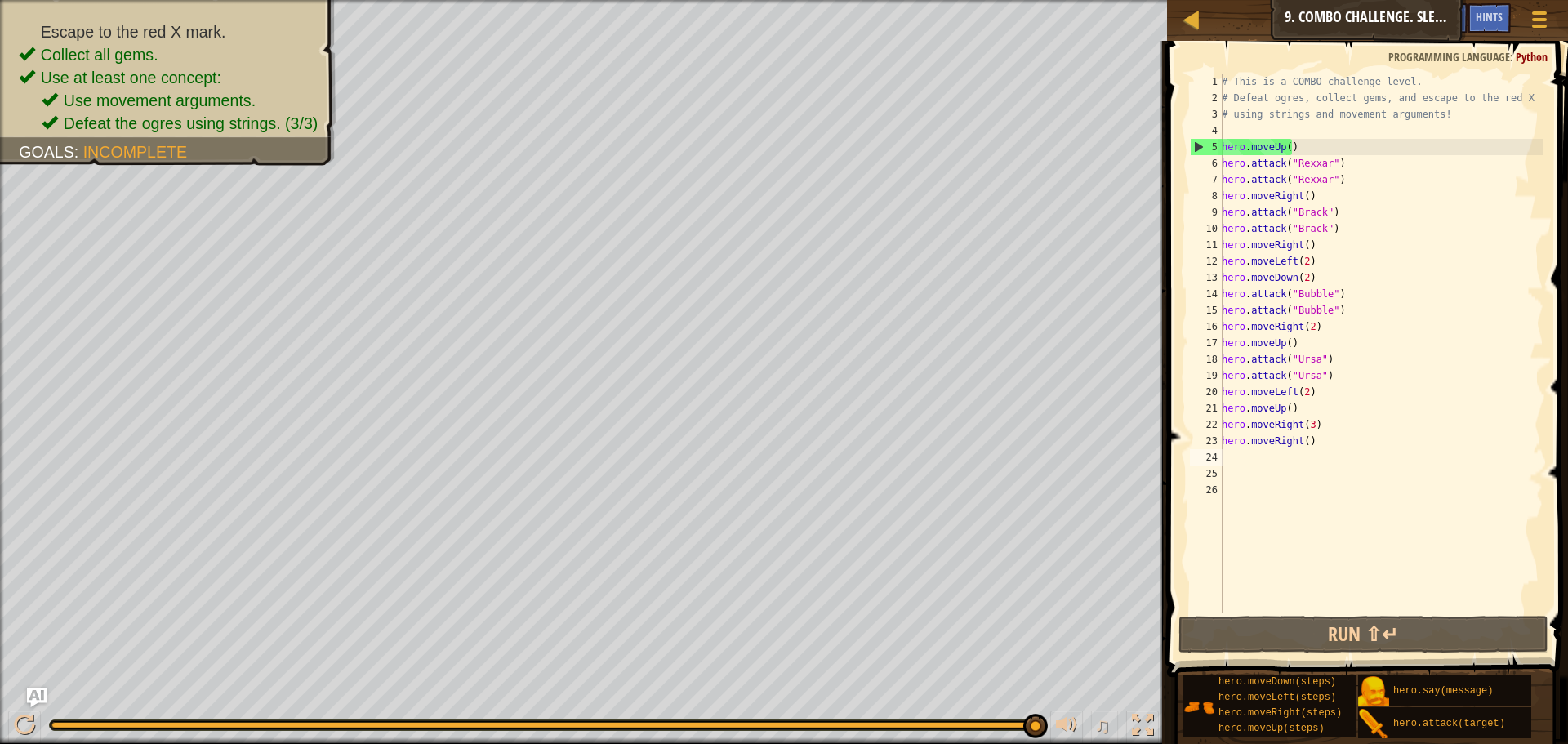
click at [1306, 426] on div "# This is a COMBO challenge level. # Defeat [PERSON_NAME], collect gems, and es…" at bounding box center [1381, 359] width 325 height 572
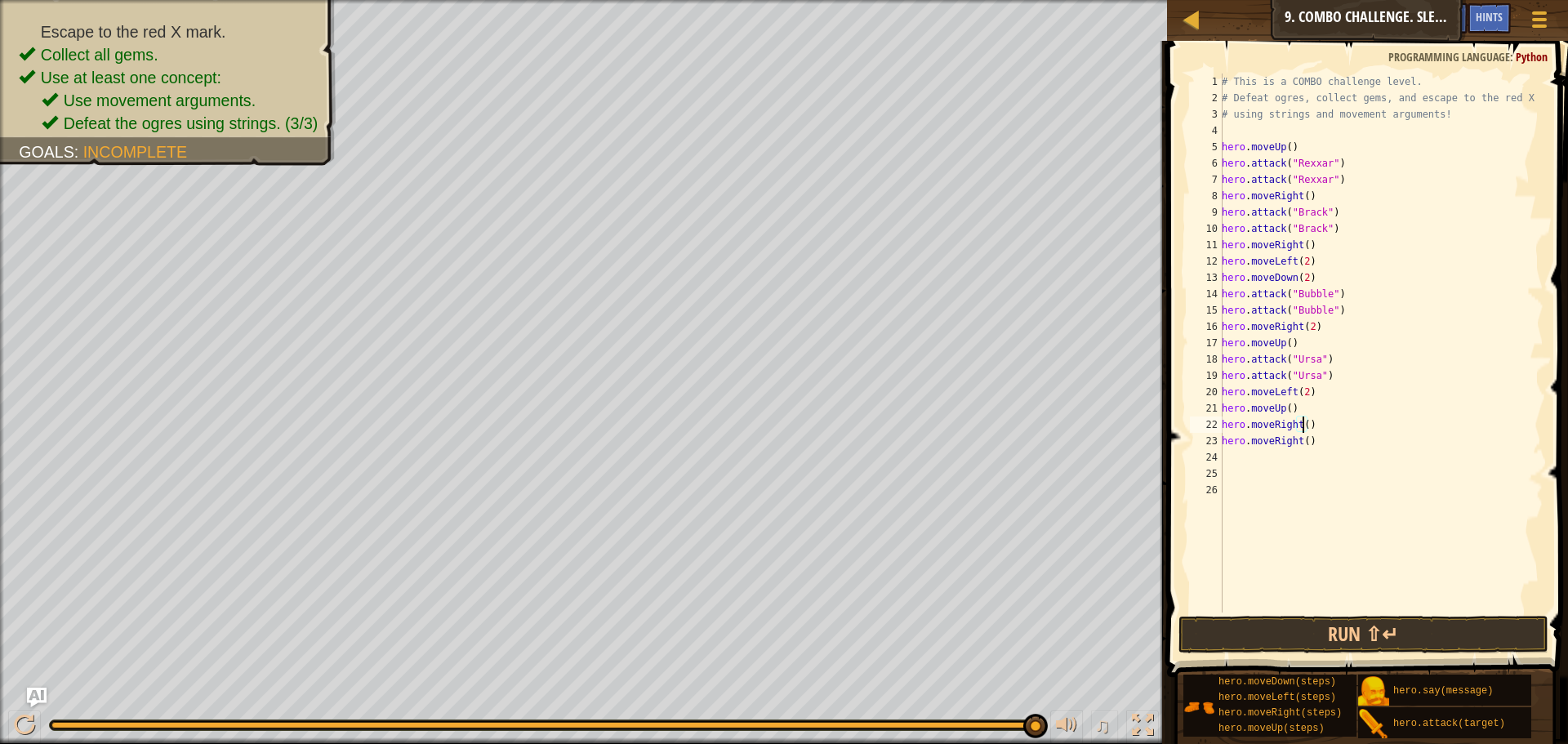
click at [1302, 423] on div "# This is a COMBO challenge level. # Defeat [PERSON_NAME], collect gems, and es…" at bounding box center [1381, 359] width 325 height 572
drag, startPoint x: 1317, startPoint y: 449, endPoint x: 1218, endPoint y: 438, distance: 99.6
click at [1218, 438] on div "hero.moveRight(4) 1 2 3 4 5 6 7 8 9 10 11 12 13 14 15 16 17 18 19 20 21 22 23 2…" at bounding box center [1365, 343] width 357 height 539
type textarea "hero.moveRight()"
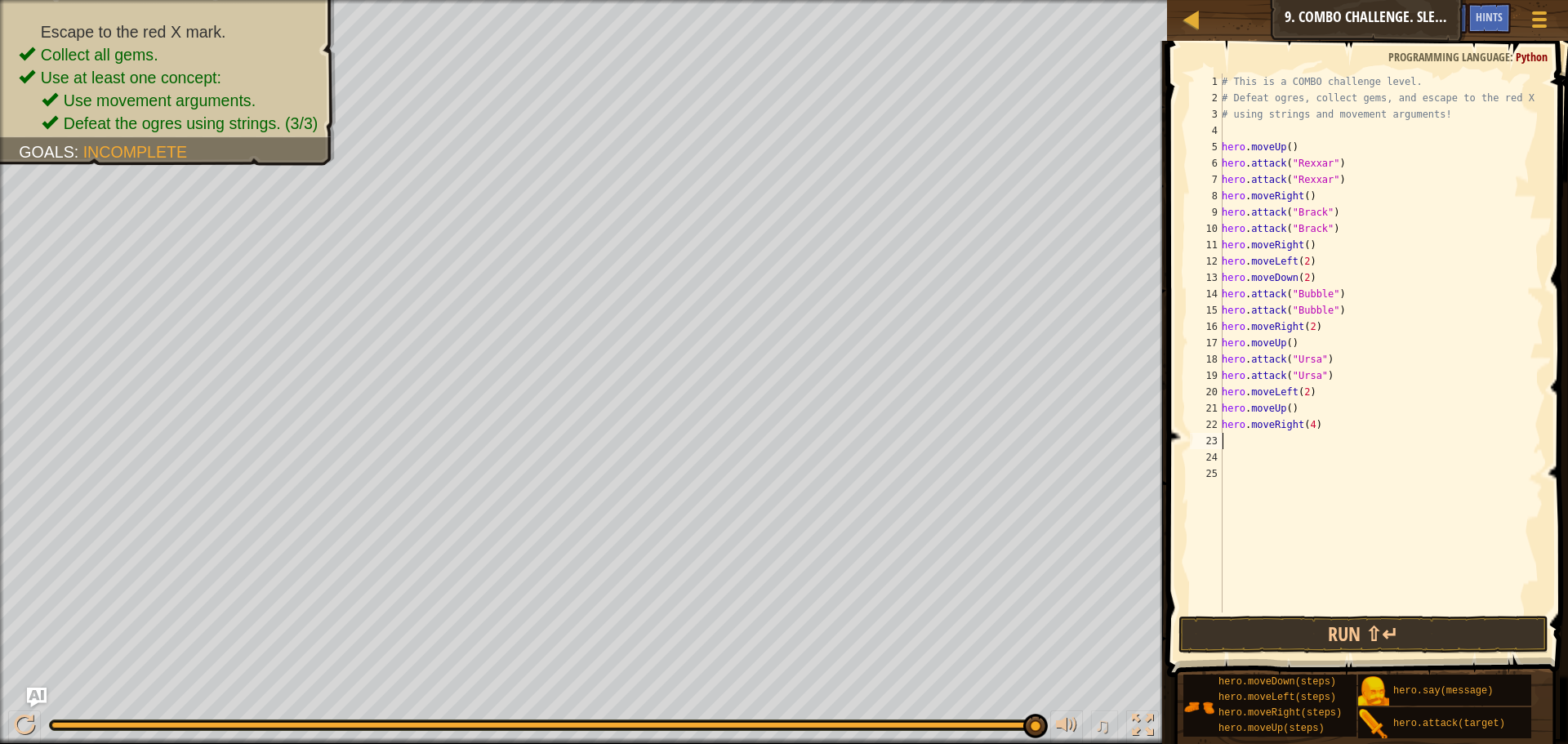
scroll to position [7, 0]
click at [1391, 643] on button "Run ⇧↵" at bounding box center [1363, 634] width 370 height 37
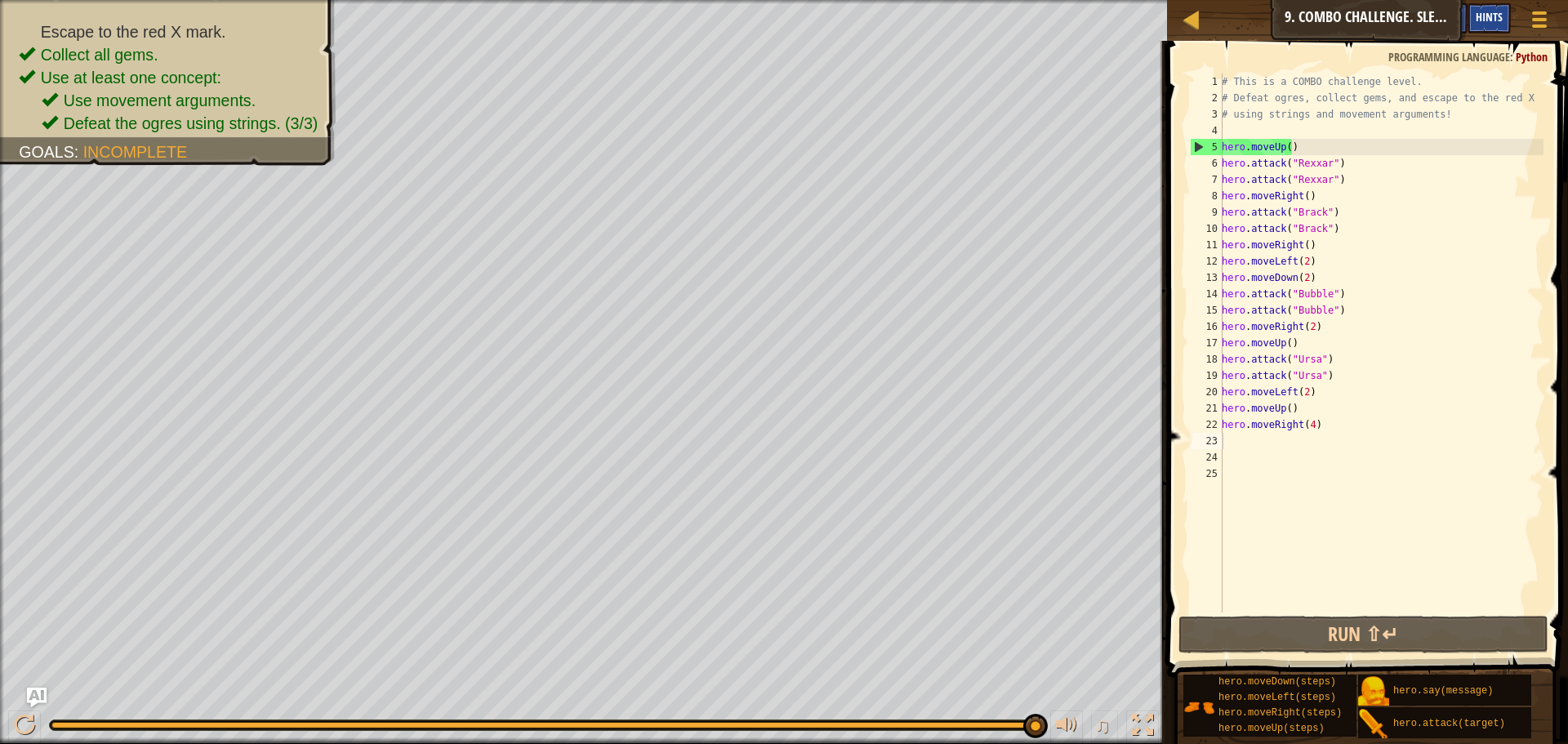
click at [1495, 21] on span "Hints" at bounding box center [1489, 17] width 27 height 16
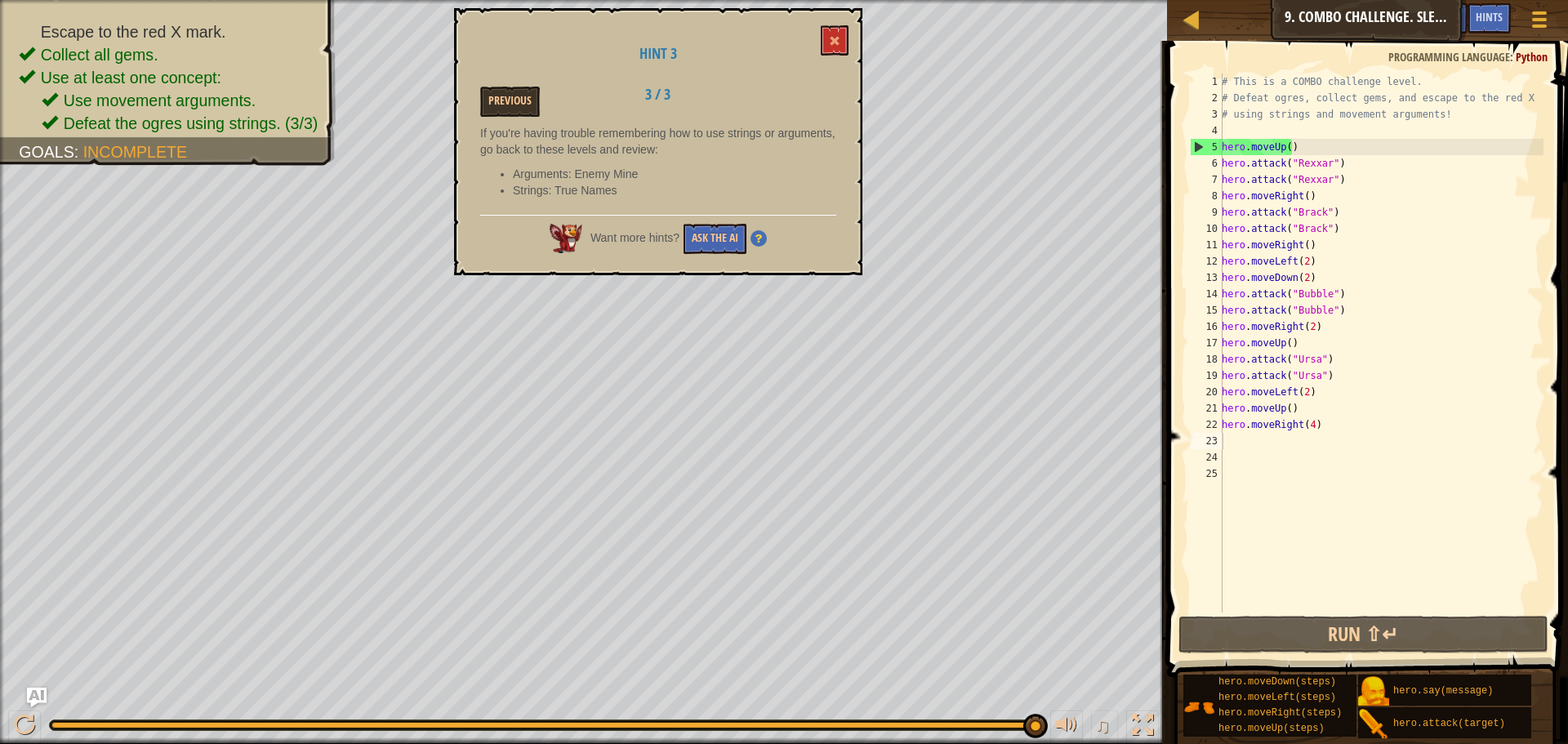
click at [771, 102] on div "Previous 3 / 3" at bounding box center [659, 102] width 381 height 30
click at [704, 146] on p "If you're having trouble remembering how to use strings or arguments, go back t…" at bounding box center [659, 141] width 356 height 33
click at [775, 119] on div "Hint 3 Previous 3 / 3 If you're having trouble remembering how to use strings o…" at bounding box center [659, 142] width 409 height 267
click at [720, 234] on button "Ask the AI" at bounding box center [715, 239] width 62 height 30
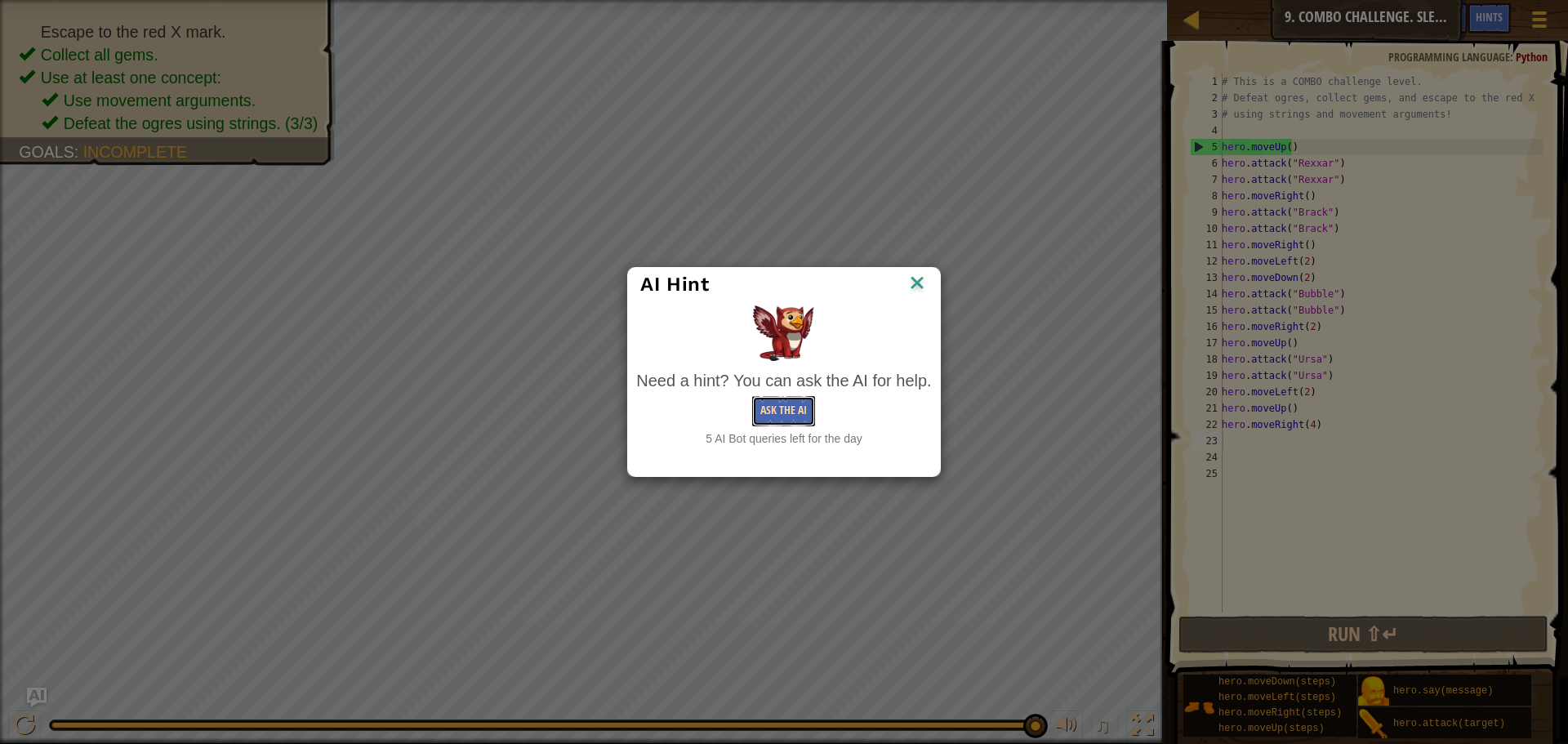
click at [774, 409] on button "Ask the AI" at bounding box center [783, 411] width 62 height 30
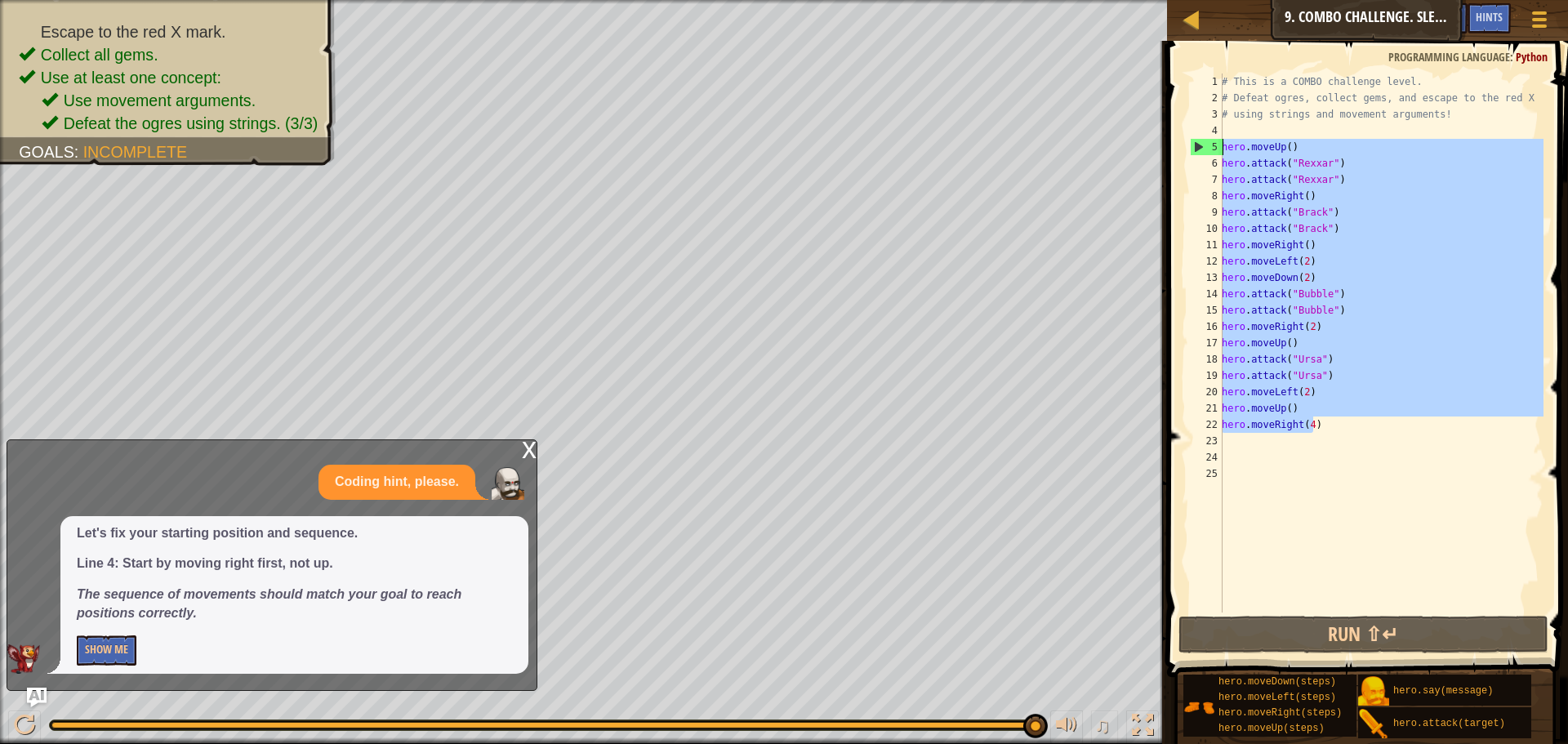
drag, startPoint x: 1322, startPoint y: 430, endPoint x: 1209, endPoint y: 154, distance: 298.2
click at [1209, 154] on div "1 2 3 4 5 6 7 8 9 10 11 12 13 14 15 16 17 18 19 20 21 22 23 24 25 # This is a C…" at bounding box center [1365, 343] width 357 height 539
type textarea "hero.moveUp() hero.attack("Rexxar")"
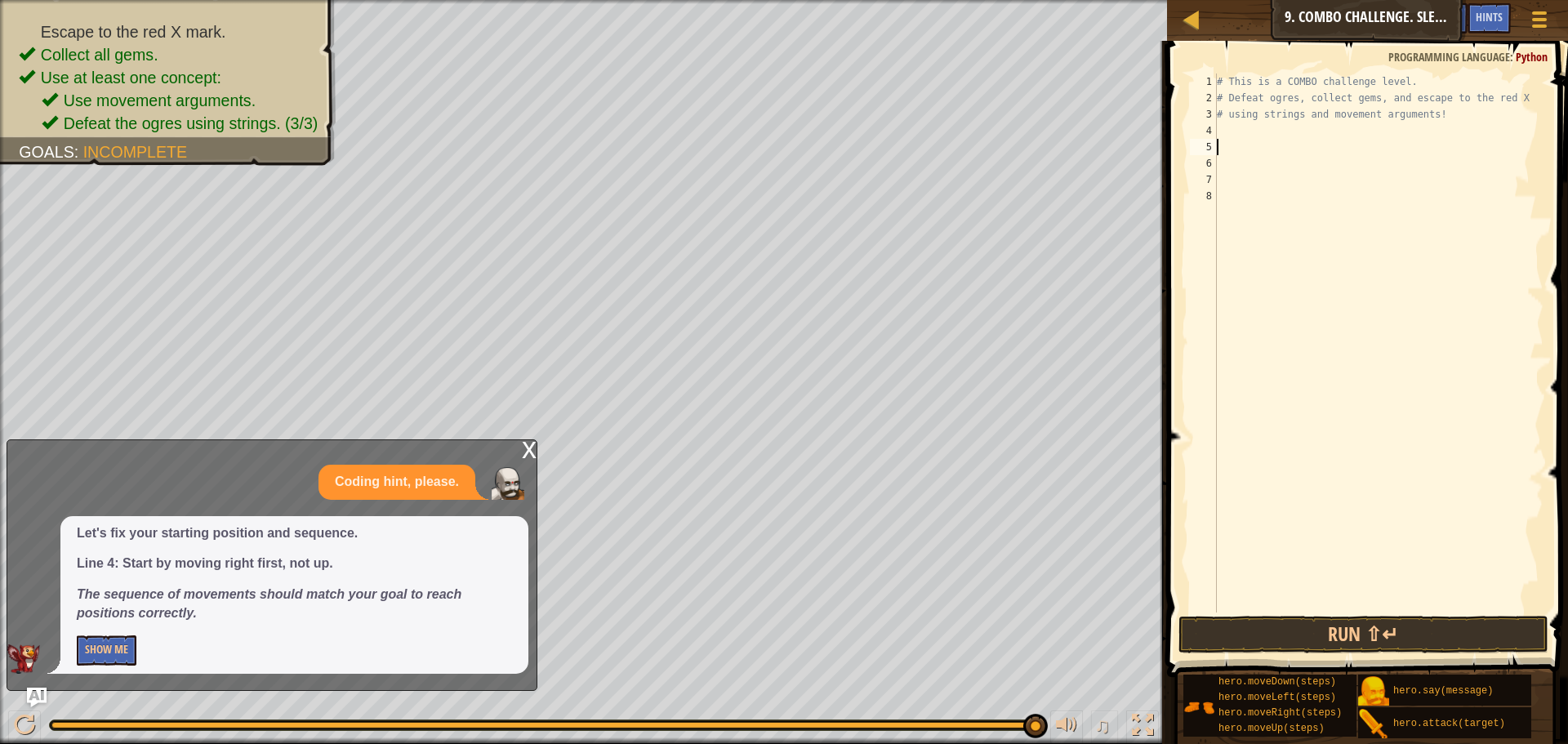
type textarea "H"
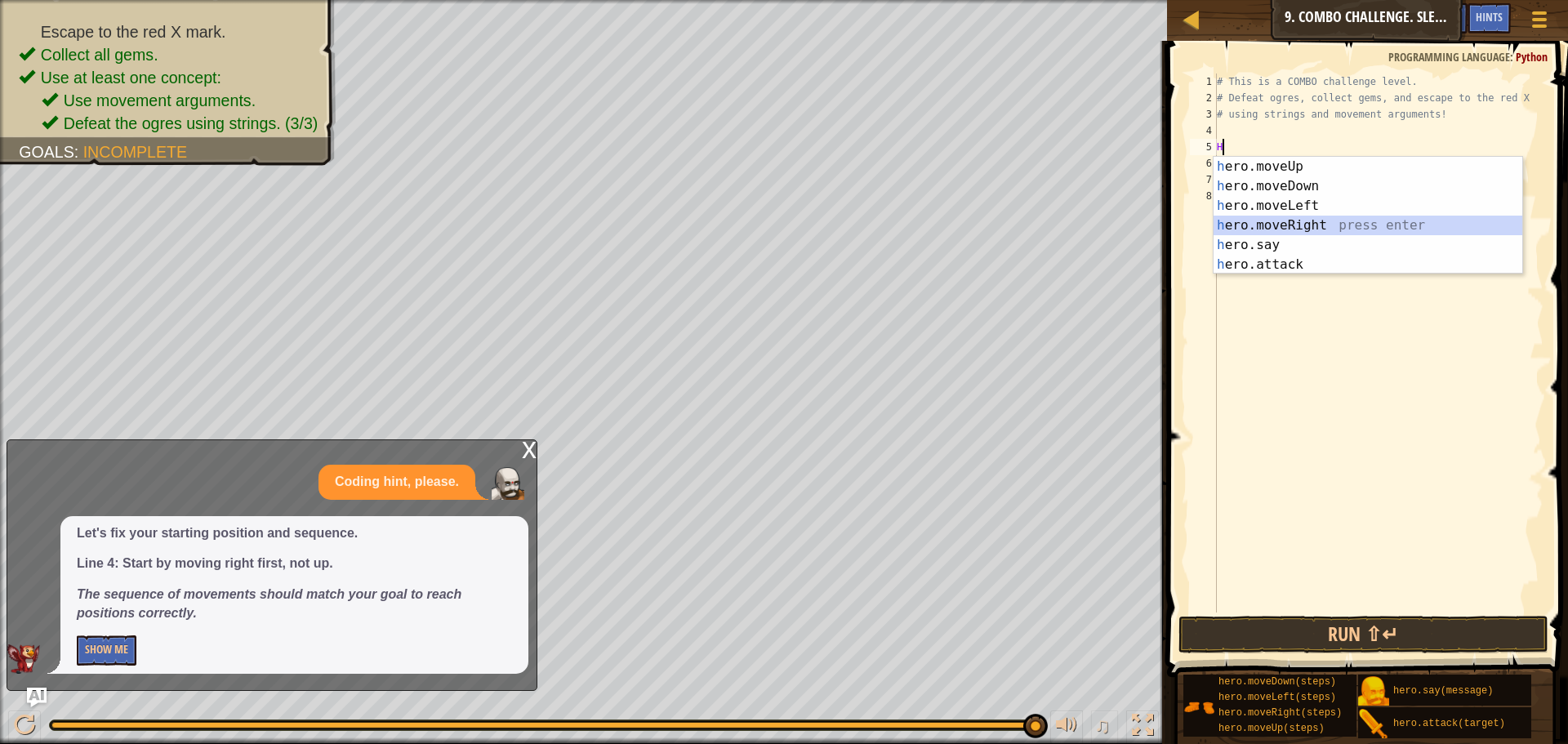
click at [1303, 220] on div "h ero.moveUp press enter h ero.moveDown press enter h ero.moveLeft press enter …" at bounding box center [1367, 235] width 309 height 157
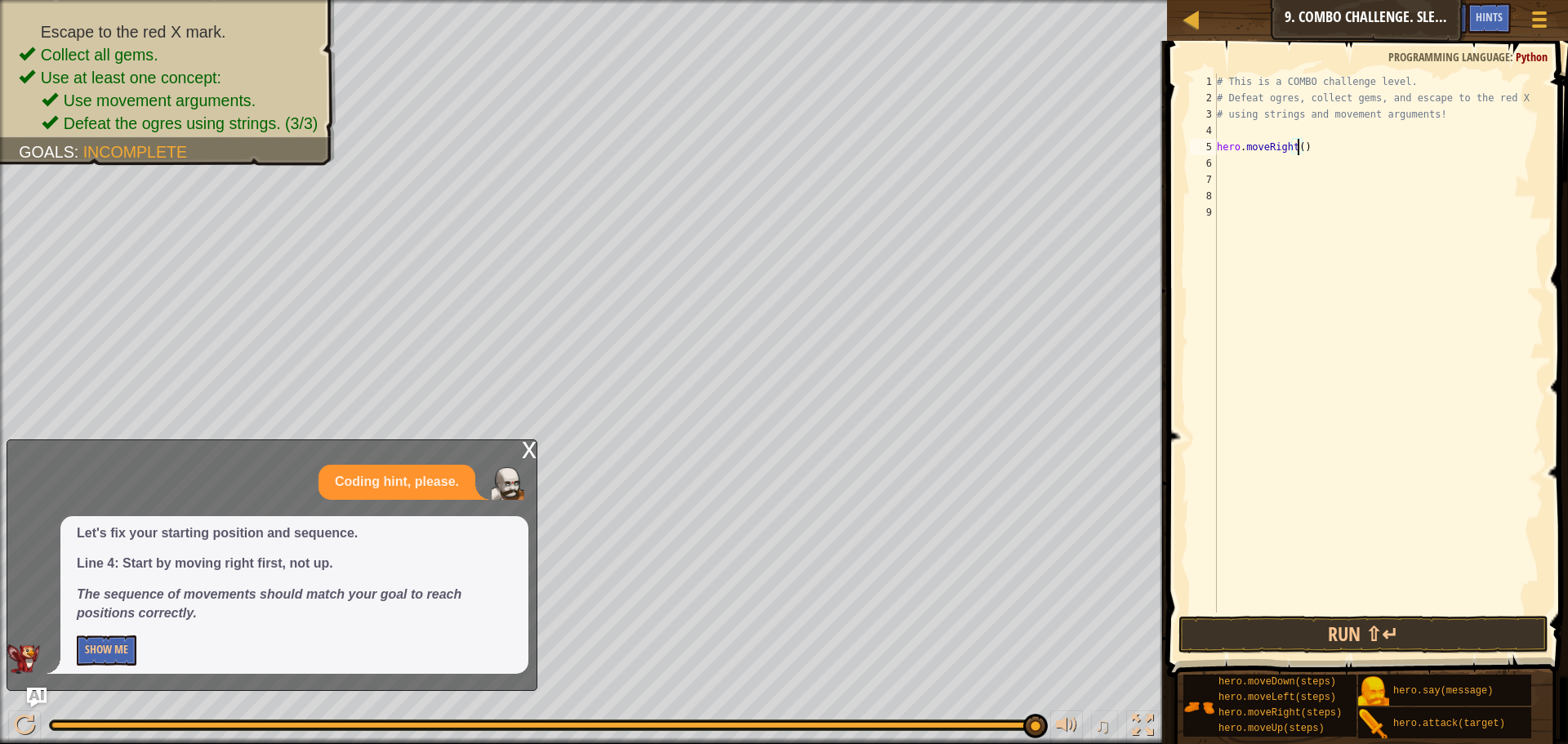
click at [1298, 144] on div "# This is a COMBO challenge level. # Defeat [PERSON_NAME], collect gems, and es…" at bounding box center [1379, 359] width 330 height 572
type textarea "hero.moveRight(2)"
click at [1231, 169] on div "# This is a COMBO challenge level. # Defeat [PERSON_NAME], collect gems, and es…" at bounding box center [1379, 359] width 330 height 572
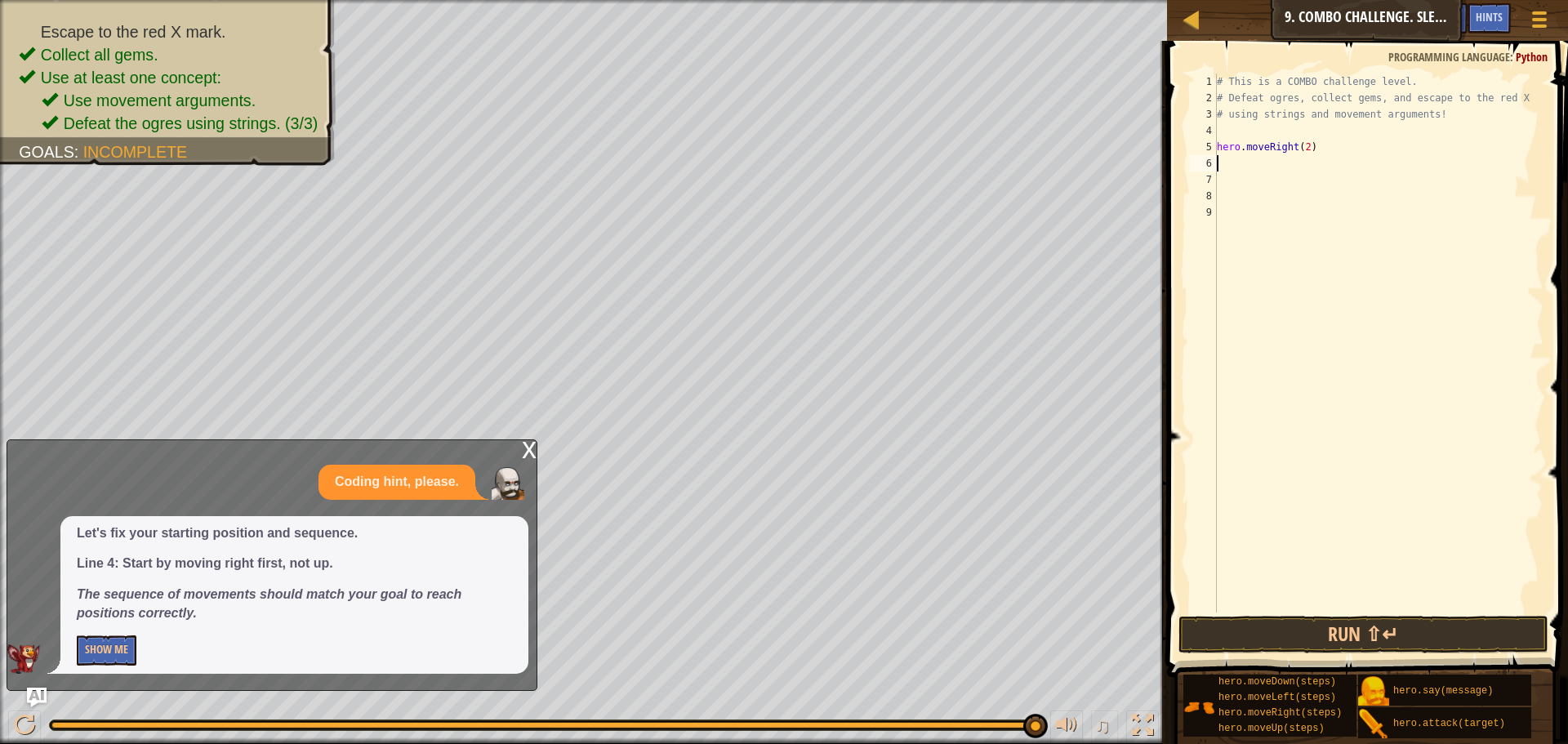
type textarea "H"
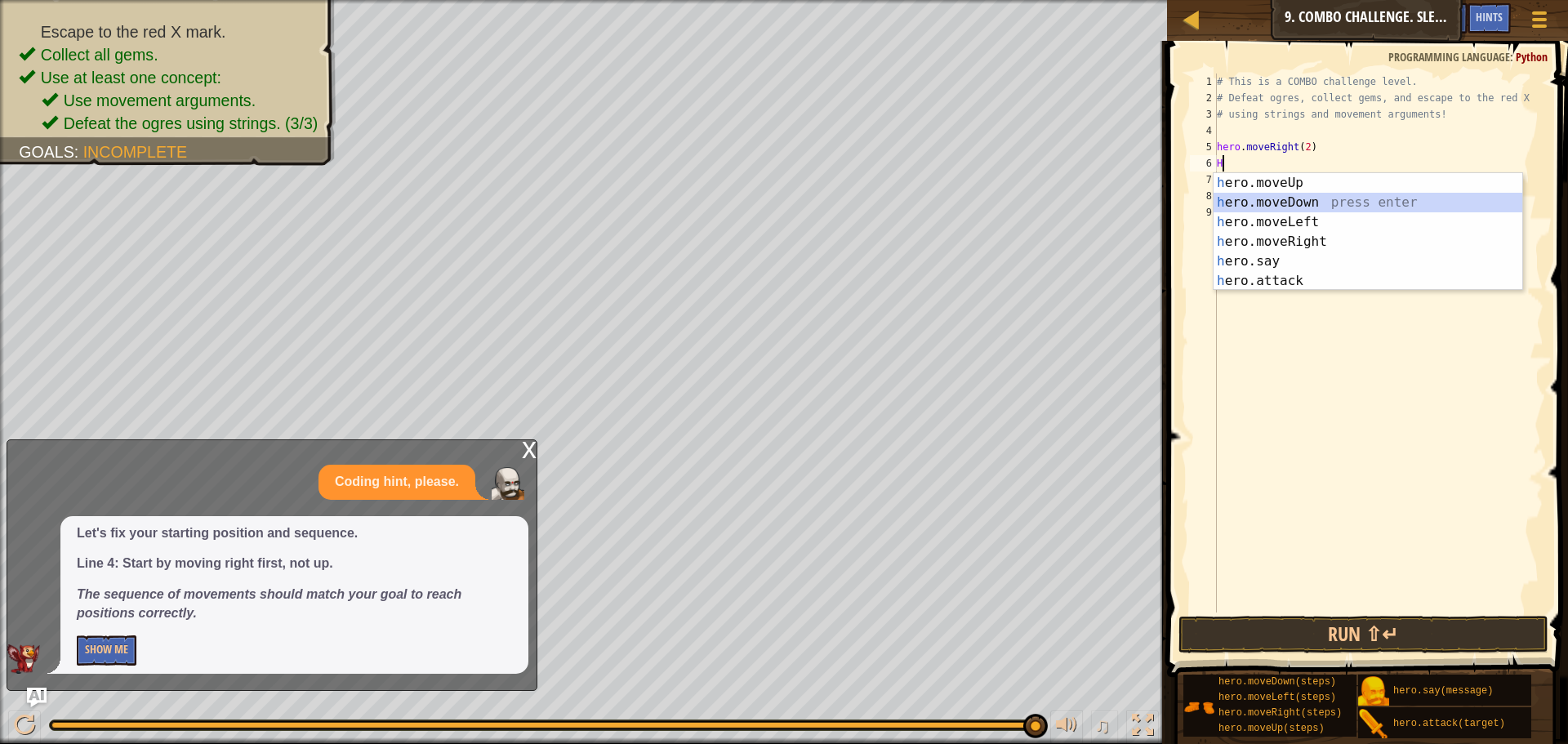
click at [1286, 194] on div "h ero.moveUp press enter h ero.moveDown press enter h ero.moveLeft press enter …" at bounding box center [1367, 252] width 309 height 157
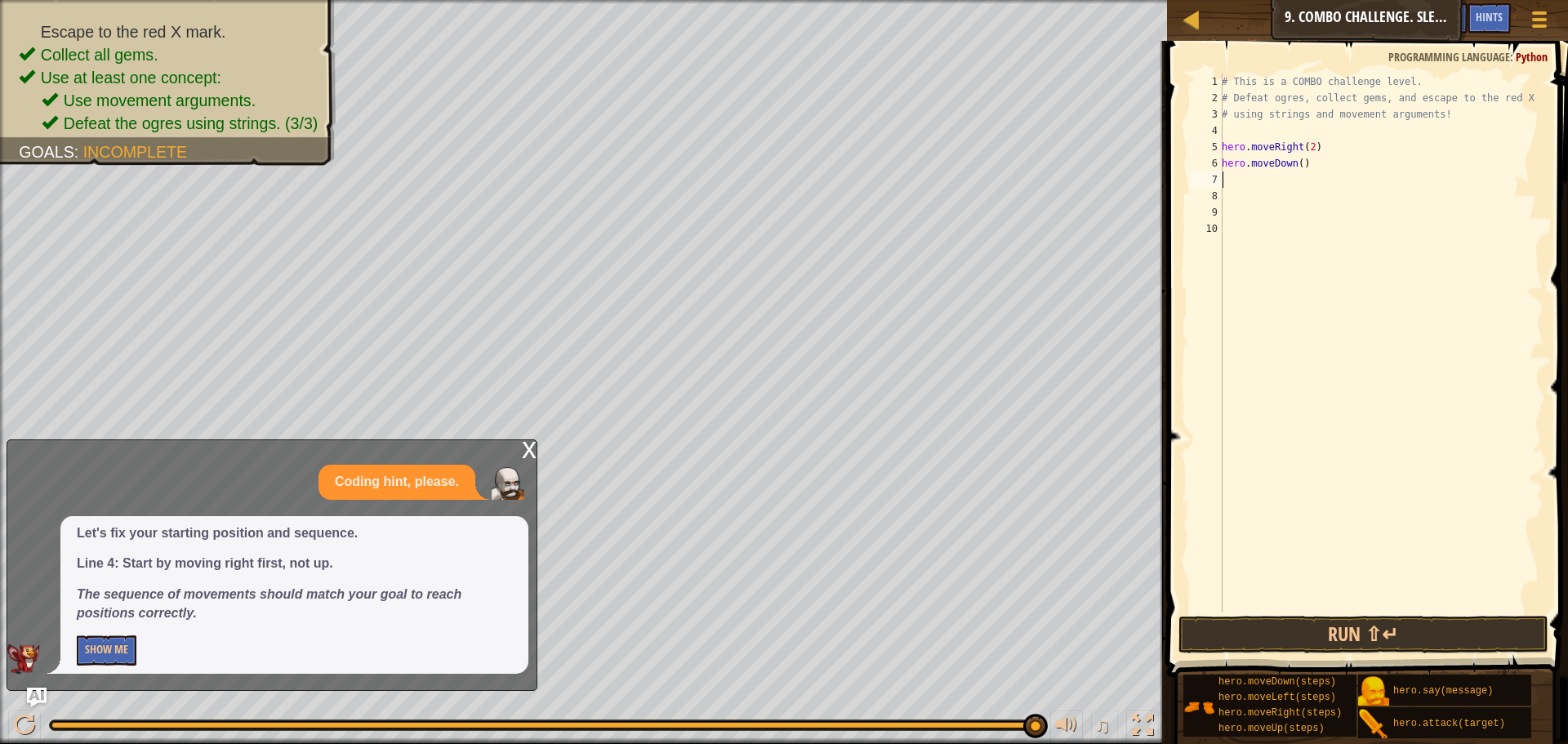
type textarea "H"
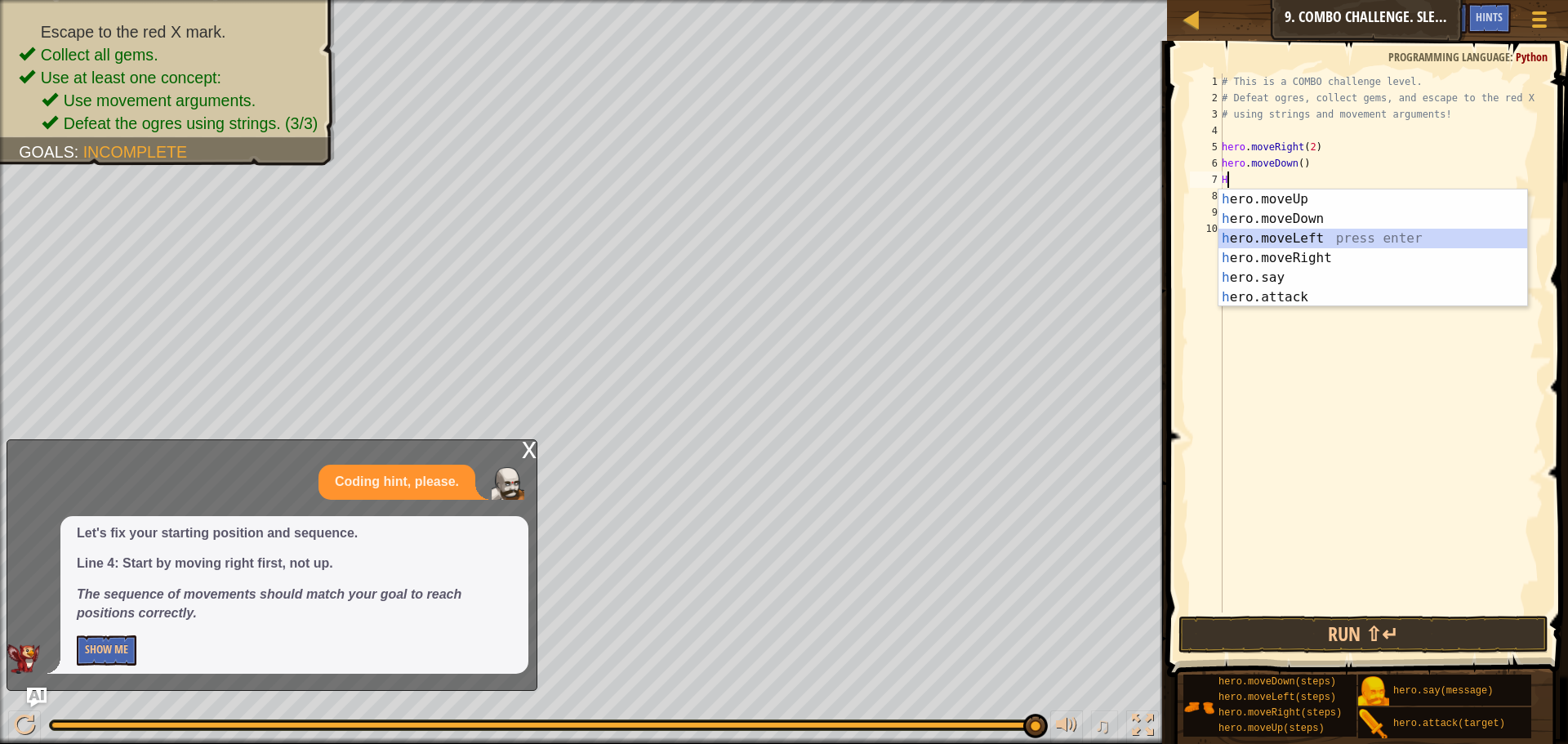
click at [1269, 237] on div "h ero.moveUp press enter h ero.moveDown press enter h ero.moveLeft press enter …" at bounding box center [1372, 268] width 309 height 157
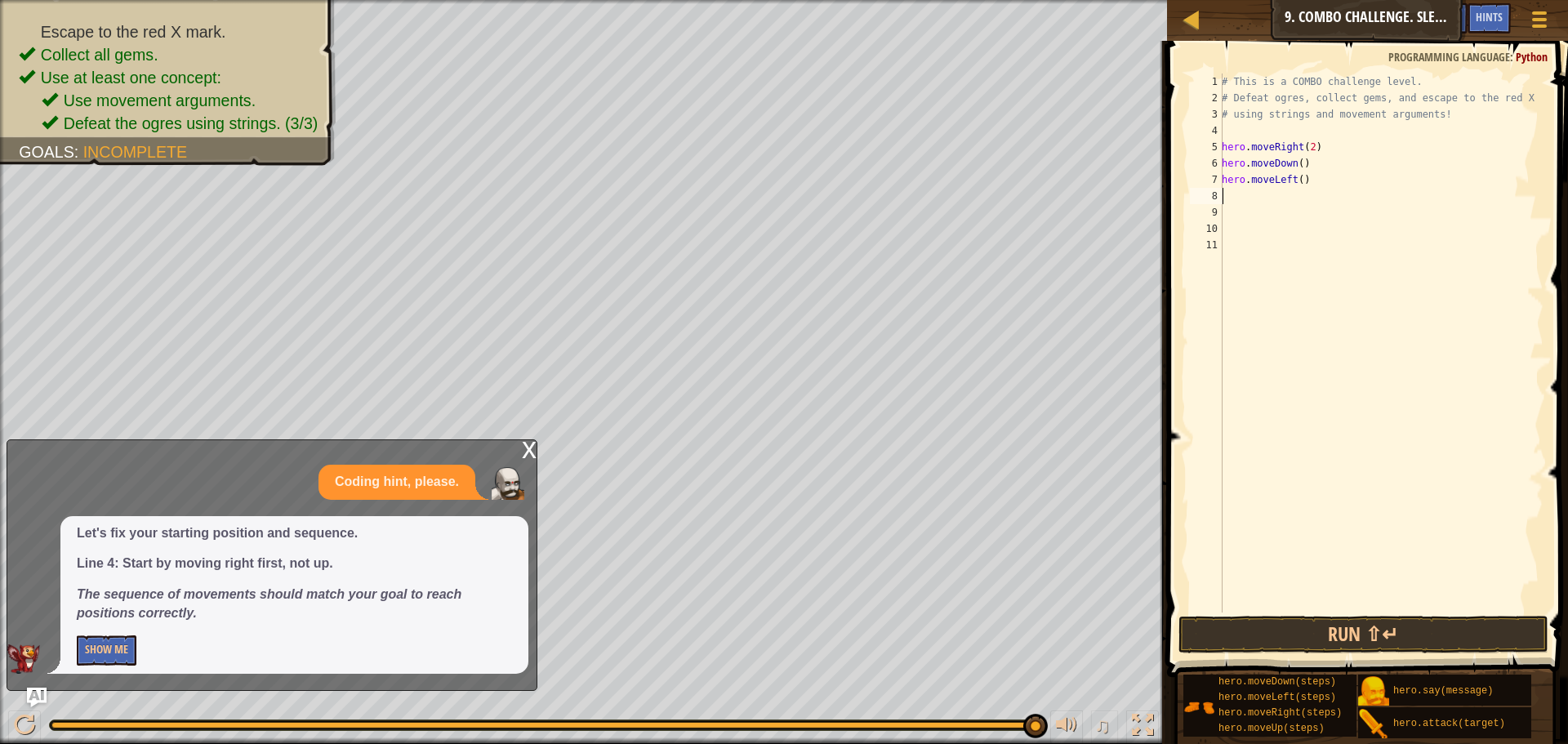
click at [1296, 183] on div "# This is a COMBO challenge level. # Defeat [PERSON_NAME], collect gems, and es…" at bounding box center [1381, 359] width 325 height 572
type textarea "hero.moveLeft(2)"
click at [1238, 202] on div "# This is a COMBO challenge level. # Defeat [PERSON_NAME], collect gems, and es…" at bounding box center [1381, 359] width 325 height 572
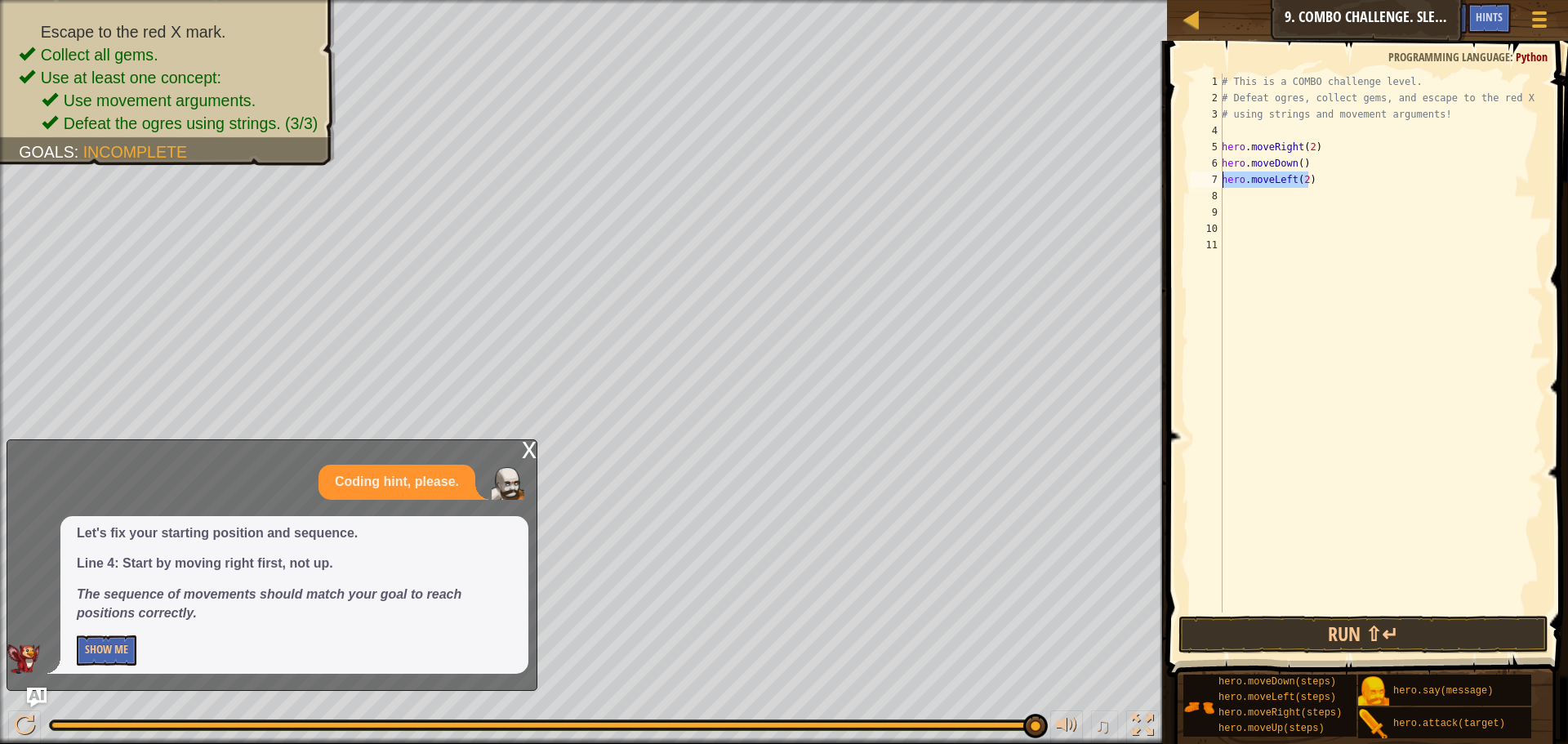
drag, startPoint x: 1313, startPoint y: 174, endPoint x: 1219, endPoint y: 183, distance: 94.4
click at [1219, 183] on div "1 2 3 4 5 6 7 8 9 10 11 # This is a COMBO challenge level. # Defeat [PERSON_NAM…" at bounding box center [1365, 343] width 357 height 539
type textarea "hero.moveLeft(2)"
drag, startPoint x: 1307, startPoint y: 165, endPoint x: 1218, endPoint y: 163, distance: 89.0
click at [1218, 163] on div "1 2 3 4 5 6 7 8 9 10 11 # This is a COMBO challenge level. # Defeat [PERSON_NAM…" at bounding box center [1365, 343] width 357 height 539
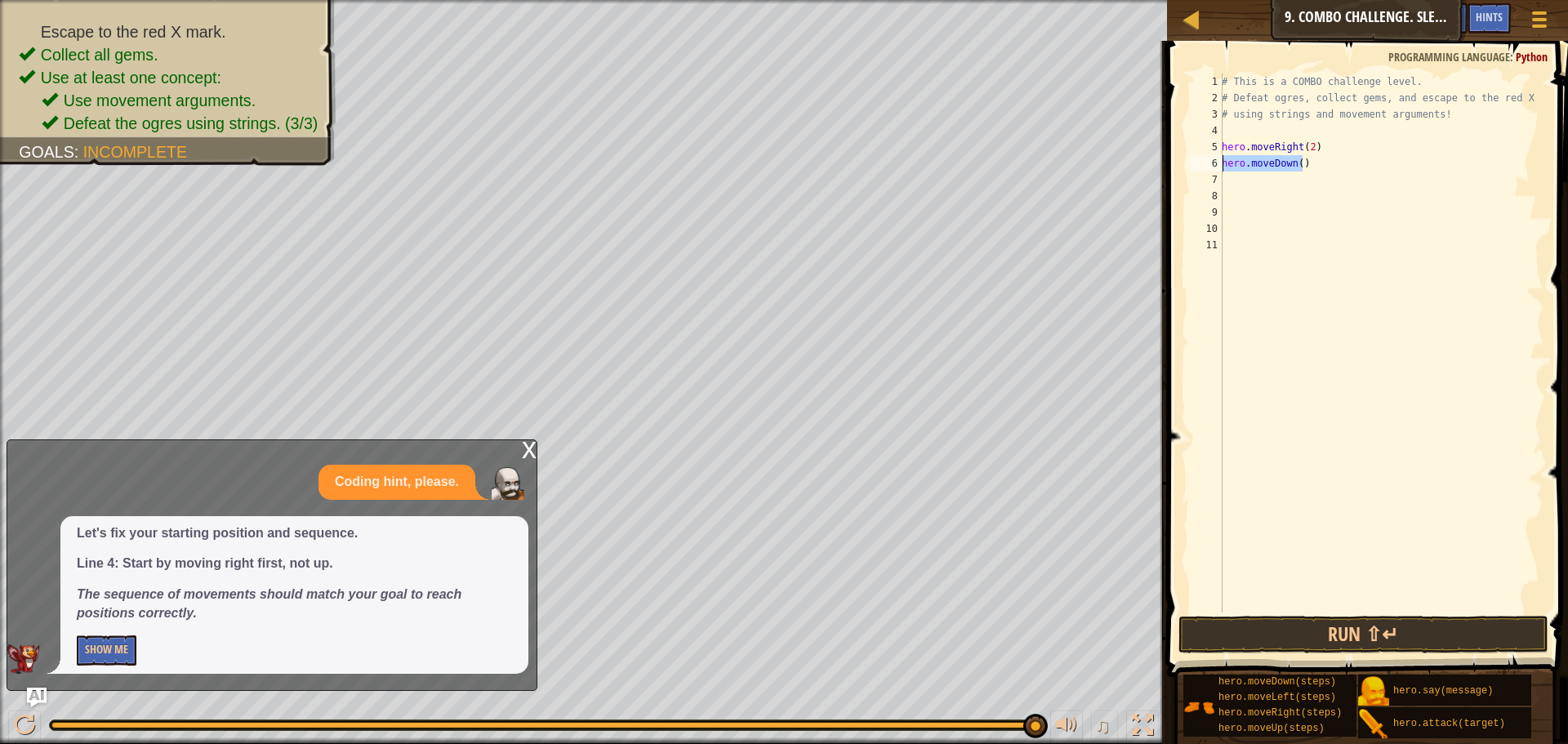
type textarea "hero.moveDown()"
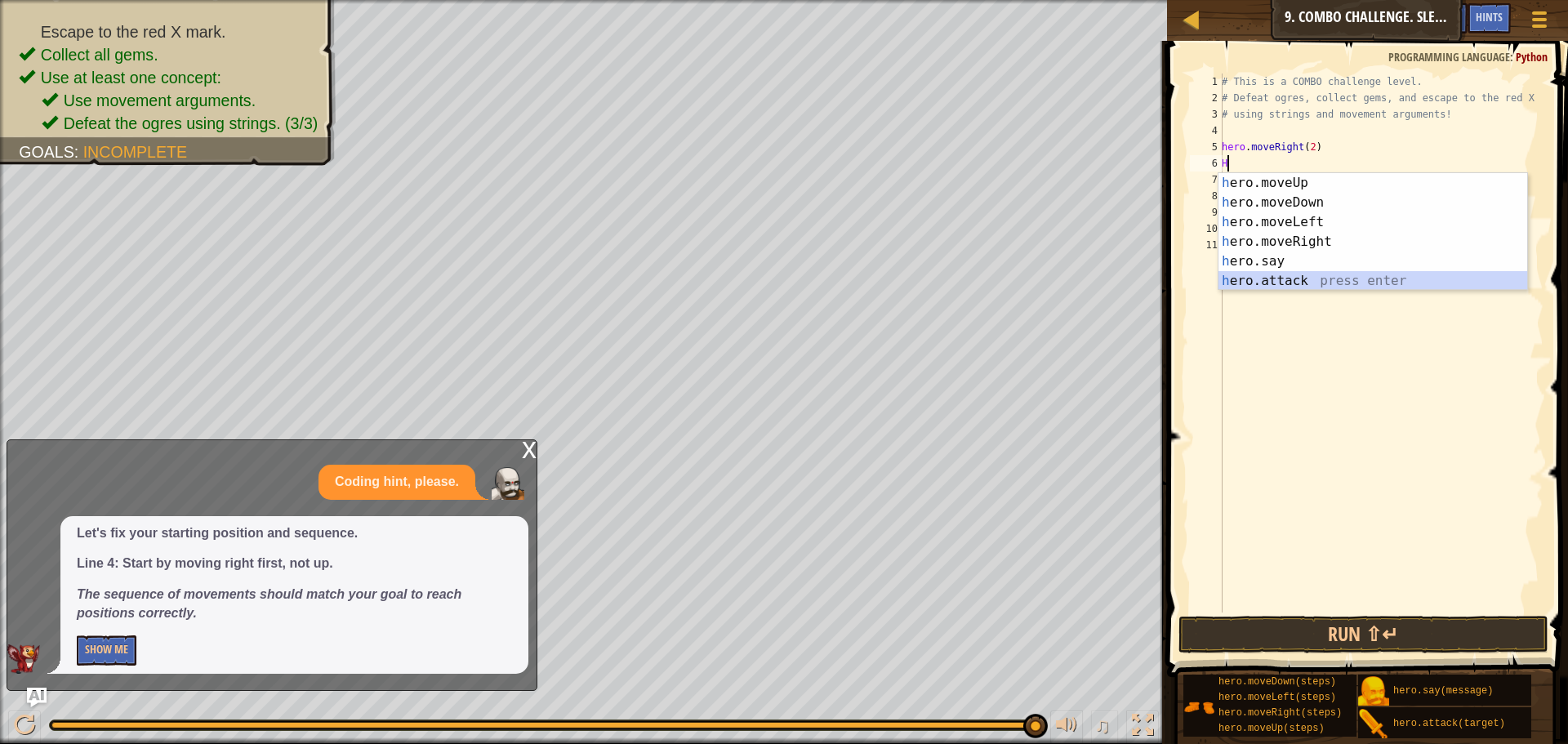
click at [1282, 281] on div "h ero.moveUp press enter h ero.moveDown press enter h ero.moveLeft press enter …" at bounding box center [1372, 252] width 309 height 157
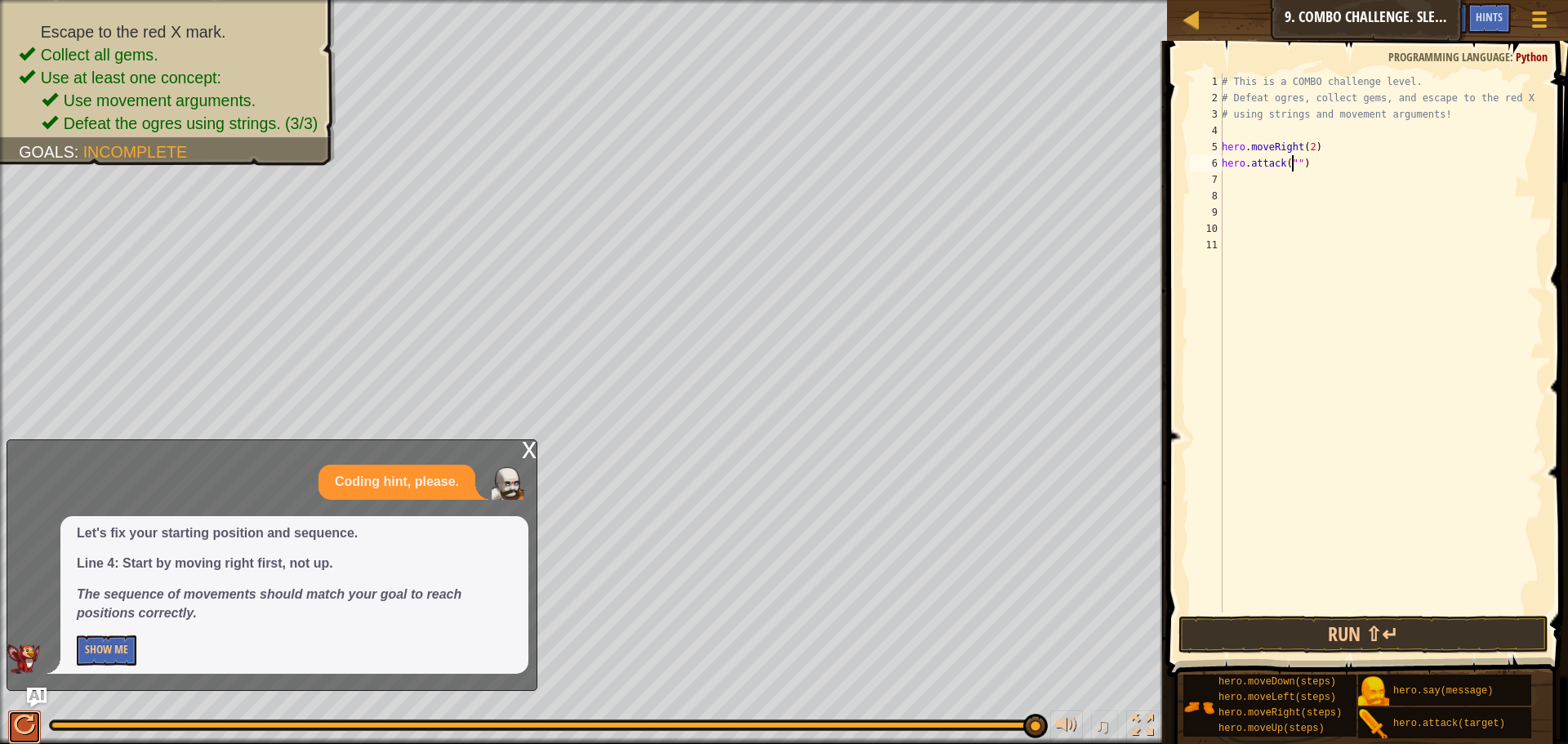
click at [15, 721] on div at bounding box center [24, 724] width 21 height 21
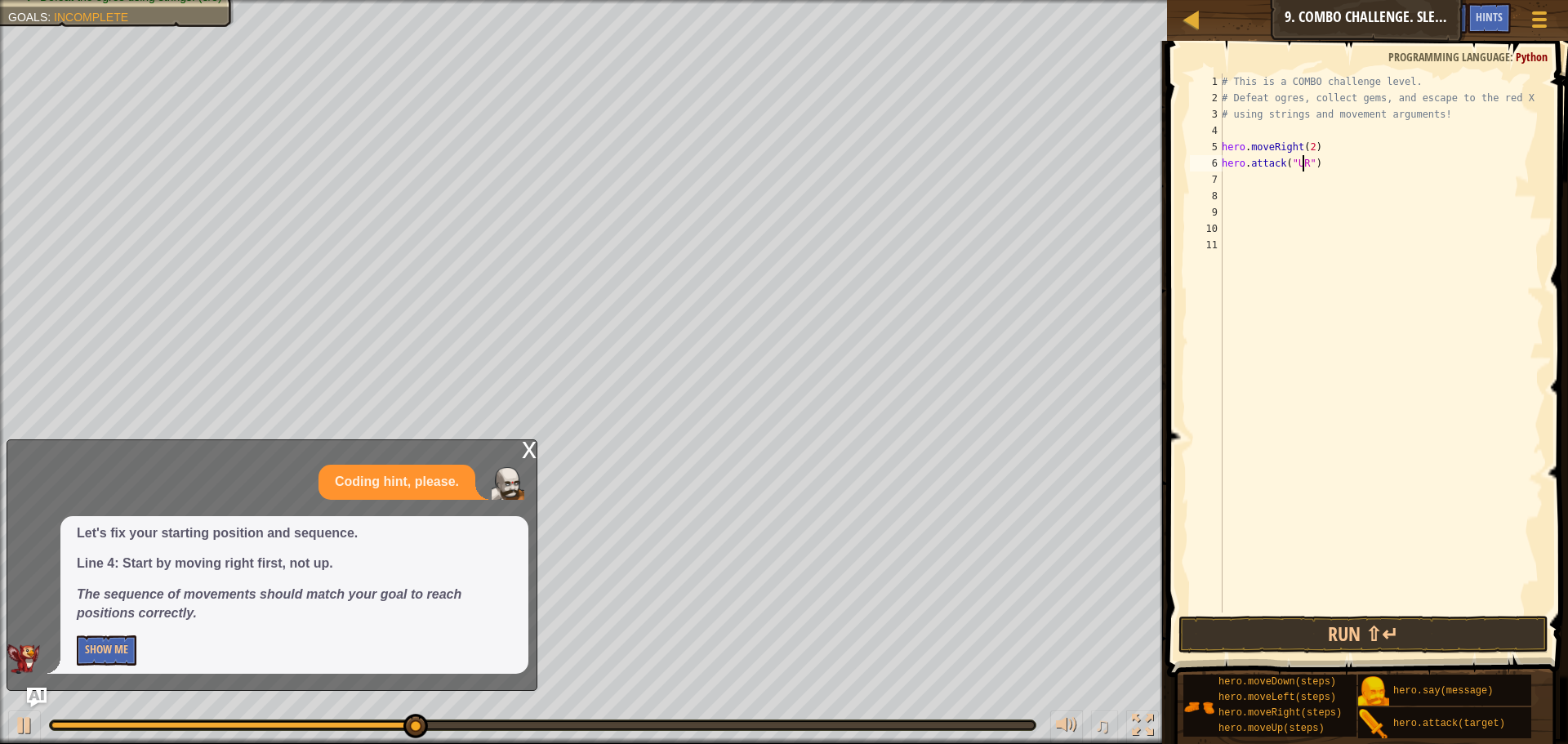
scroll to position [7, 7]
type textarea "hero.attack("URSA")"
click at [1232, 186] on div "# This is a COMBO challenge level. # Defeat [PERSON_NAME], collect gems, and es…" at bounding box center [1381, 359] width 325 height 572
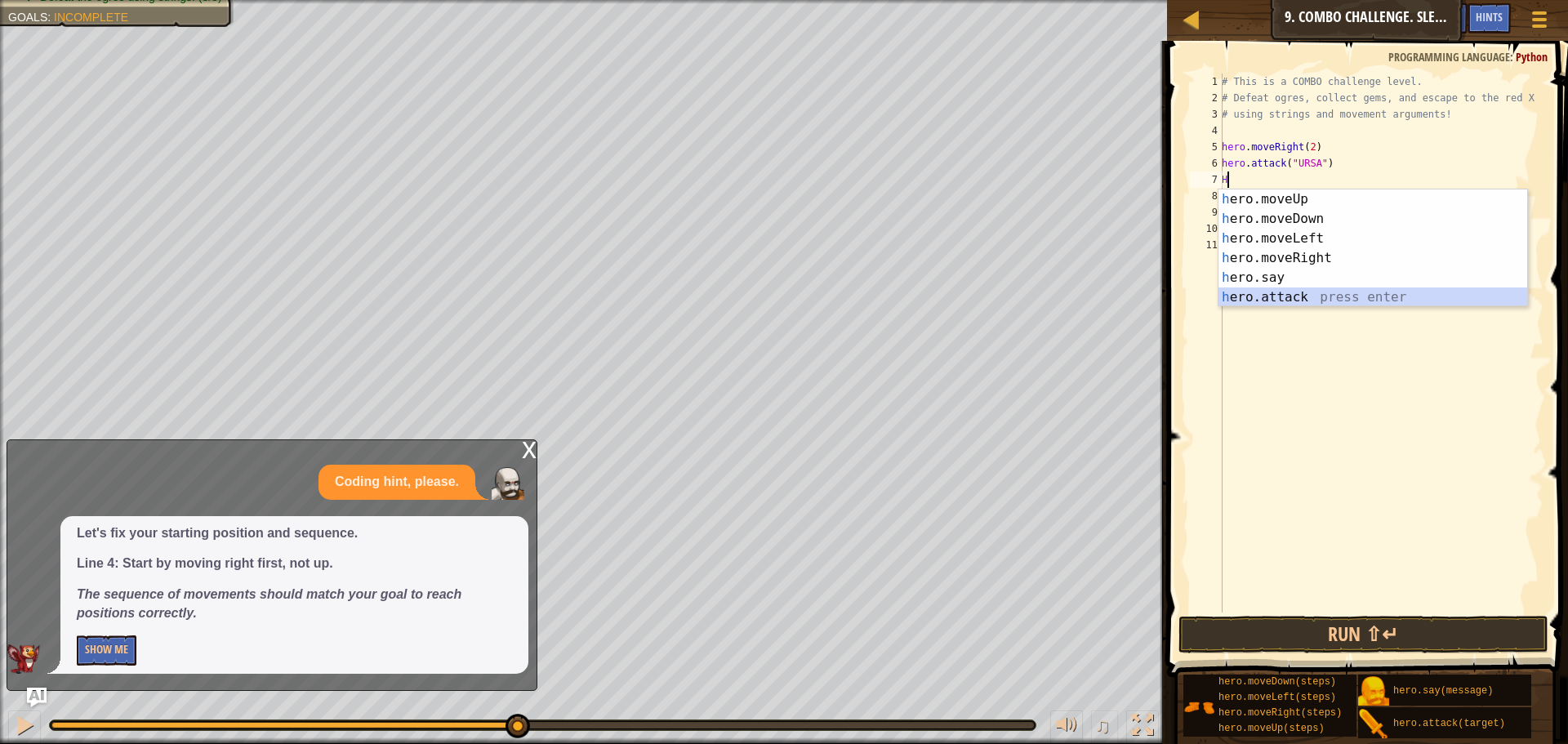
click at [1276, 296] on div "h ero.moveUp press enter h ero.moveDown press enter h ero.moveLeft press enter …" at bounding box center [1372, 268] width 309 height 157
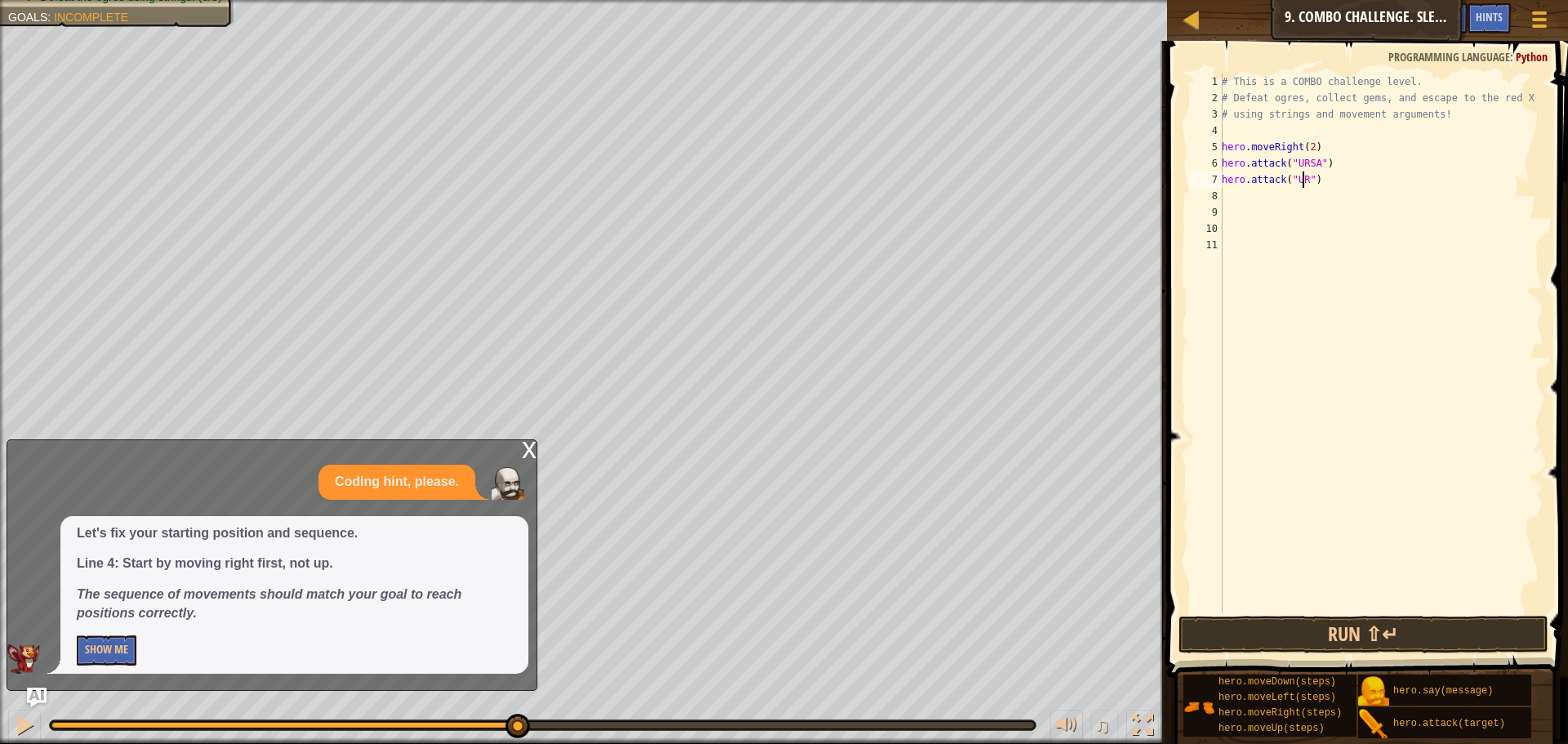
scroll to position [7, 7]
type textarea "hero.attack("URSA")"
click at [1235, 203] on div "# This is a COMBO challenge level. # Defeat [PERSON_NAME], collect gems, and es…" at bounding box center [1381, 359] width 325 height 572
type textarea "H"
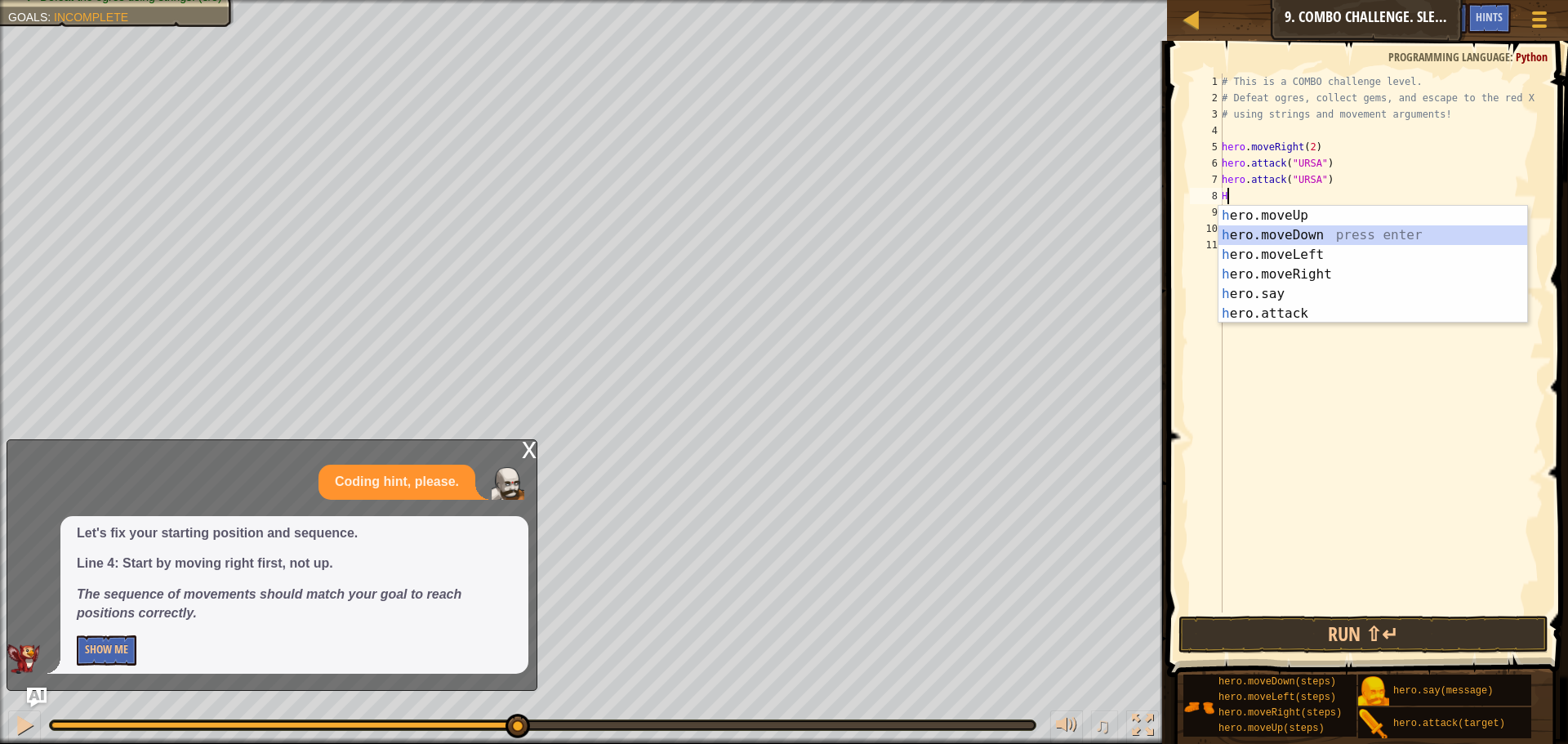
click at [1272, 234] on div "h ero.moveUp press enter h ero.moveDown press enter h ero.moveLeft press enter …" at bounding box center [1372, 284] width 309 height 157
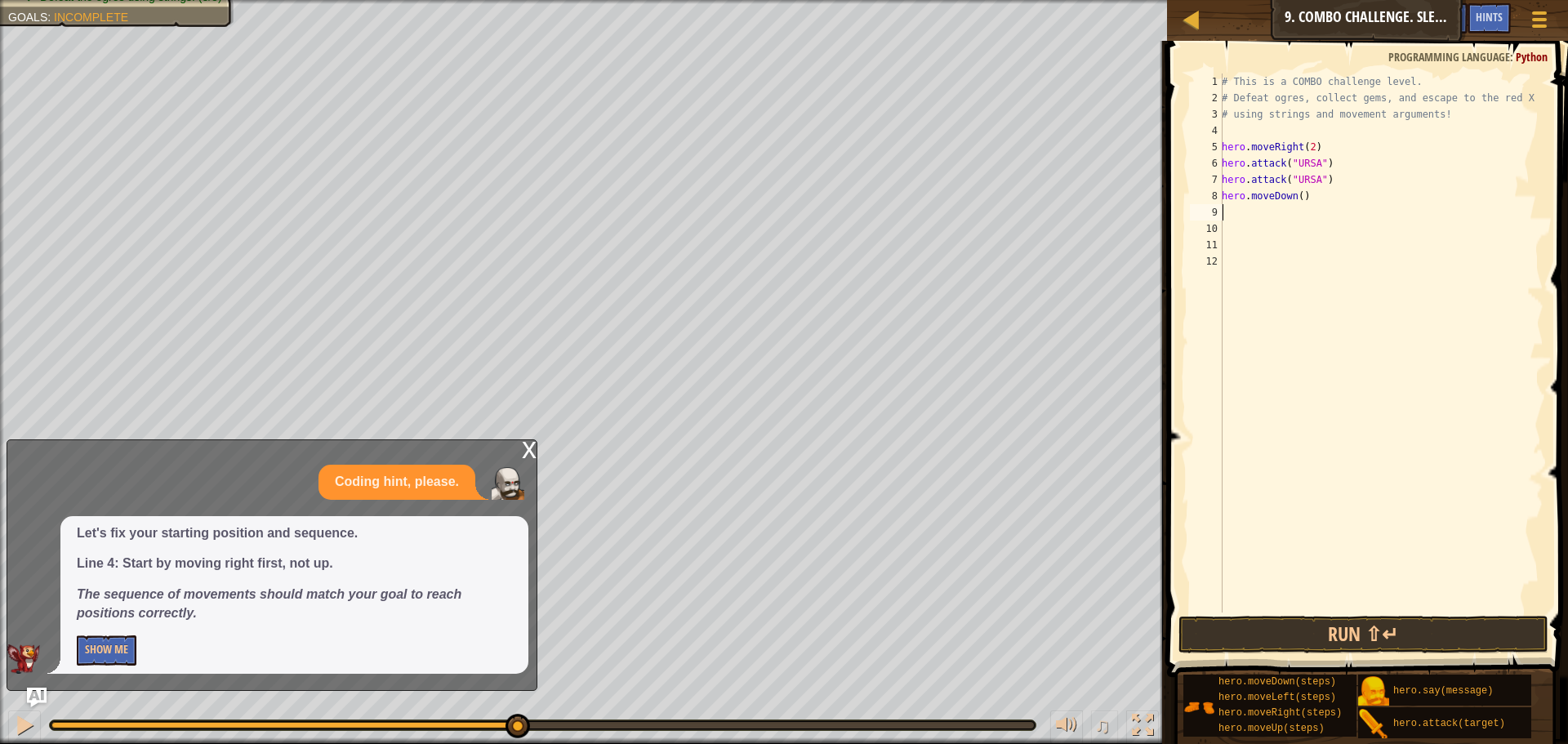
type textarea "H"
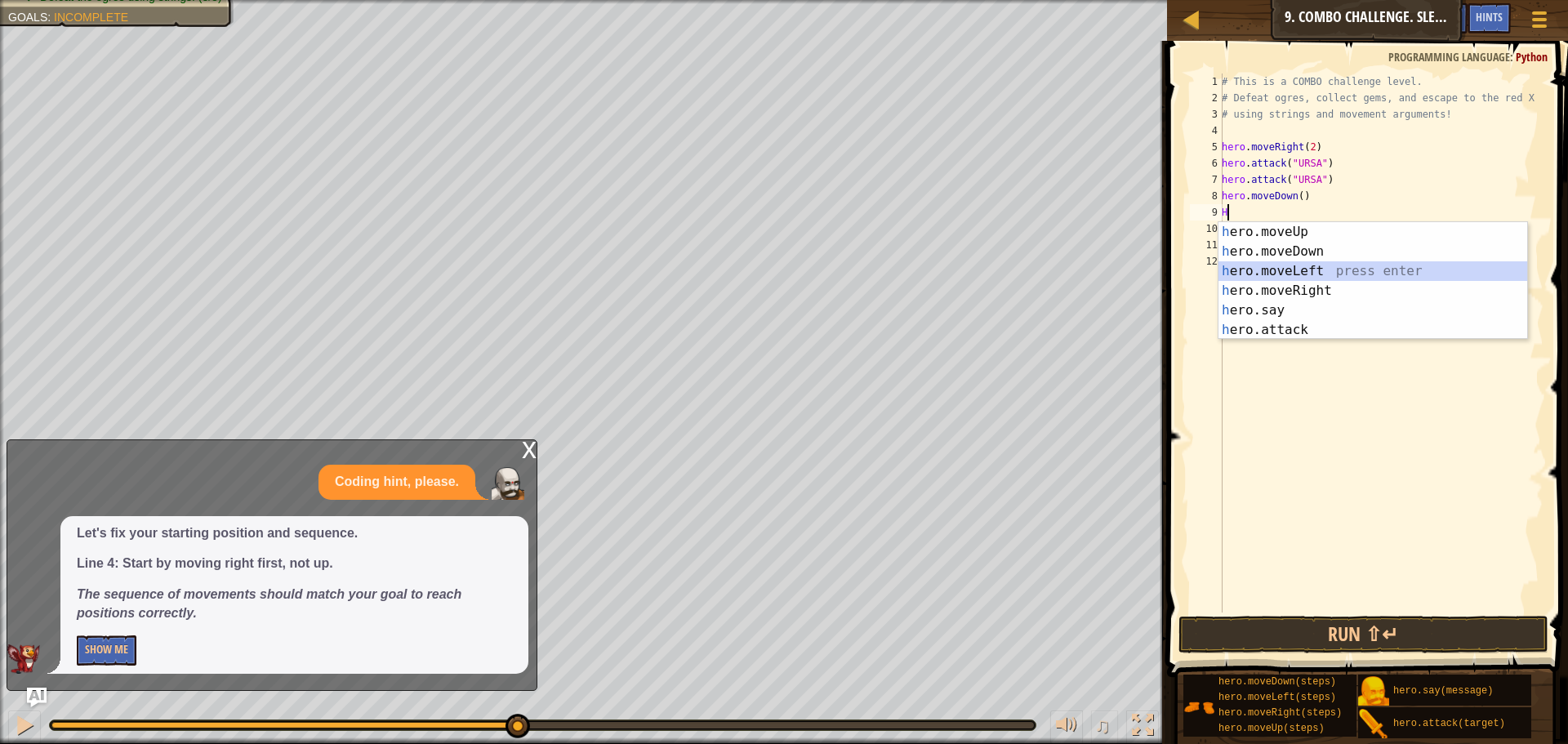
click at [1263, 277] on div "h ero.moveUp press enter h ero.moveDown press enter h ero.moveLeft press enter …" at bounding box center [1372, 300] width 309 height 157
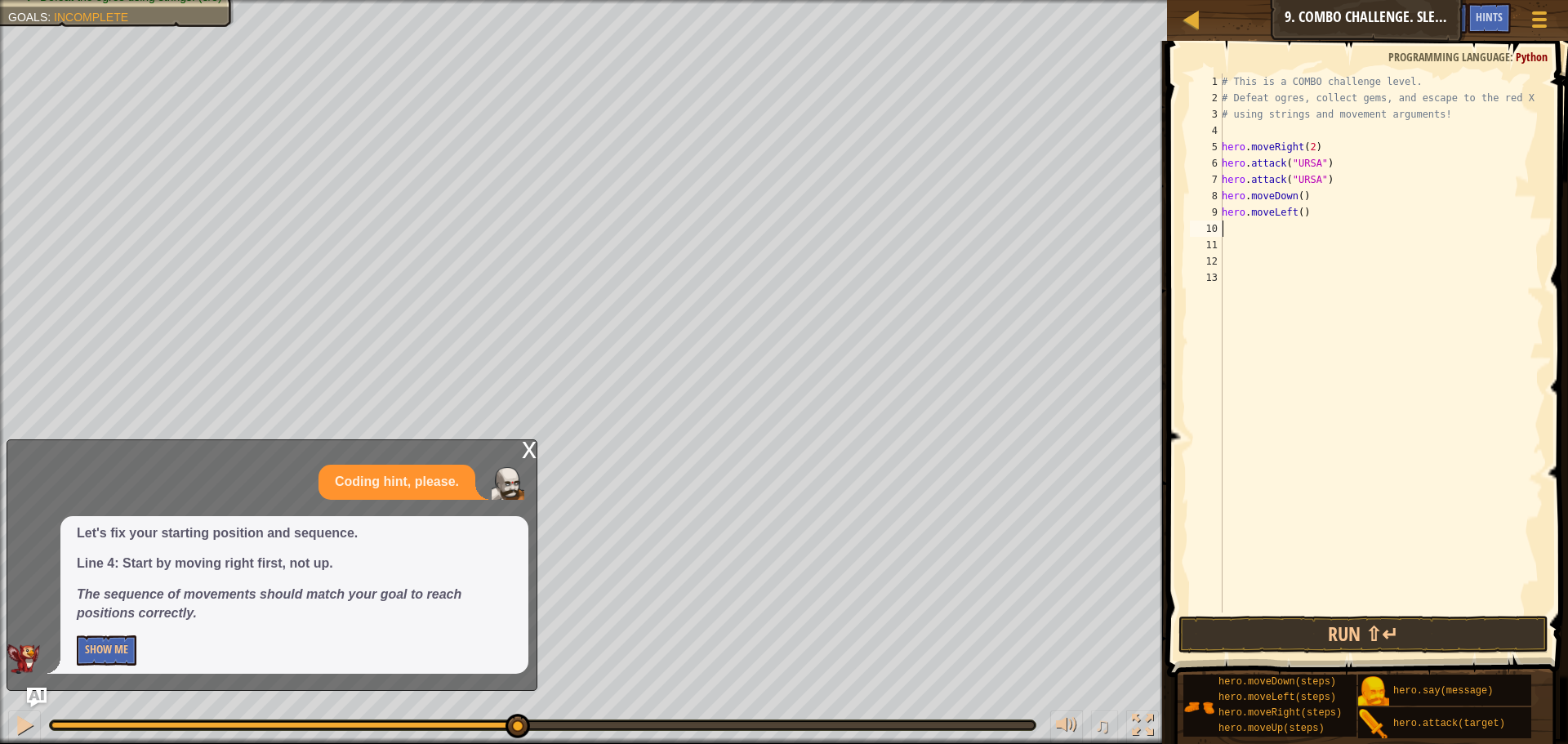
click at [1297, 214] on div "# This is a COMBO challenge level. # Defeat [PERSON_NAME], collect gems, and es…" at bounding box center [1381, 359] width 325 height 572
type textarea "hero.moveLeft(2)"
click at [1234, 230] on div "# This is a COMBO challenge level. # Defeat [PERSON_NAME], collect gems, and es…" at bounding box center [1381, 359] width 325 height 572
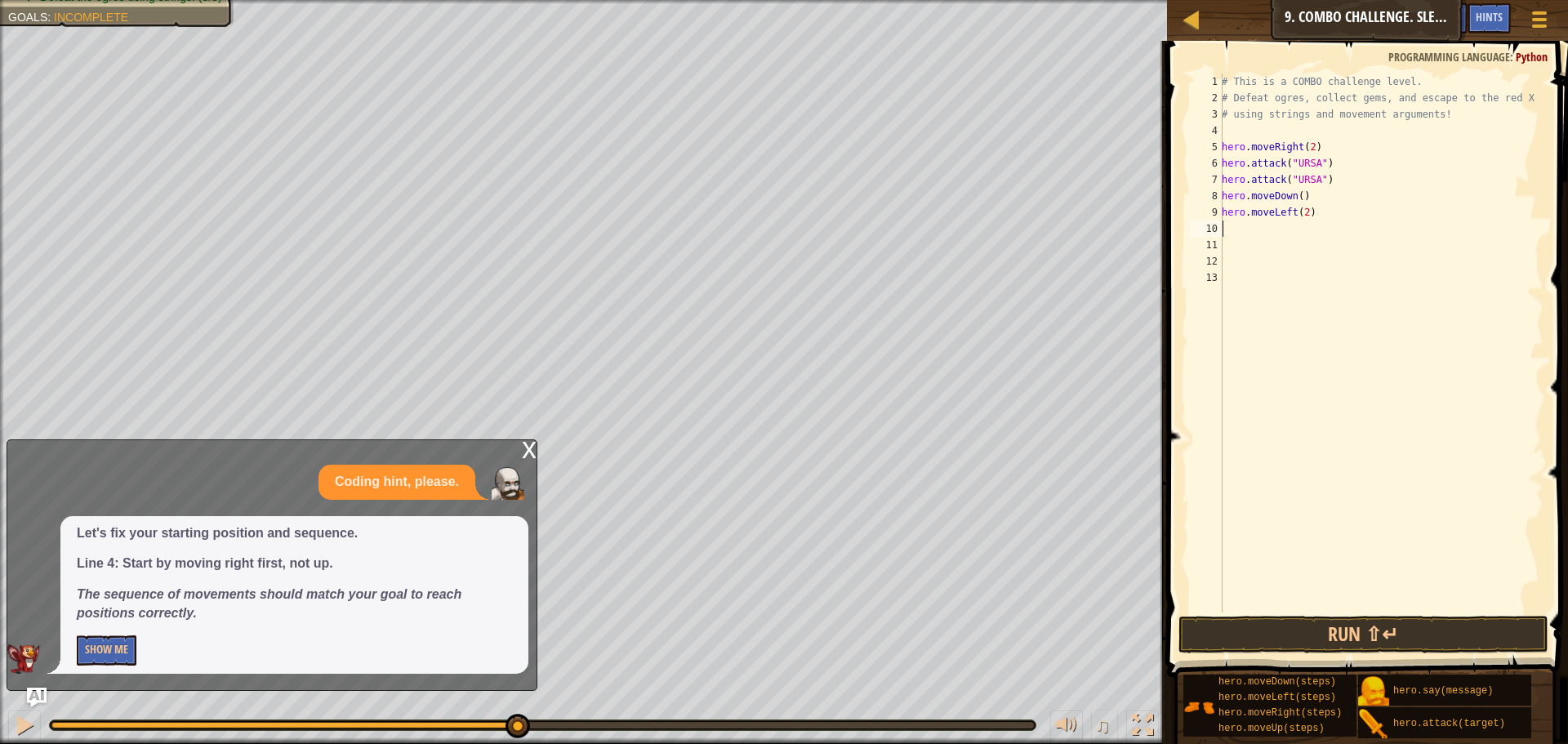
type textarea "H"
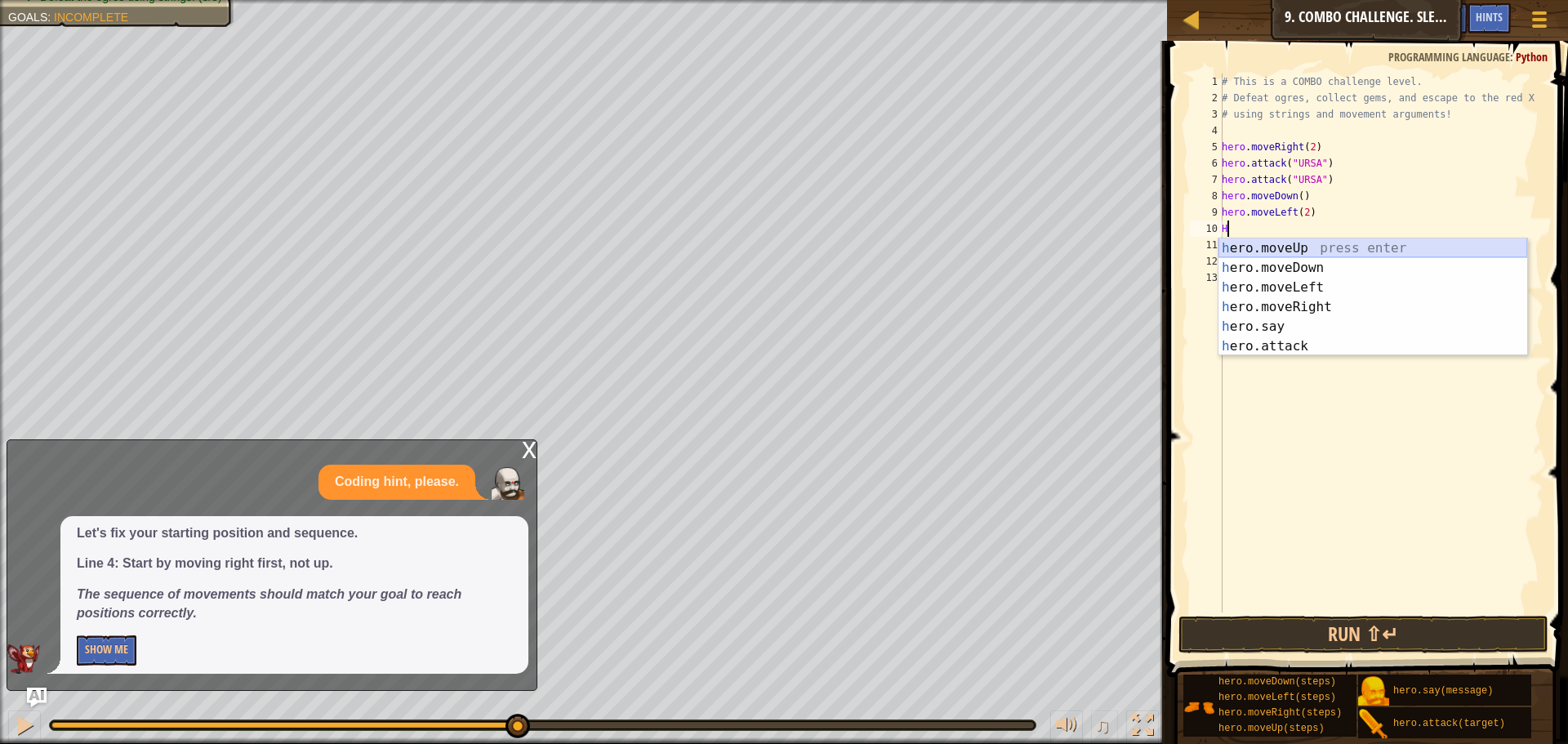
click at [1268, 253] on div "h ero.moveUp press enter h ero.moveDown press enter h ero.moveLeft press enter …" at bounding box center [1372, 317] width 309 height 157
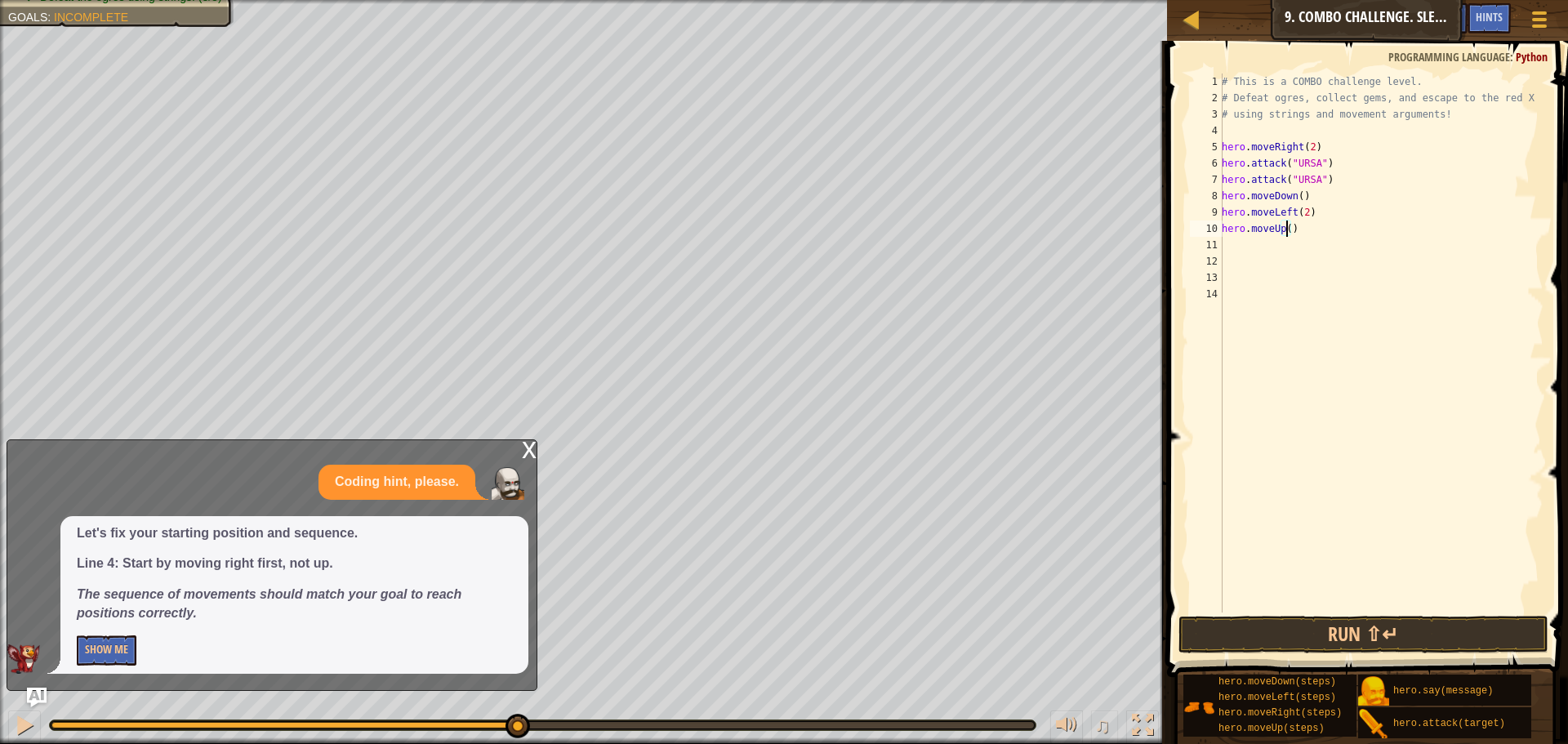
click at [1285, 226] on div "# This is a COMBO challenge level. # Defeat [PERSON_NAME], collect gems, and es…" at bounding box center [1381, 359] width 325 height 572
type textarea "hero.moveUp(2)"
click at [1235, 253] on div "# This is a COMBO challenge level. # Defeat [PERSON_NAME], collect gems, and es…" at bounding box center [1381, 359] width 325 height 572
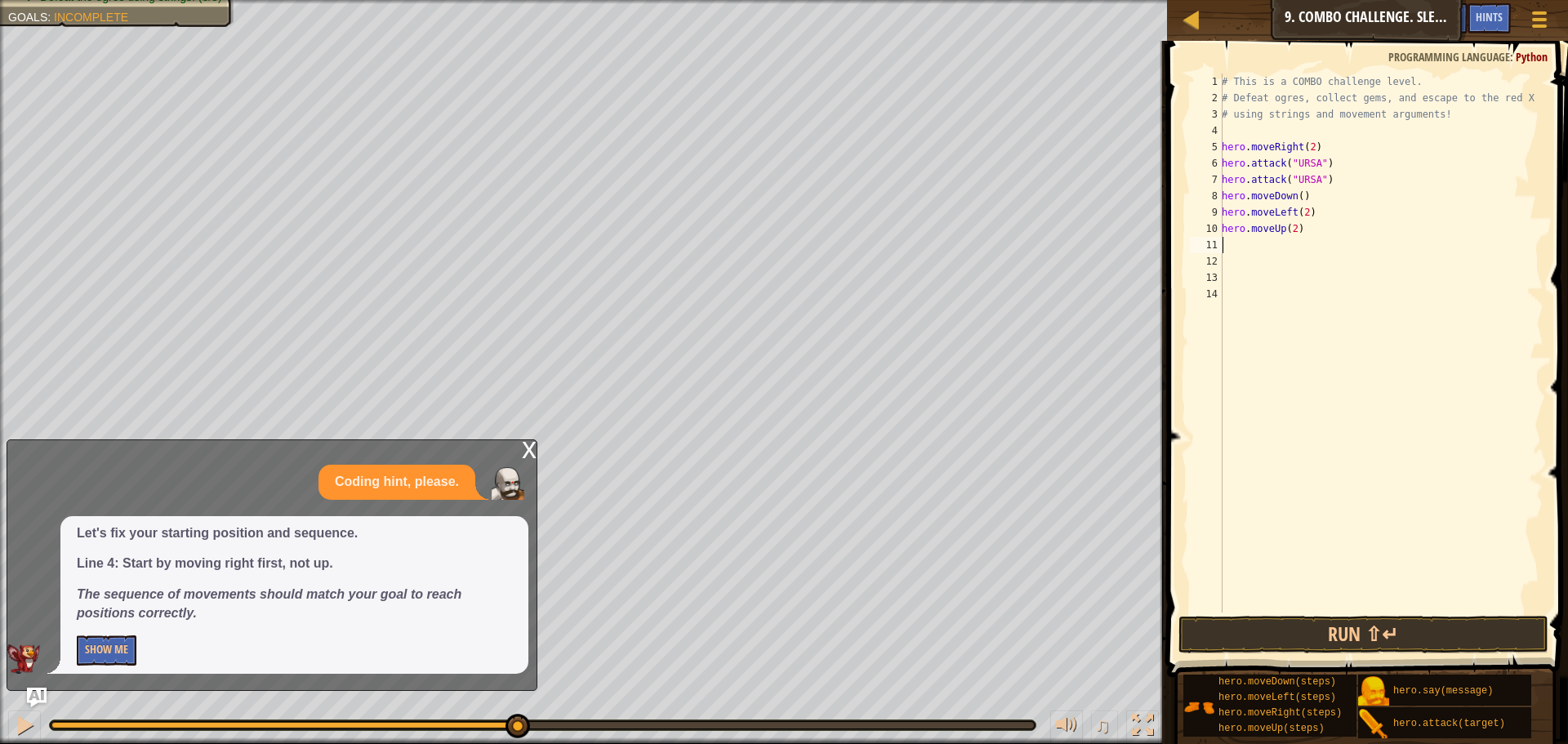
click at [1228, 240] on div "# This is a COMBO challenge level. # Defeat [PERSON_NAME], collect gems, and es…" at bounding box center [1381, 359] width 325 height 572
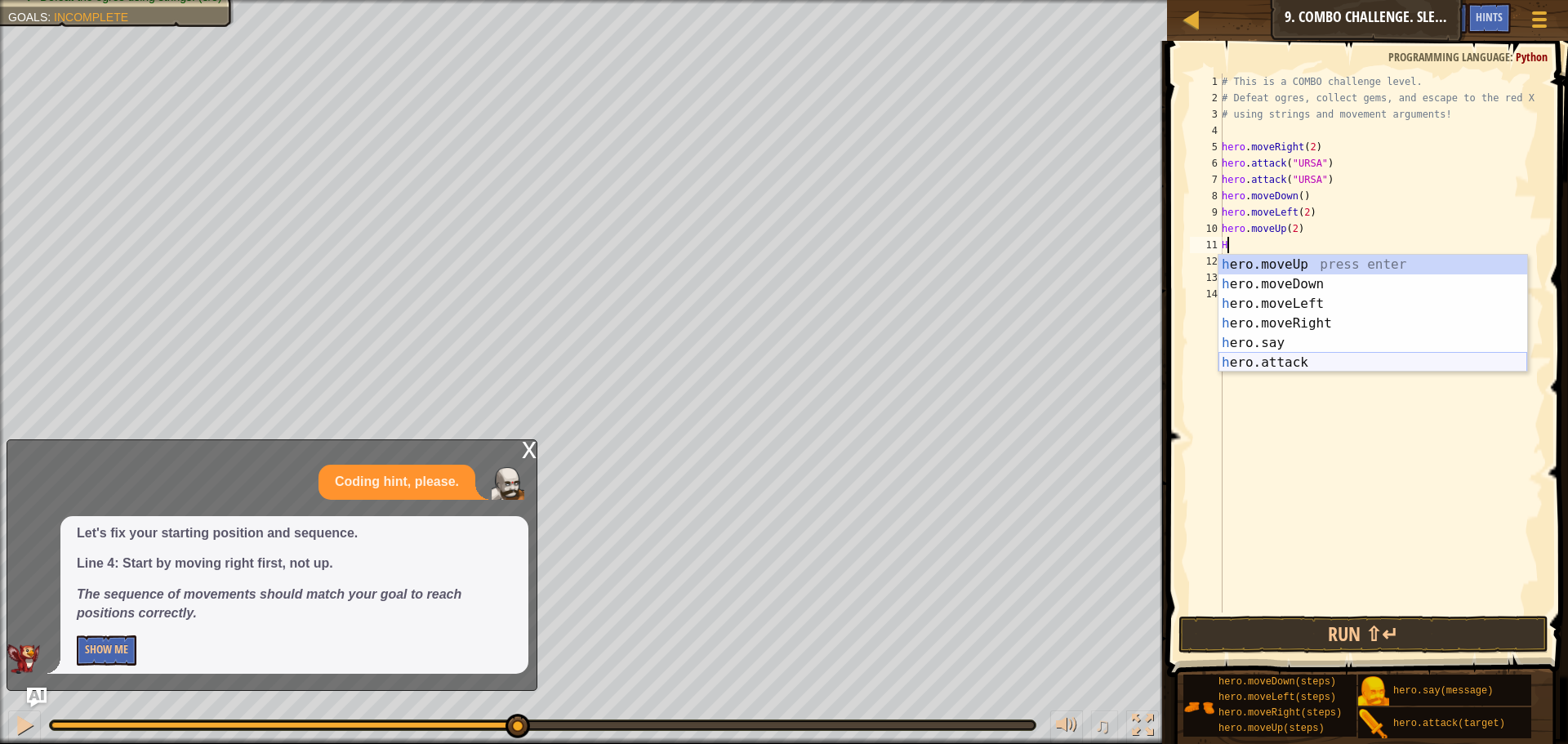
click at [1278, 357] on div "h ero.moveUp press enter h ero.moveDown press enter h ero.moveLeft press enter …" at bounding box center [1372, 333] width 309 height 157
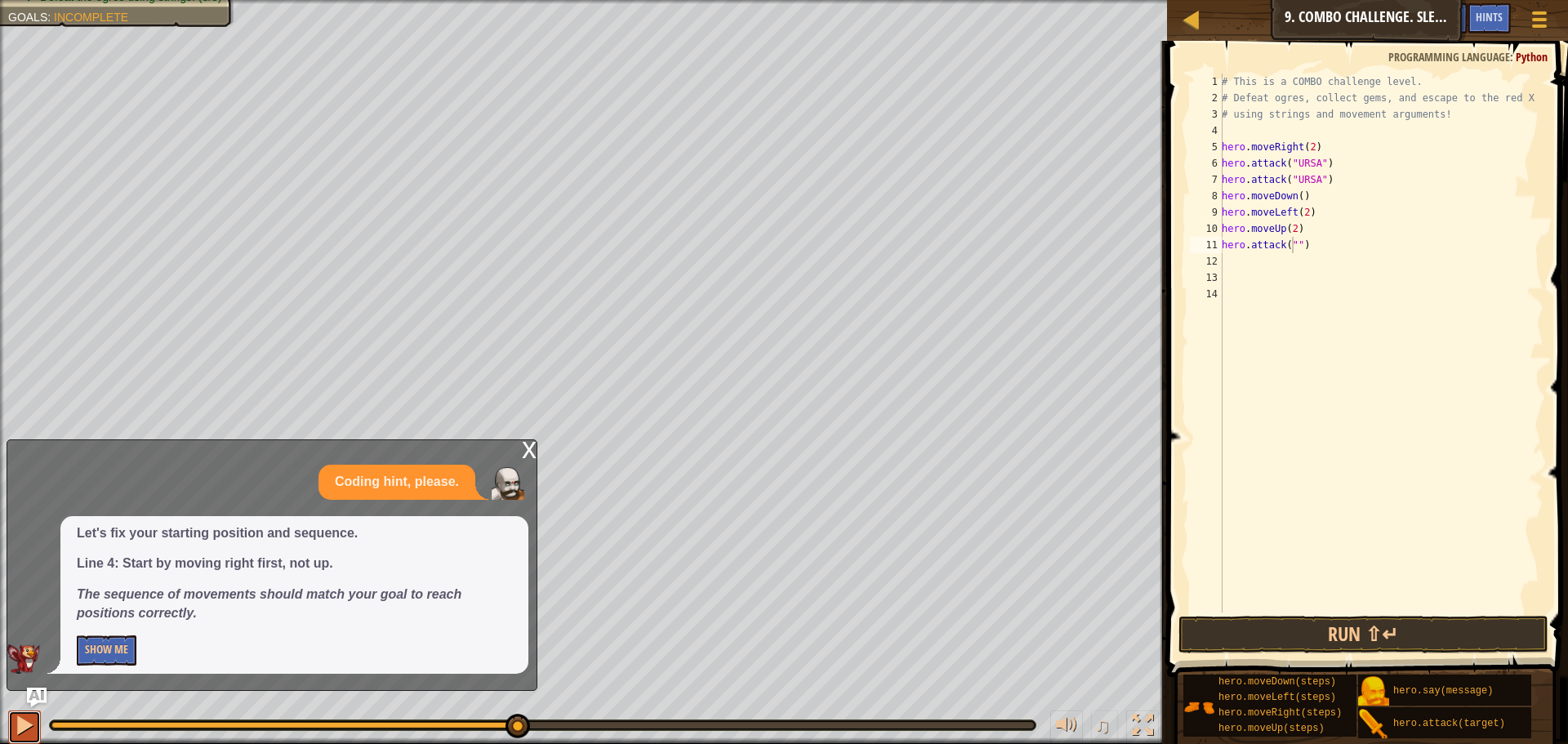
click at [21, 732] on div at bounding box center [24, 724] width 21 height 21
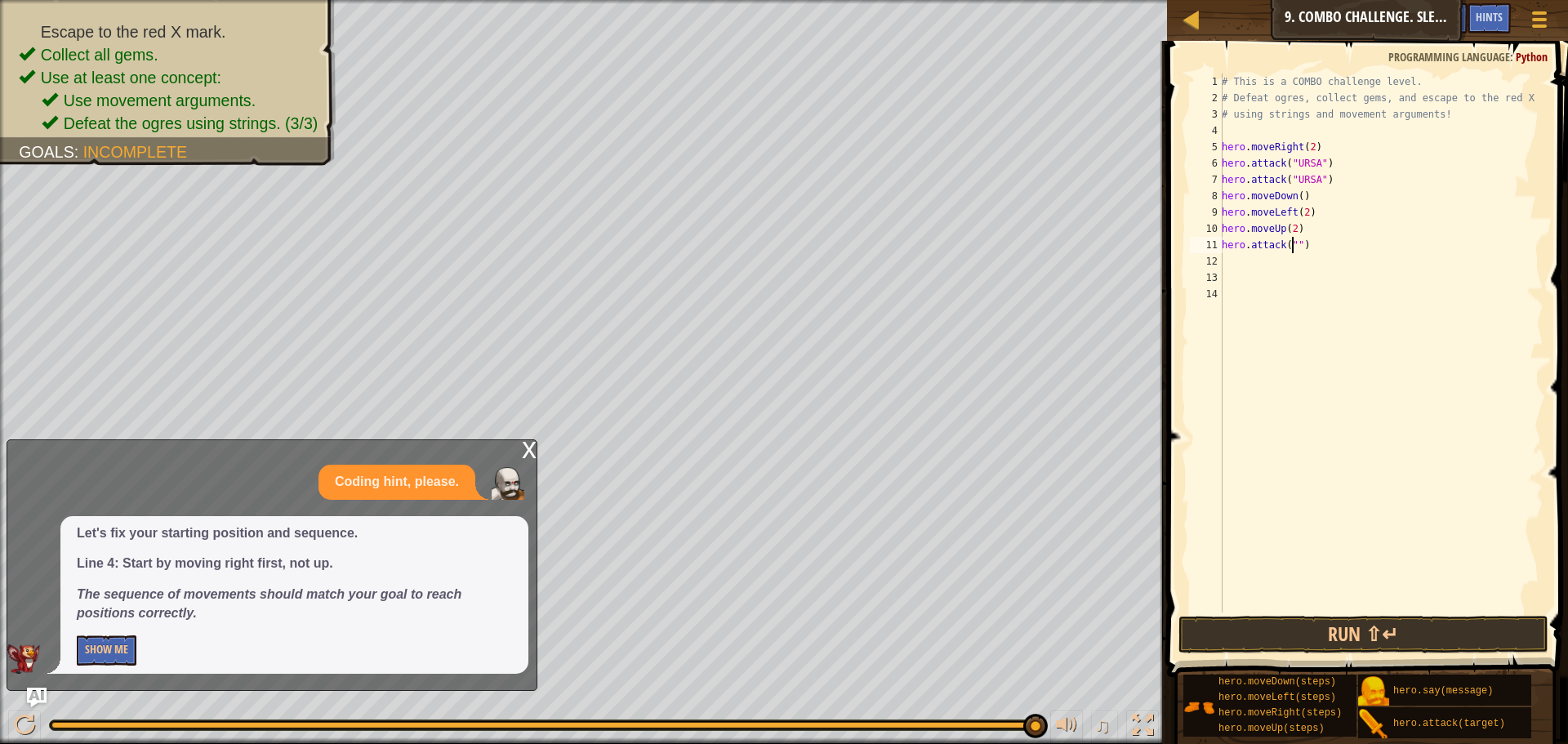
drag, startPoint x: 565, startPoint y: 732, endPoint x: 1567, endPoint y: 555, distance: 1017.5
click at [1555, 555] on div "Map Introduction to Computer Science 9. Combo Challenge. Sleep Hour Game Menu D…" at bounding box center [784, 372] width 1568 height 744
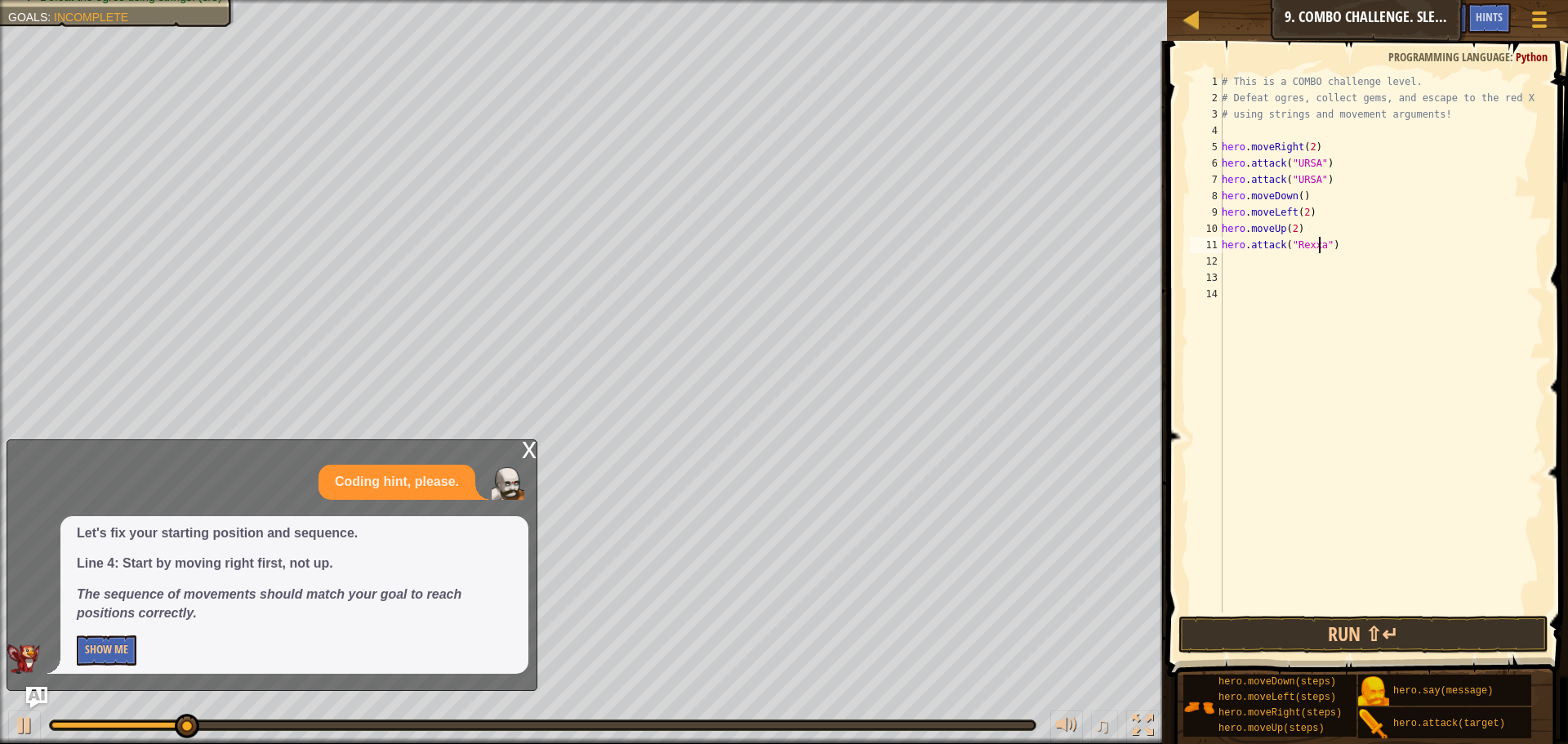
scroll to position [7, 8]
type textarea "hero.attack("Rexxar")"
click at [1236, 263] on div "# This is a COMBO challenge level. # Defeat [PERSON_NAME], collect gems, and es…" at bounding box center [1381, 359] width 325 height 572
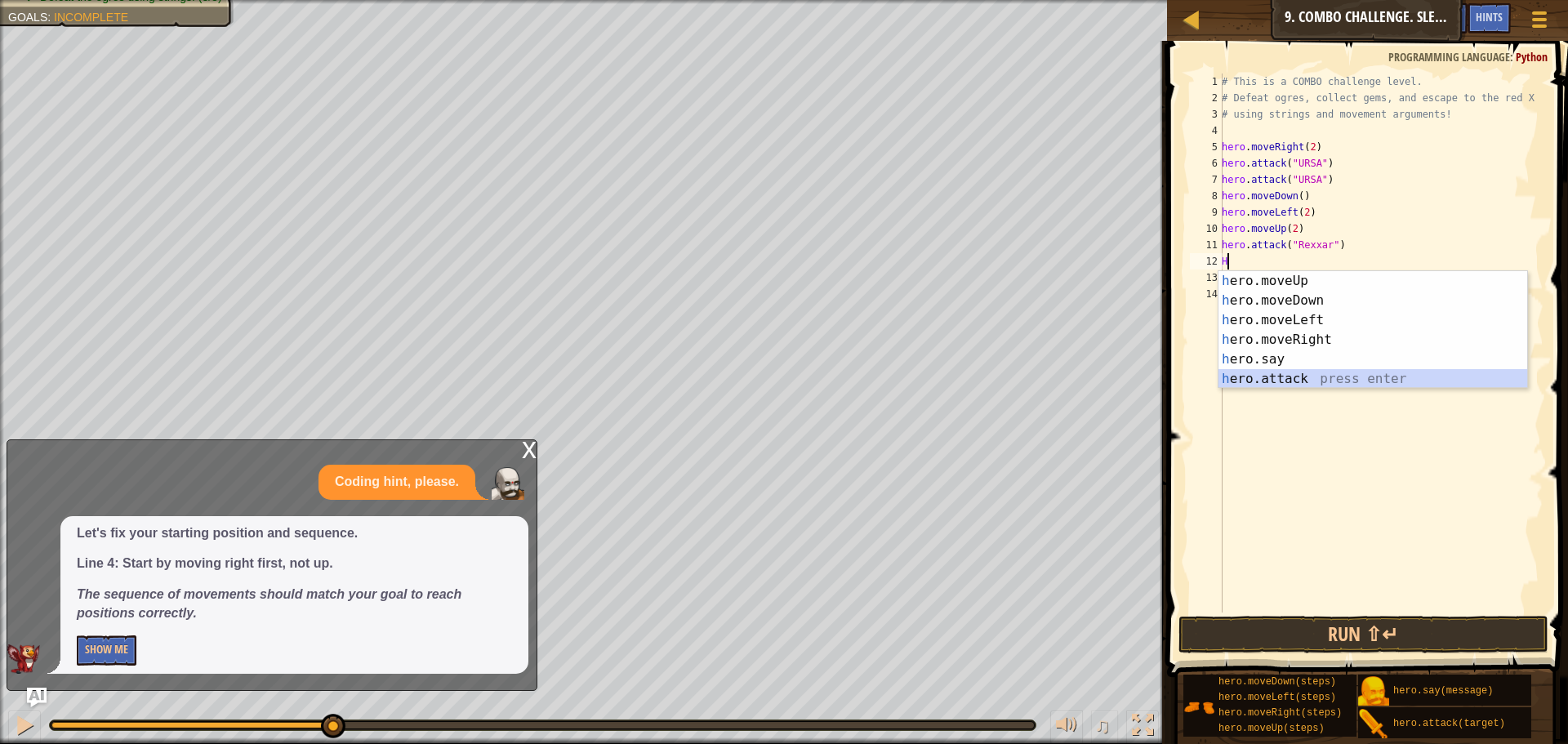
click at [1275, 377] on div "h ero.moveUp press enter h ero.moveDown press enter h ero.moveLeft press enter …" at bounding box center [1372, 350] width 309 height 157
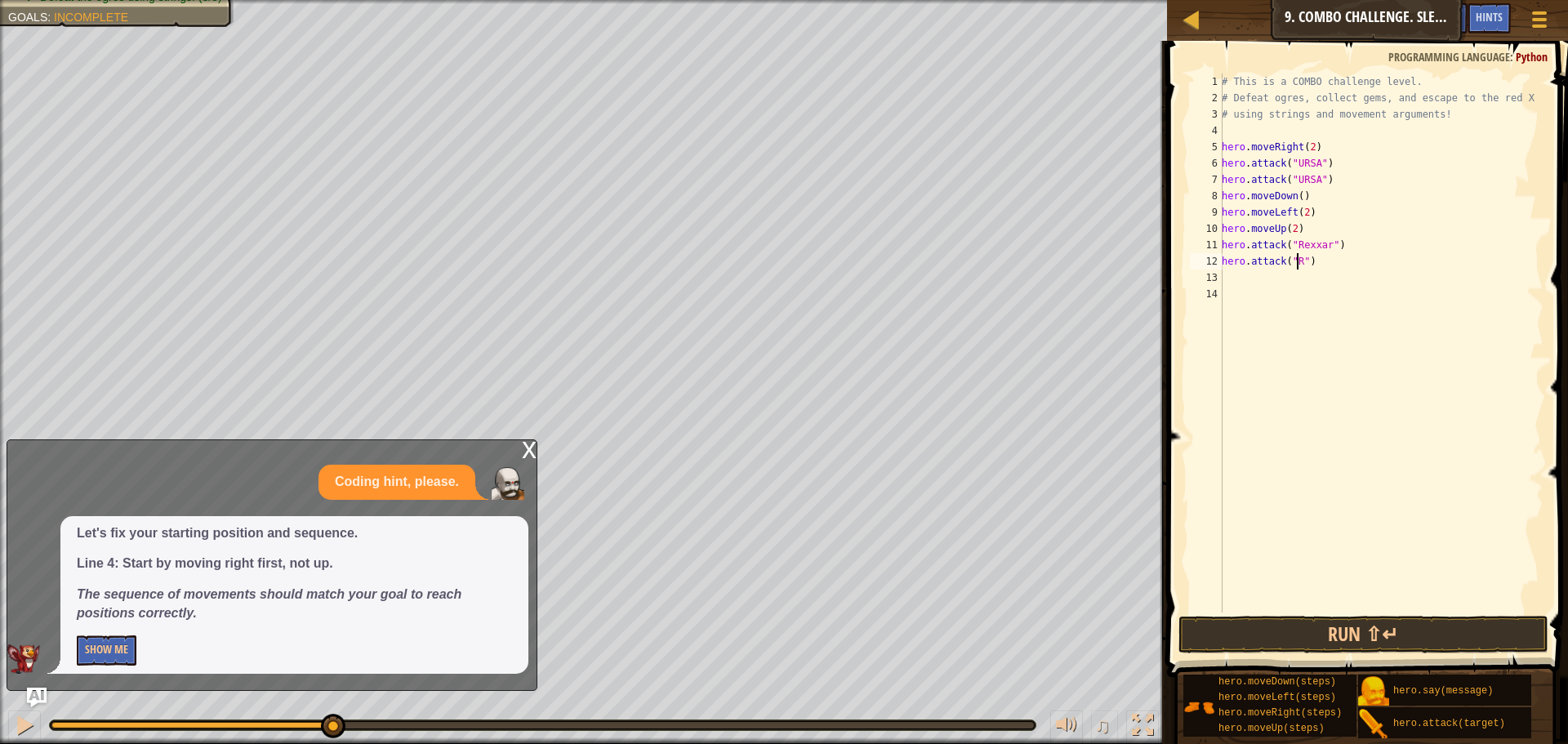
scroll to position [7, 7]
type textarea "hero.attack("Rexxar")"
click at [1255, 281] on div "# This is a COMBO challenge level. # Defeat [PERSON_NAME], collect gems, and es…" at bounding box center [1381, 359] width 325 height 572
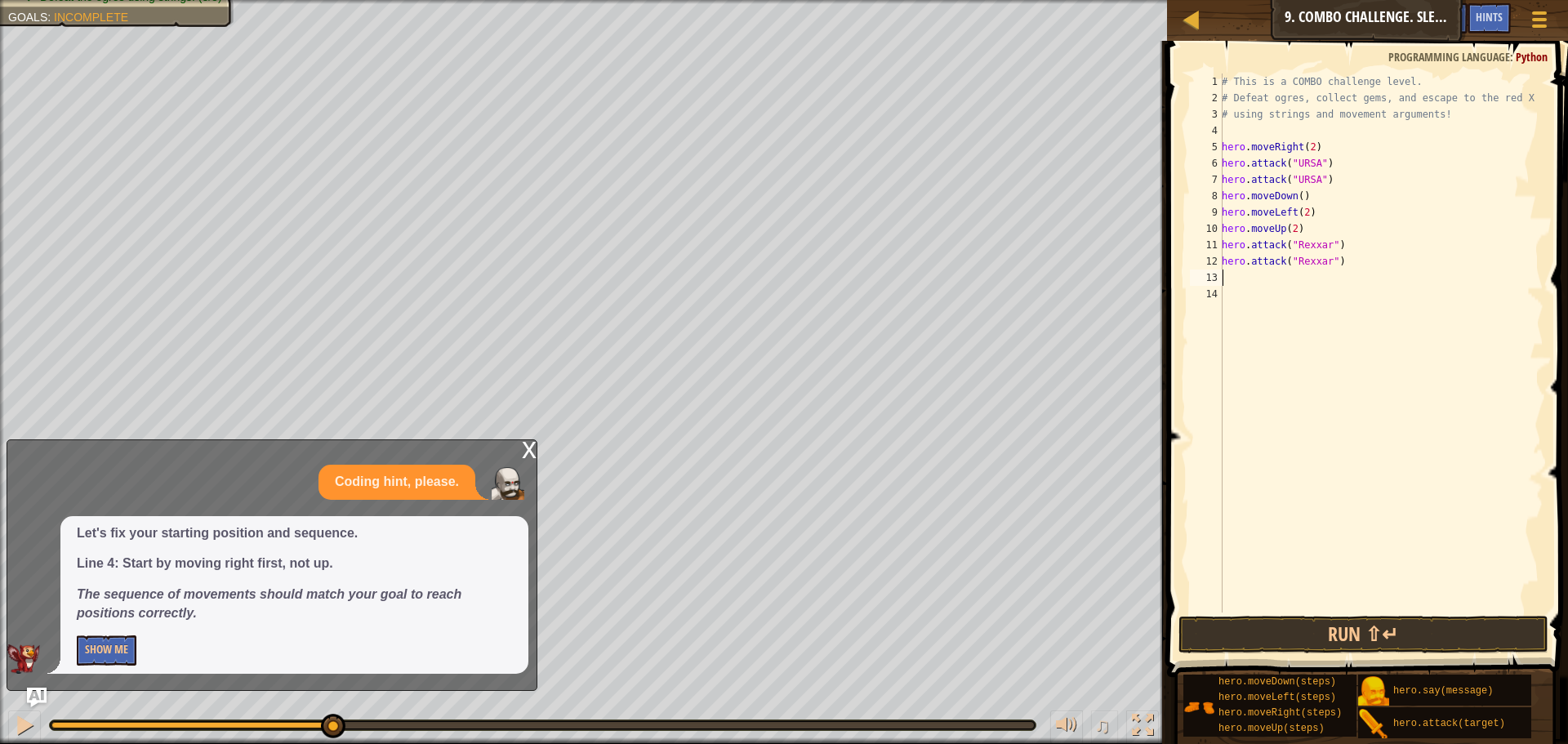
type textarea "H"
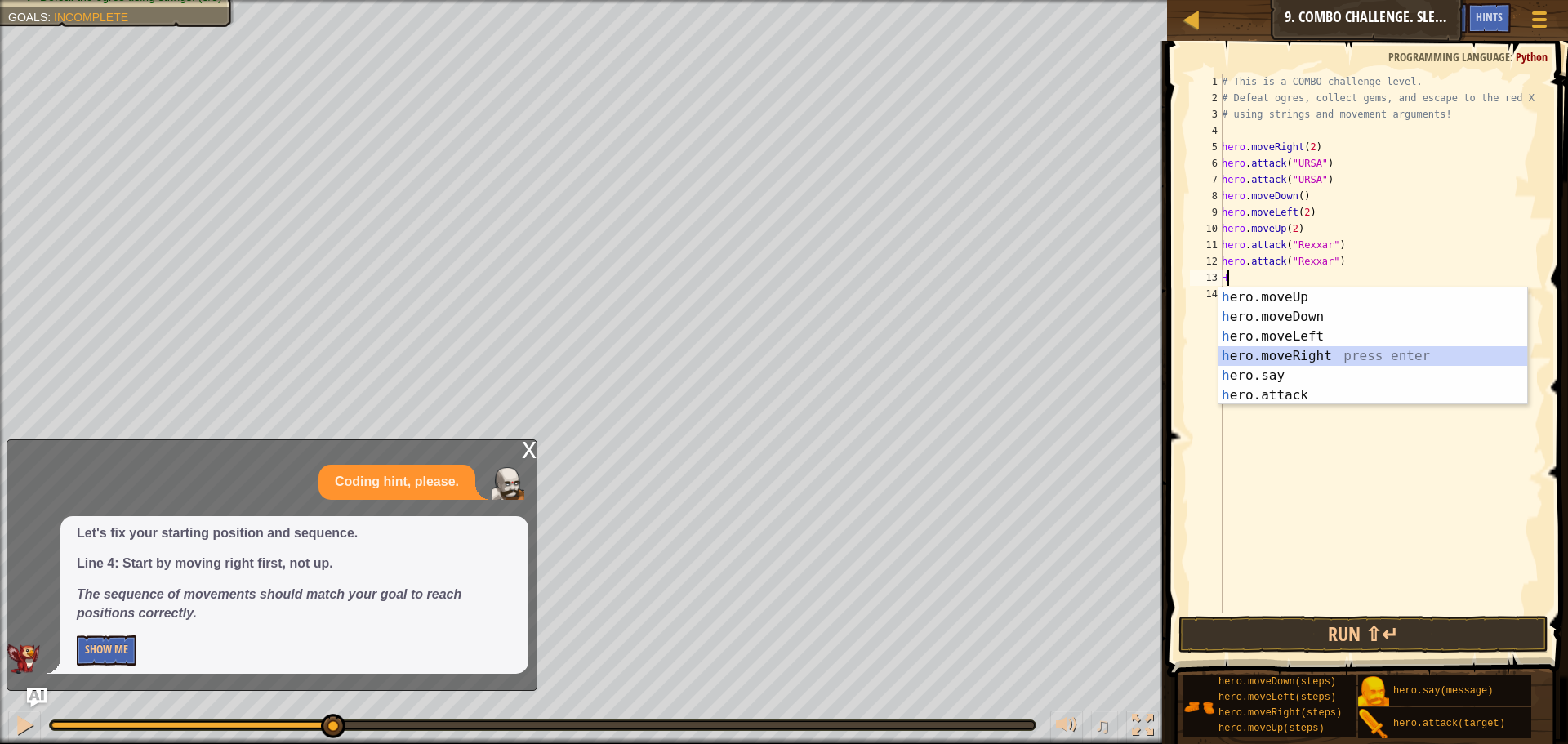
click at [1302, 356] on div "h ero.moveUp press enter h ero.moveDown press enter h ero.moveLeft press enter …" at bounding box center [1372, 365] width 309 height 157
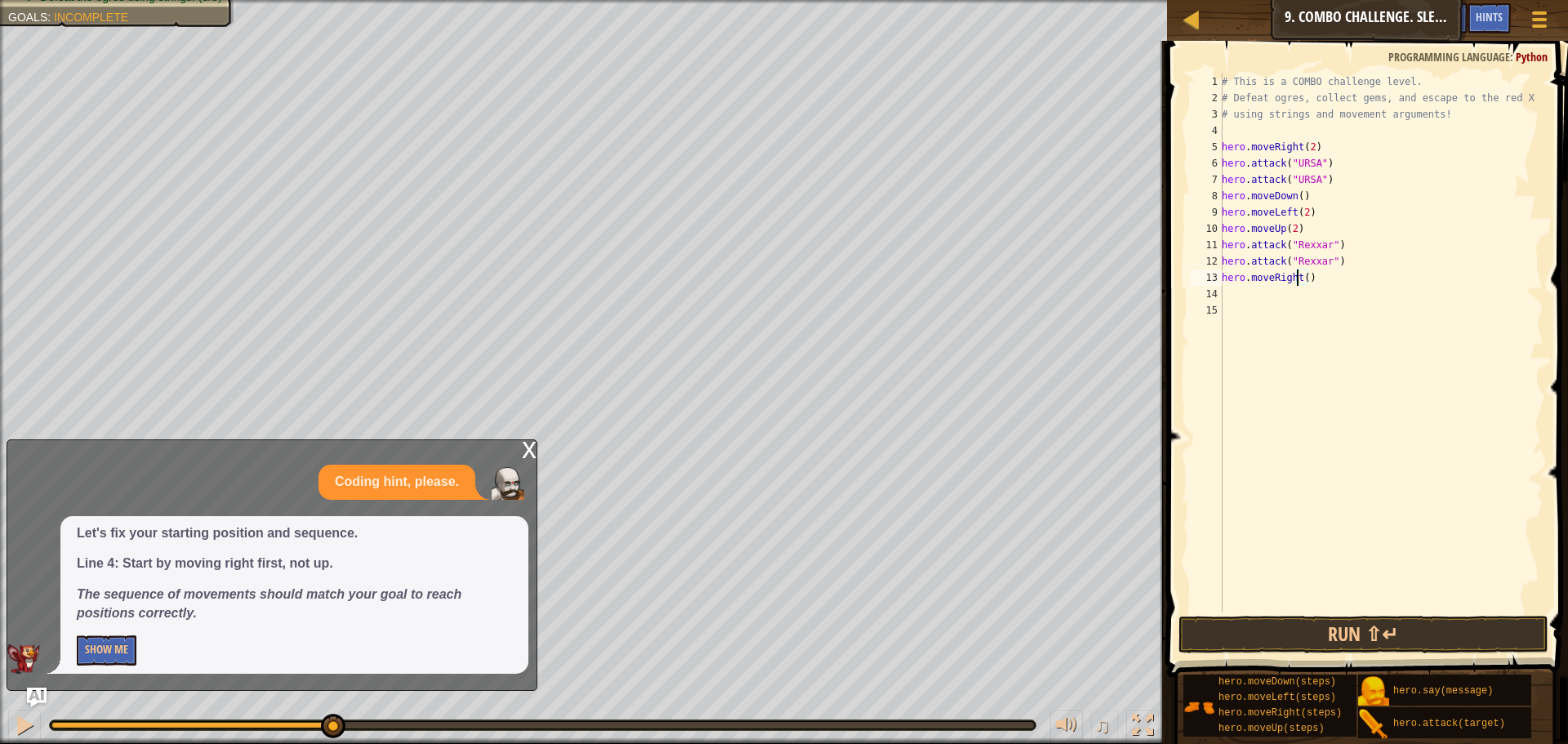
click at [1300, 274] on div "# This is a COMBO challenge level. # Defeat [PERSON_NAME], collect gems, and es…" at bounding box center [1381, 359] width 325 height 572
click at [1305, 276] on div "# This is a COMBO challenge level. # Defeat [PERSON_NAME], collect gems, and es…" at bounding box center [1381, 359] width 325 height 572
type textarea "hero.moveRight(1)"
click at [1236, 289] on div "# This is a COMBO challenge level. # Defeat [PERSON_NAME], collect gems, and es…" at bounding box center [1381, 359] width 325 height 572
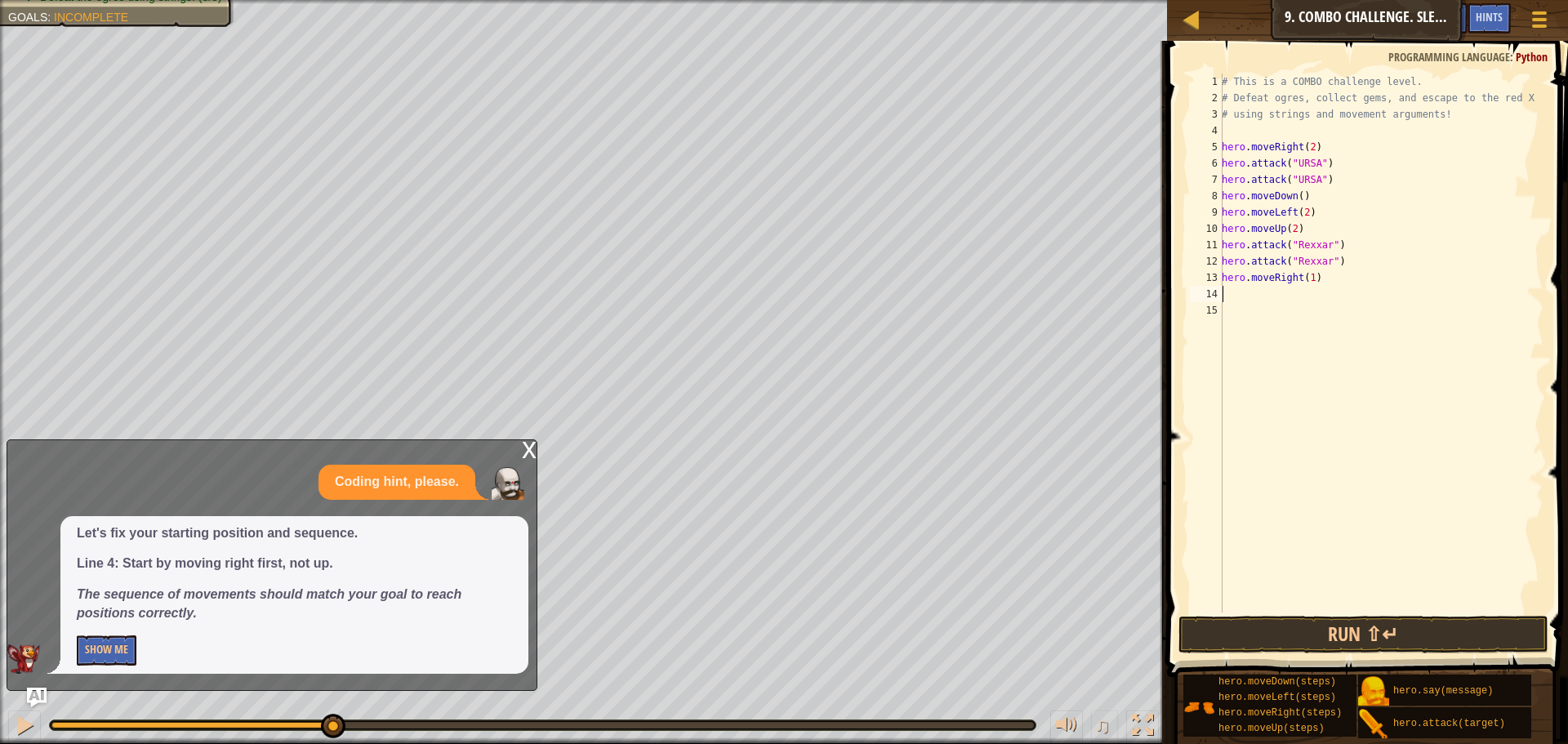
scroll to position [7, 0]
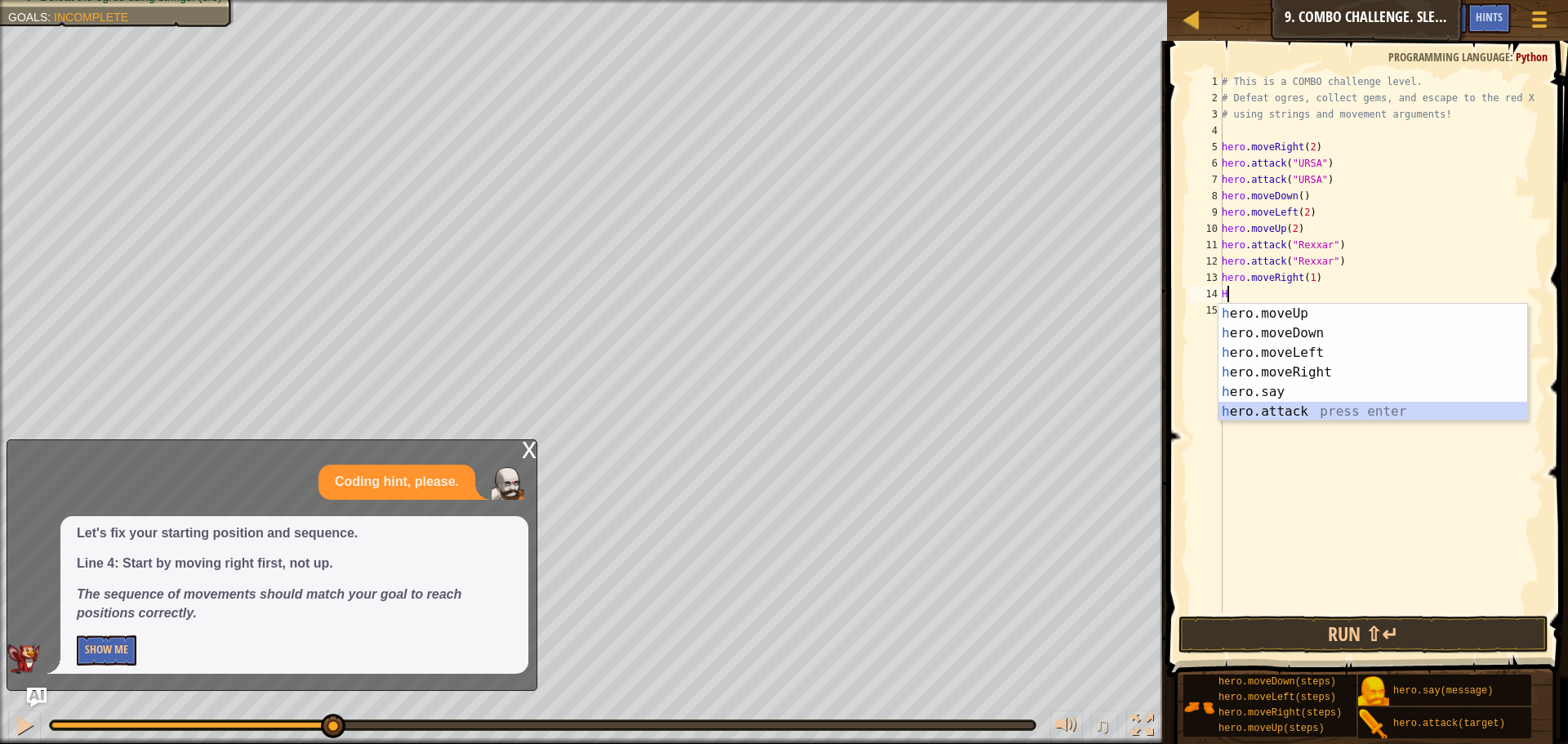
click at [1285, 410] on div "h ero.moveUp press enter h ero.moveDown press enter h ero.moveLeft press enter …" at bounding box center [1372, 382] width 309 height 157
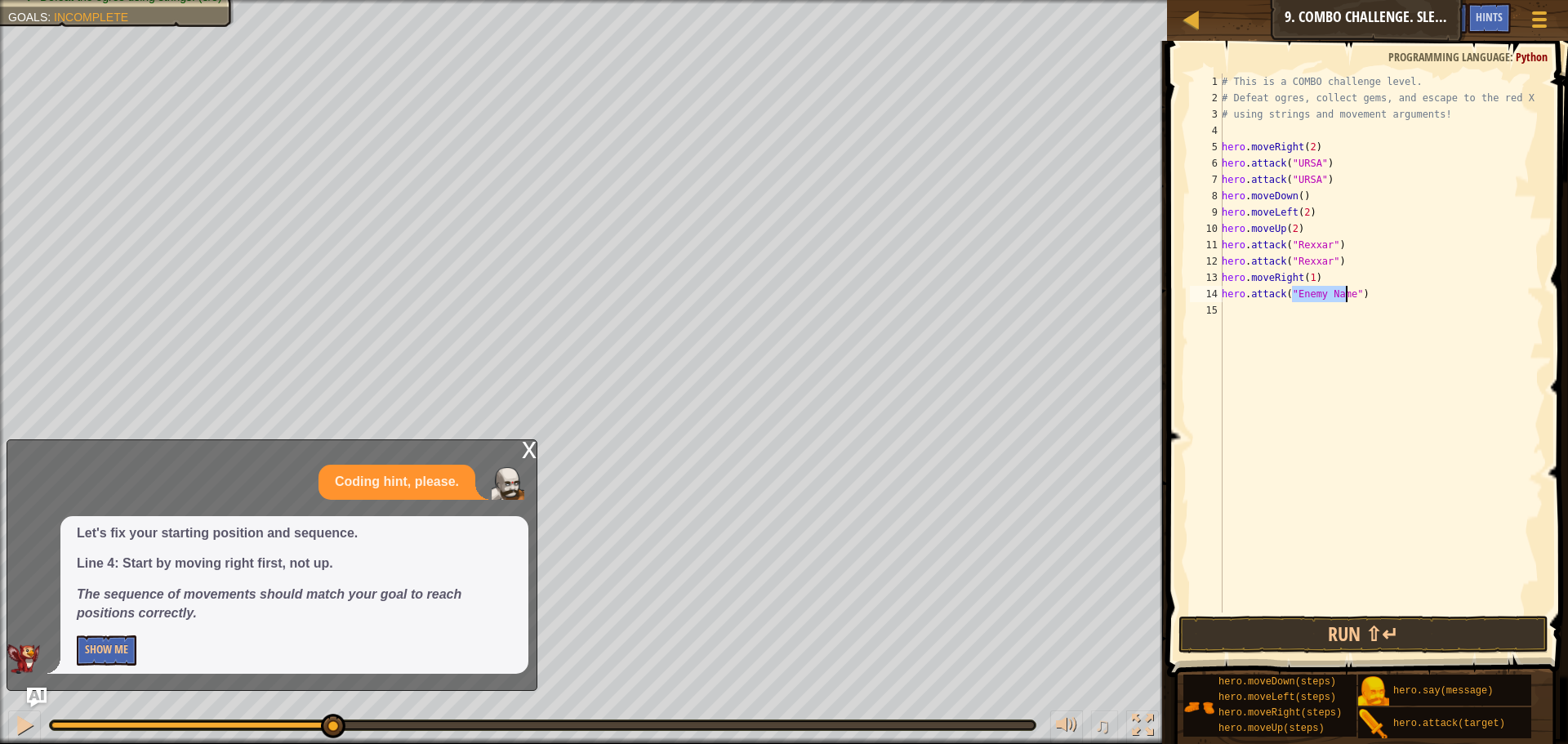
type textarea "hero.attack("Enemy Name")"
